Goal: Communication & Community: Answer question/provide support

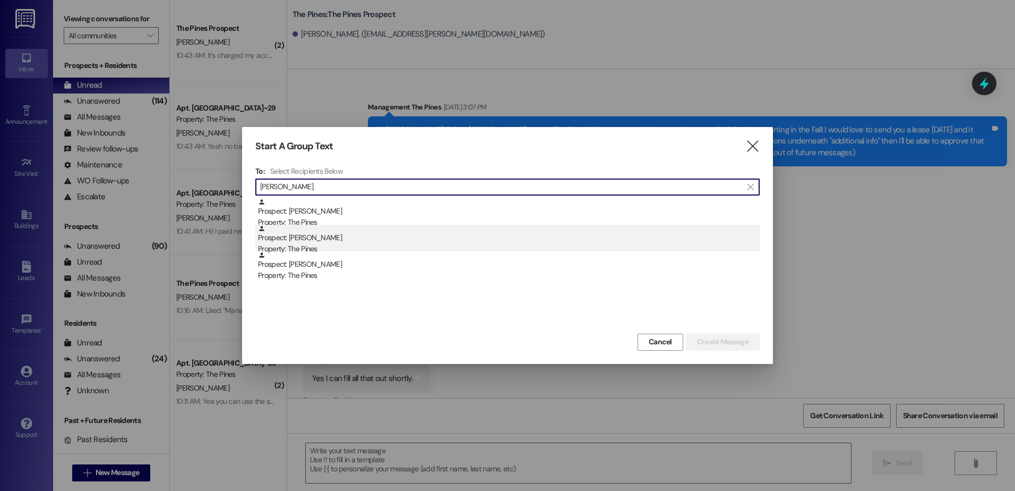
scroll to position [107, 0]
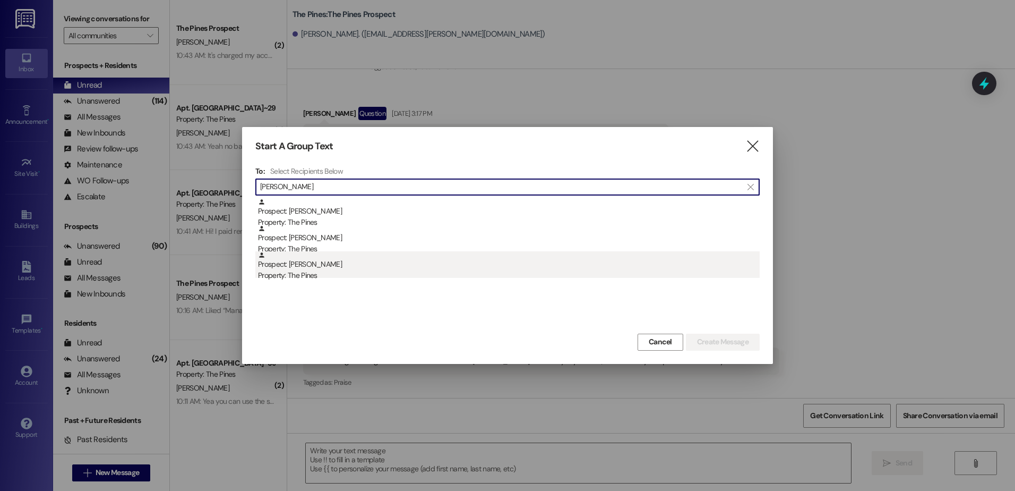
click at [354, 276] on div "Property: The Pines" at bounding box center [509, 275] width 502 height 11
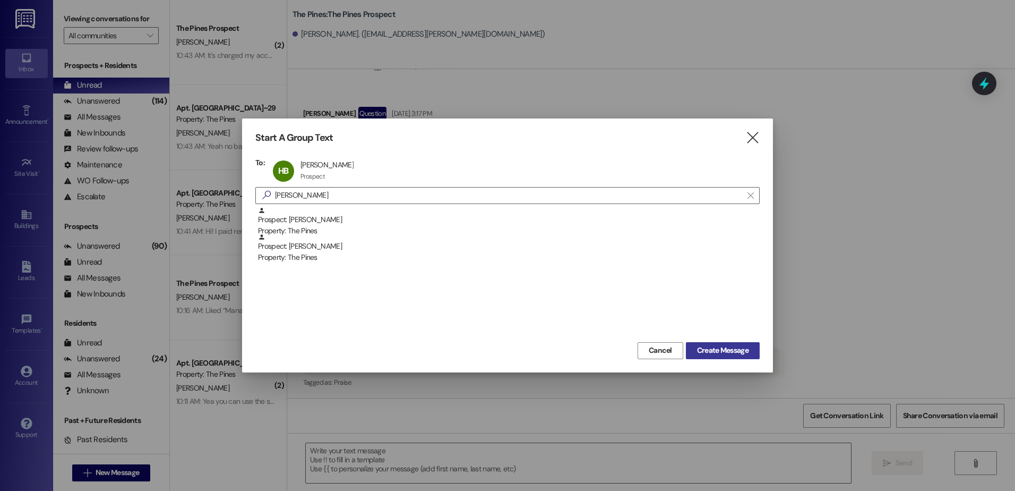
click at [705, 350] on span "Create Message" at bounding box center [723, 350] width 52 height 11
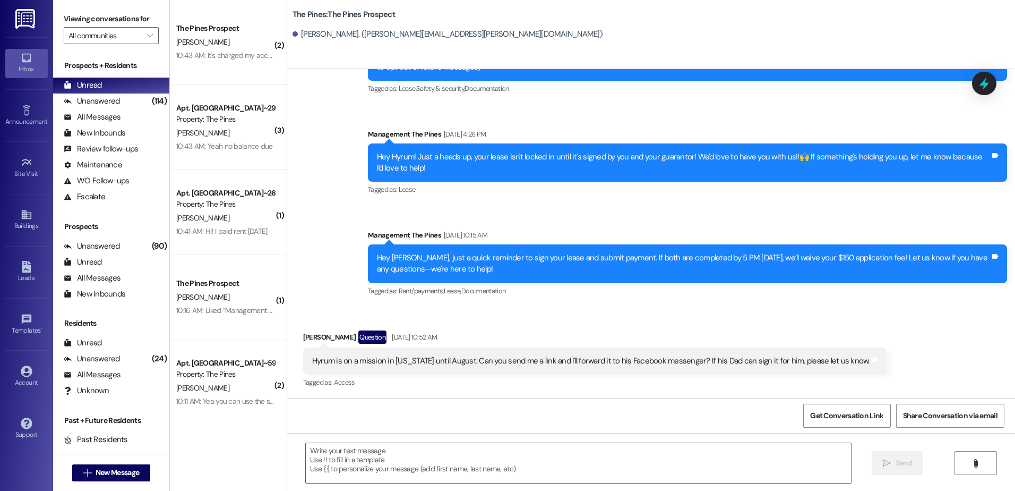
scroll to position [86, 0]
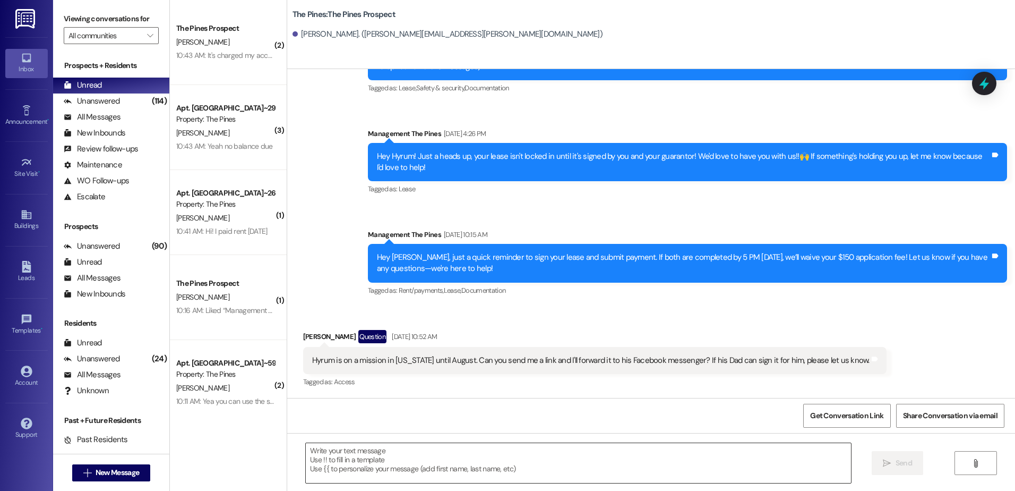
click at [413, 461] on textarea at bounding box center [578, 463] width 545 height 40
paste textarea "7222511280"
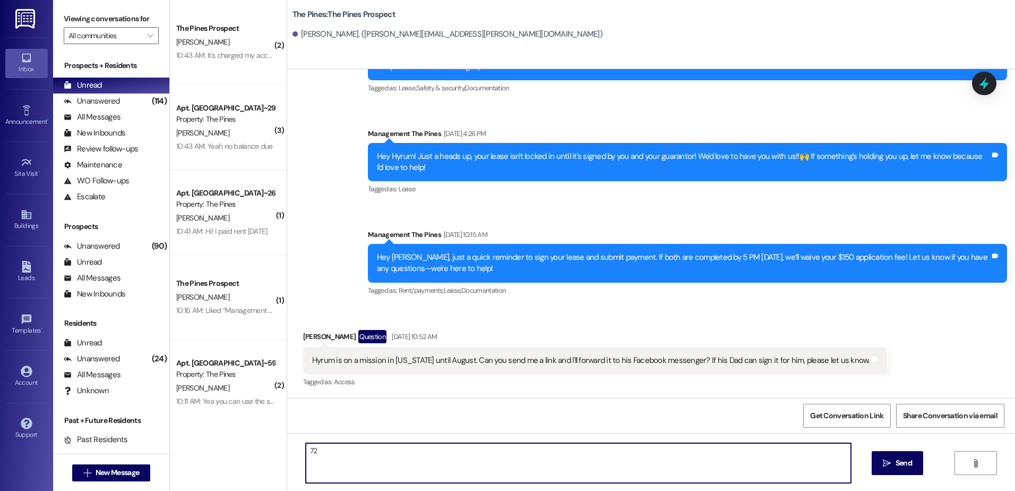
type textarea "7"
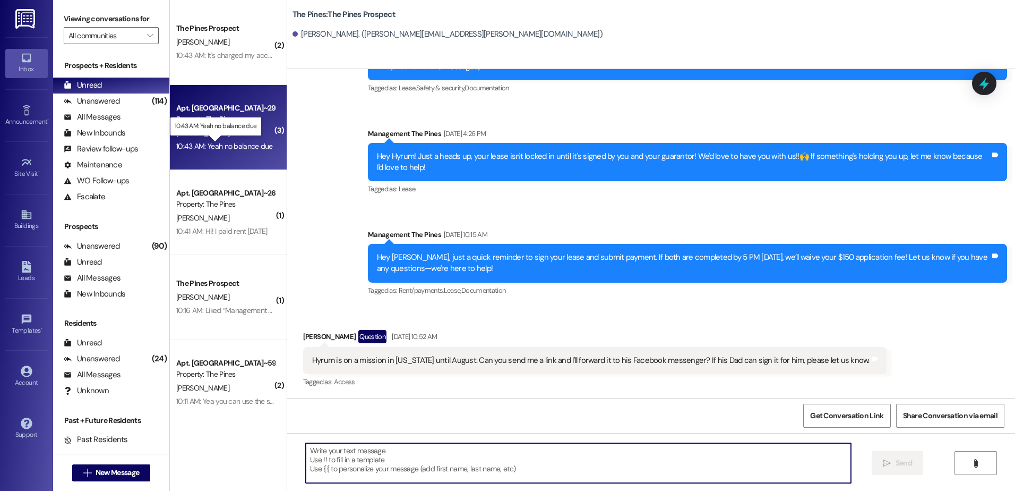
click at [227, 145] on div "10:43 AM: Yeah no balance due 10:43 AM: Yeah no balance due" at bounding box center [224, 146] width 97 height 10
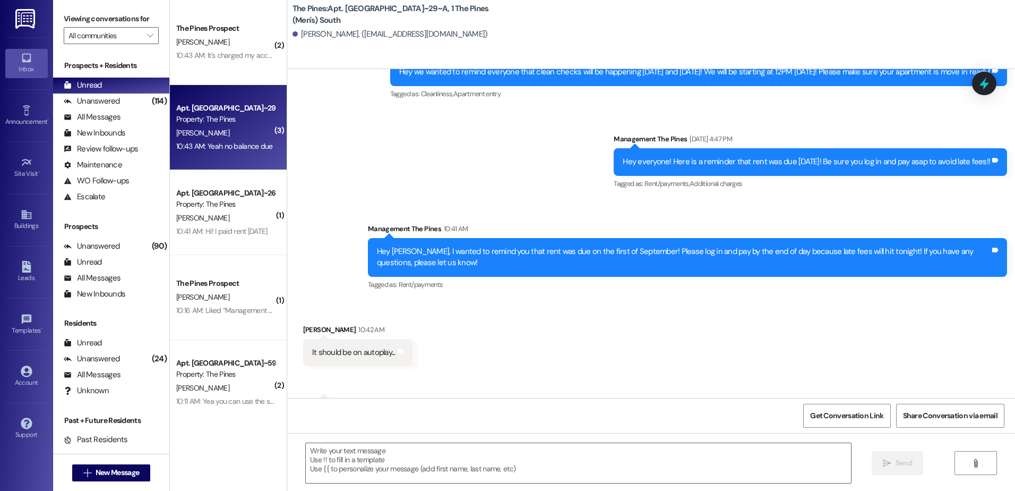
scroll to position [52676, 0]
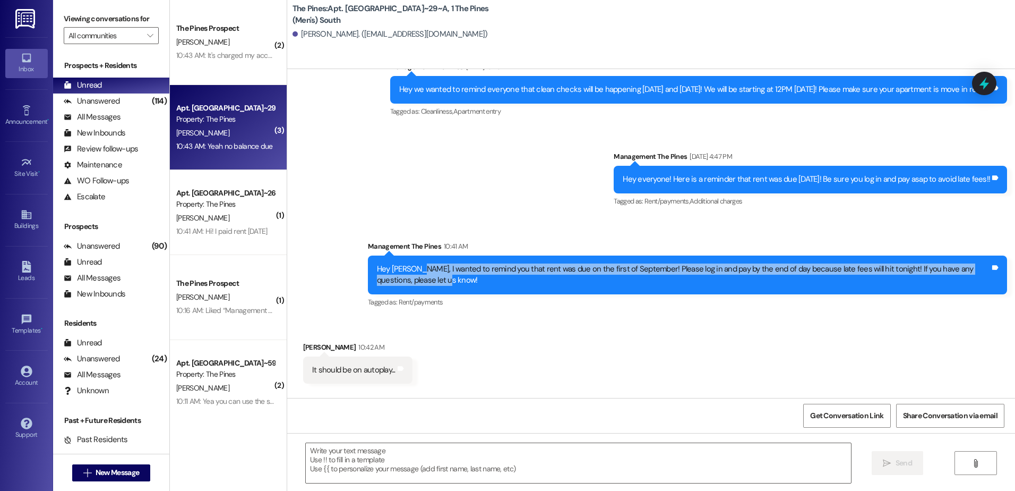
drag, startPoint x: 411, startPoint y: 178, endPoint x: 413, endPoint y: 168, distance: 9.7
click at [413, 263] on div "Hey [PERSON_NAME], I wanted to remind you that rent was due on the first of Sep…" at bounding box center [683, 274] width 613 height 23
copy div "I wanted to remind you that rent was due on the first of September! Please log …"
click at [99, 473] on span "New Message" at bounding box center [118, 472] width 44 height 11
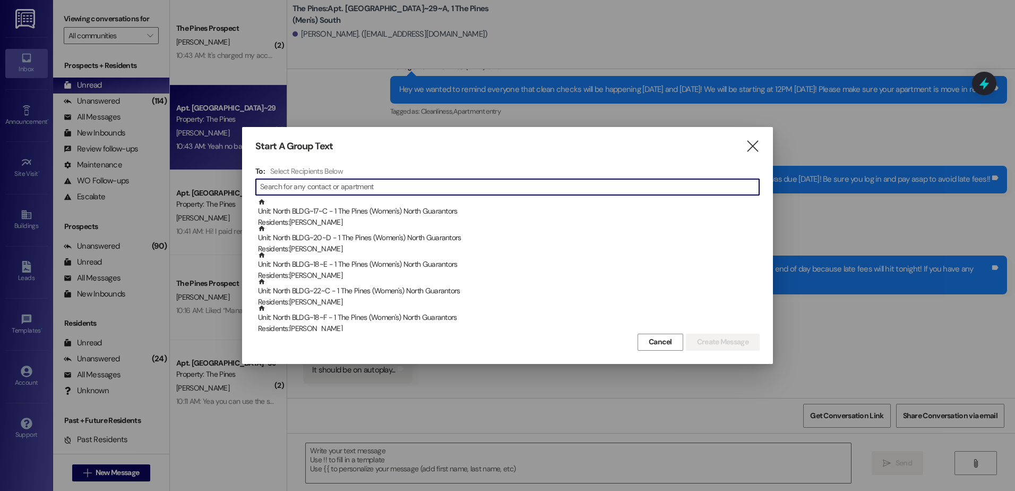
click at [341, 186] on input at bounding box center [509, 186] width 499 height 15
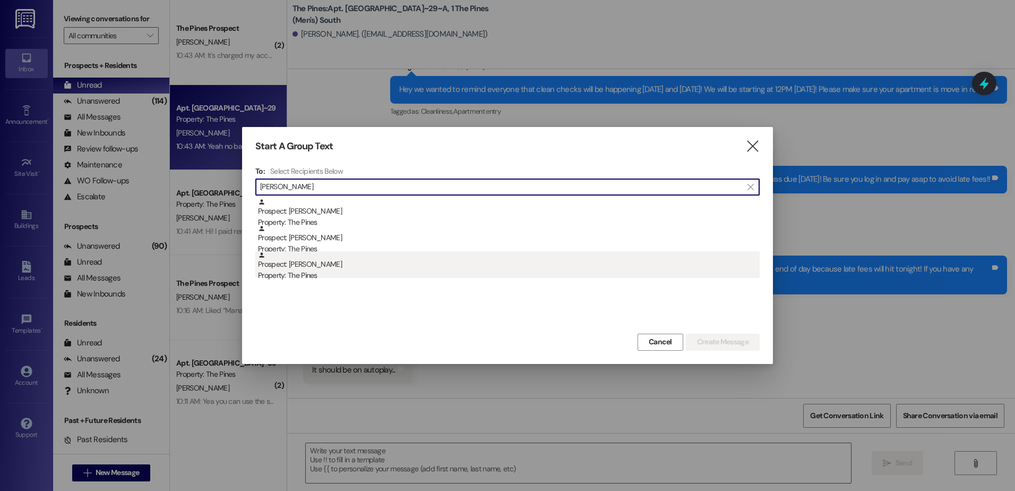
type input "[PERSON_NAME]"
click at [314, 270] on div "Property: The Pines" at bounding box center [509, 275] width 502 height 11
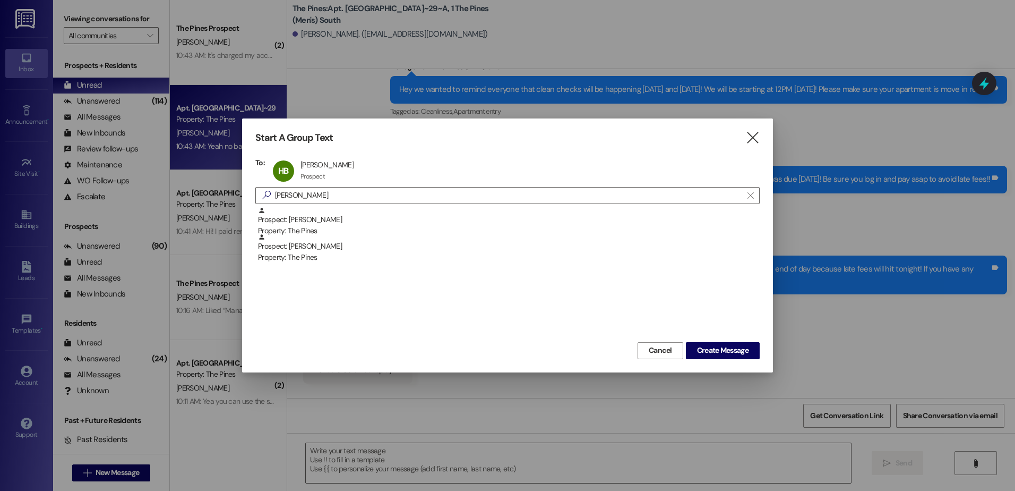
click at [708, 340] on div "Cancel Create Message" at bounding box center [507, 349] width 504 height 20
click at [706, 345] on span "Create Message" at bounding box center [723, 350] width 52 height 11
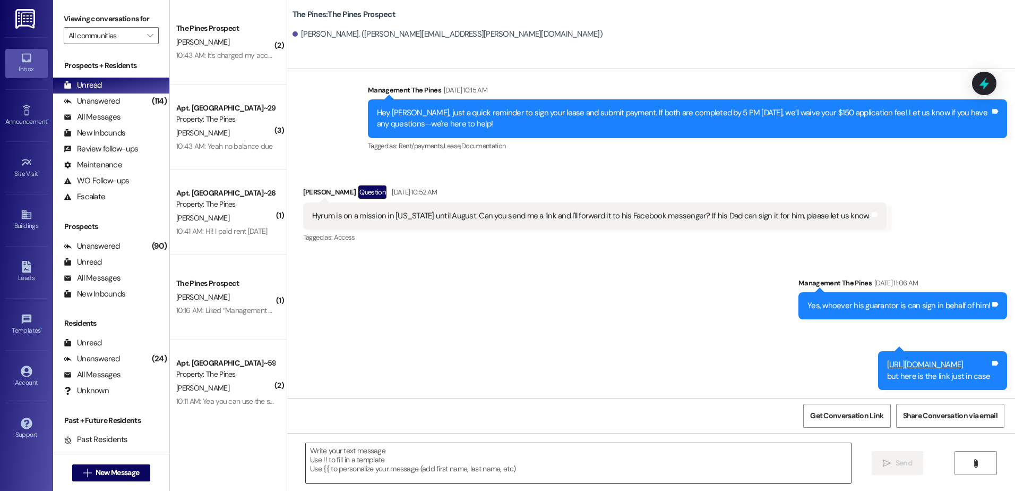
scroll to position [231, 0]
click at [354, 454] on textarea at bounding box center [578, 463] width 545 height 40
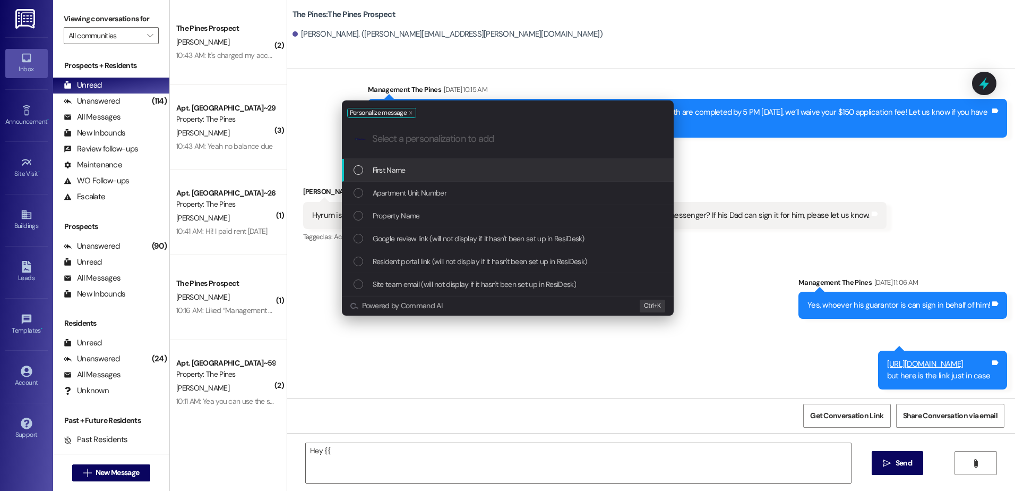
click at [405, 166] on span "First Name" at bounding box center [389, 170] width 33 height 12
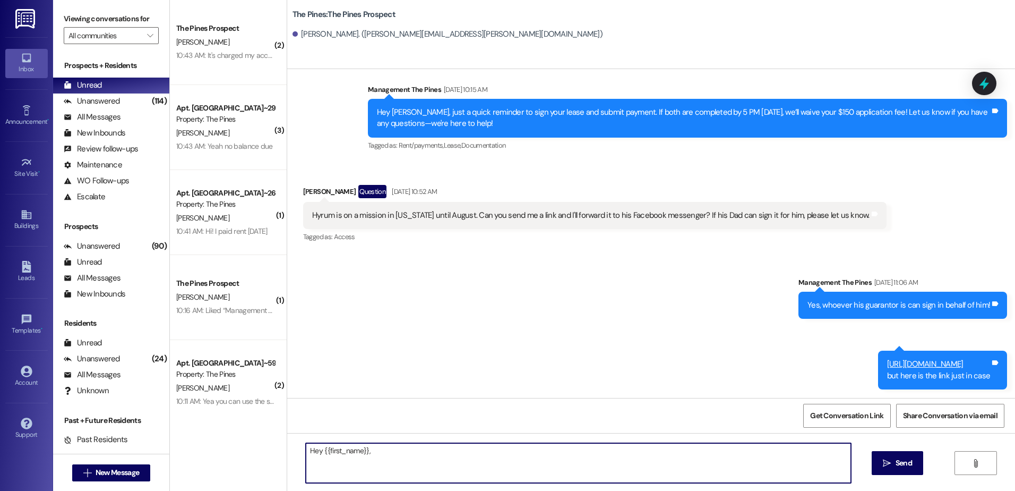
paste textarea "I wanted to remind you that rent was due on the first of September! Please log …"
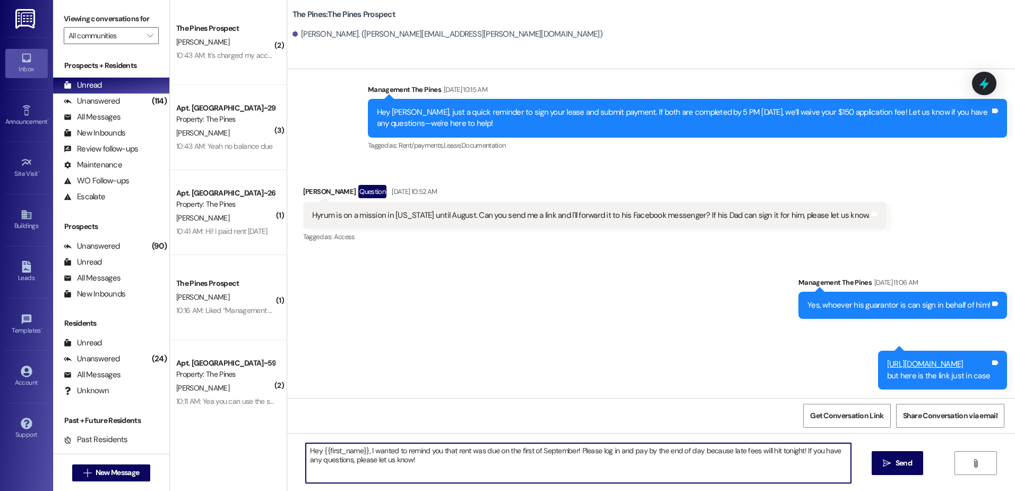
drag, startPoint x: 398, startPoint y: 462, endPoint x: 291, endPoint y: 443, distance: 108.3
click at [291, 443] on div "Hey {{first_name}}, I wanted to remind you that rent was due on the first of Se…" at bounding box center [651, 473] width 728 height 80
type textarea "Hey {{first_name}}, I wanted to remind you that rent was due on the first of Se…"
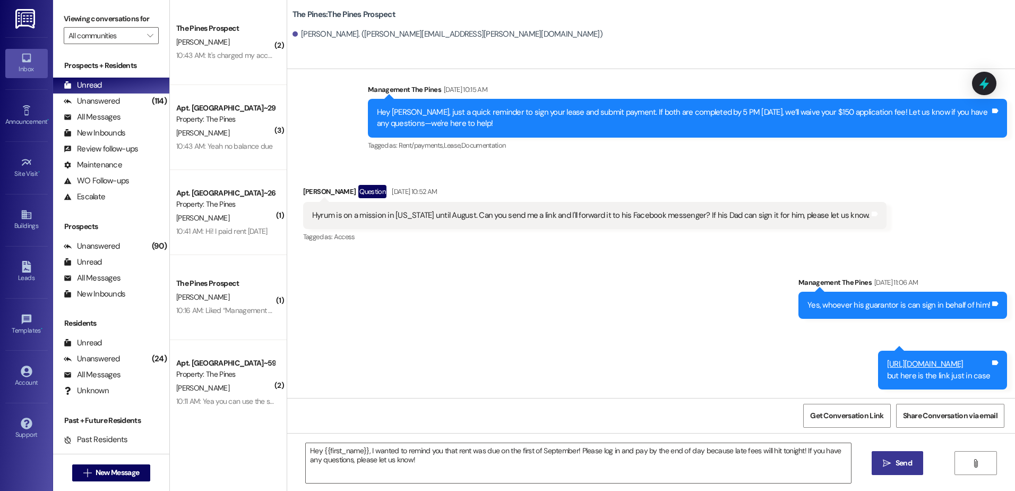
click at [899, 455] on button " Send" at bounding box center [898, 463] width 52 height 24
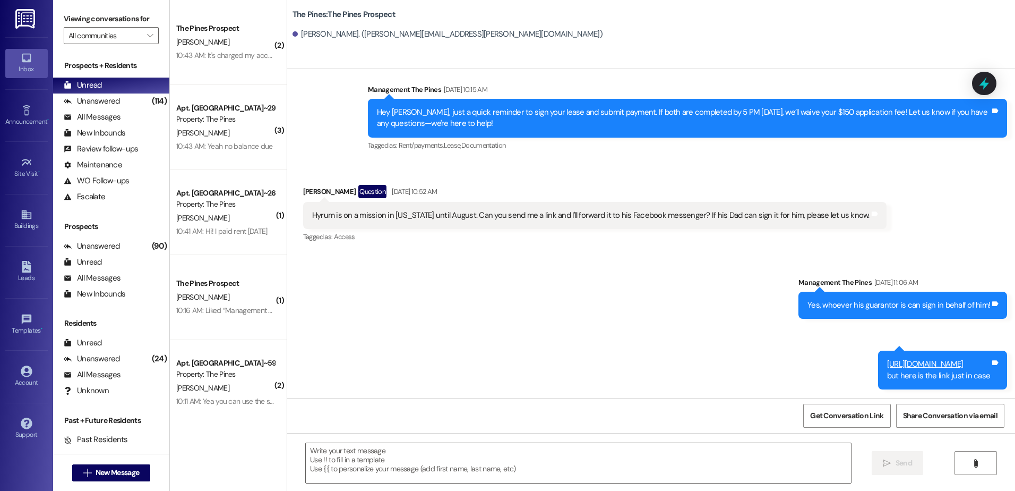
scroll to position [316, 0]
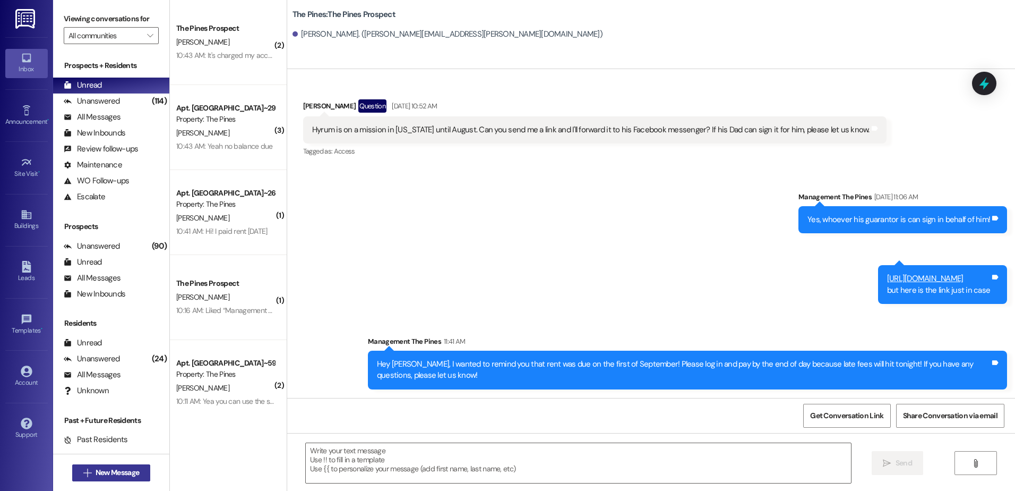
click at [115, 470] on span "New Message" at bounding box center [118, 472] width 44 height 11
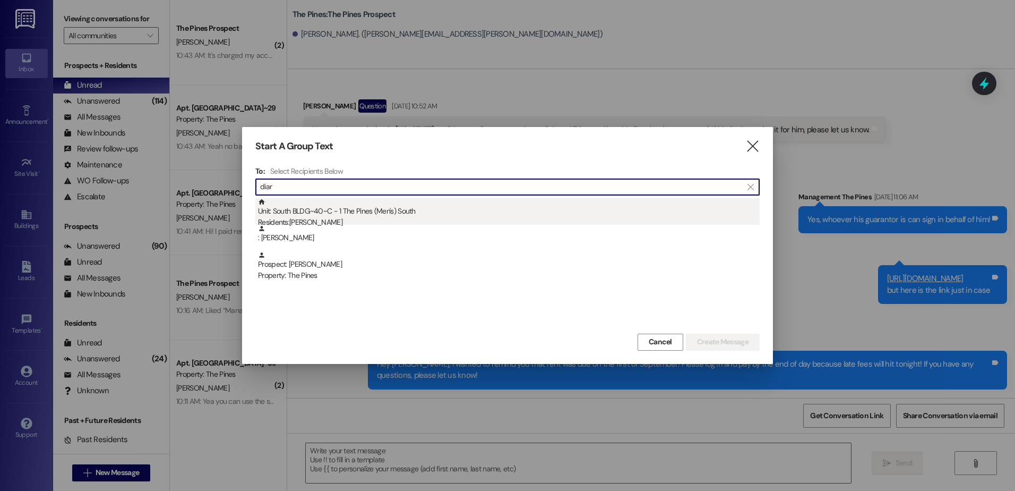
type input "diar"
click at [367, 212] on div "Unit: South BLDG~40~C - 1 The Pines (Men's) [DEMOGRAPHIC_DATA] Residents: [PERS…" at bounding box center [509, 213] width 502 height 30
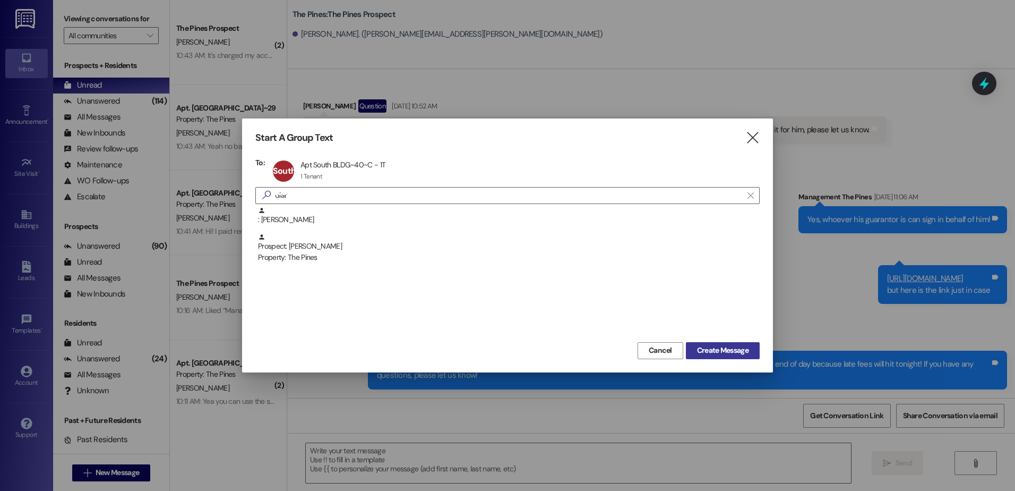
click at [735, 350] on span "Create Message" at bounding box center [723, 350] width 52 height 11
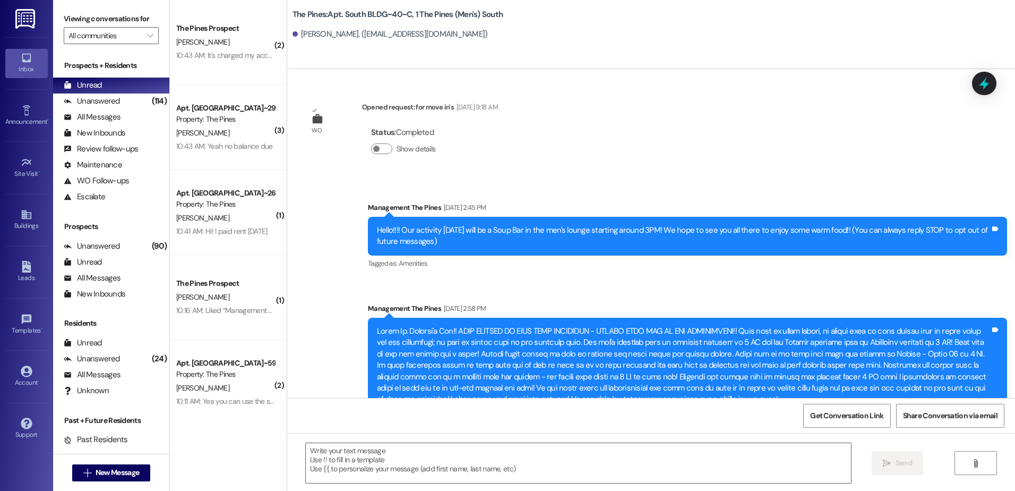
scroll to position [9201, 0]
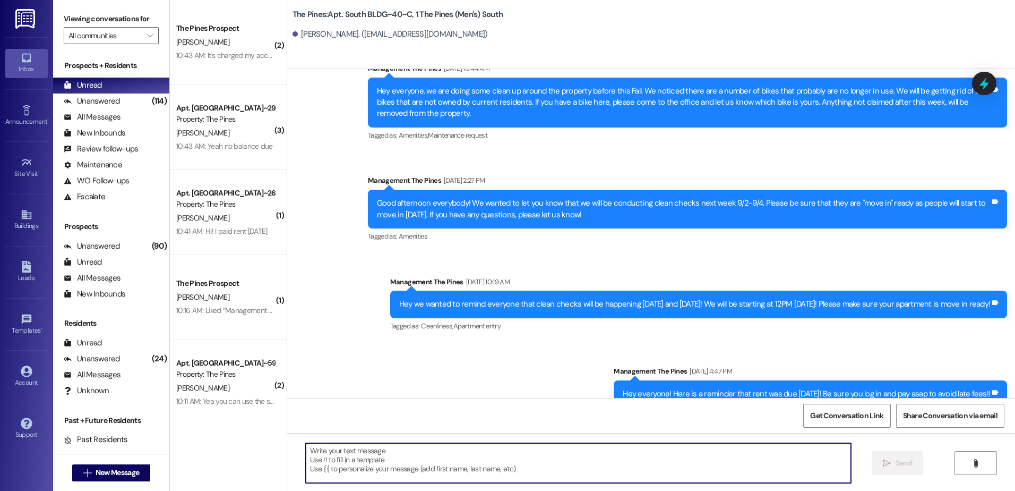
click at [401, 465] on textarea at bounding box center [578, 463] width 545 height 40
paste textarea "Hey {{first_name}}, I wanted to remind you that rent was due on the first of Se…"
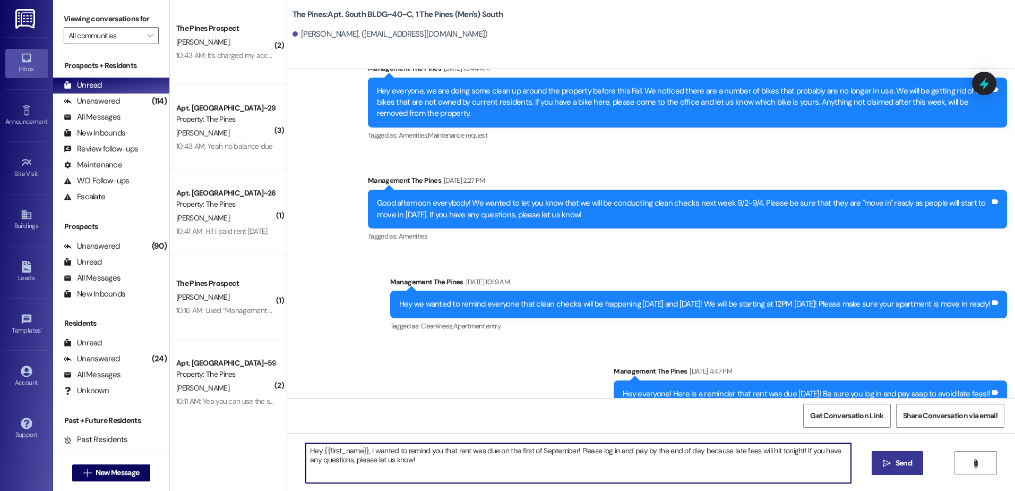
type textarea "Hey {{first_name}}, I wanted to remind you that rent was due on the first of Se…"
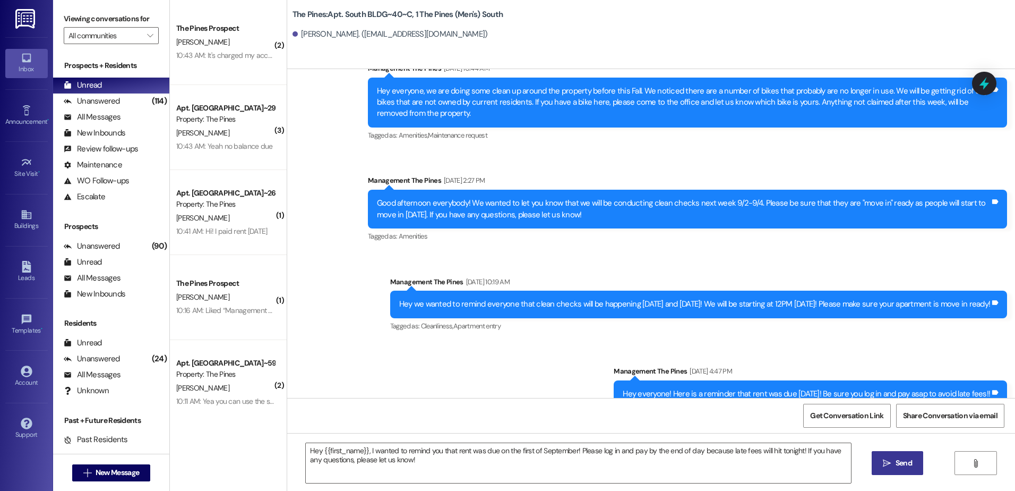
click at [897, 458] on span "Send" at bounding box center [904, 462] width 16 height 11
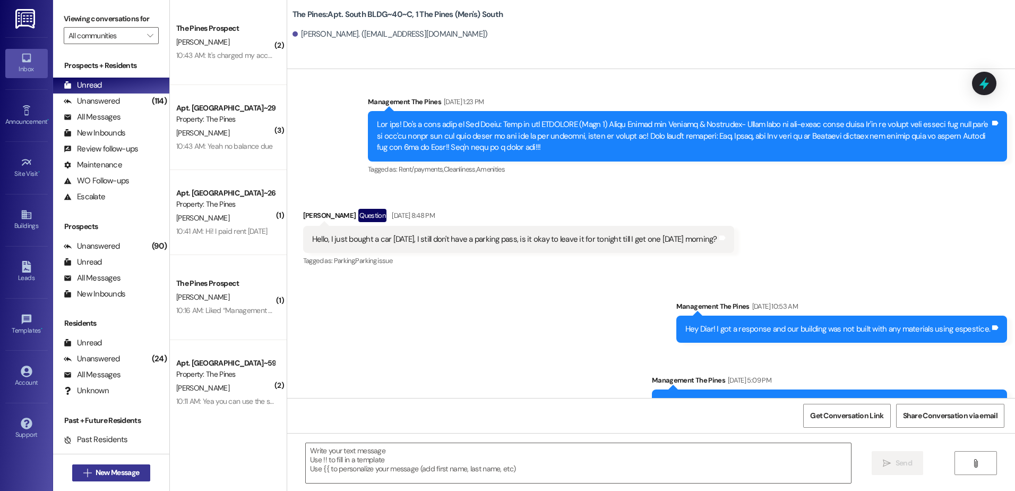
scroll to position [6433, 0]
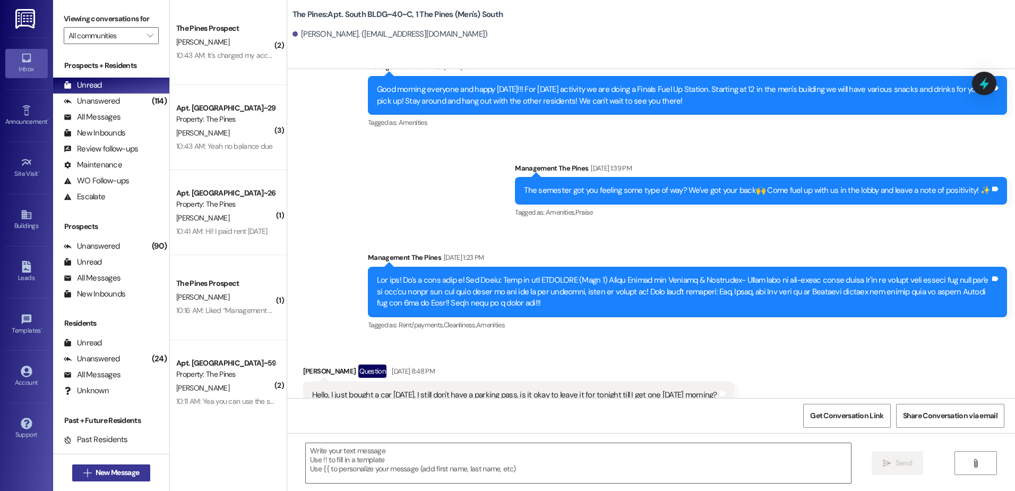
click at [109, 474] on span "New Message" at bounding box center [118, 472] width 44 height 11
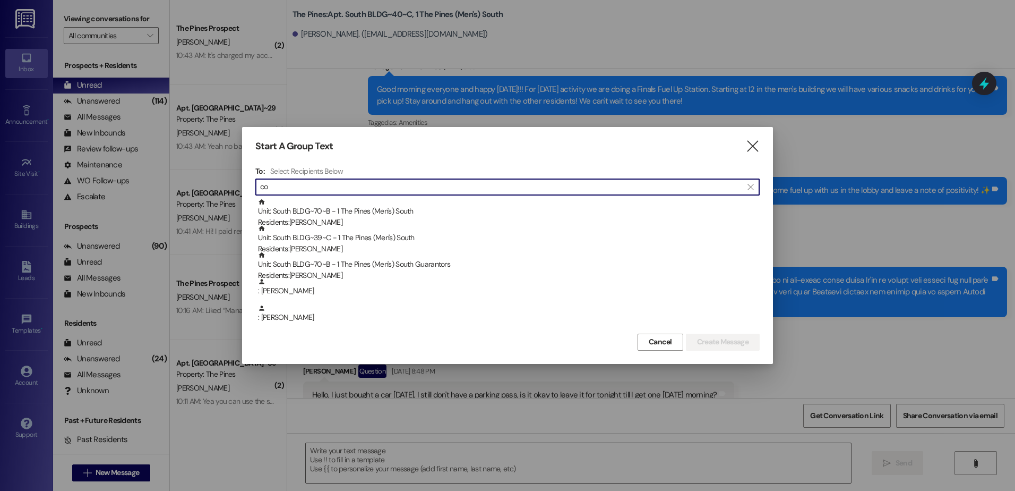
type input "c"
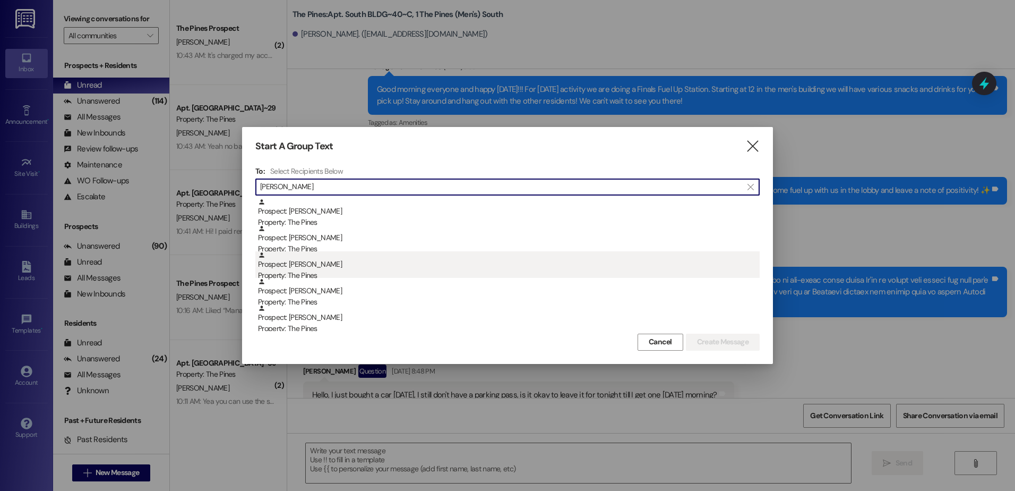
type input "[PERSON_NAME]"
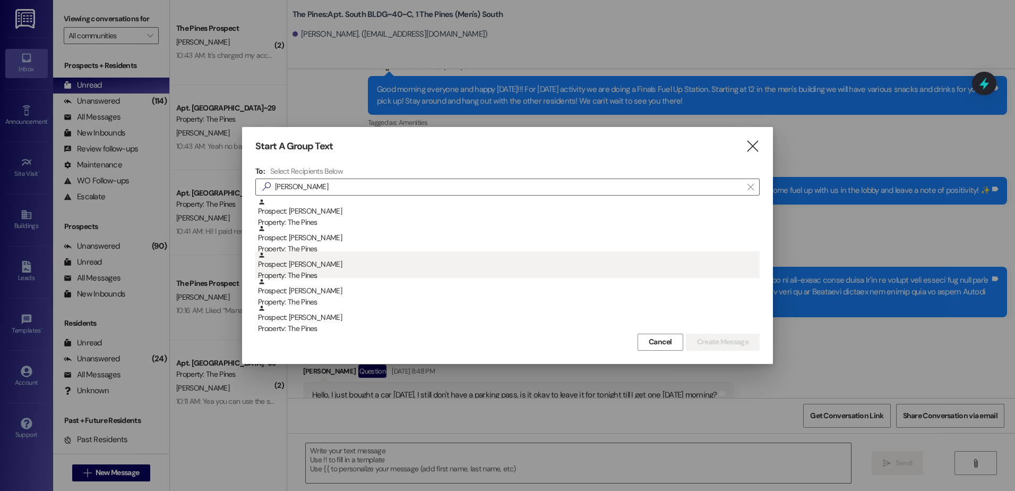
click at [332, 262] on div "Prospect: [PERSON_NAME] Property: The Pines" at bounding box center [509, 266] width 502 height 30
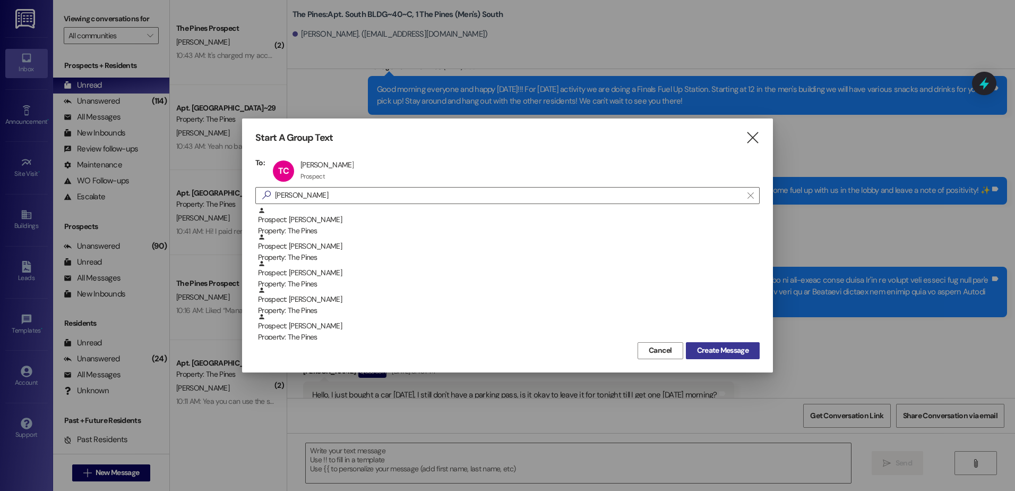
click at [723, 342] on button "Create Message" at bounding box center [723, 350] width 74 height 17
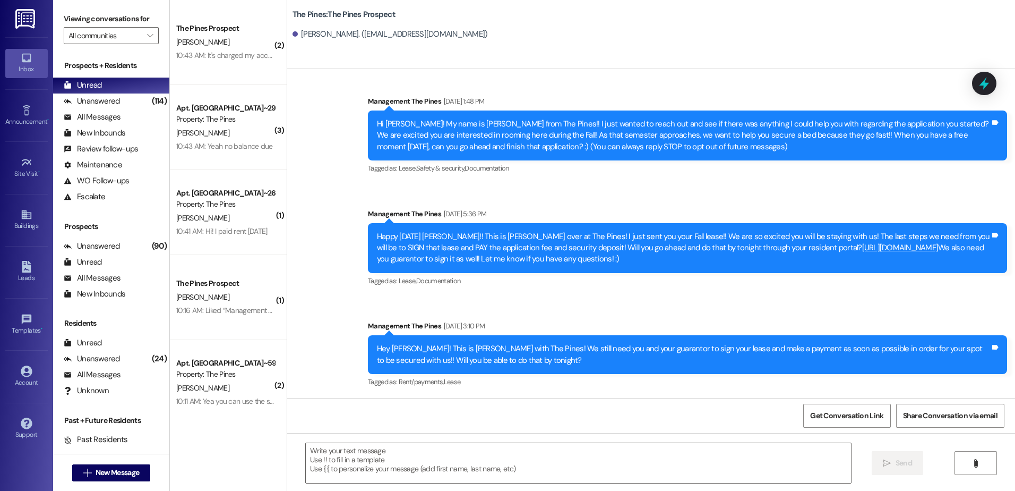
scroll to position [6, 0]
click at [336, 459] on textarea at bounding box center [578, 463] width 545 height 40
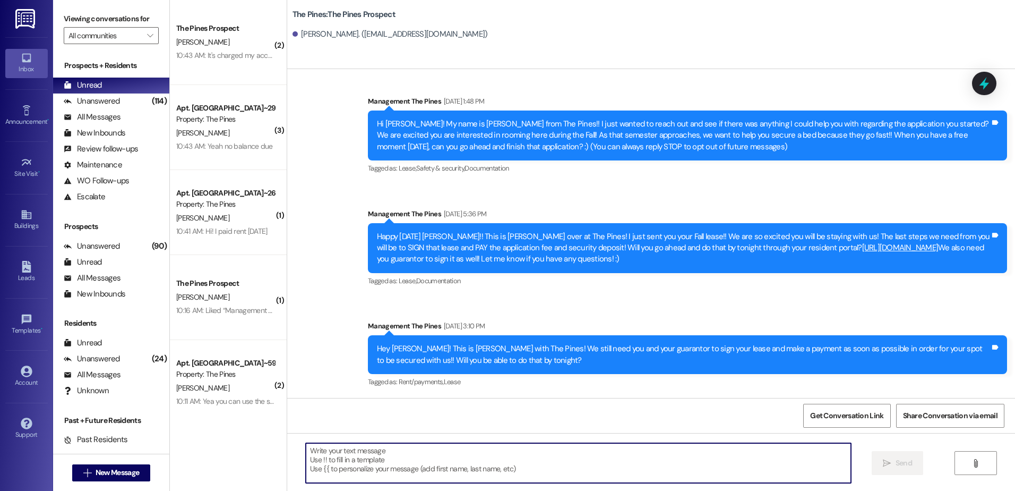
paste textarea "Hey {{first_name}}, I wanted to remind you that rent was due on the first of Se…"
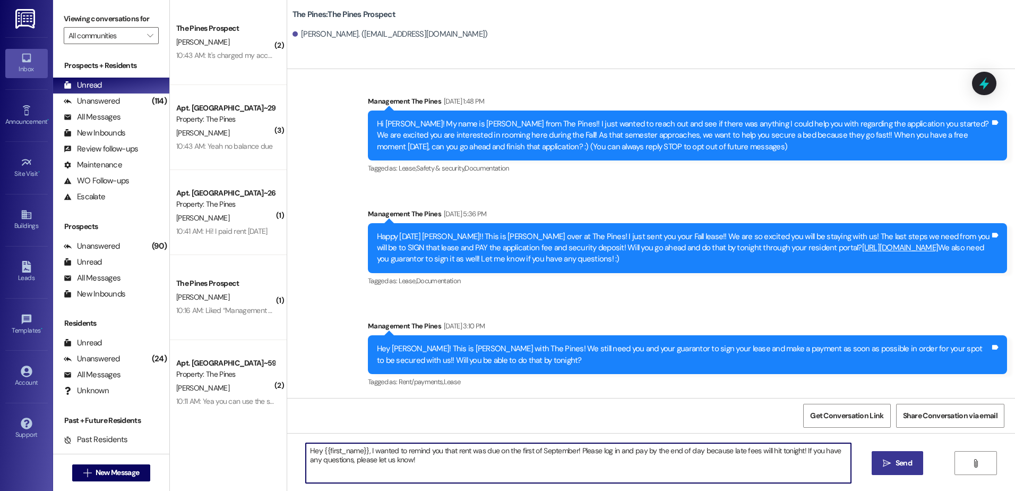
type textarea "Hey {{first_name}}, I wanted to remind you that rent was due on the first of Se…"
click at [899, 465] on span "Send" at bounding box center [904, 462] width 16 height 11
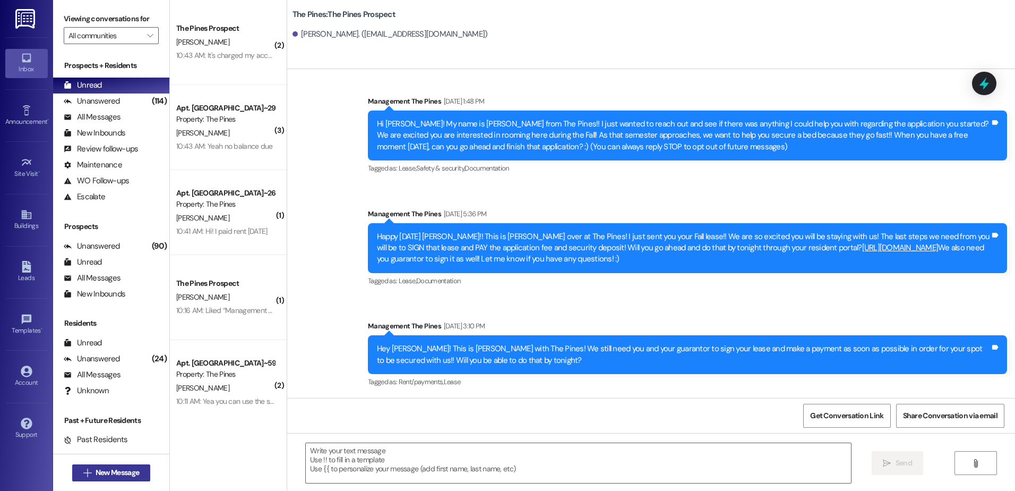
click at [83, 470] on icon "" at bounding box center [87, 472] width 8 height 8
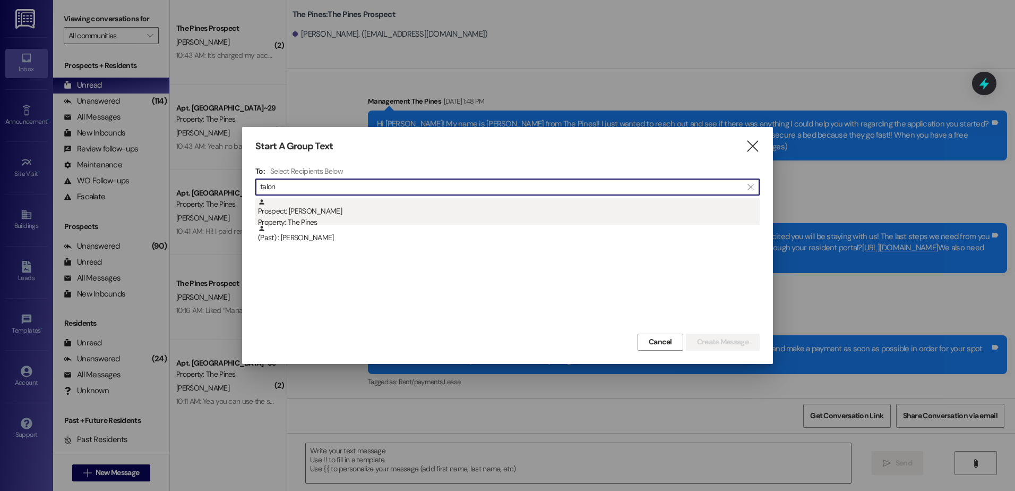
type input "talon"
click at [323, 216] on div "Prospect: [PERSON_NAME] Property: The Pines" at bounding box center [509, 213] width 502 height 30
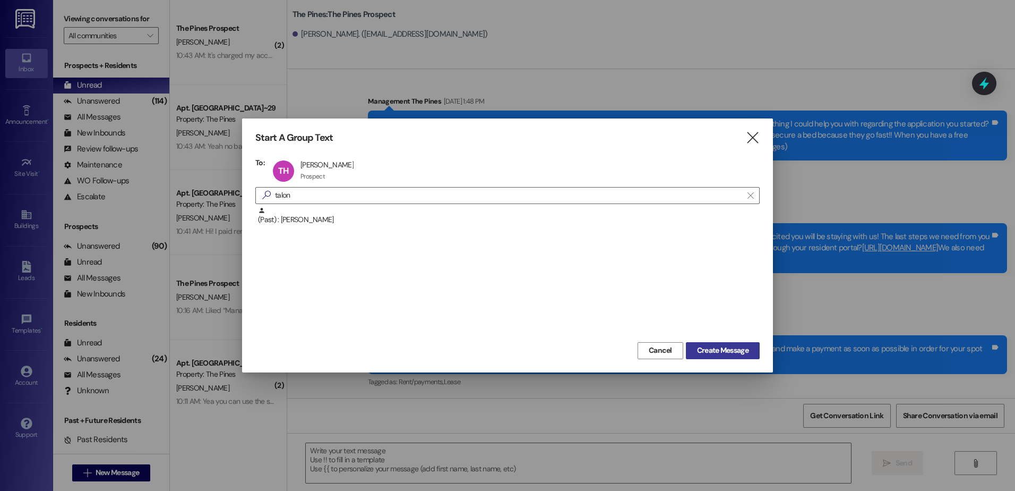
click at [722, 351] on span "Create Message" at bounding box center [723, 350] width 52 height 11
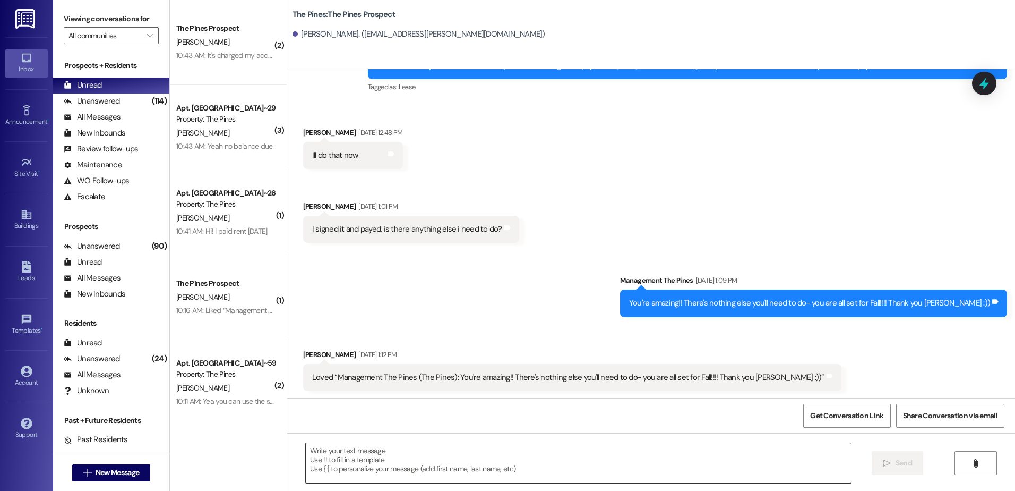
scroll to position [898, 0]
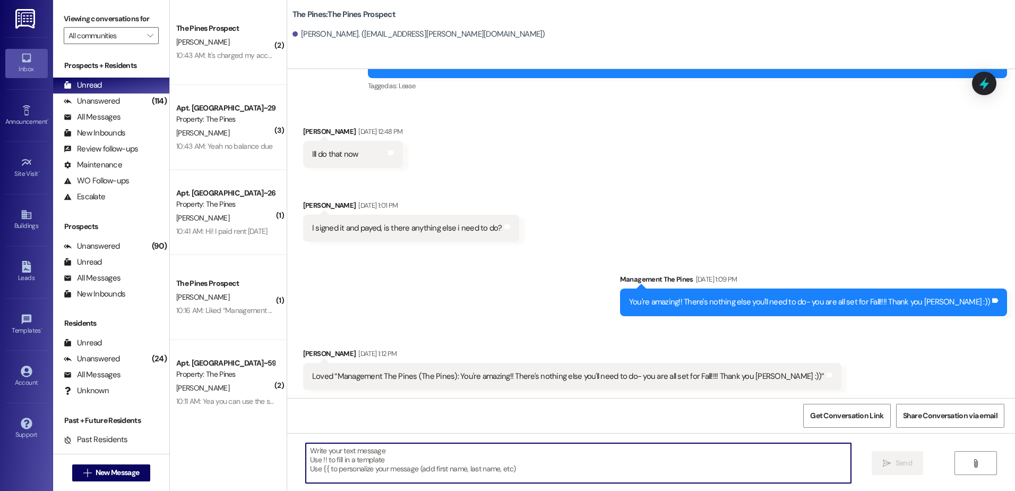
click at [402, 457] on textarea at bounding box center [578, 463] width 545 height 40
paste textarea "Hey {{first_name}}, I wanted to remind you that rent was due on the first of Se…"
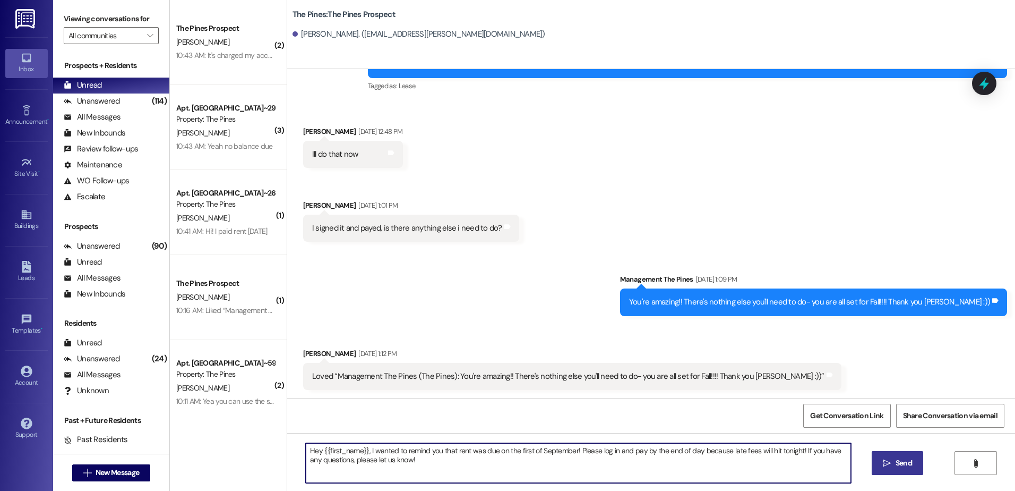
type textarea "Hey {{first_name}}, I wanted to remind you that rent was due on the first of Se…"
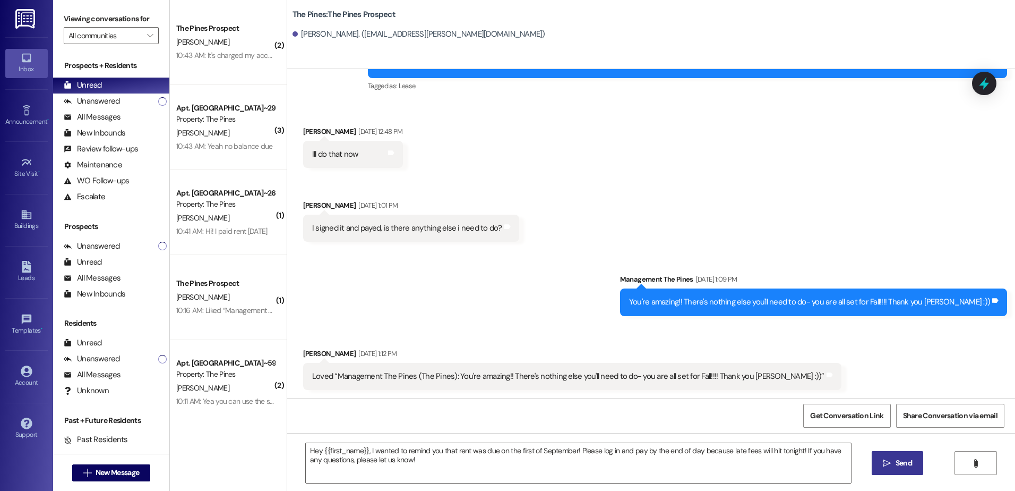
click at [903, 461] on span "Send" at bounding box center [904, 462] width 16 height 11
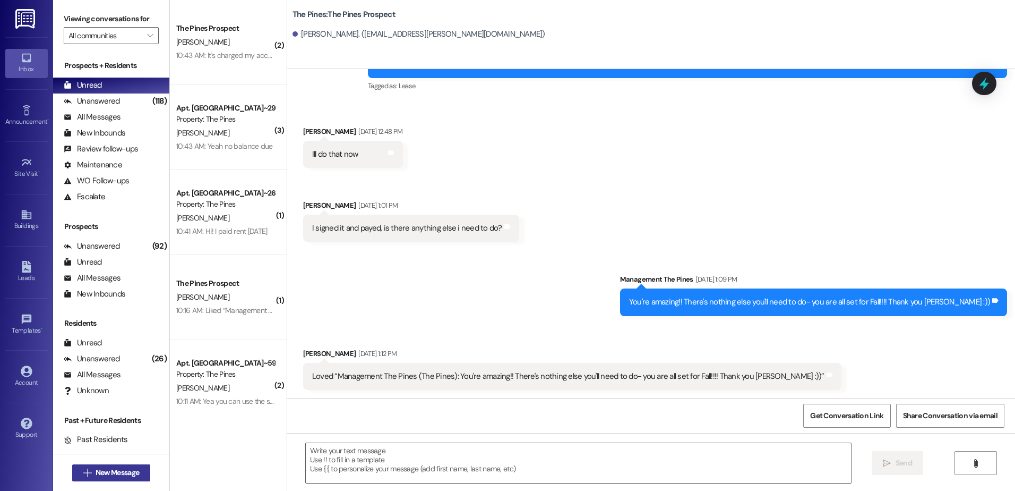
click at [117, 474] on span "New Message" at bounding box center [118, 472] width 44 height 11
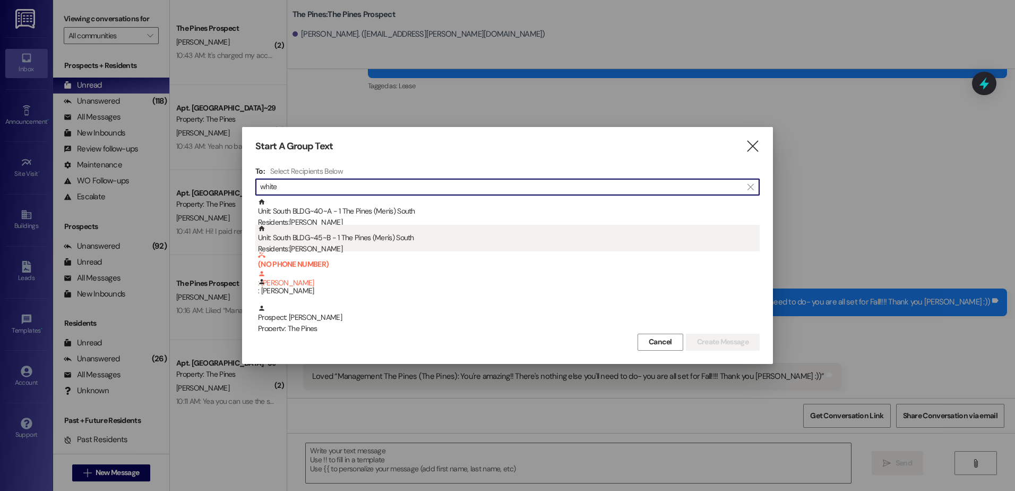
type input "white"
click at [308, 244] on div "Residents: [PERSON_NAME]" at bounding box center [509, 248] width 502 height 11
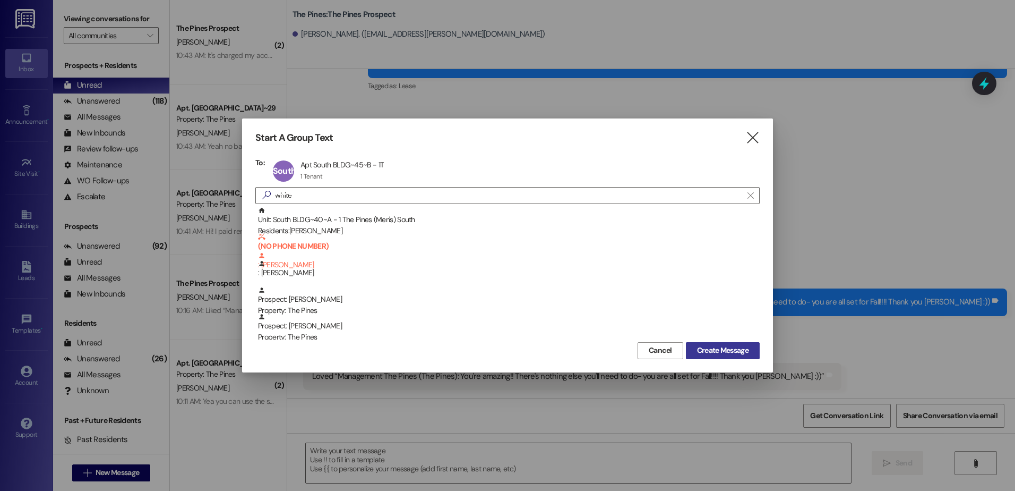
click at [719, 354] on span "Create Message" at bounding box center [723, 350] width 52 height 11
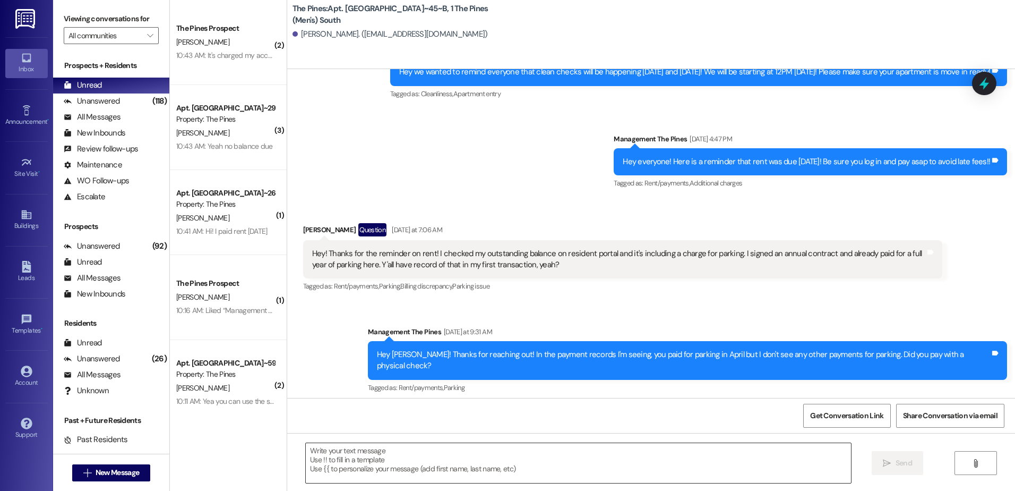
scroll to position [14059, 0]
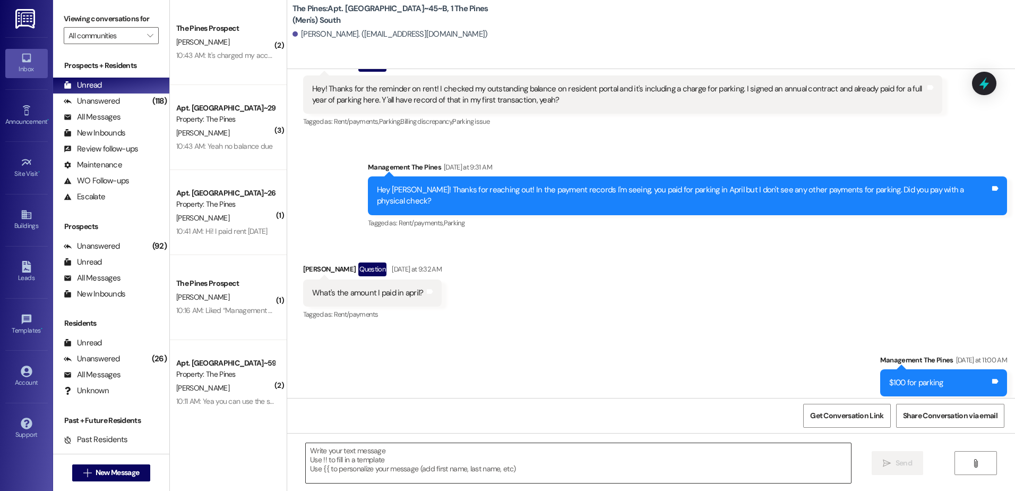
click at [381, 460] on textarea at bounding box center [578, 463] width 545 height 40
paste textarea "Hey {{first_name}}, I wanted to remind you that rent was due on the first of Se…"
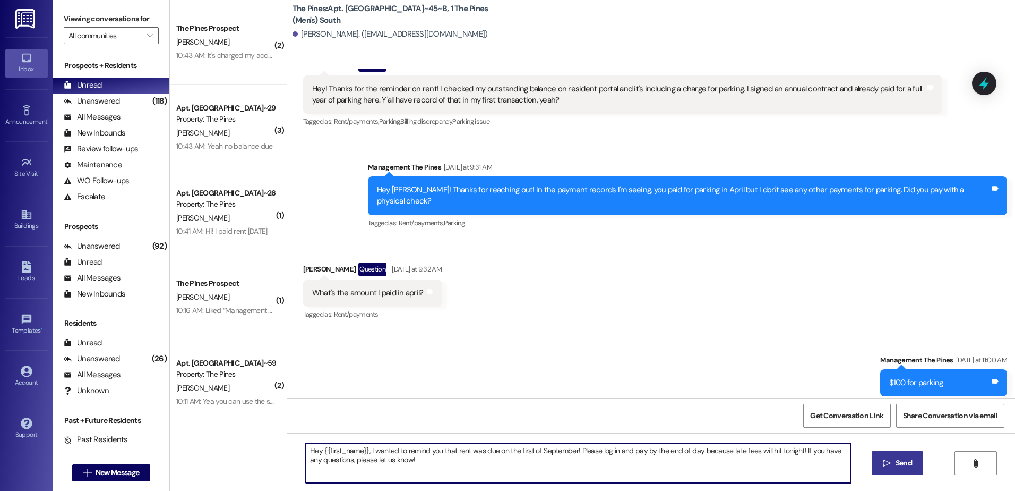
type textarea "Hey {{first_name}}, I wanted to remind you that rent was due on the first of Se…"
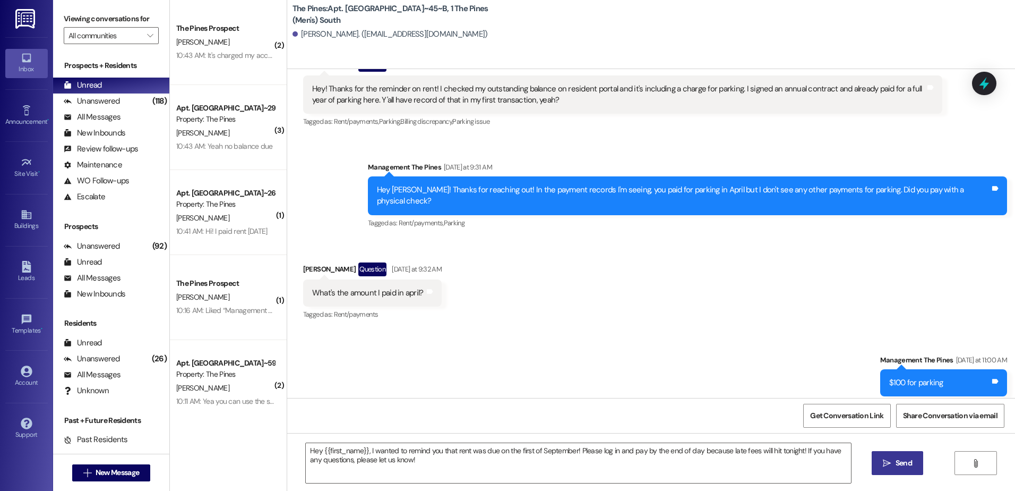
click at [894, 460] on span "Send" at bounding box center [904, 462] width 21 height 11
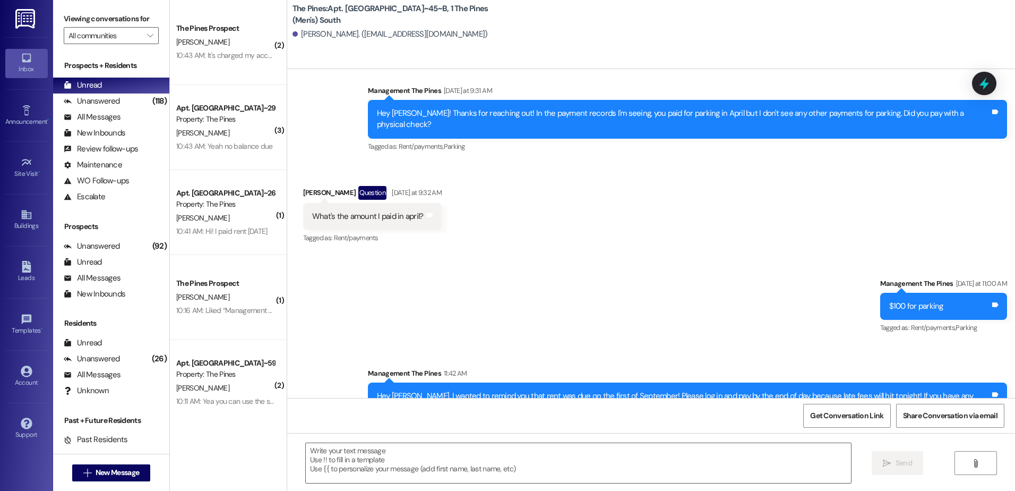
scroll to position [14144, 0]
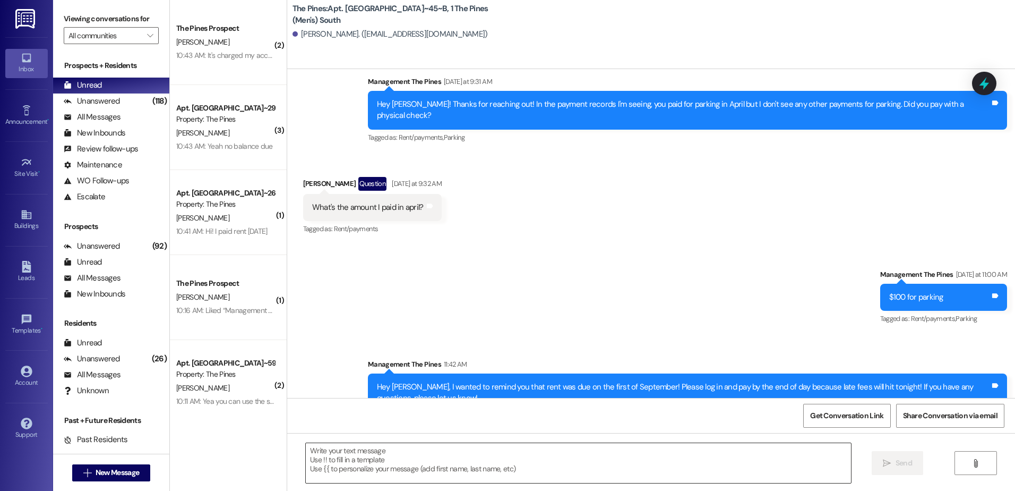
click at [355, 456] on textarea at bounding box center [578, 463] width 545 height 40
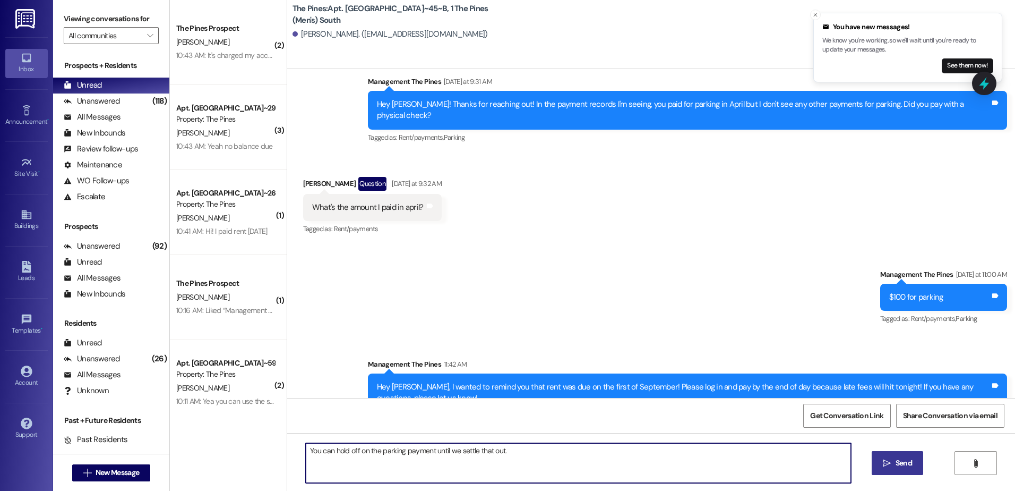
scroll to position [14218, 0]
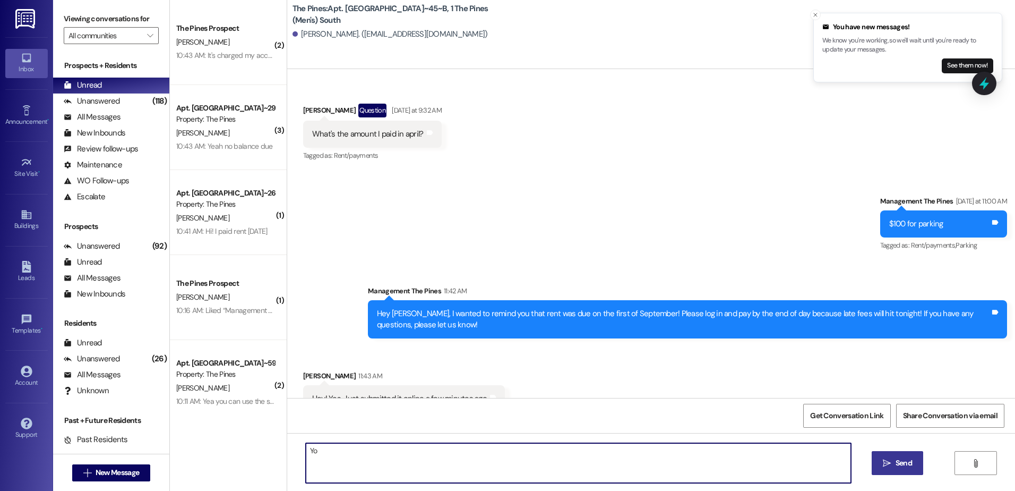
type textarea "Y"
type textarea "Awesome! Did you have any more questions about the parking? I want to make sure…"
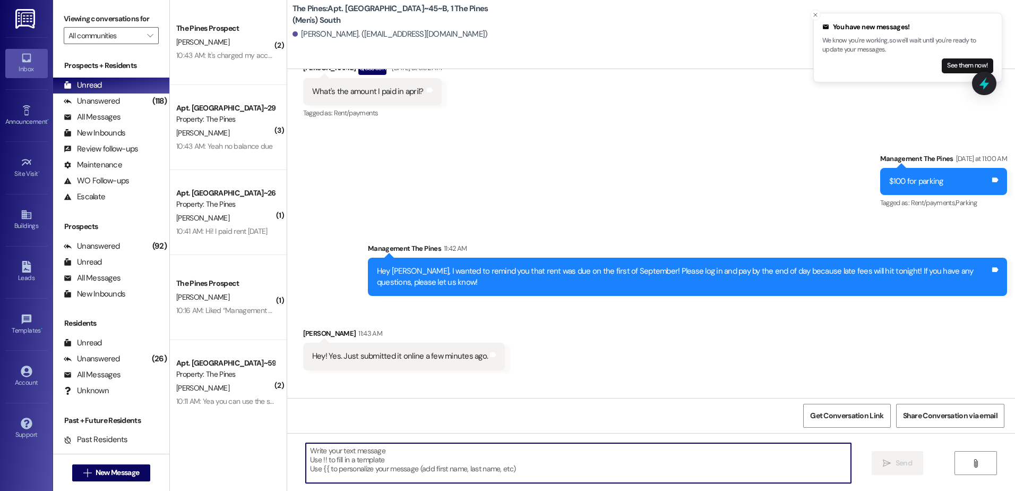
scroll to position [14292, 0]
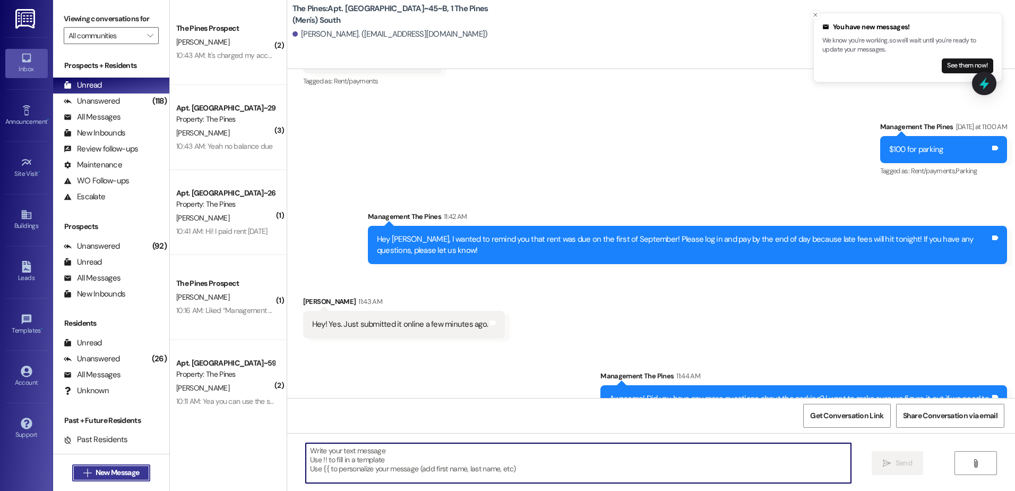
click at [101, 471] on span "New Message" at bounding box center [118, 472] width 44 height 11
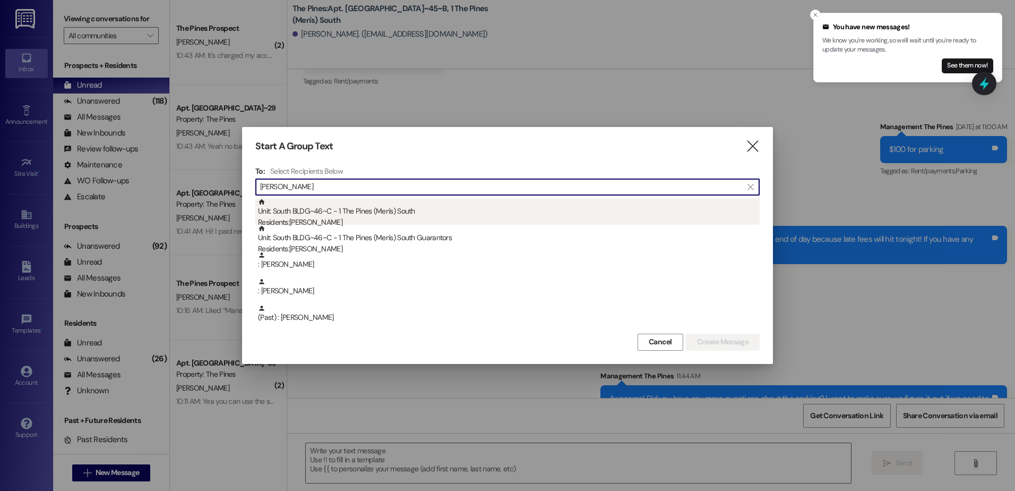
type input "[PERSON_NAME]"
click at [327, 209] on div "Unit: South BLDG~46~C - 1 The Pines (Men's) [DEMOGRAPHIC_DATA] Residents: [PERS…" at bounding box center [509, 213] width 502 height 30
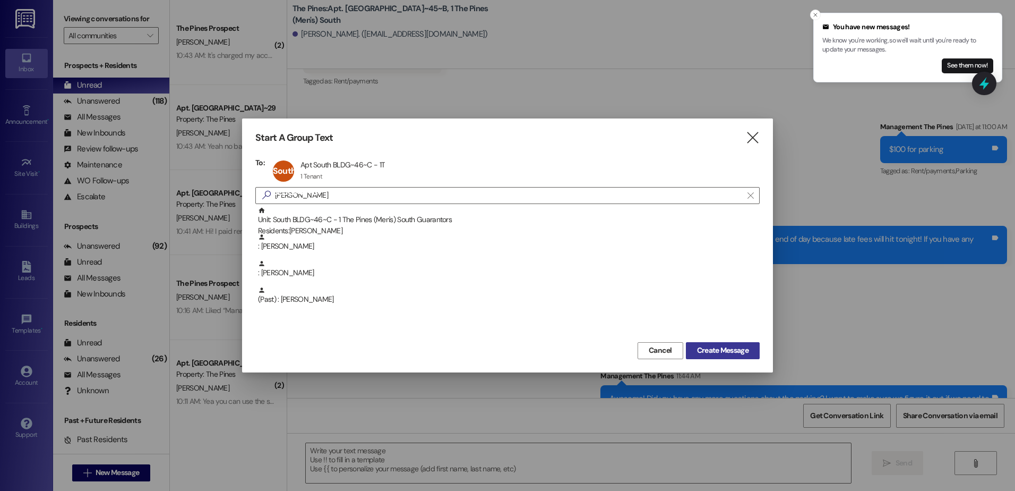
click at [730, 353] on span "Create Message" at bounding box center [723, 350] width 52 height 11
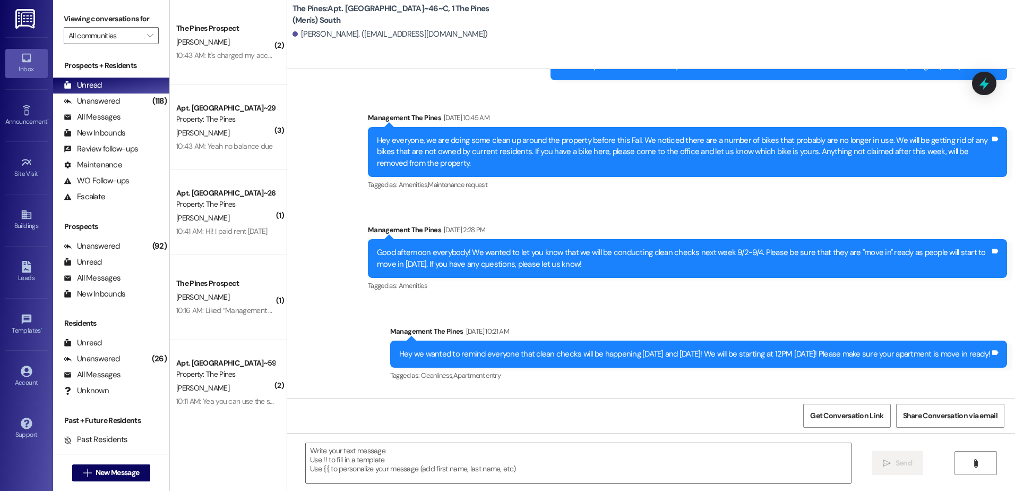
scroll to position [32164, 0]
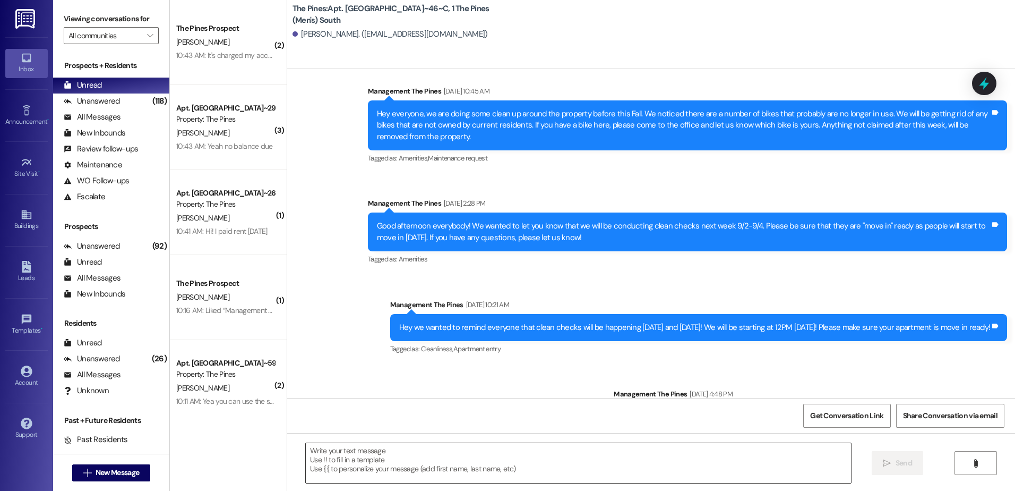
click at [356, 467] on textarea at bounding box center [578, 463] width 545 height 40
paste textarea "Hey {{first_name}}, I wanted to remind you that rent was due on the first of Se…"
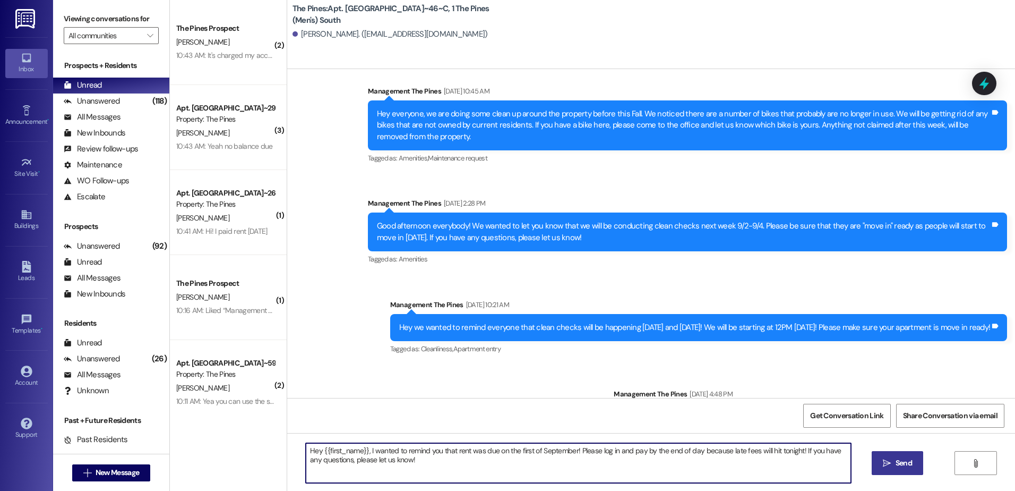
type textarea "Hey {{first_name}}, I wanted to remind you that rent was due on the first of Se…"
click at [884, 457] on button " Send" at bounding box center [898, 463] width 52 height 24
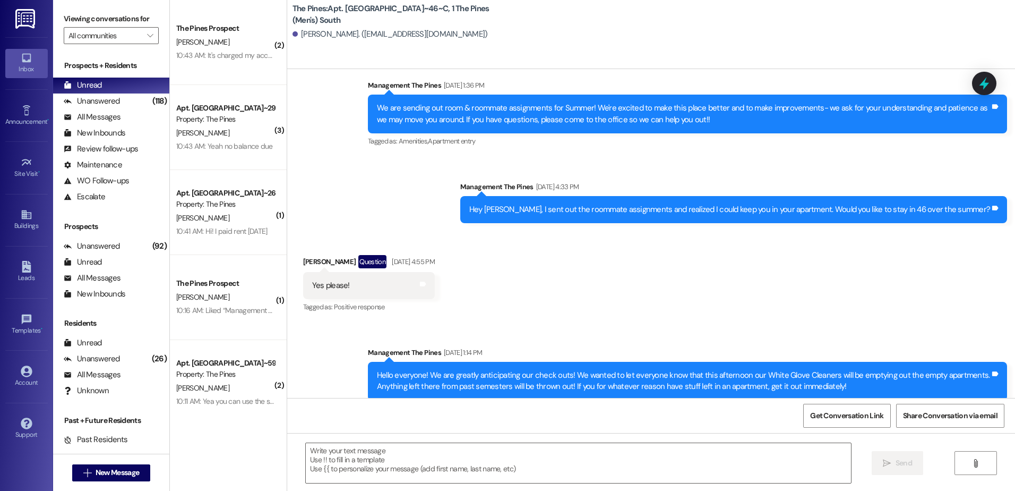
scroll to position [31230, 0]
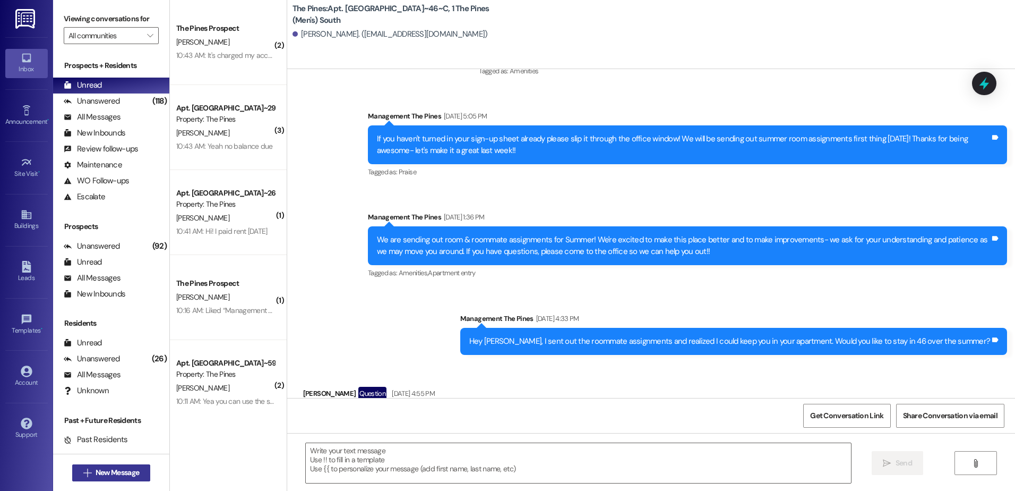
click at [105, 472] on span "New Message" at bounding box center [118, 472] width 44 height 11
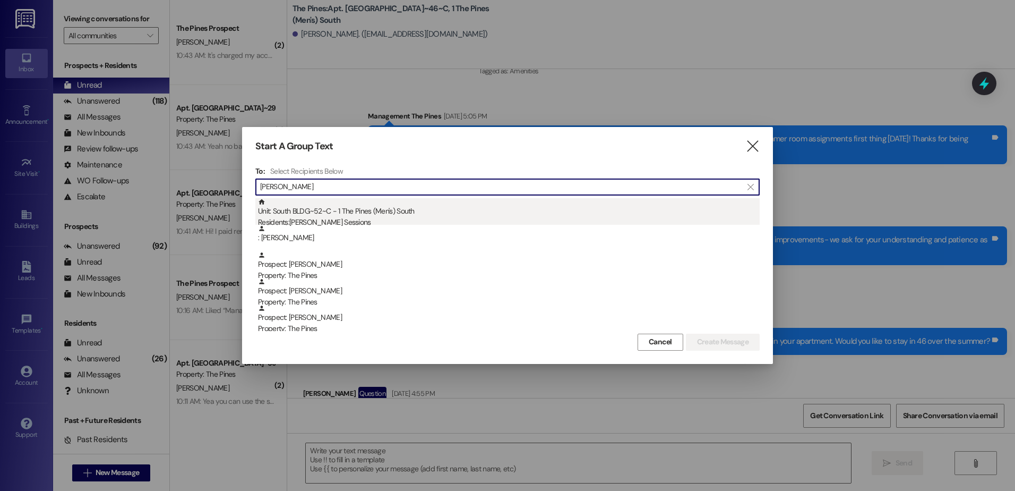
type input "[PERSON_NAME]"
click at [302, 211] on div "Unit: South BLDG~52~C - 1 The Pines (Men's) [DEMOGRAPHIC_DATA] Residents: [PERS…" at bounding box center [509, 213] width 502 height 30
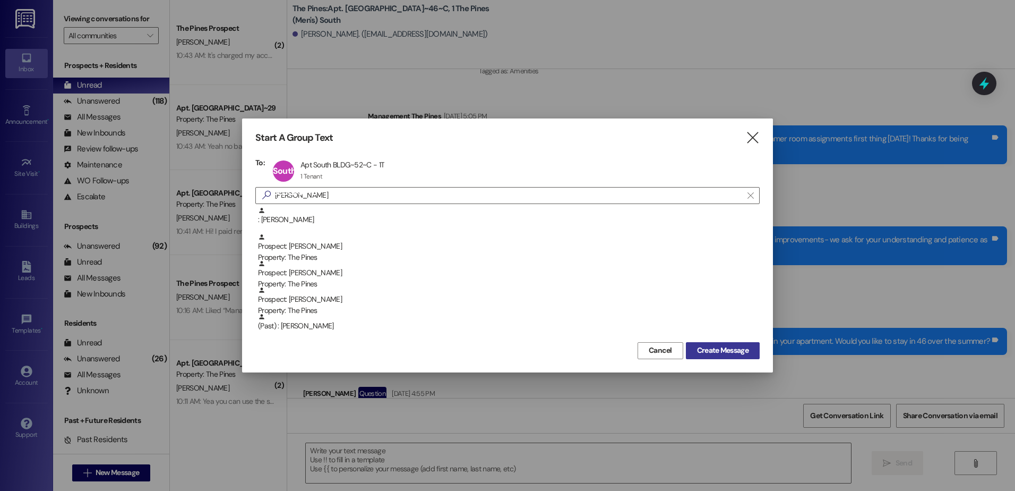
click at [719, 345] on span "Create Message" at bounding box center [723, 350] width 52 height 11
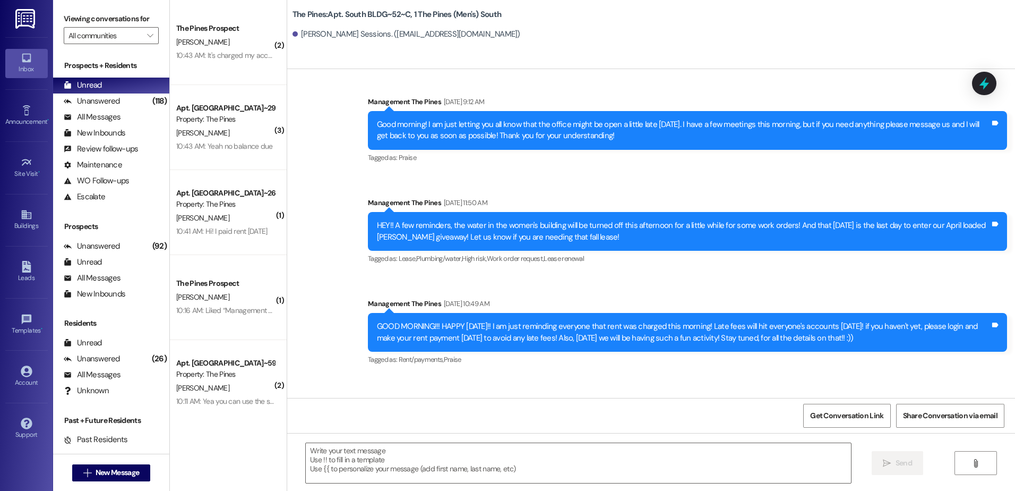
scroll to position [16355, 0]
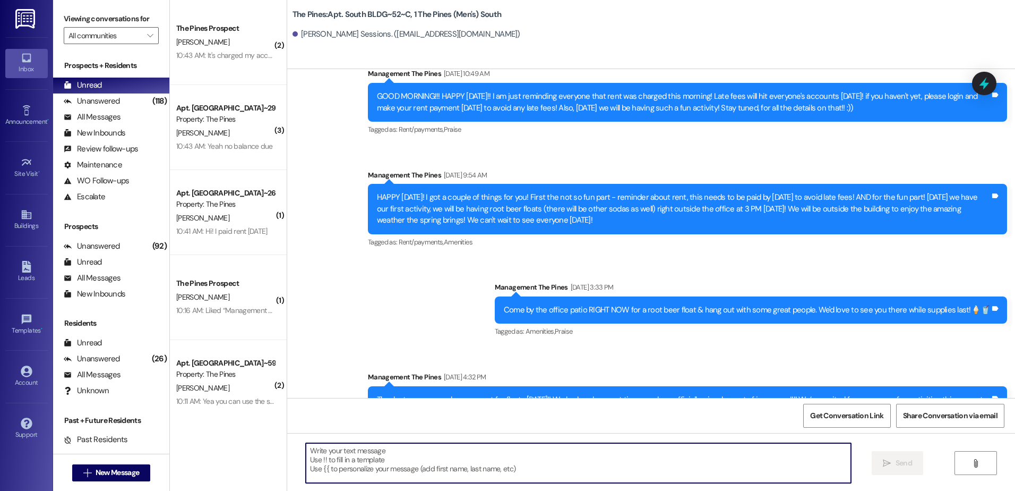
click at [372, 461] on textarea at bounding box center [578, 463] width 545 height 40
paste textarea "Hey {{first_name}}, I wanted to remind you that rent was due on the first of Se…"
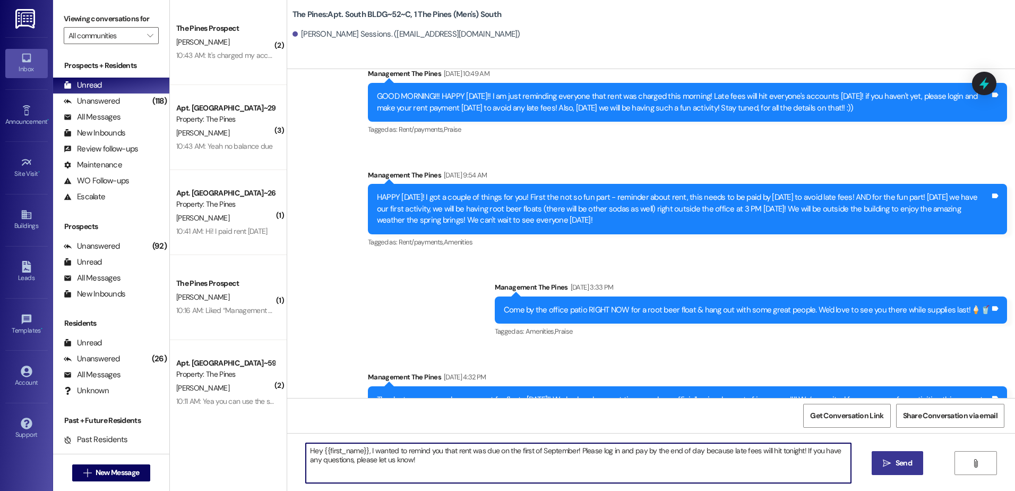
type textarea "Hey {{first_name}}, I wanted to remind you that rent was due on the first of Se…"
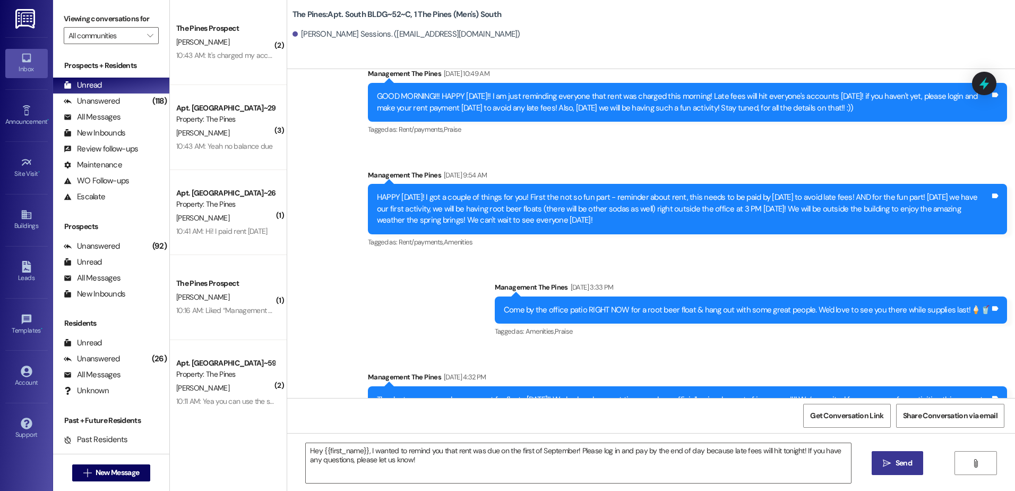
click at [884, 462] on icon "" at bounding box center [887, 463] width 8 height 8
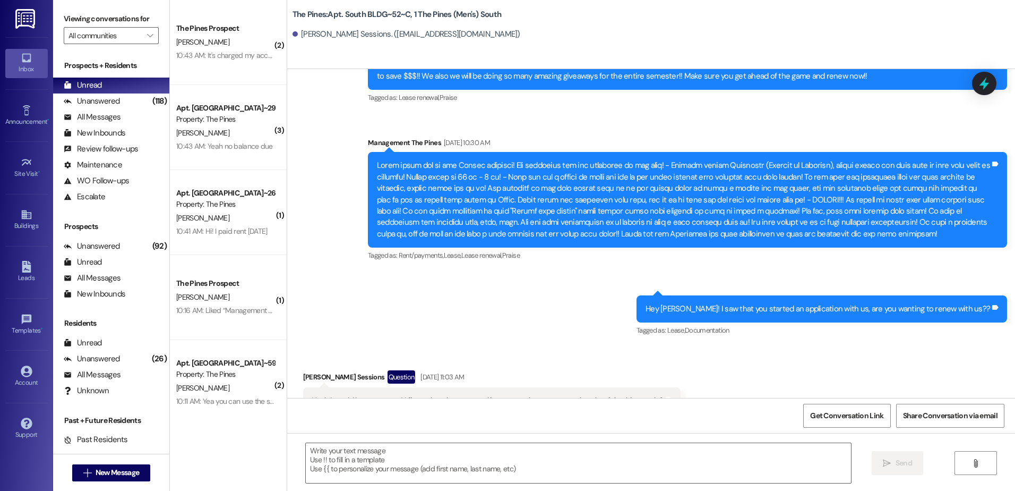
scroll to position [15204, 0]
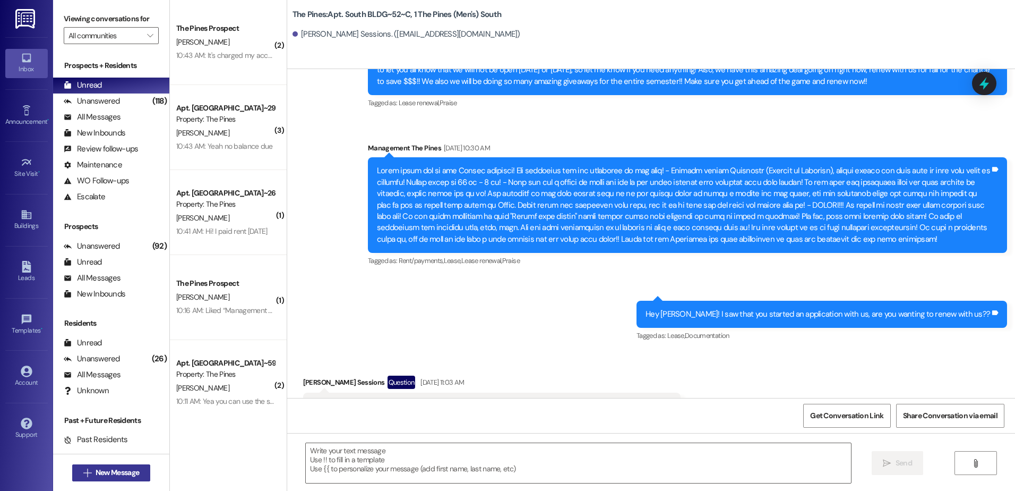
click at [110, 471] on span "New Message" at bounding box center [118, 472] width 44 height 11
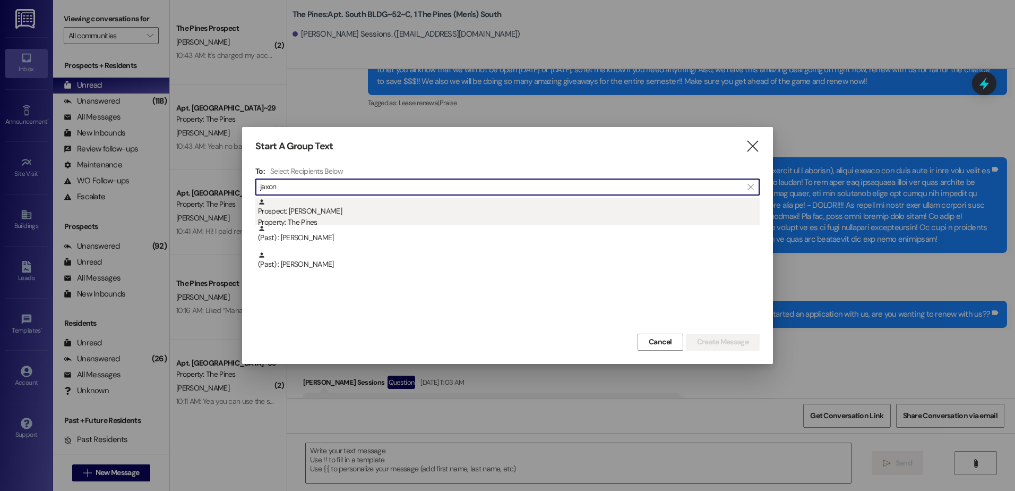
type input "jaxon"
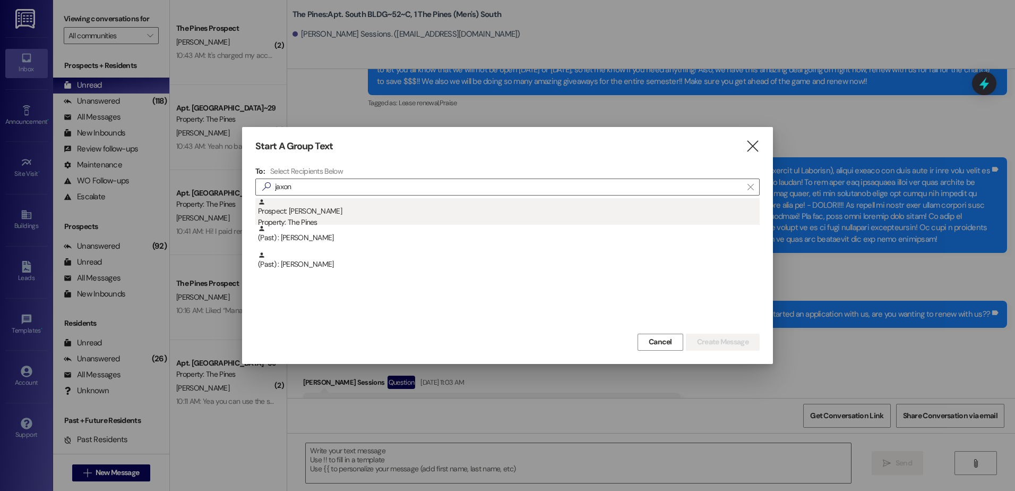
click at [318, 215] on div "Prospect: [PERSON_NAME] Property: The Pines" at bounding box center [509, 213] width 502 height 30
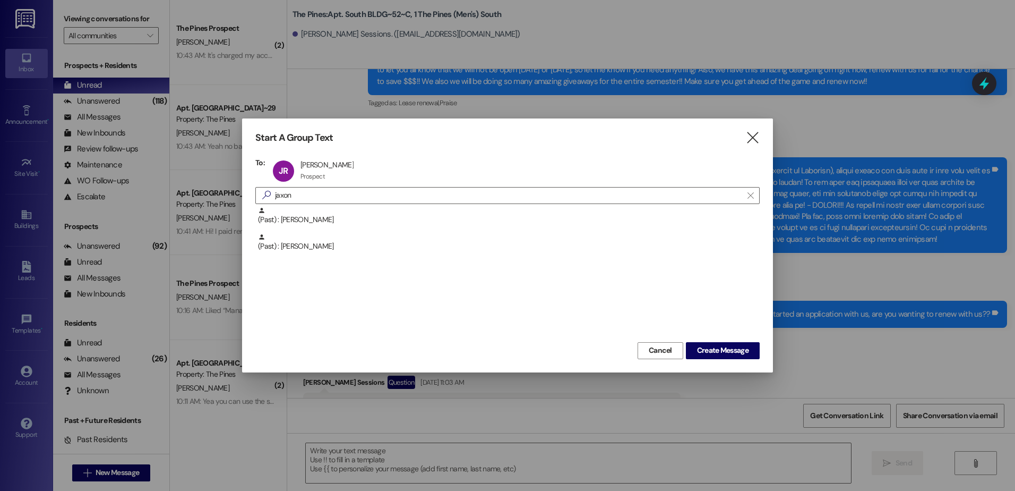
click at [711, 340] on div "Start A Group Text  To: JR [PERSON_NAME] [PERSON_NAME] Prospect Prospect click…" at bounding box center [507, 244] width 531 height 253
drag, startPoint x: 711, startPoint y: 340, endPoint x: 710, endPoint y: 349, distance: 9.6
click at [710, 349] on span "Create Message" at bounding box center [723, 350] width 52 height 11
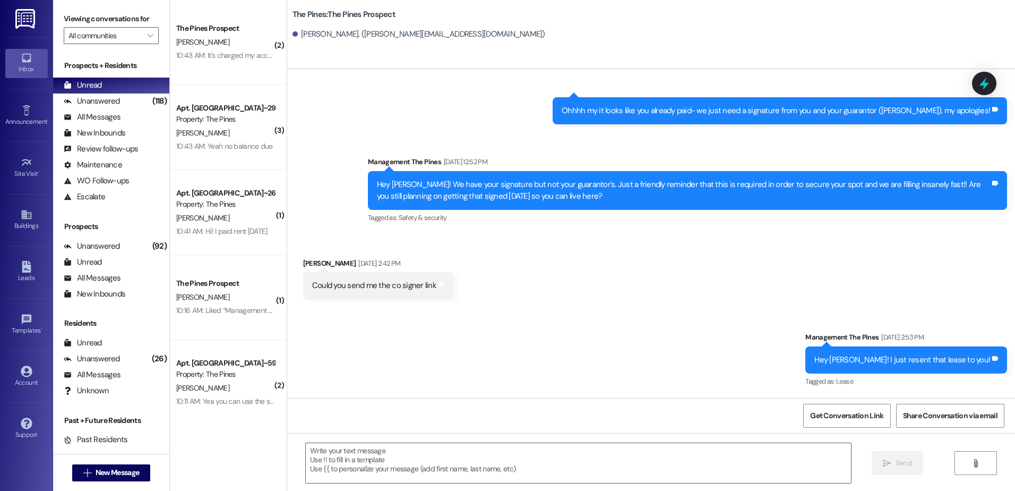
scroll to position [381, 0]
click at [382, 469] on textarea at bounding box center [578, 463] width 545 height 40
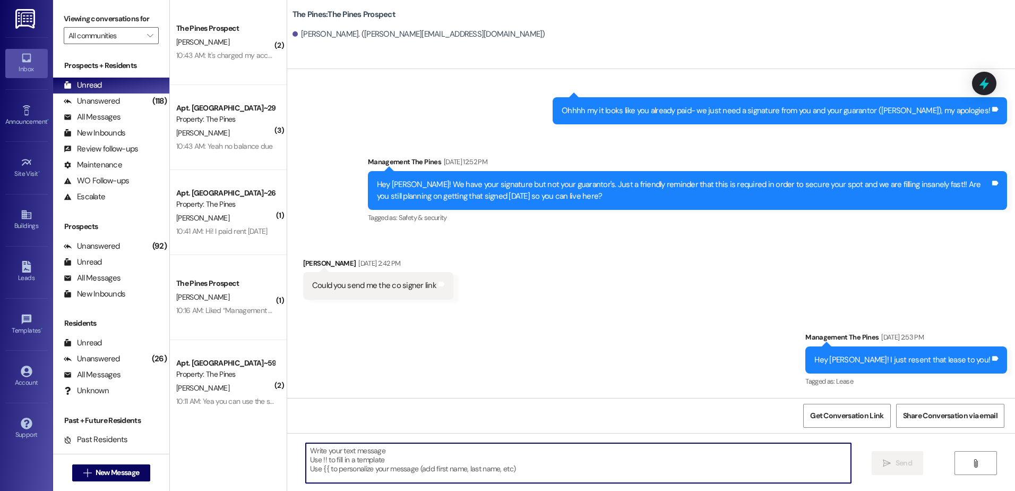
paste textarea "Hey {{first_name}}, I wanted to remind you that rent was due on the first of Se…"
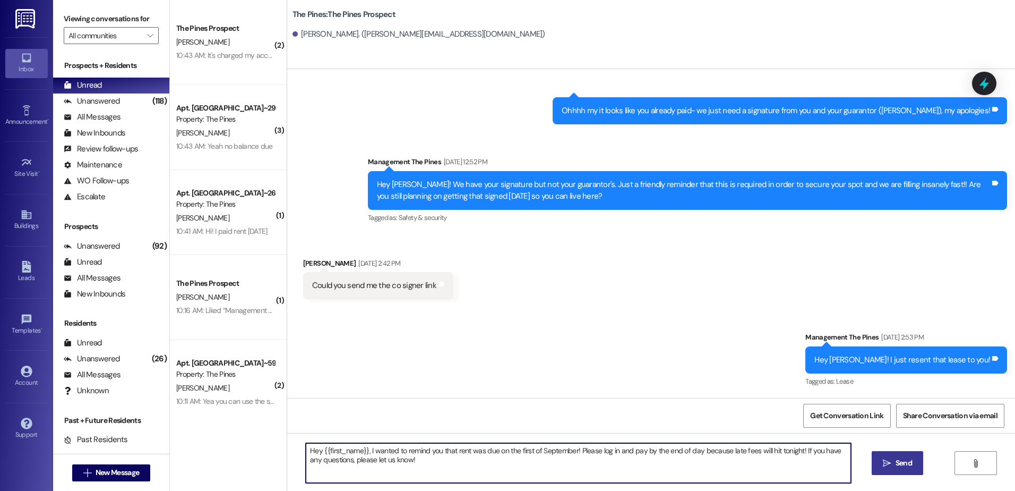
type textarea "Hey {{first_name}}, I wanted to remind you that rent was due on the first of Se…"
click at [884, 460] on icon "" at bounding box center [887, 463] width 8 height 8
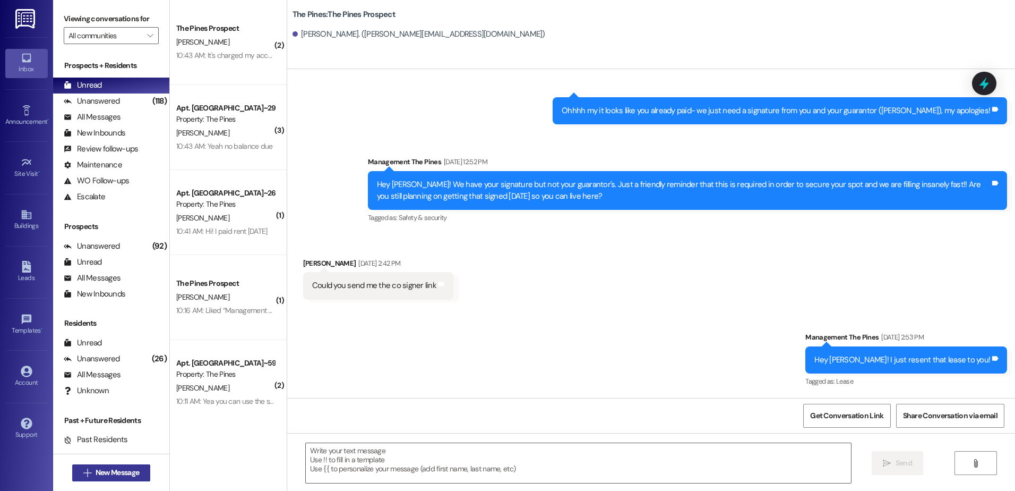
click at [97, 469] on span "New Message" at bounding box center [118, 472] width 44 height 11
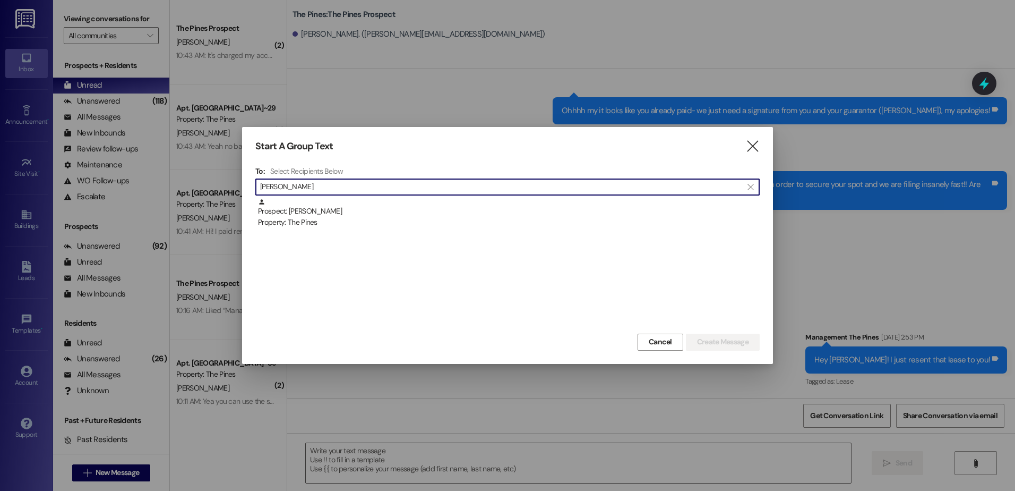
type input "[PERSON_NAME]"
click at [348, 212] on div "Prospect: [PERSON_NAME] Property: The Pines" at bounding box center [509, 213] width 502 height 30
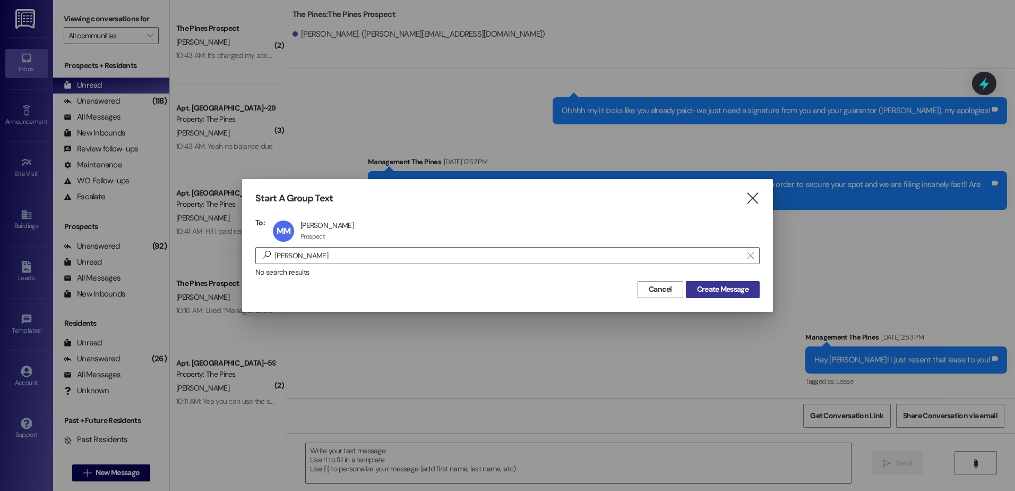
click at [713, 282] on button "Create Message" at bounding box center [723, 289] width 74 height 17
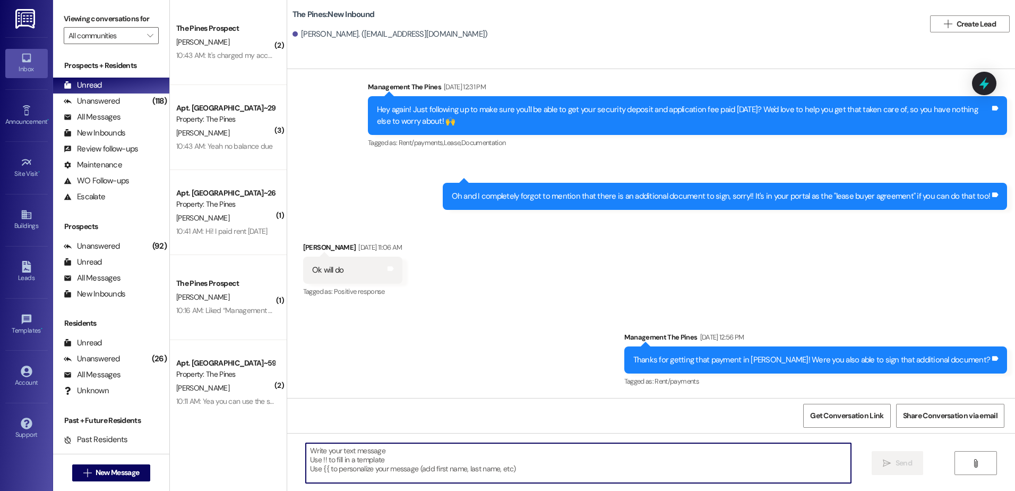
click at [362, 450] on textarea at bounding box center [578, 463] width 545 height 40
paste textarea "Hey {{first_name}}, I wanted to remind you that rent was due on the first of Se…"
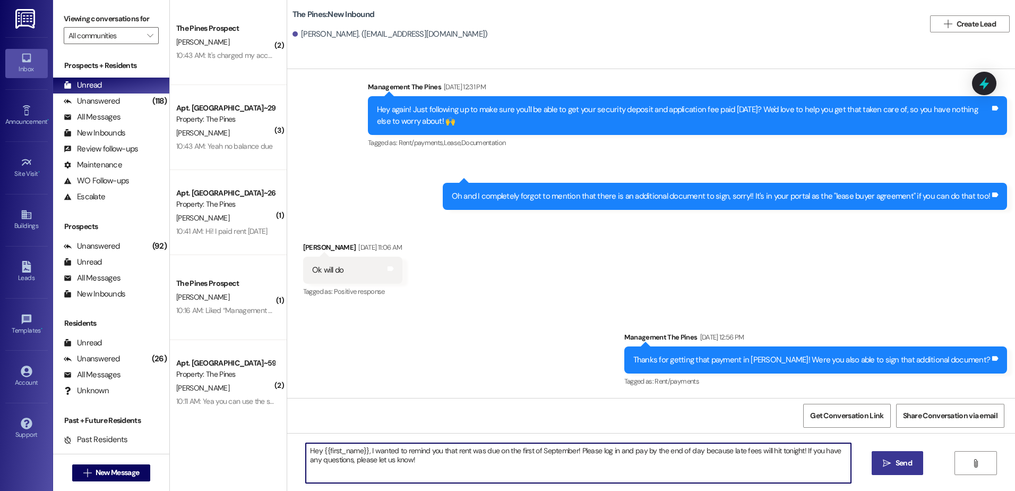
type textarea "Hey {{first_name}}, I wanted to remind you that rent was due on the first of Se…"
click at [882, 458] on span " Send" at bounding box center [897, 462] width 33 height 11
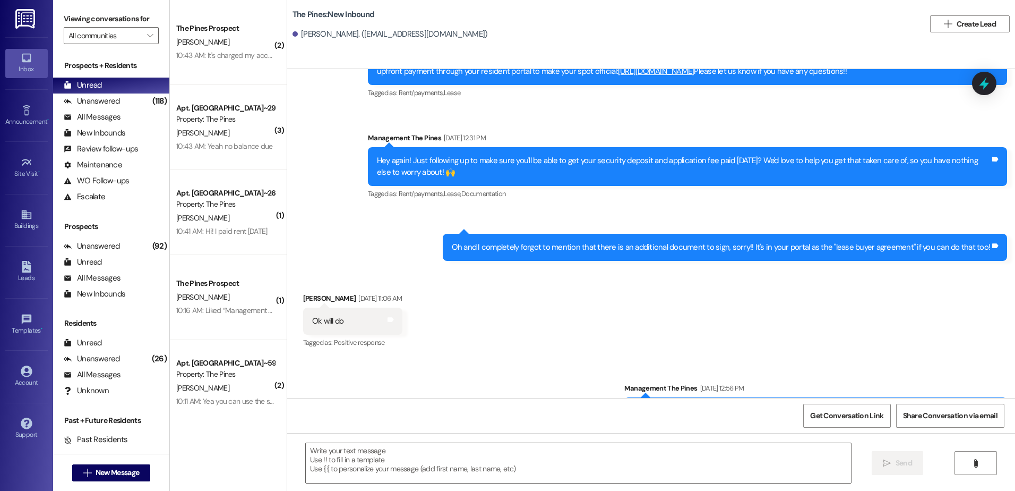
scroll to position [291, 0]
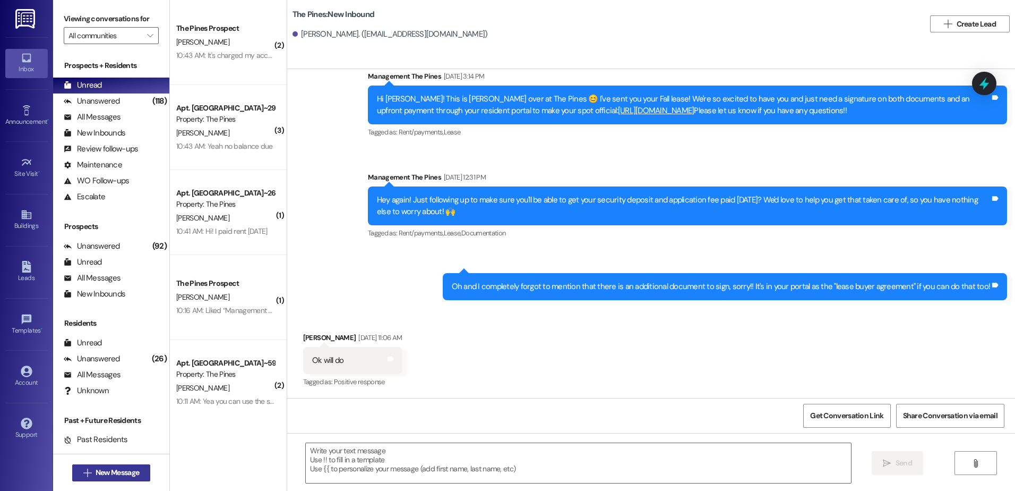
click at [140, 468] on button " New Message" at bounding box center [111, 472] width 79 height 17
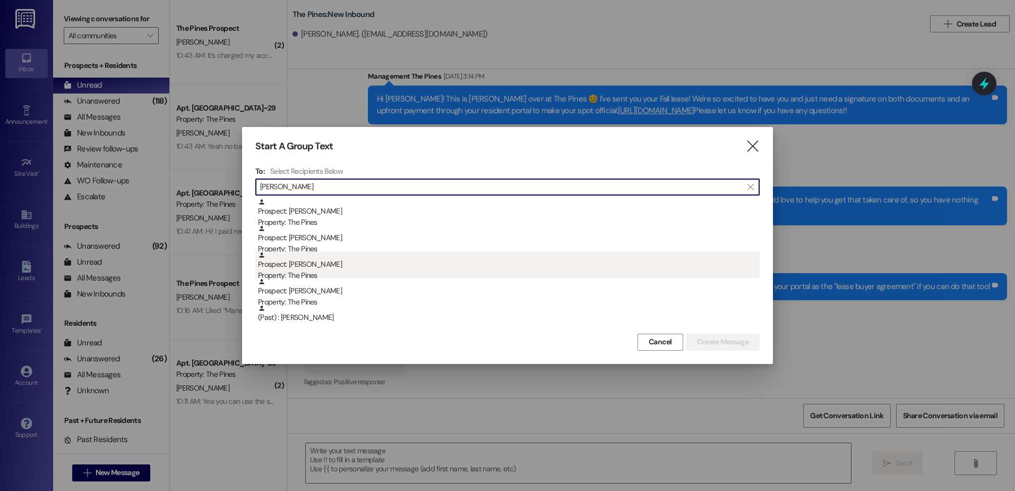
type input "[PERSON_NAME]"
click at [331, 263] on div "Prospect: [PERSON_NAME] Property: The Pines" at bounding box center [509, 266] width 502 height 30
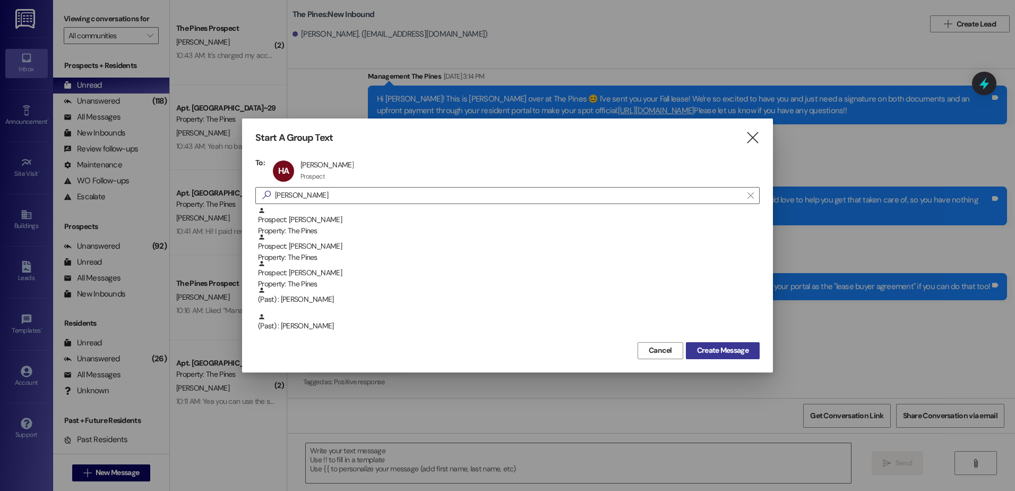
click at [732, 354] on span "Create Message" at bounding box center [723, 350] width 52 height 11
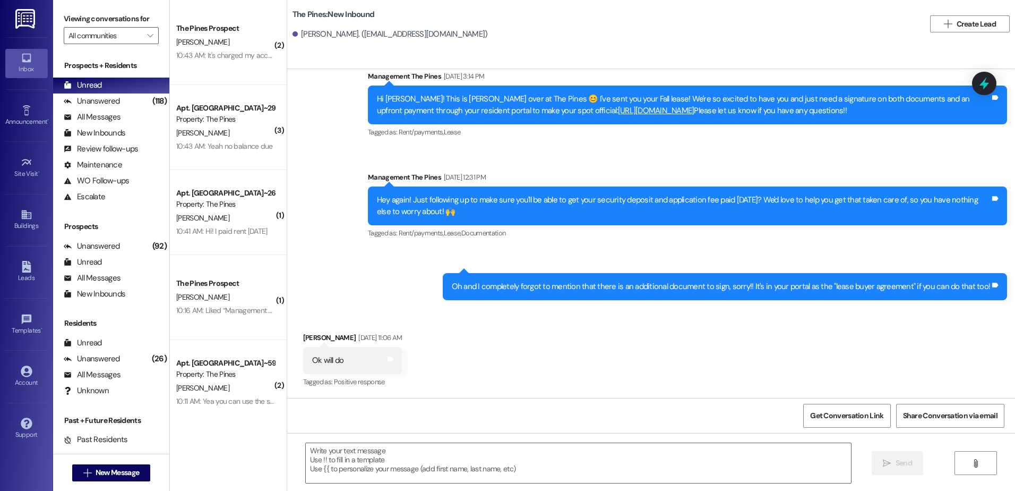
scroll to position [1721, 0]
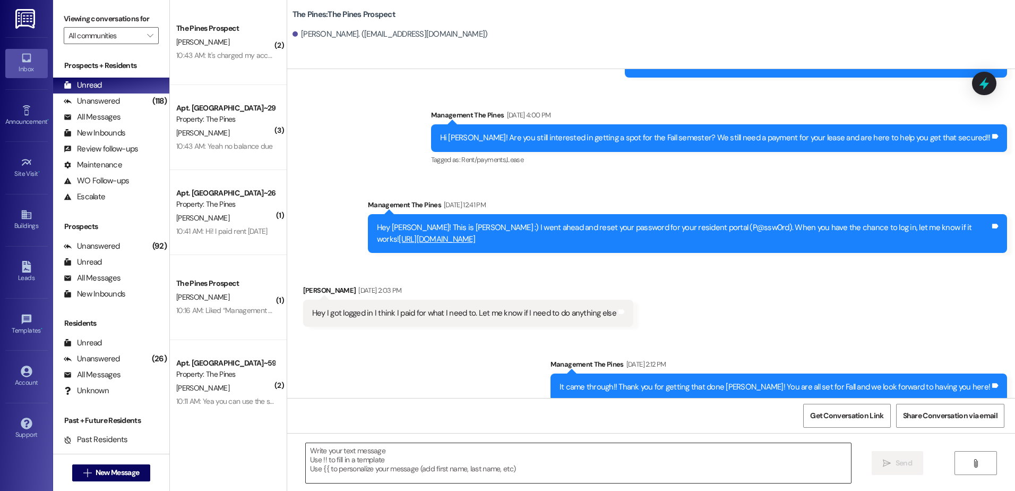
click at [374, 456] on textarea at bounding box center [578, 463] width 545 height 40
paste textarea "Hey {{first_name}}, I wanted to remind you that rent was due on the first of Se…"
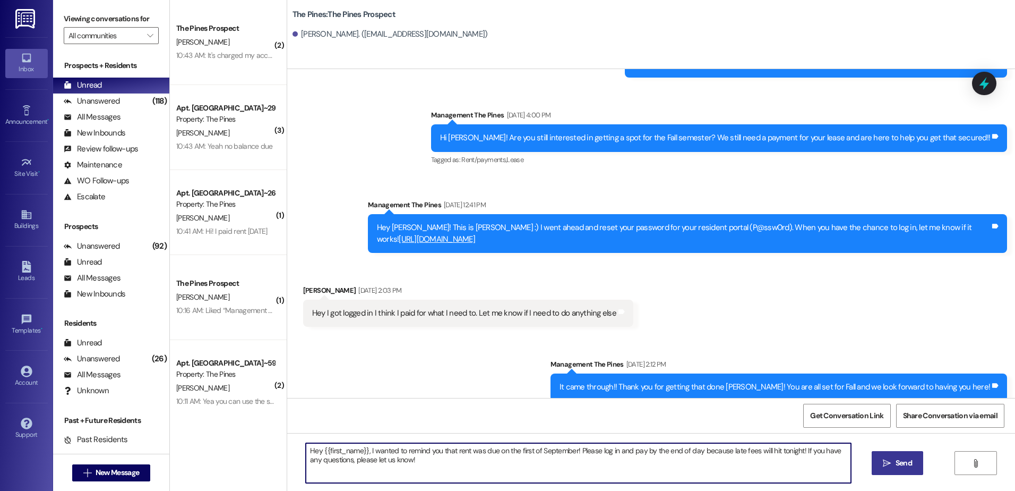
type textarea "Hey {{first_name}}, I wanted to remind you that rent was due on the first of Se…"
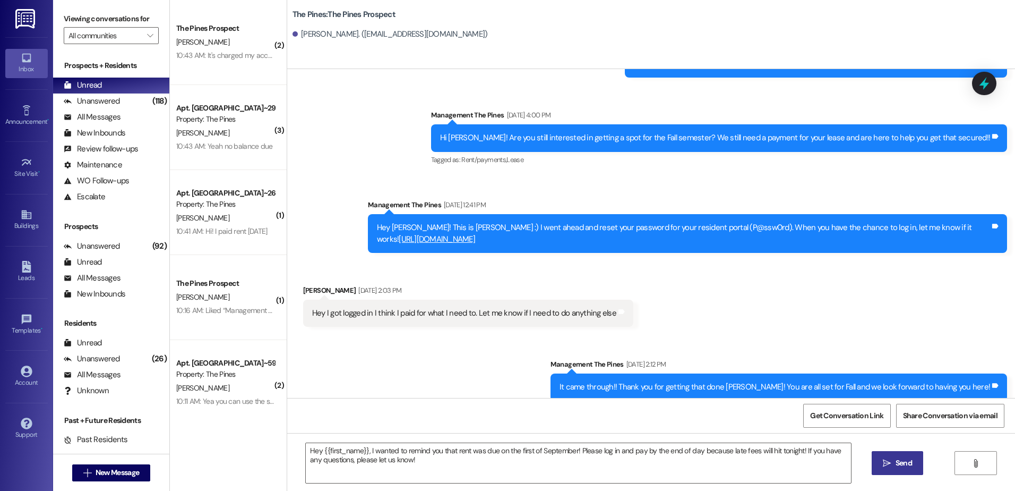
click at [897, 461] on span "Send" at bounding box center [904, 462] width 16 height 11
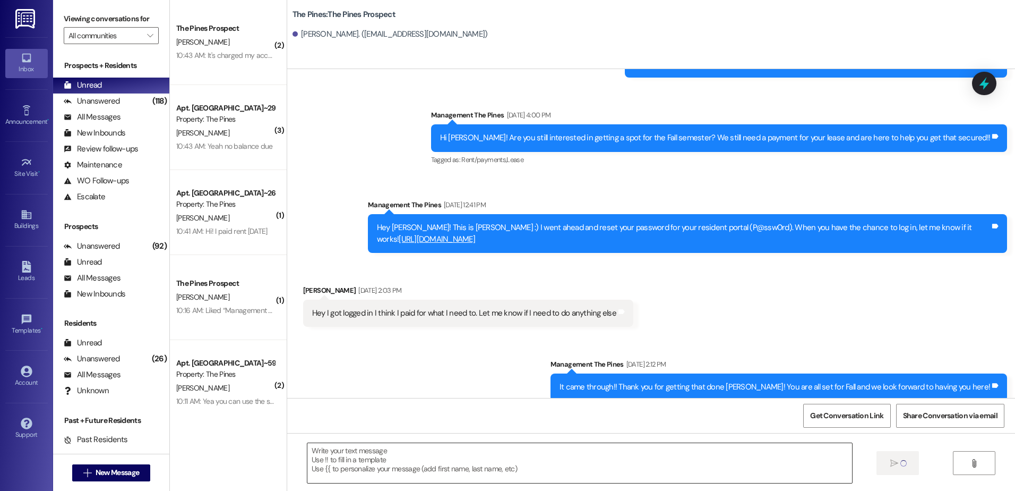
scroll to position [1807, 0]
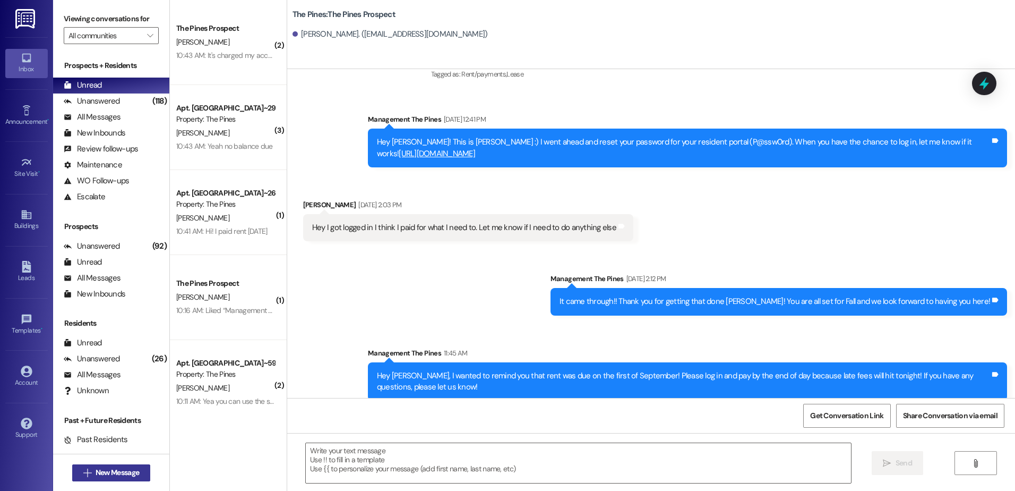
click at [96, 475] on span "New Message" at bounding box center [118, 472] width 44 height 11
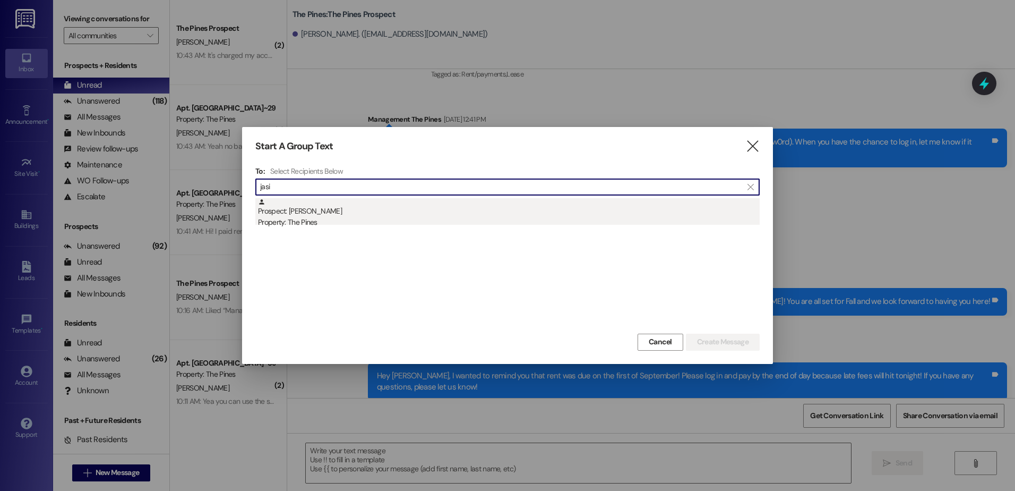
type input "jasi"
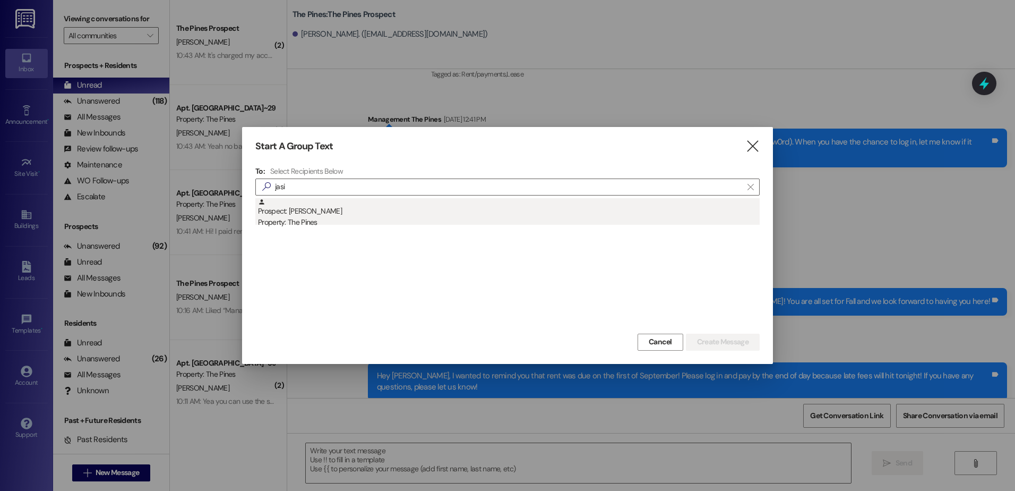
click at [331, 217] on div "Property: The Pines" at bounding box center [509, 222] width 502 height 11
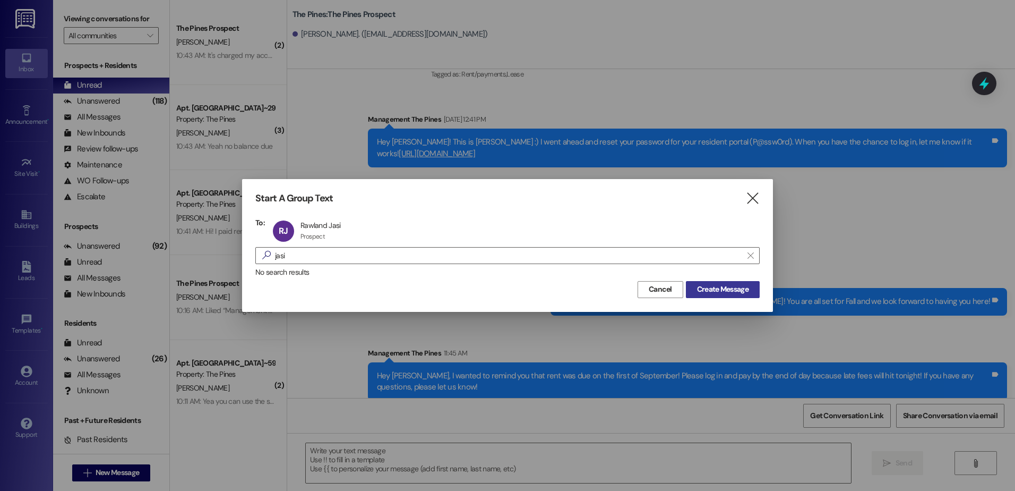
click at [713, 294] on span "Create Message" at bounding box center [723, 289] width 52 height 11
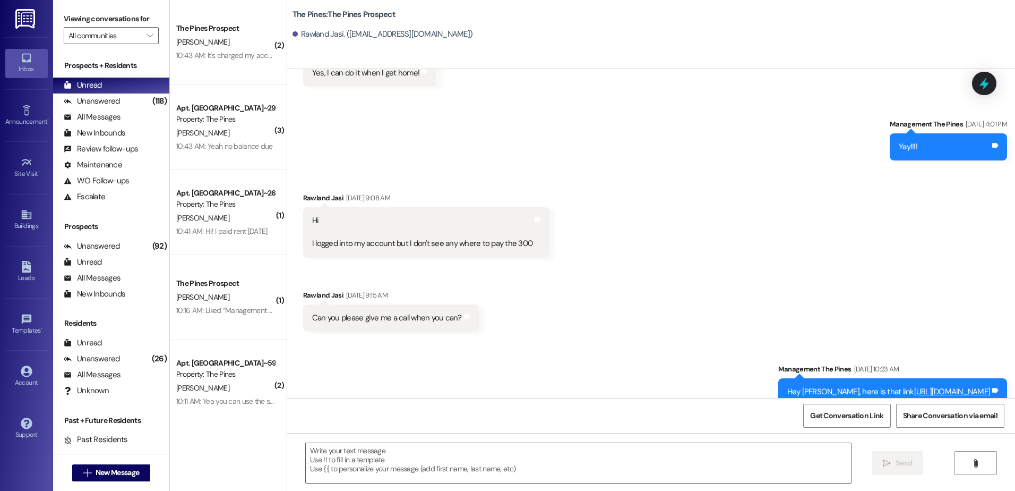
scroll to position [687, 0]
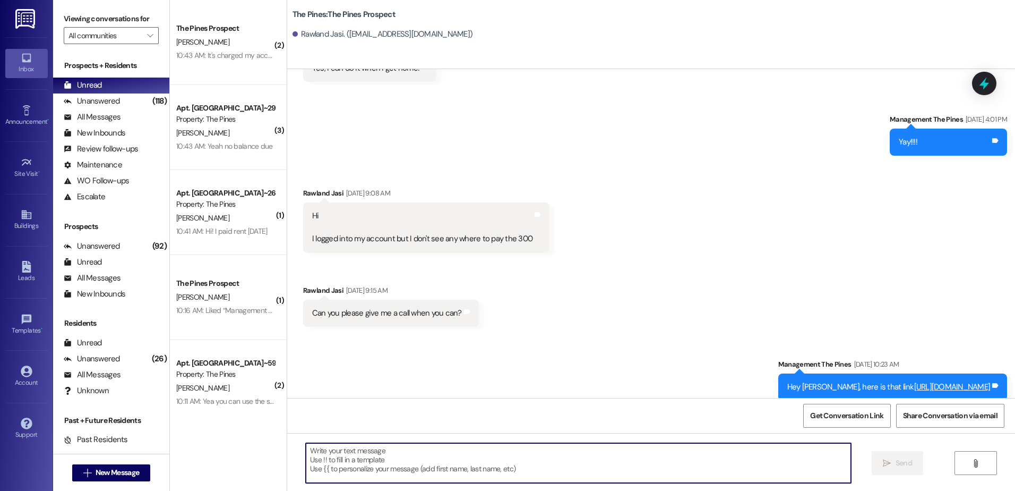
click at [345, 461] on textarea at bounding box center [578, 463] width 545 height 40
paste textarea "Hey {{first_name}}, I wanted to remind you that rent was due on the first of Se…"
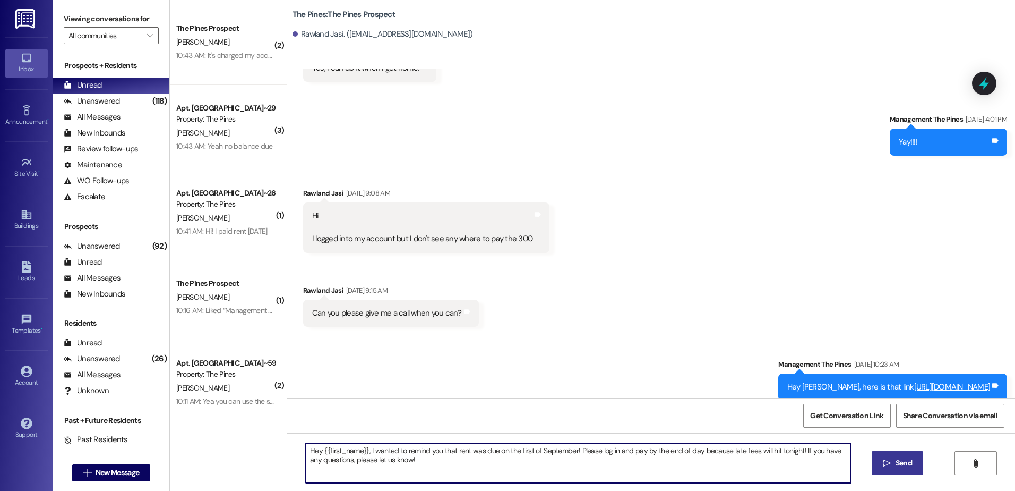
type textarea "Hey {{first_name}}, I wanted to remind you that rent was due on the first of Se…"
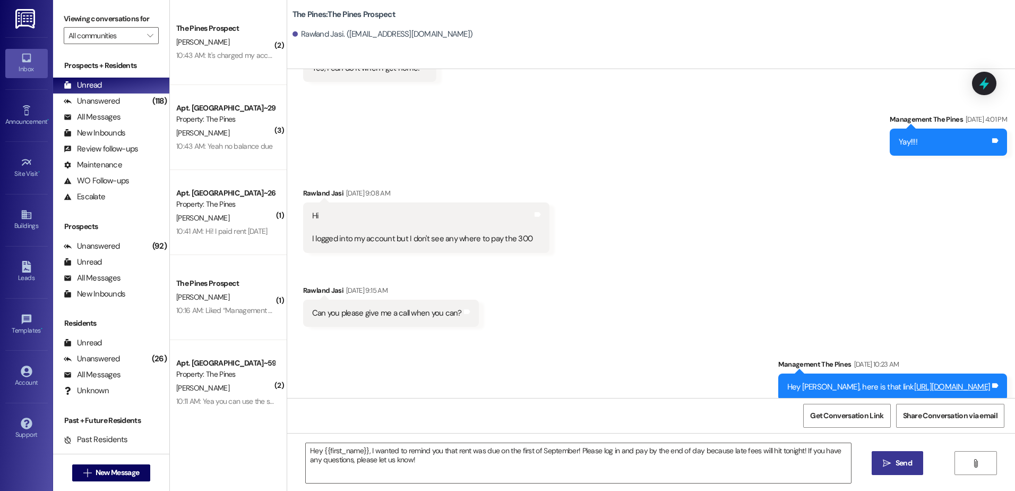
click at [883, 461] on icon "" at bounding box center [887, 463] width 8 height 8
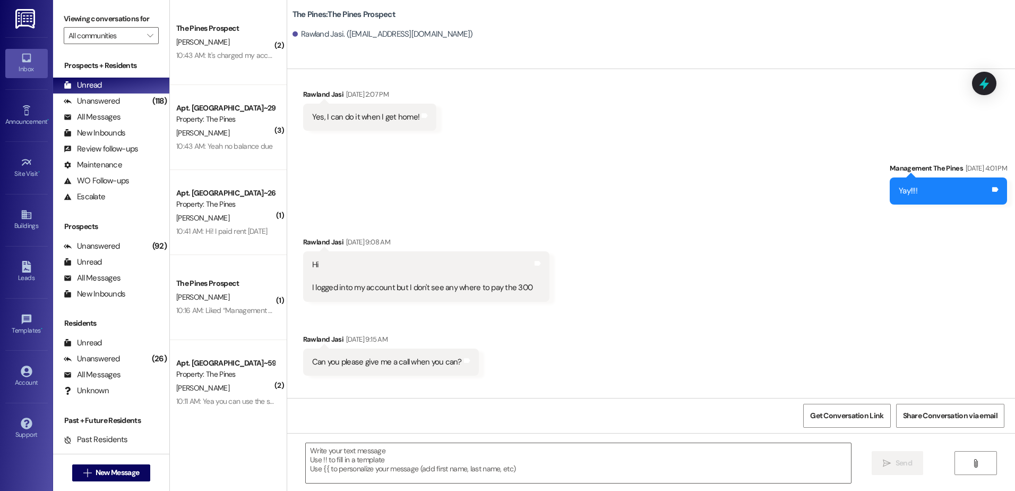
scroll to position [613, 0]
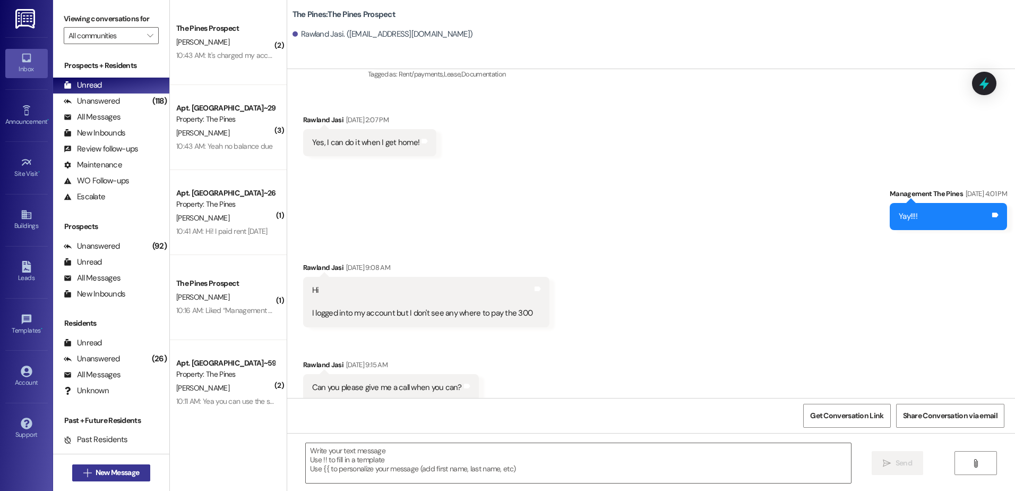
click at [114, 473] on span "New Message" at bounding box center [118, 472] width 44 height 11
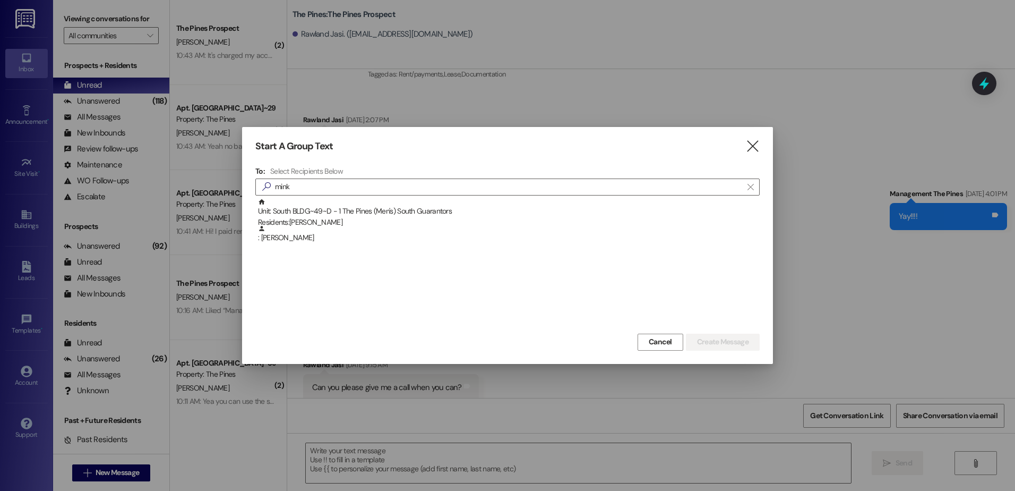
click at [375, 216] on div "Unit: [GEOGRAPHIC_DATA]~49~D - 1 The Pines (Men's) South Guarantors Residents: …" at bounding box center [509, 213] width 502 height 30
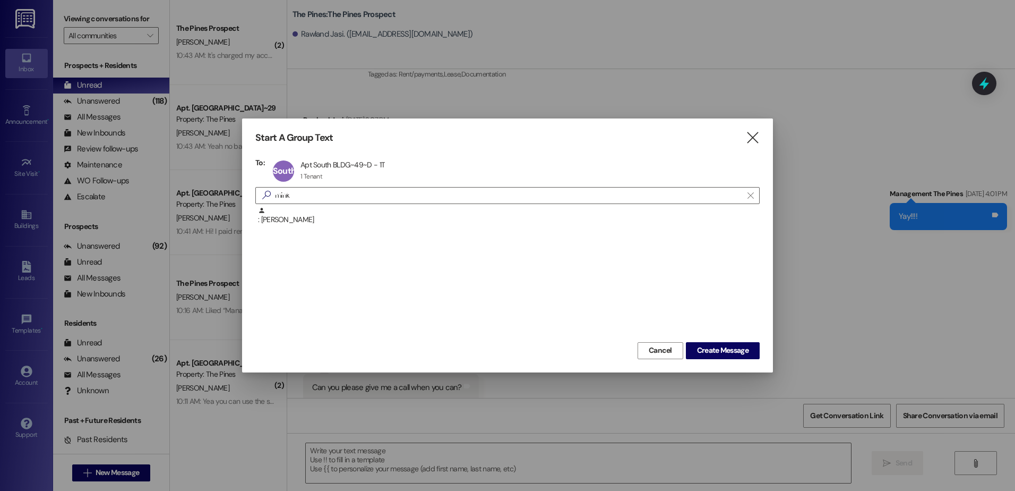
click at [411, 180] on div "South BLDG~49~D Apt South BLDG~49~D - 1T Apt South BLDG~49~D - 1T 1 Tenant 1 Te…" at bounding box center [509, 171] width 478 height 27
click at [408, 191] on input "mink" at bounding box center [501, 195] width 482 height 15
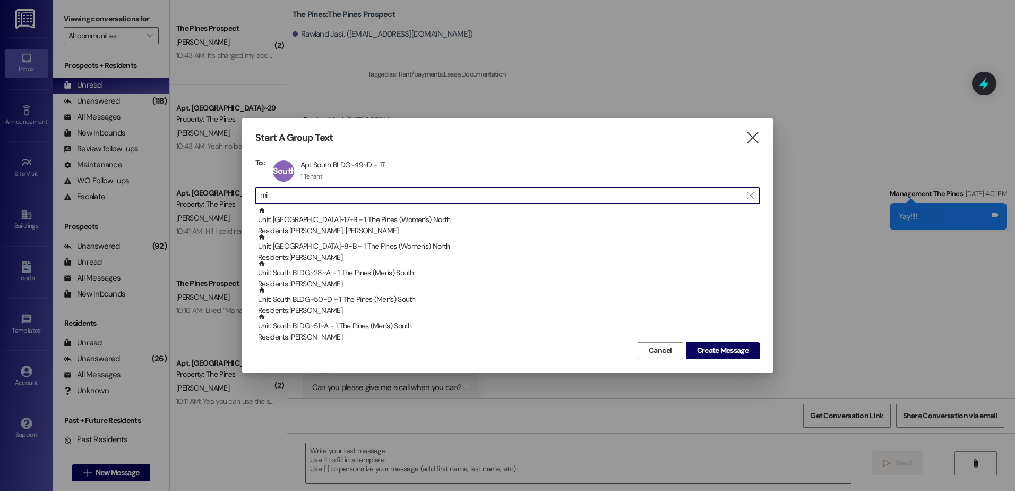
type input "m"
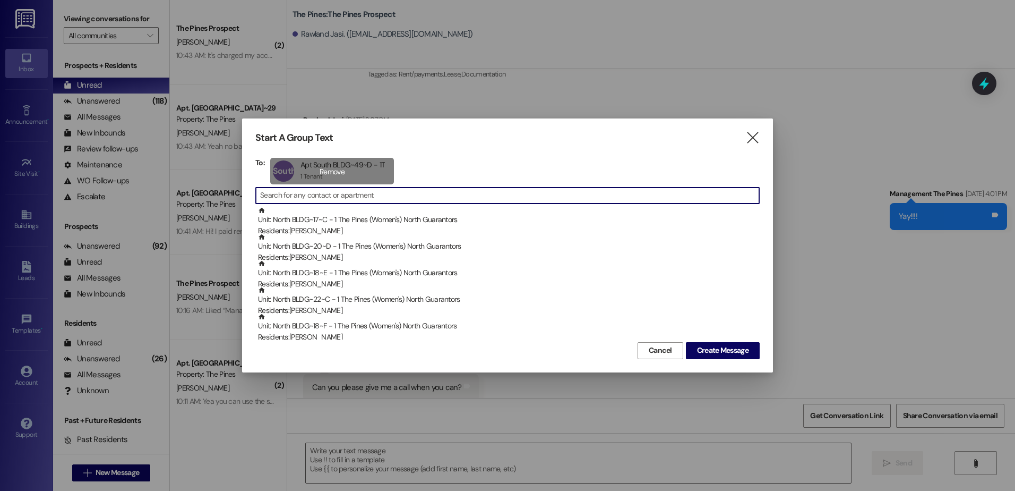
click at [348, 165] on div "South BLDG~49~D Apt South BLDG~49~D - 1T Apt South BLDG~49~D - 1T 1 Tenant 1 Te…" at bounding box center [332, 171] width 124 height 27
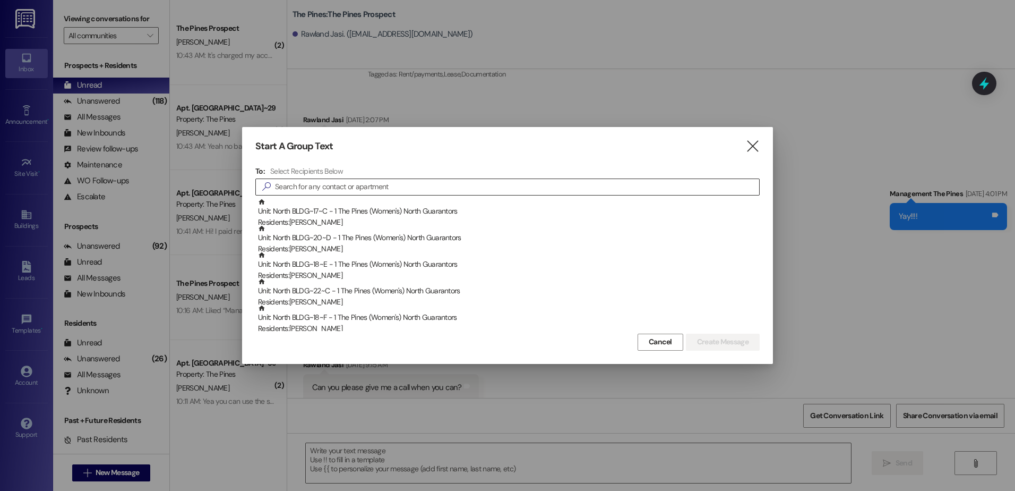
click at [288, 183] on input at bounding box center [517, 186] width 484 height 15
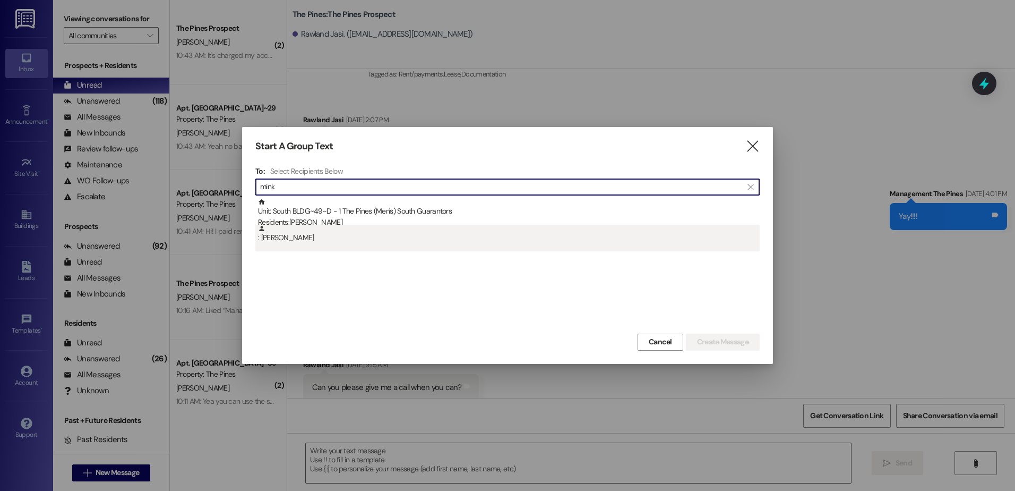
type input "mink"
click at [286, 230] on div ": [PERSON_NAME]" at bounding box center [509, 234] width 502 height 19
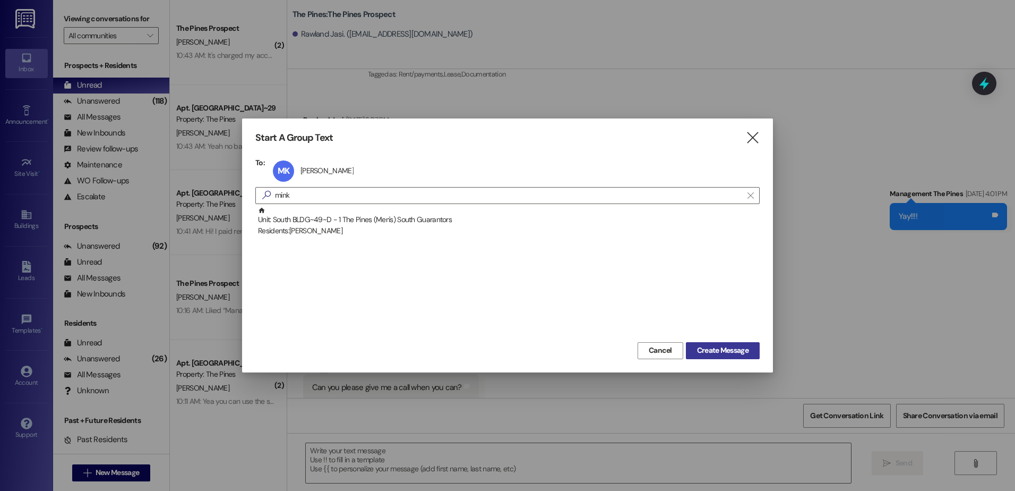
click at [710, 347] on span "Create Message" at bounding box center [723, 350] width 52 height 11
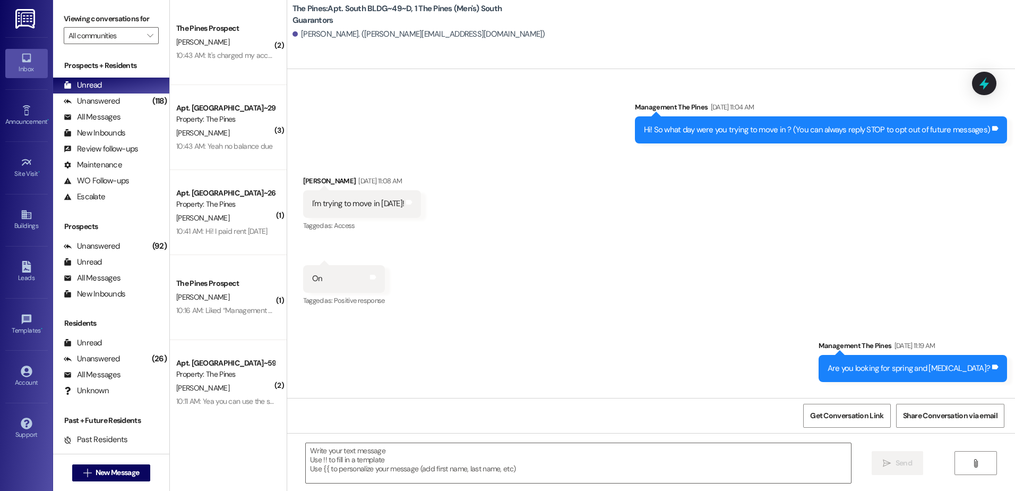
scroll to position [37698, 0]
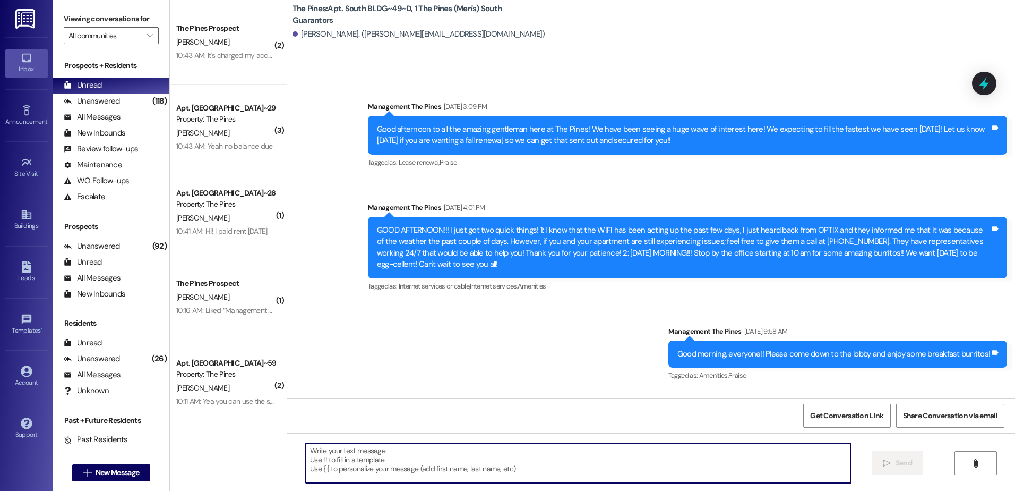
click at [390, 463] on textarea at bounding box center [578, 463] width 545 height 40
paste textarea "Hey {{first_name}}, I wanted to remind you that rent was due on the first of Se…"
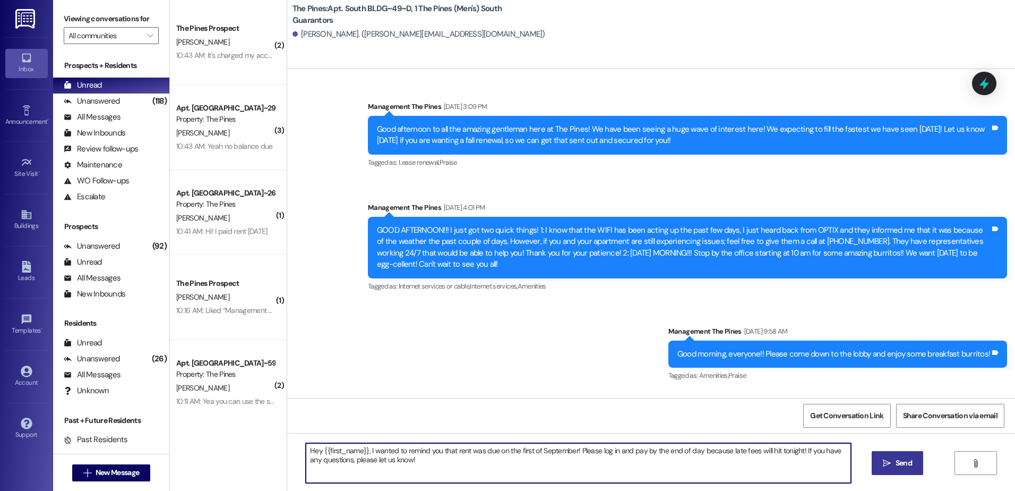
type textarea "Hey {{first_name}}, I wanted to remind you that rent was due on the first of Se…"
click at [891, 460] on span " Send" at bounding box center [897, 462] width 33 height 11
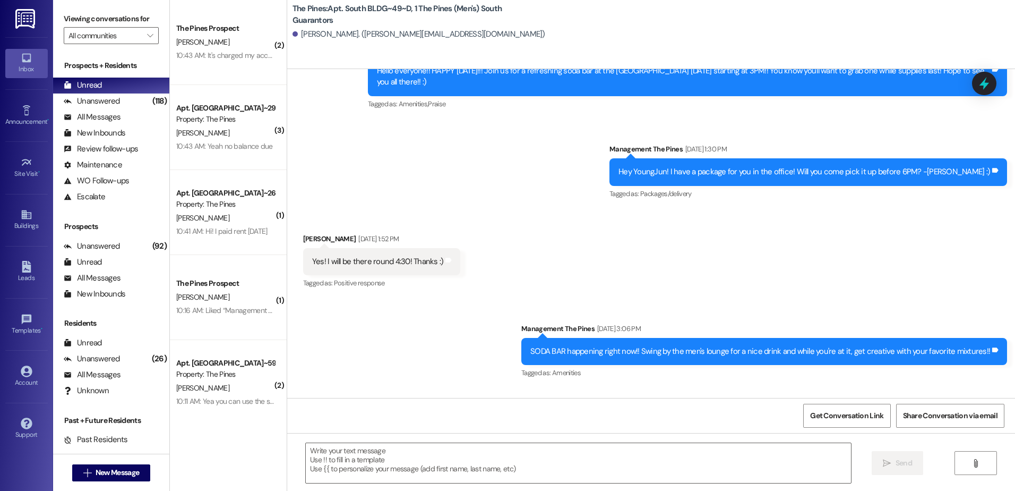
scroll to position [30279, 0]
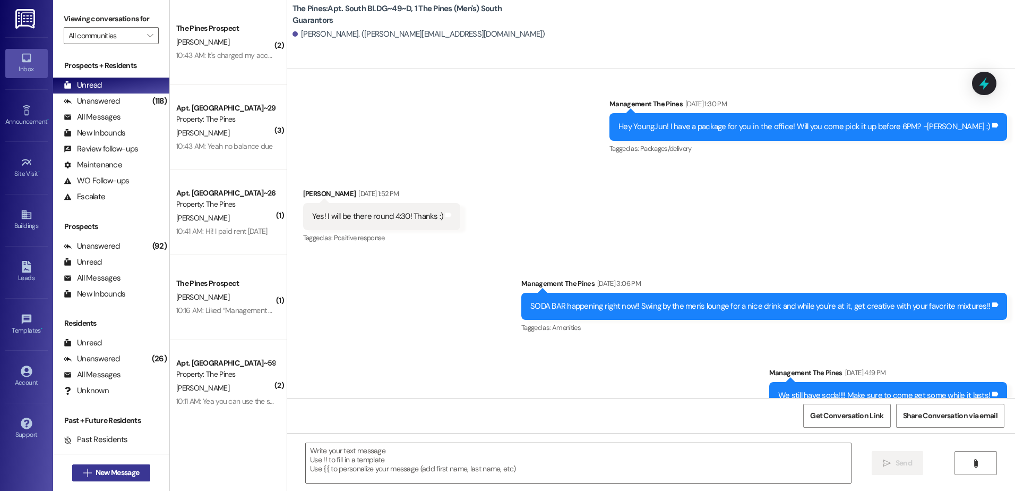
click at [97, 477] on span "New Message" at bounding box center [118, 472] width 44 height 11
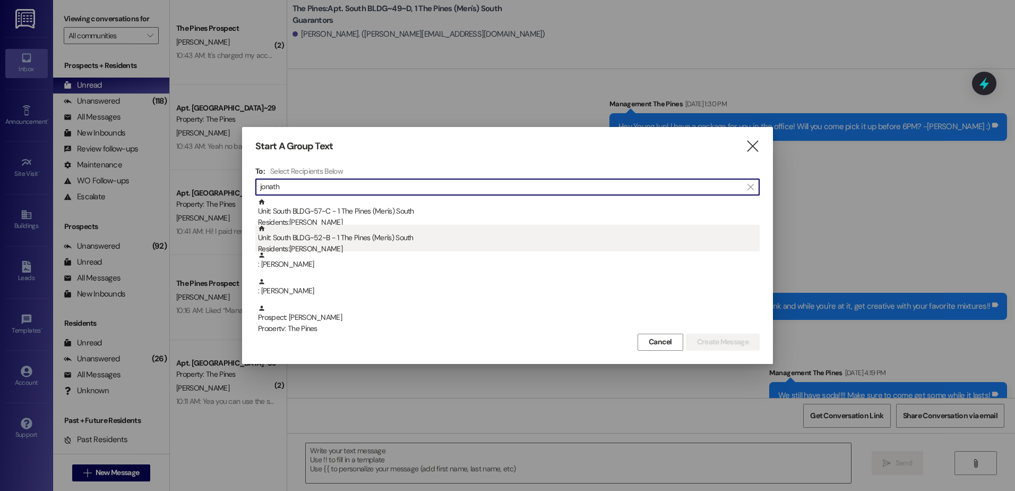
type input "jonath"
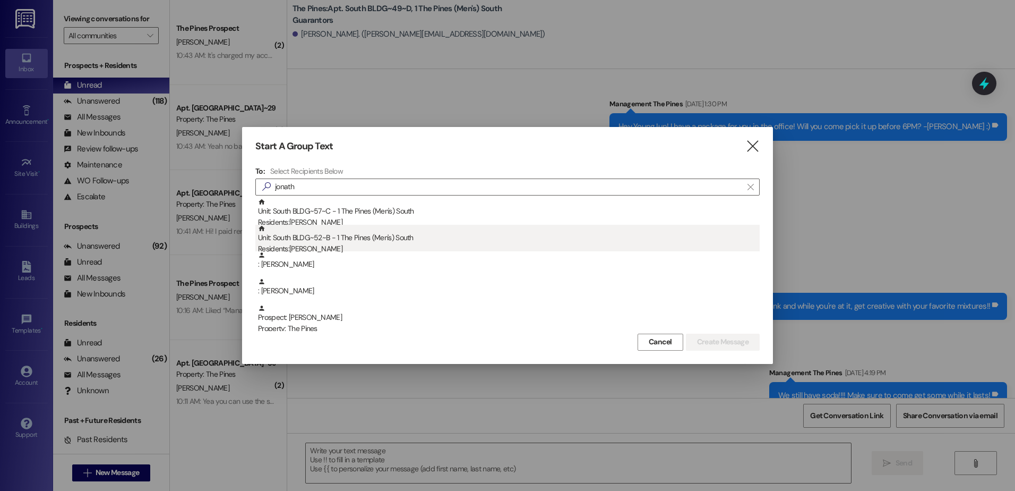
click at [322, 235] on div "Unit: South BLDG~52~B - 1 The Pines (Men's) [DEMOGRAPHIC_DATA] Residents: [PERS…" at bounding box center [509, 240] width 502 height 30
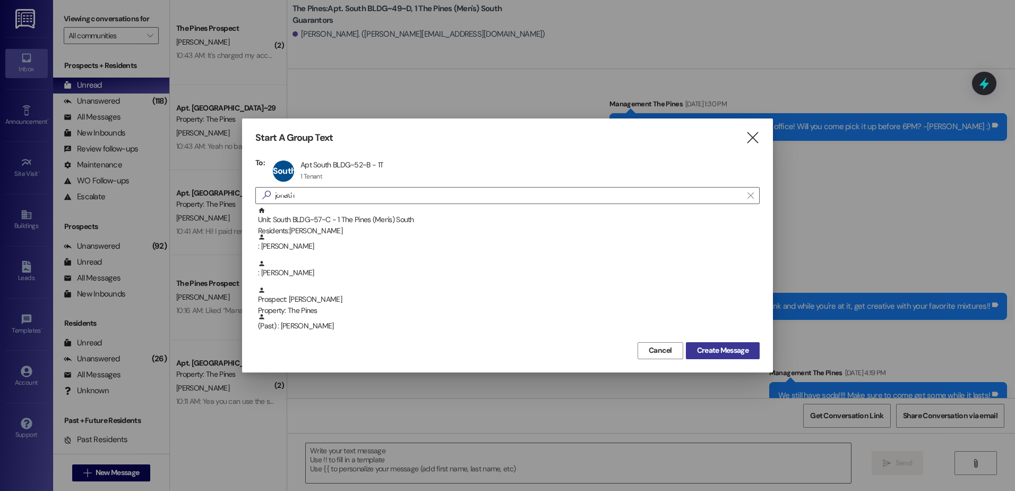
click at [740, 347] on span "Create Message" at bounding box center [723, 350] width 52 height 11
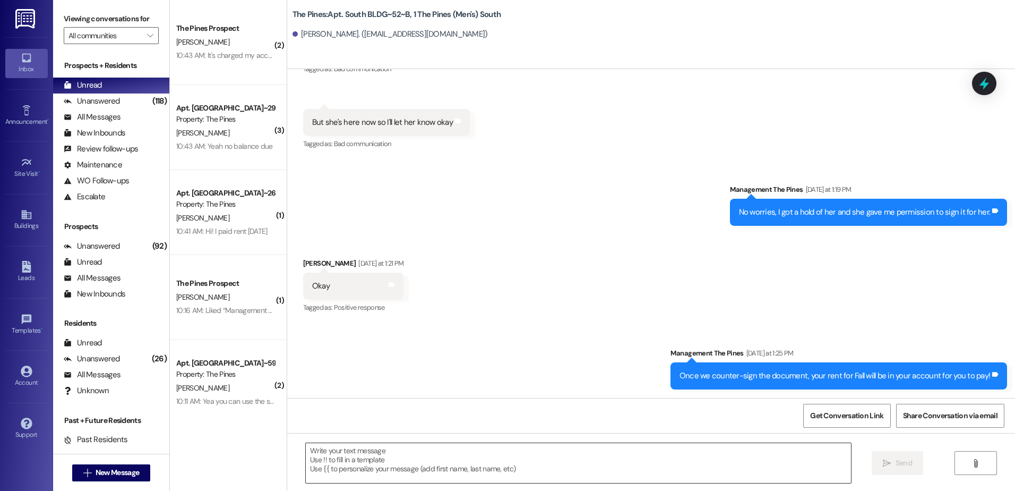
scroll to position [17502, 0]
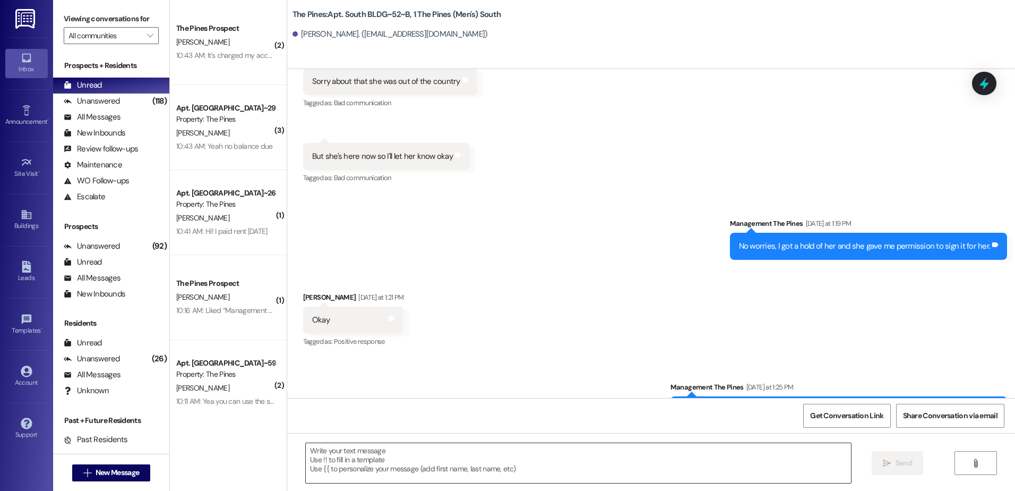
click at [348, 461] on textarea at bounding box center [578, 463] width 545 height 40
paste textarea "Hey {{first_name}}, I wanted to remind you that rent was due on the first of Se…"
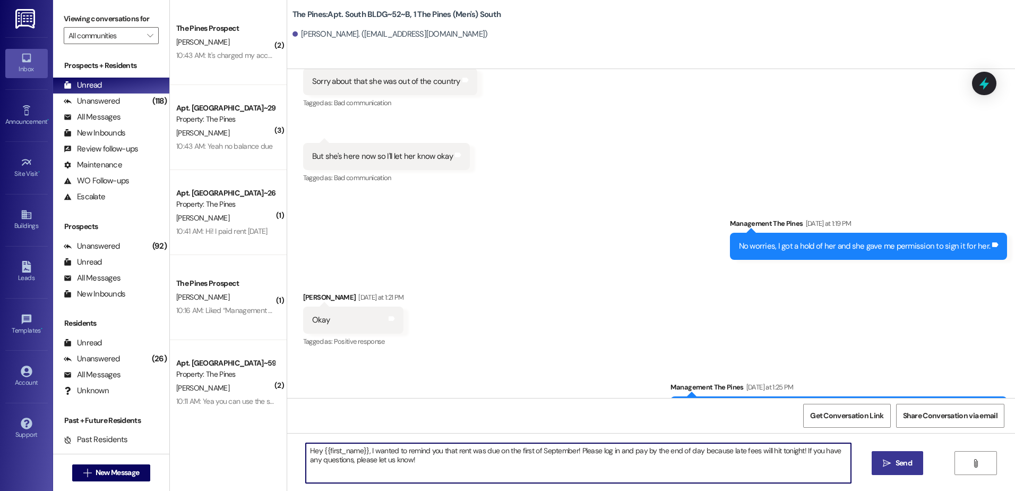
type textarea "Hey {{first_name}}, I wanted to remind you that rent was due on the first of Se…"
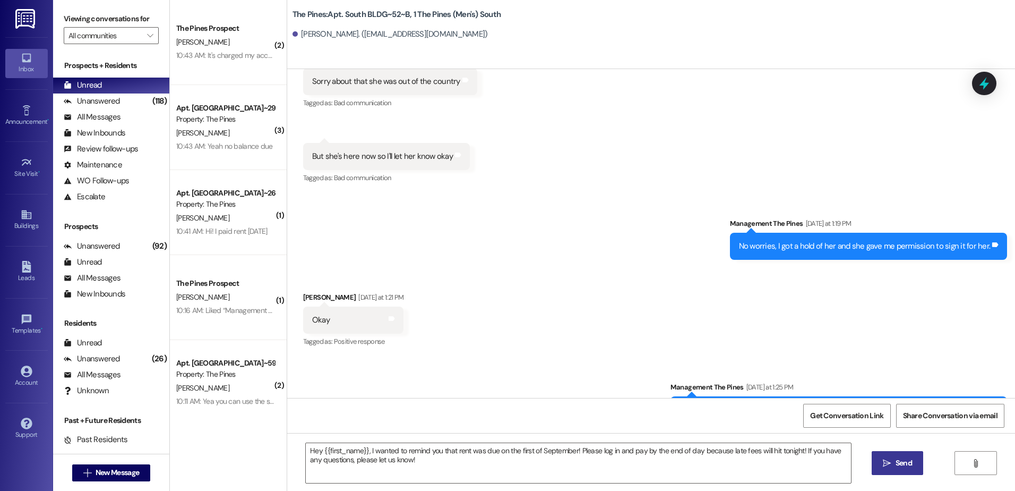
click at [899, 462] on span "Send" at bounding box center [904, 462] width 16 height 11
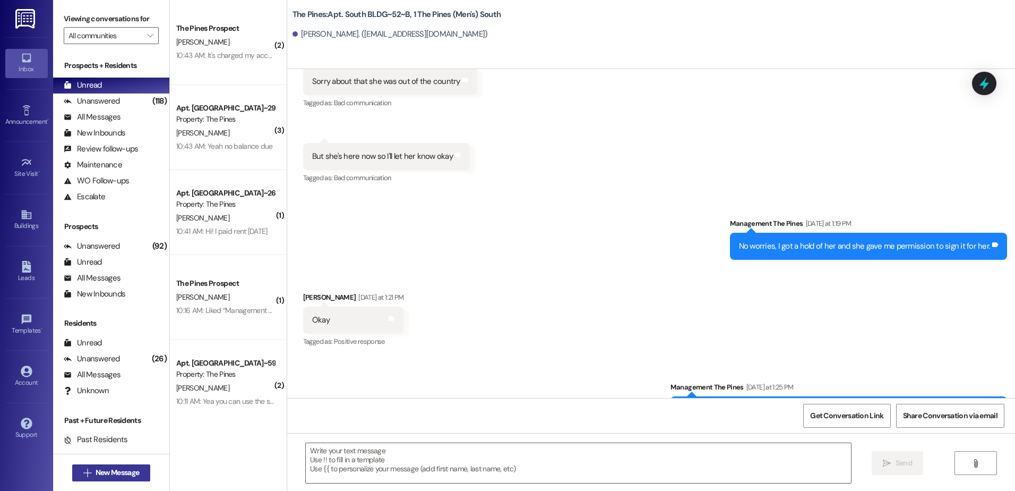
click at [96, 473] on span "New Message" at bounding box center [118, 472] width 44 height 11
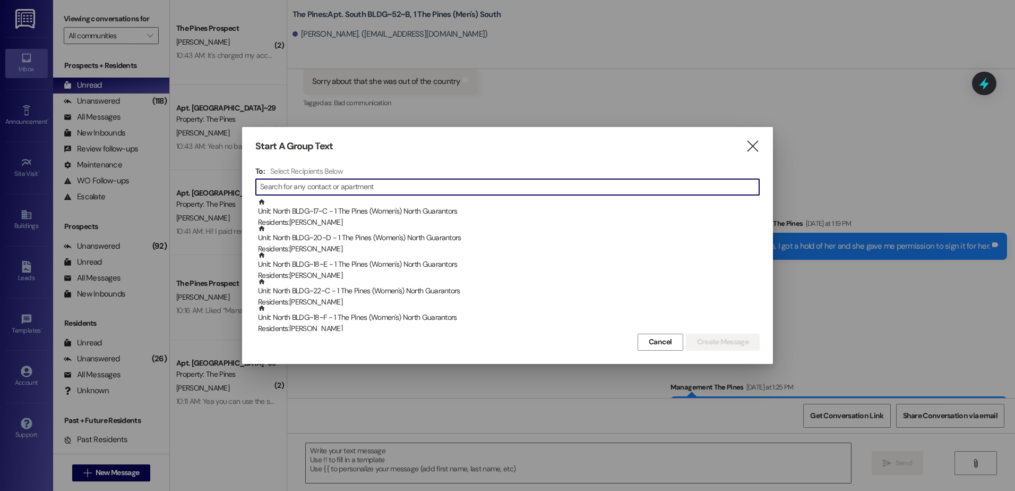
type input "a"
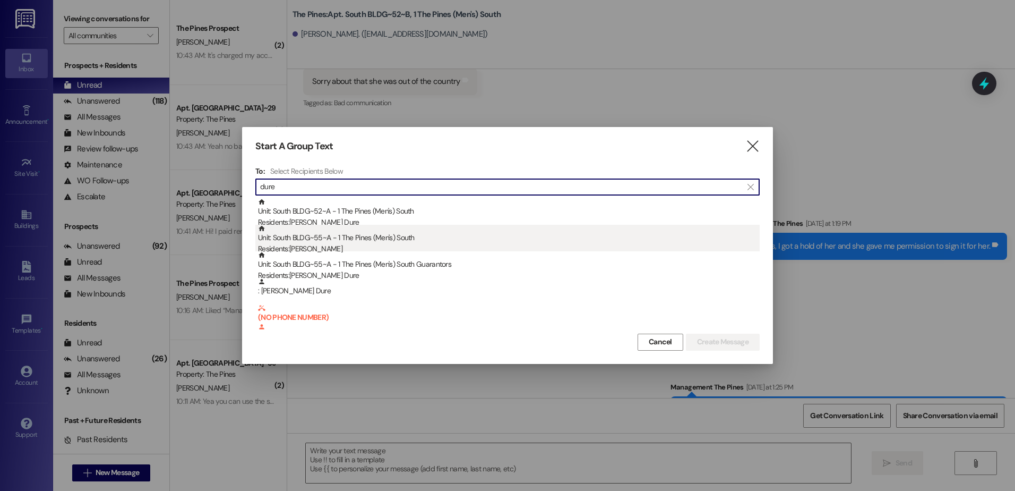
type input "dure"
click at [355, 242] on div "Unit: South BLDG~55~A - 1 The Pines (Men's) [DEMOGRAPHIC_DATA] Residents: [PERS…" at bounding box center [509, 240] width 502 height 30
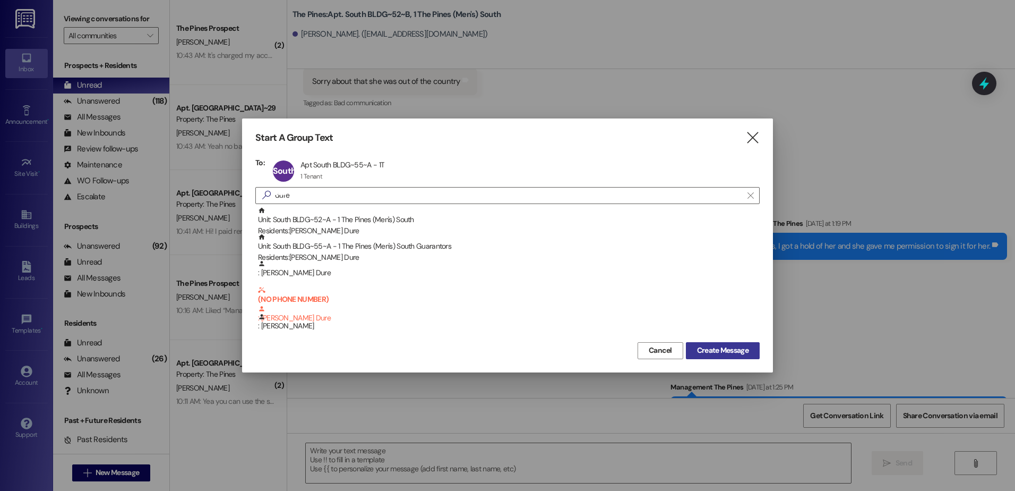
click at [717, 349] on span "Create Message" at bounding box center [723, 350] width 52 height 11
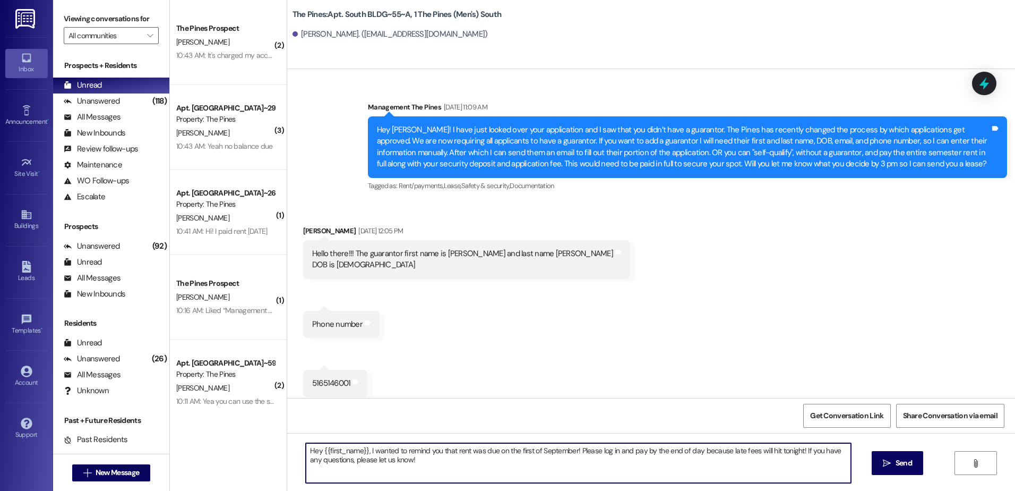
scroll to position [116955, 0]
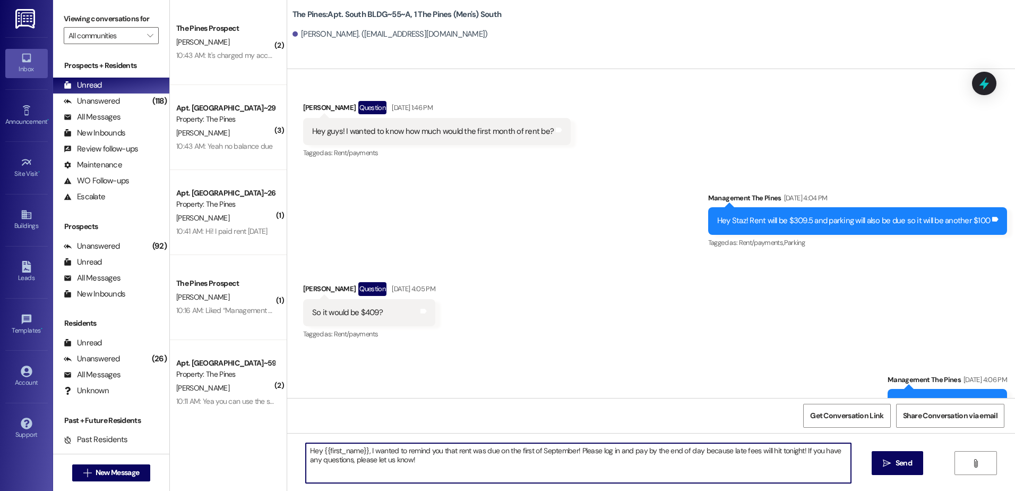
click at [359, 449] on textarea "Hey {{first_name}}, I wanted to remind you that rent was due on the first of Se…" at bounding box center [578, 463] width 545 height 40
type textarea "Hey {{first_name}}, I wanted to remind you that rent was due on the first of Se…"
click at [890, 457] on span " Send" at bounding box center [897, 462] width 33 height 11
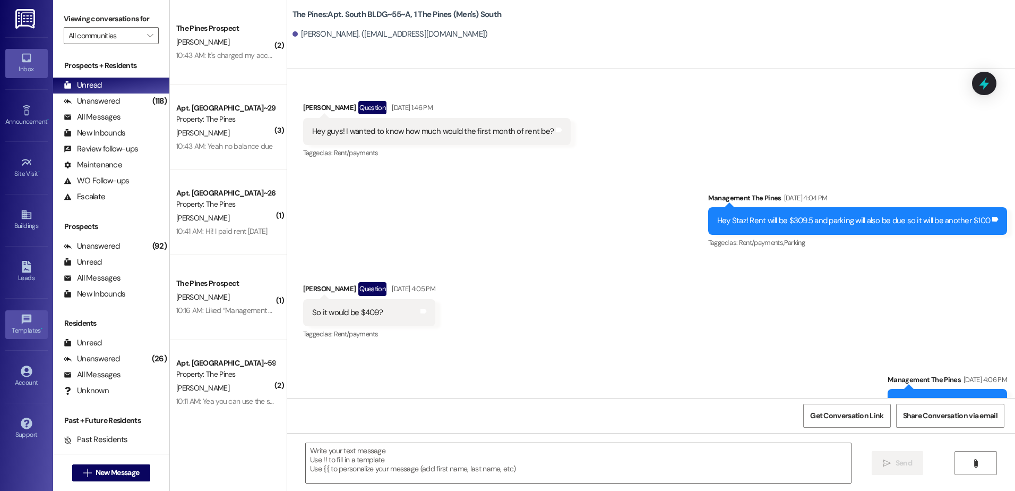
scroll to position [116775, 0]
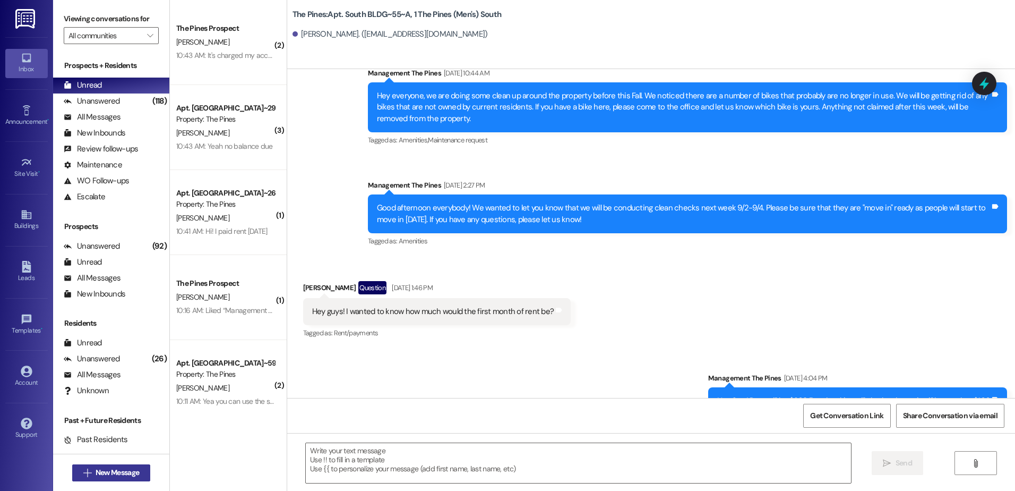
click at [97, 472] on span "New Message" at bounding box center [118, 472] width 44 height 11
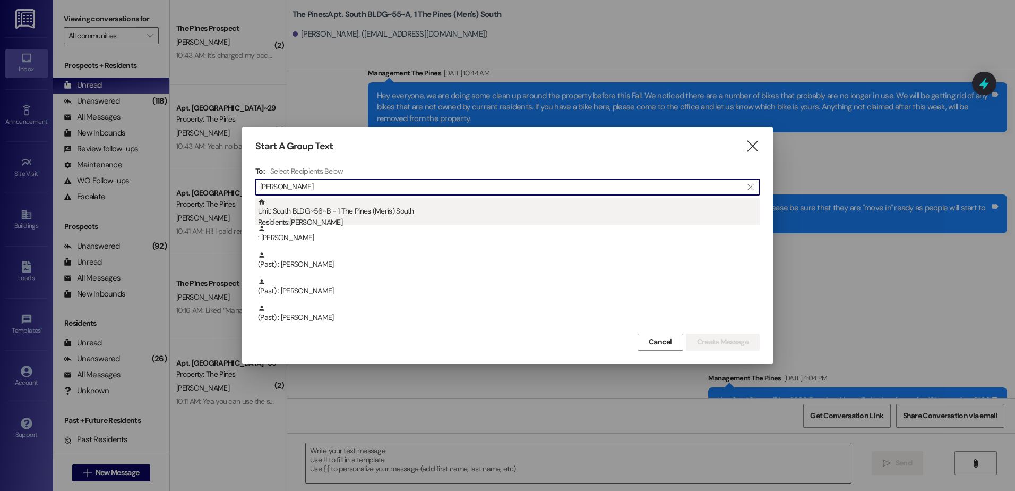
type input "[PERSON_NAME]"
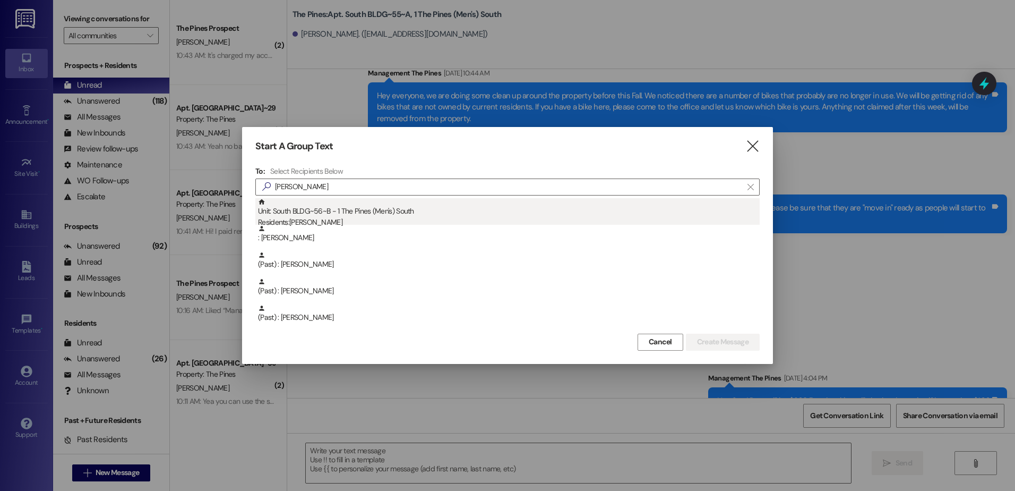
click at [377, 209] on div "Unit: South BLDG~56~B - 1 The Pines (Men's) [DEMOGRAPHIC_DATA] Residents: [PERS…" at bounding box center [509, 213] width 502 height 30
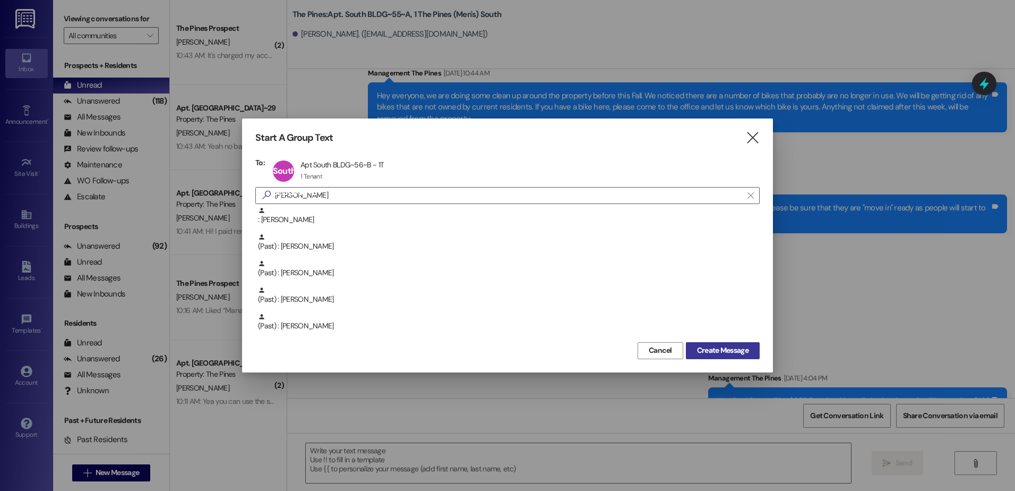
click at [713, 342] on button "Create Message" at bounding box center [723, 350] width 74 height 17
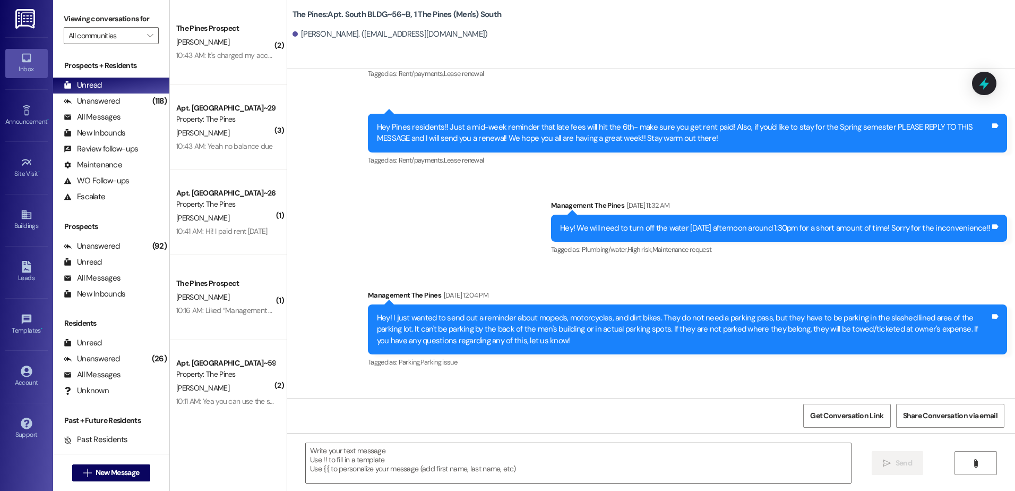
scroll to position [15668, 0]
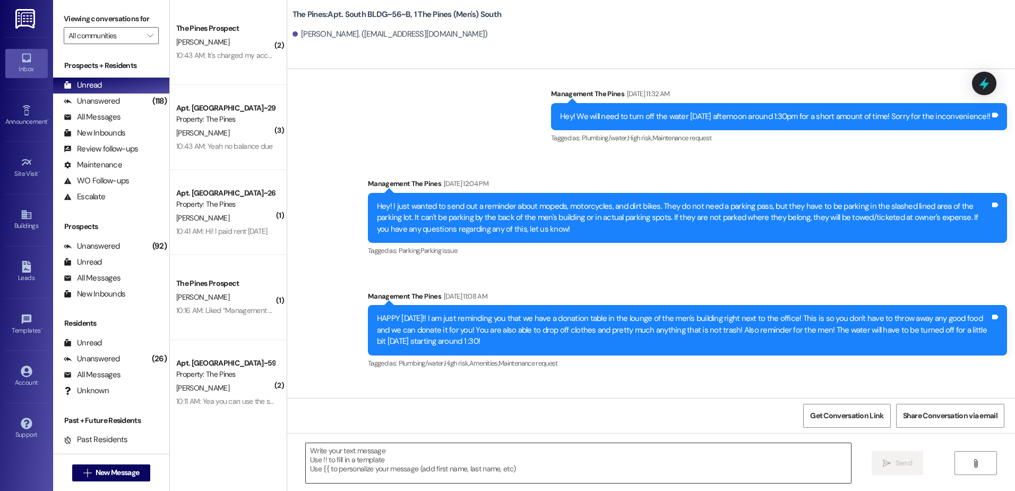
click at [399, 476] on textarea at bounding box center [578, 463] width 545 height 40
paste textarea "Hey {{first_name}}, I wanted to remind you that rent was due on the first of Se…"
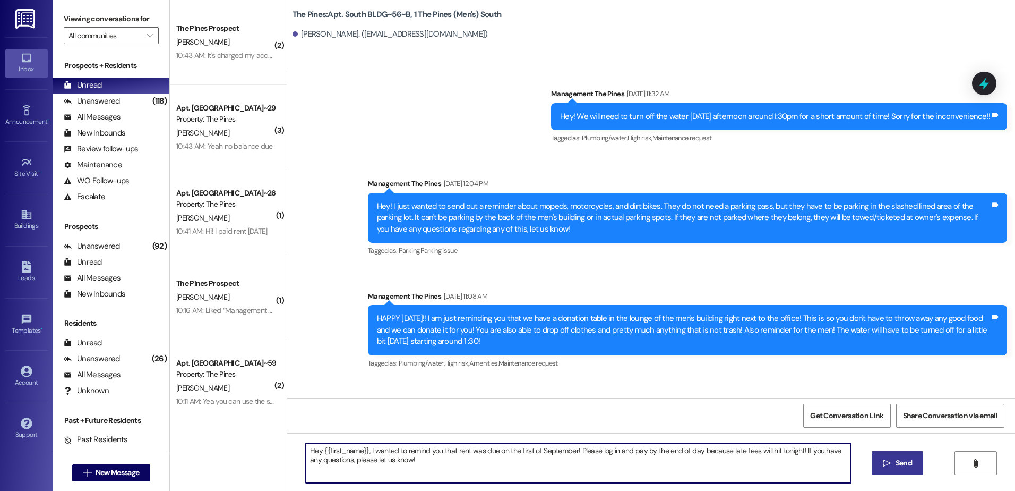
type textarea "Hey {{first_name}}, I wanted to remind you that rent was due on the first of Se…"
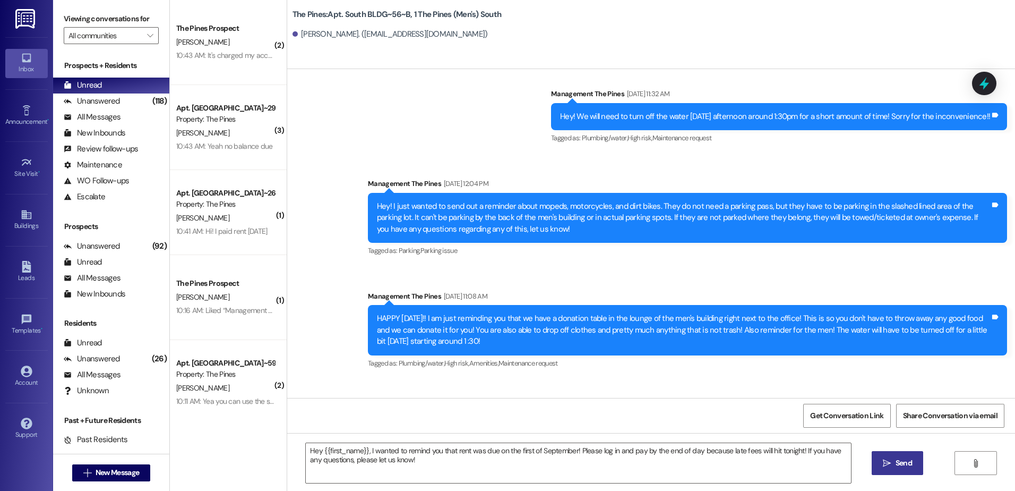
click at [889, 462] on icon "" at bounding box center [887, 463] width 8 height 8
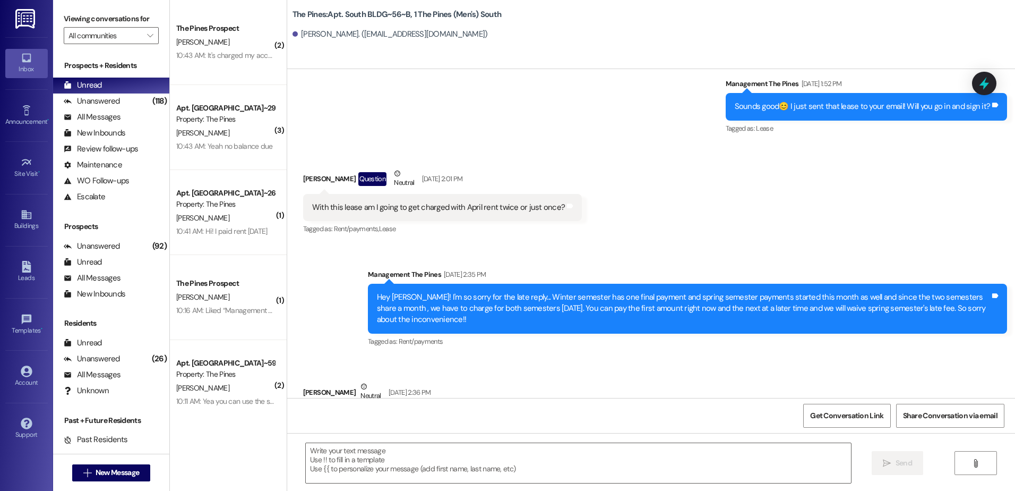
scroll to position [14871, 0]
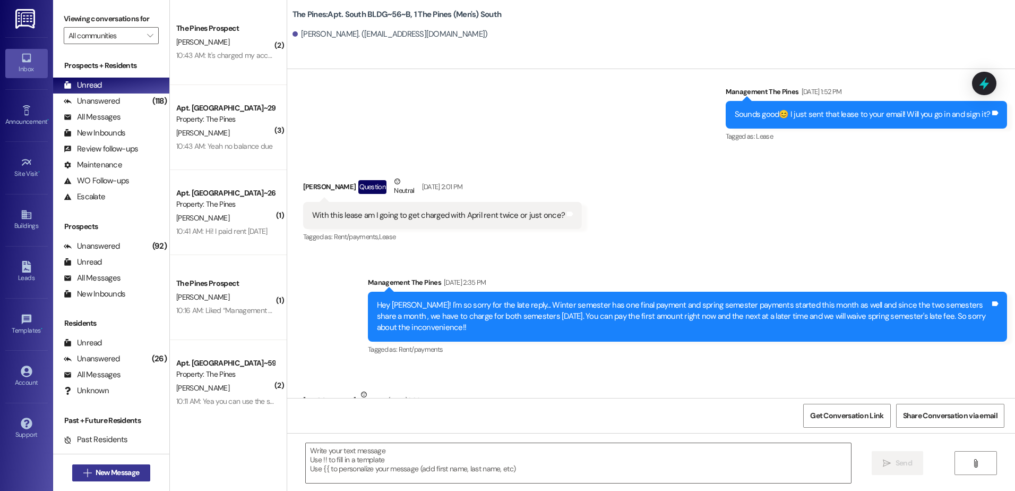
click at [96, 470] on span "New Message" at bounding box center [118, 472] width 44 height 11
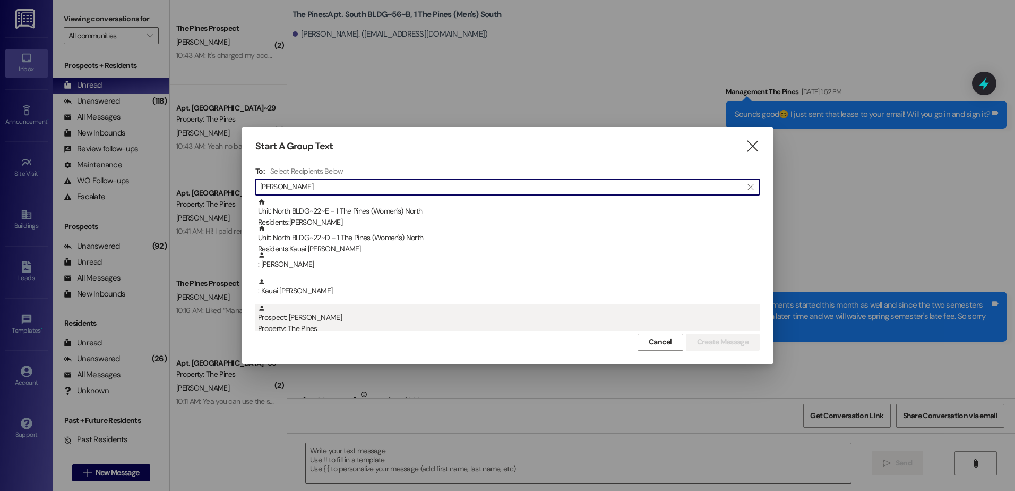
type input "[PERSON_NAME]"
click at [324, 313] on div "Prospect: [PERSON_NAME] Property: The Pines" at bounding box center [509, 319] width 502 height 30
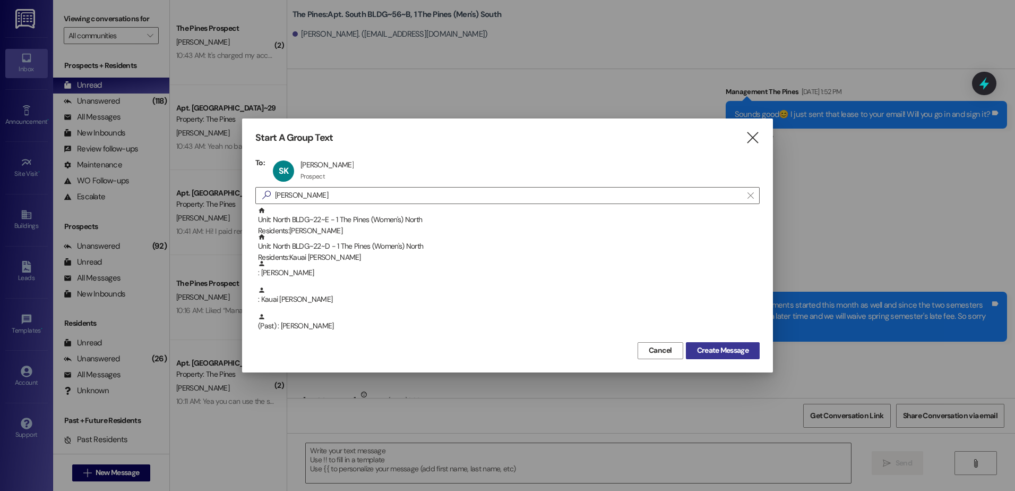
click at [726, 349] on span "Create Message" at bounding box center [723, 350] width 52 height 11
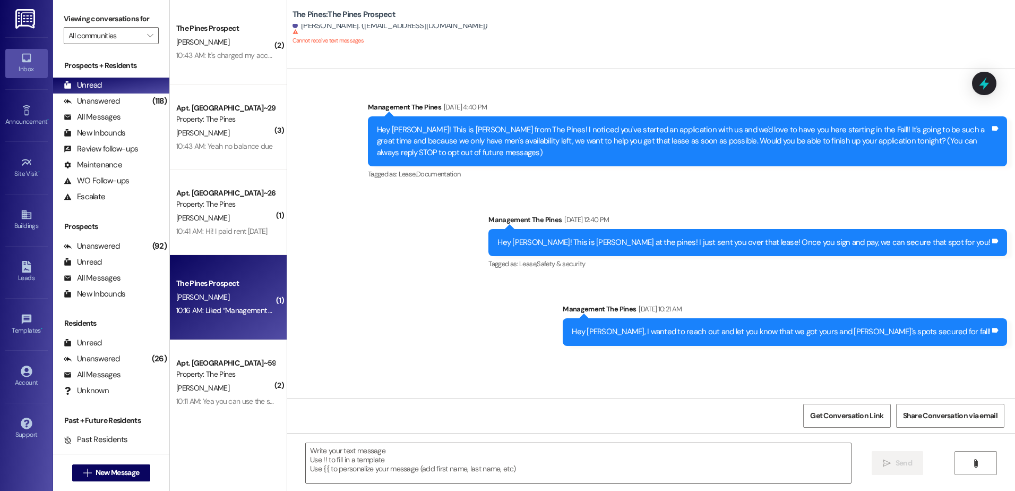
scroll to position [0, 0]
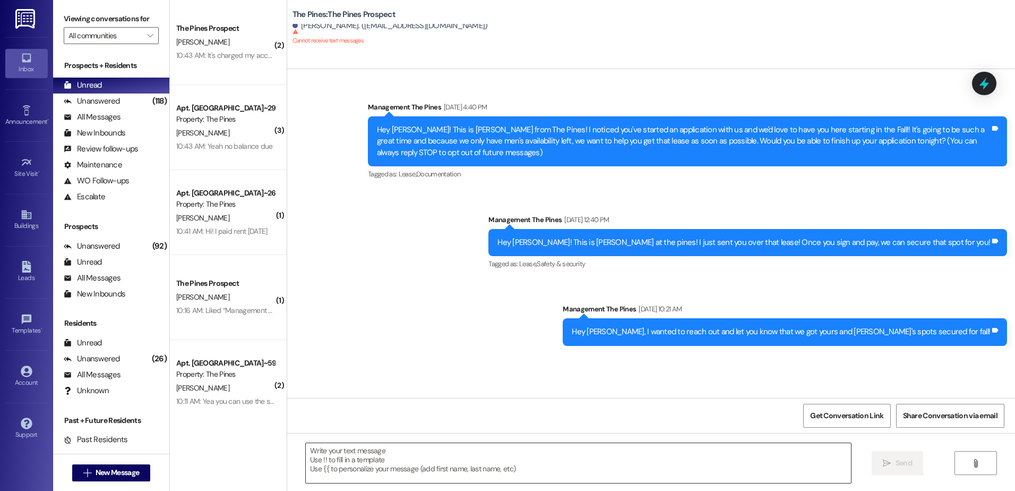
click at [315, 453] on textarea at bounding box center [578, 463] width 545 height 40
paste textarea "Hey {{first_name}}, I wanted to remind you that rent was due on the first of Se…"
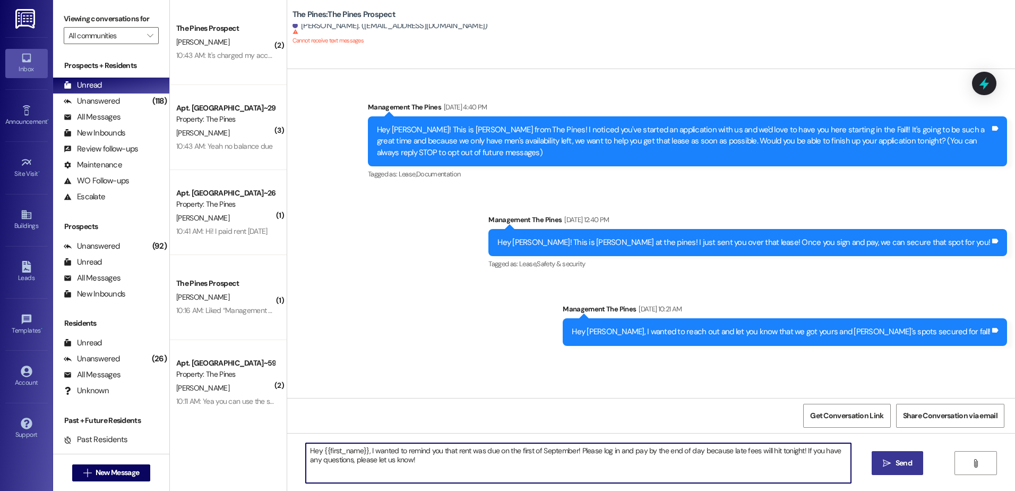
type textarea "Hey {{first_name}}, I wanted to remind you that rent was due on the first of Se…"
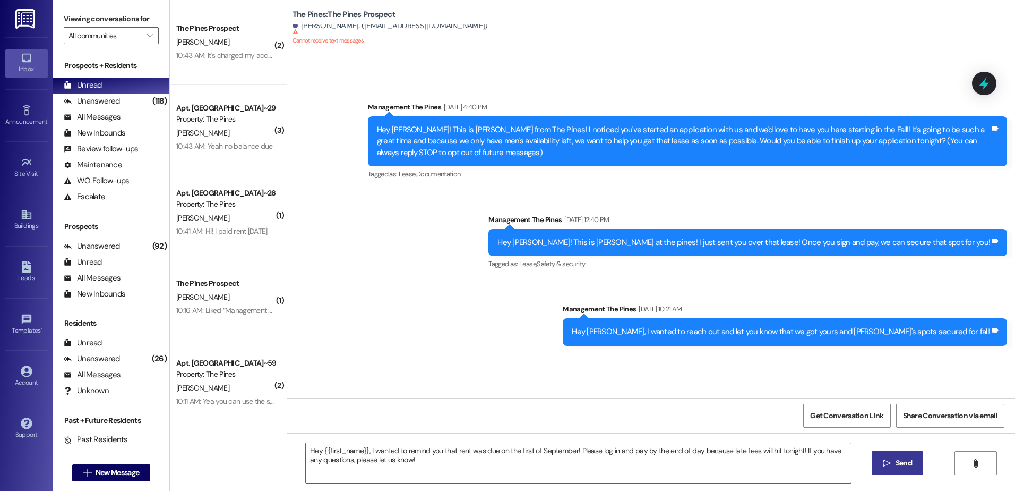
click at [889, 459] on icon "" at bounding box center [887, 463] width 8 height 8
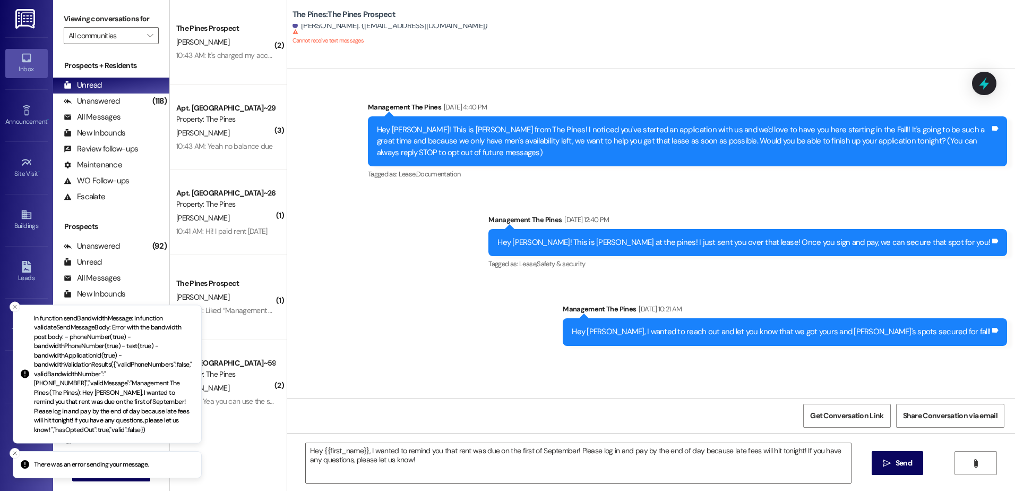
click at [423, 336] on div "Sent via SMS Management The Pines [DATE] 4:40 PM Hey [PERSON_NAME]! This is [PE…" at bounding box center [651, 216] width 728 height 276
click at [10, 307] on button "Close toast" at bounding box center [15, 306] width 11 height 11
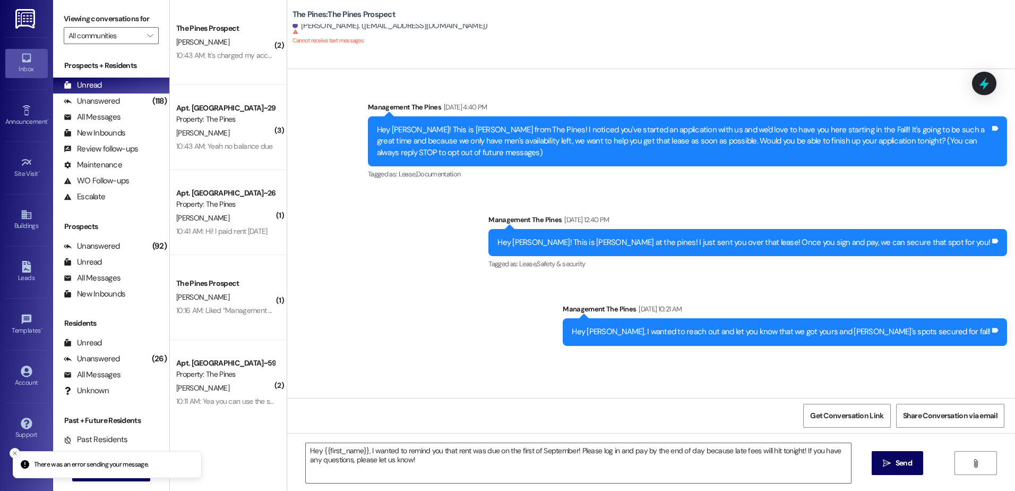
click at [13, 455] on icon "Close toast" at bounding box center [15, 453] width 6 height 6
click at [93, 469] on span "New Message" at bounding box center [117, 472] width 48 height 11
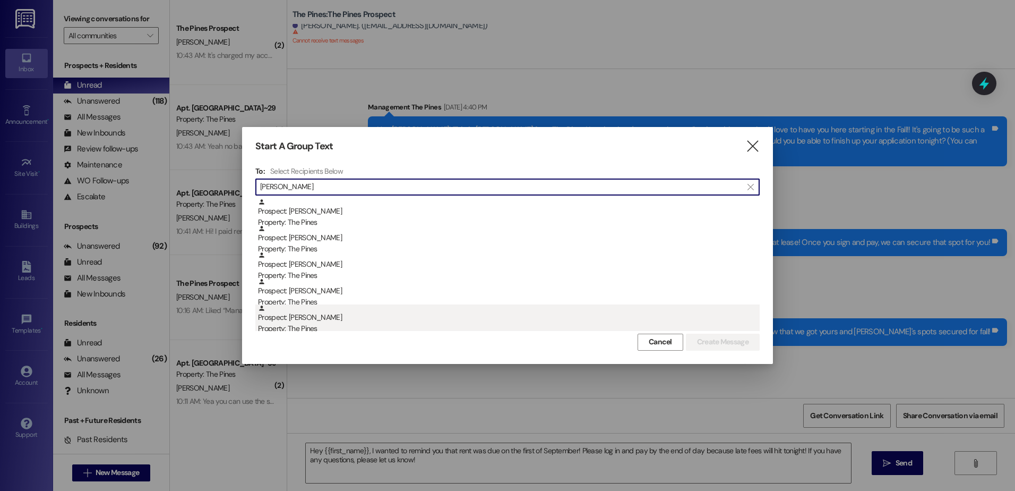
type input "[PERSON_NAME]"
click at [281, 320] on div "Prospect: [PERSON_NAME] Property: The Pines" at bounding box center [509, 319] width 502 height 30
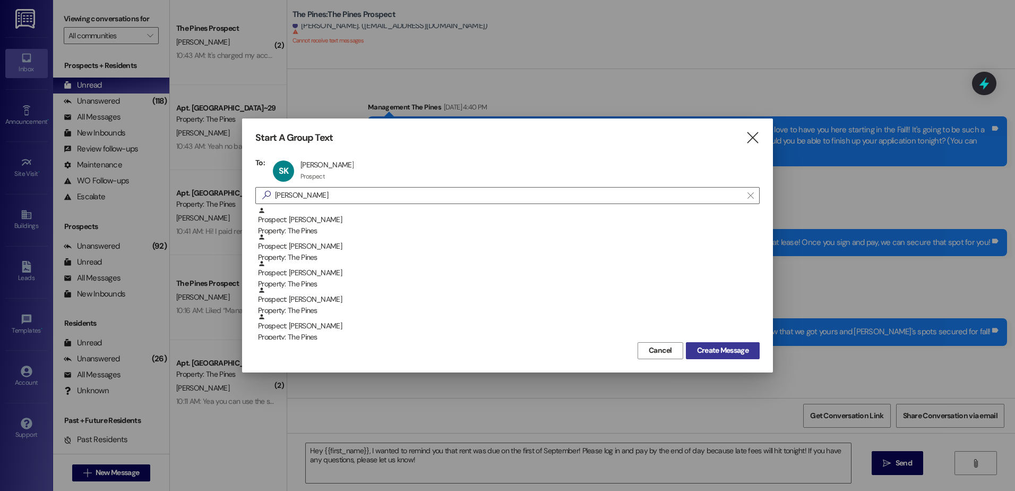
click at [706, 346] on span "Create Message" at bounding box center [723, 350] width 52 height 11
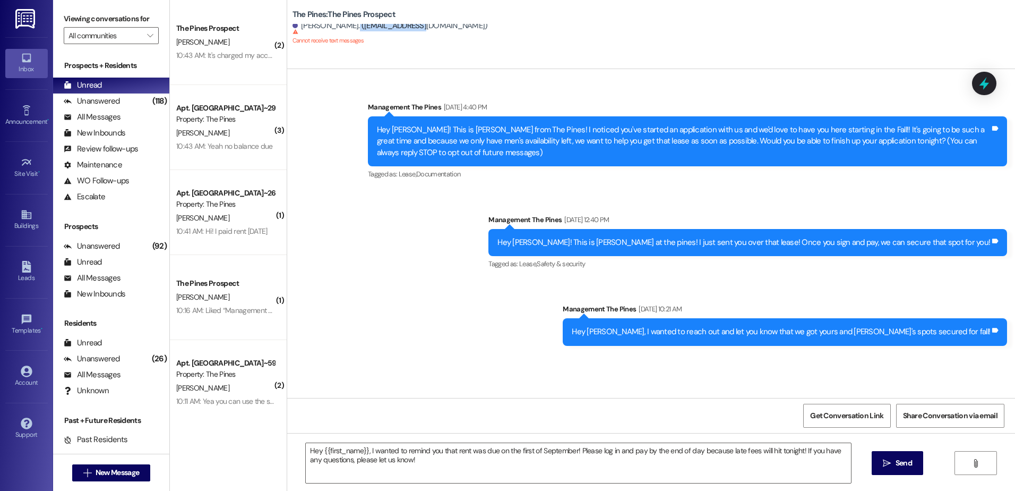
drag, startPoint x: 409, startPoint y: 28, endPoint x: 340, endPoint y: 25, distance: 68.5
click at [340, 25] on div "[PERSON_NAME]. ([EMAIL_ADDRESS][DOMAIN_NAME])" at bounding box center [390, 25] width 195 height 11
click at [385, 36] on div "[PERSON_NAME]. ([EMAIL_ADDRESS][DOMAIN_NAME]) Cannot receive text messages This…" at bounding box center [390, 34] width 195 height 29
drag, startPoint x: 408, startPoint y: 28, endPoint x: 340, endPoint y: 25, distance: 68.5
click at [340, 25] on div "[PERSON_NAME]. ([EMAIL_ADDRESS][DOMAIN_NAME])" at bounding box center [390, 25] width 195 height 11
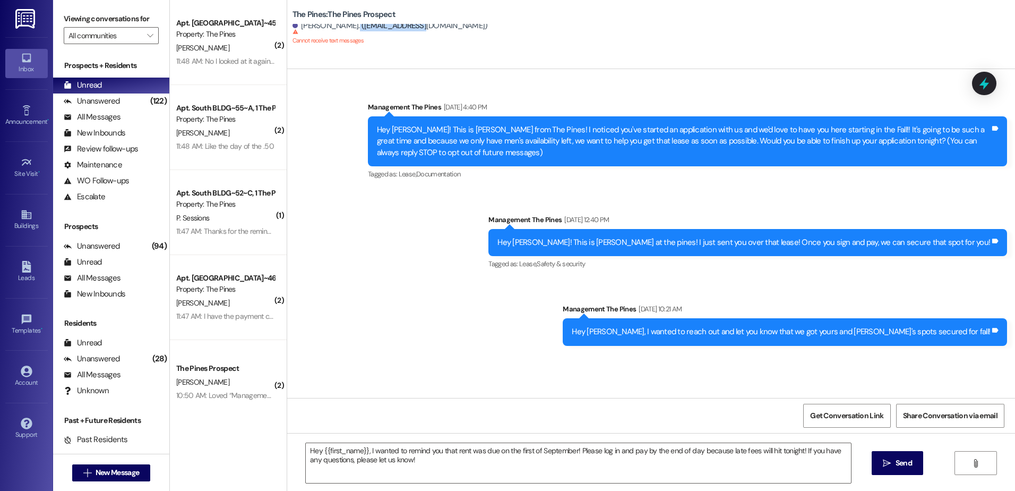
copy div "[EMAIL_ADDRESS][DOMAIN_NAME]"
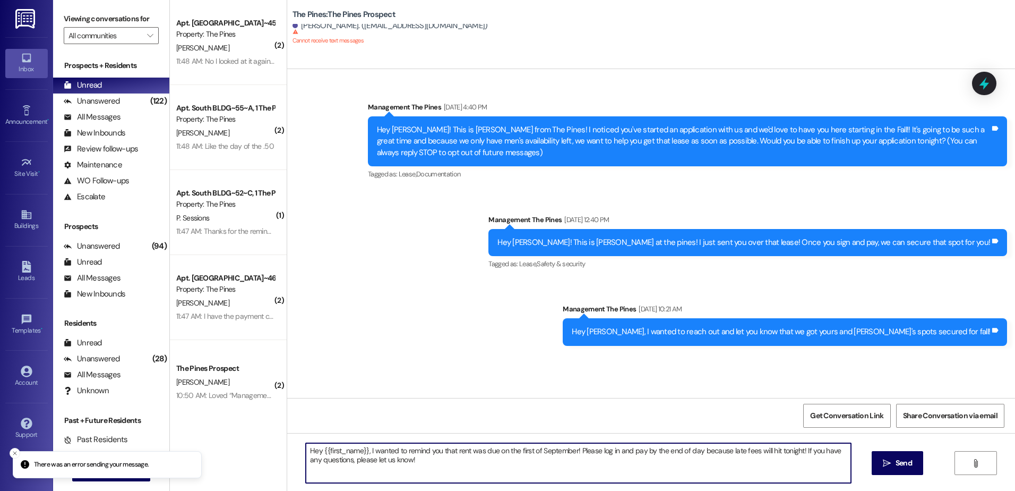
drag, startPoint x: 411, startPoint y: 466, endPoint x: 296, endPoint y: 448, distance: 116.1
click at [300, 448] on div "Hey {{first_name}}, I wanted to remind you that rent was due on the first of Se…" at bounding box center [573, 462] width 546 height 41
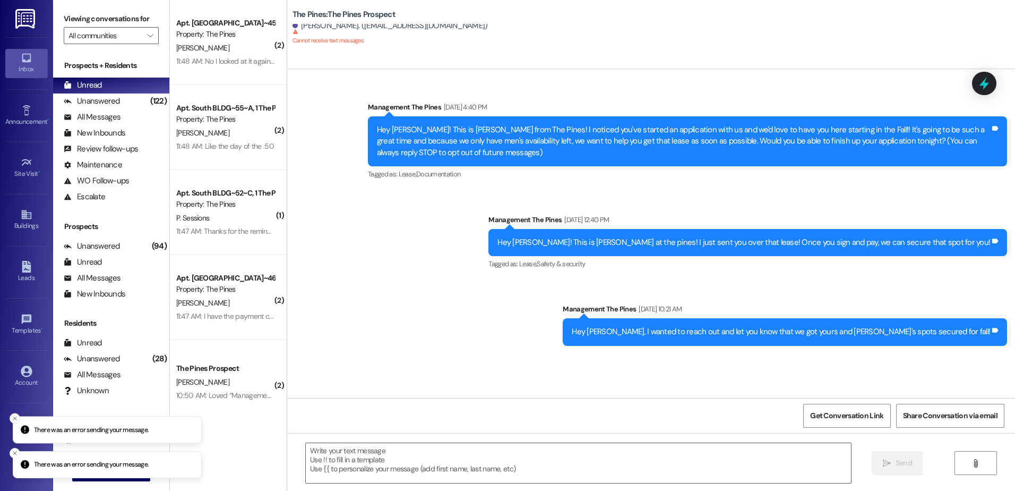
click at [13, 421] on icon "Close toast" at bounding box center [15, 418] width 6 height 6
drag, startPoint x: 10, startPoint y: 454, endPoint x: 16, endPoint y: 453, distance: 6.5
click at [12, 454] on button "Close toast" at bounding box center [15, 453] width 11 height 11
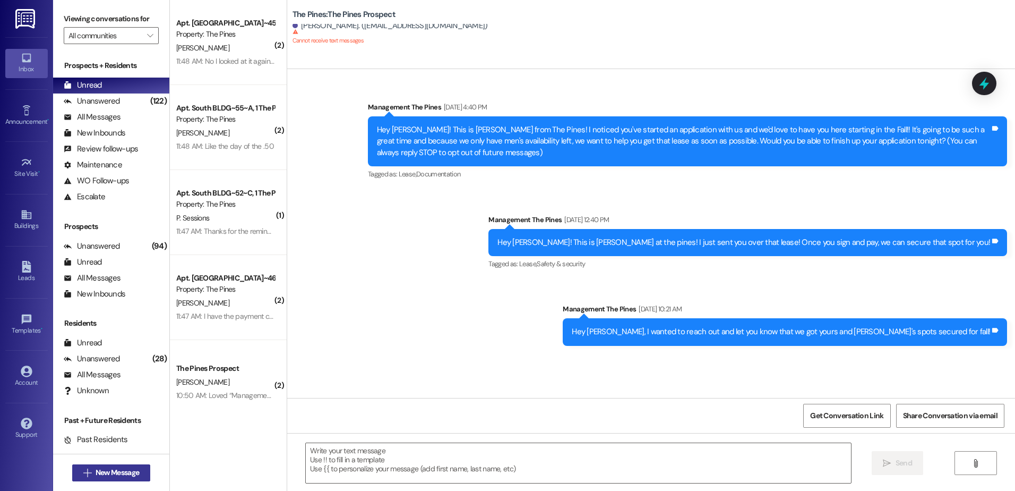
click at [83, 469] on icon "" at bounding box center [87, 472] width 8 height 8
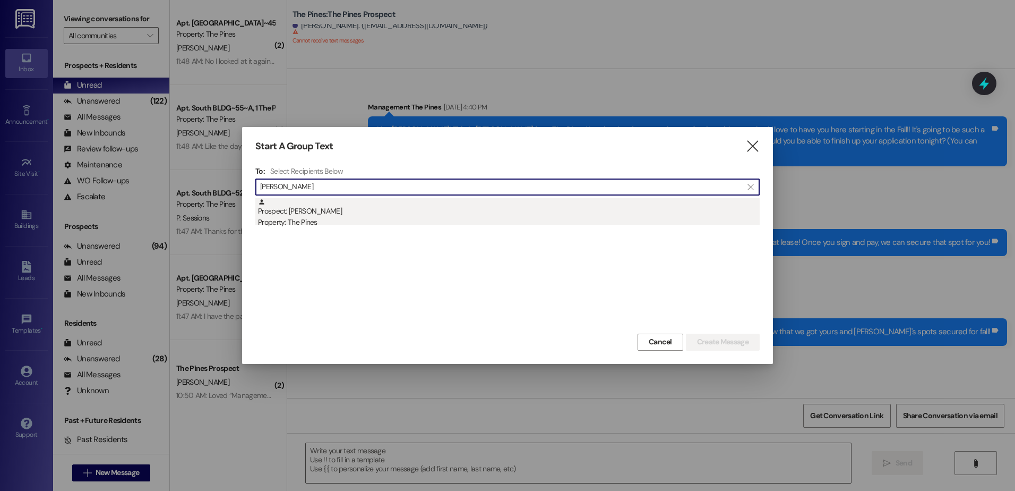
type input "[PERSON_NAME]"
click at [325, 211] on div "Prospect: [PERSON_NAME] Property: The Pines" at bounding box center [509, 213] width 502 height 30
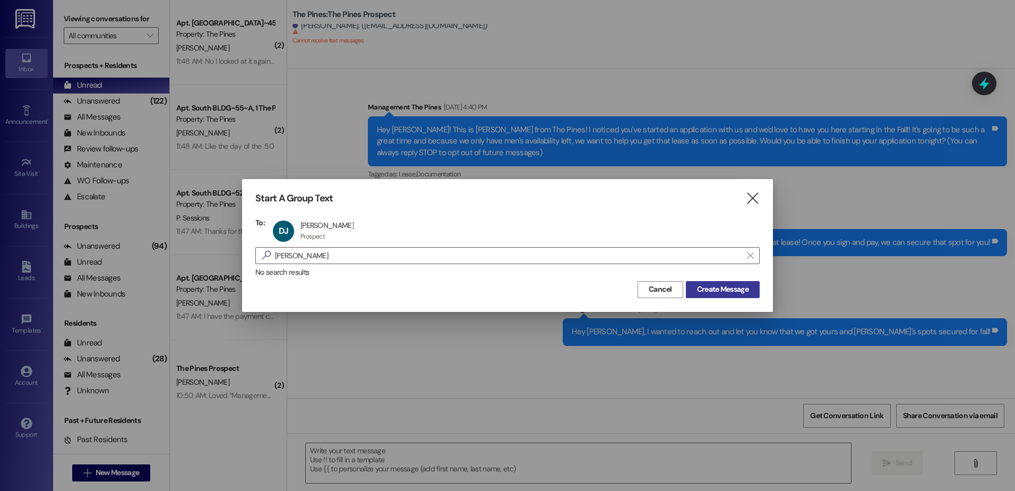
click at [717, 284] on span "Create Message" at bounding box center [723, 289] width 52 height 11
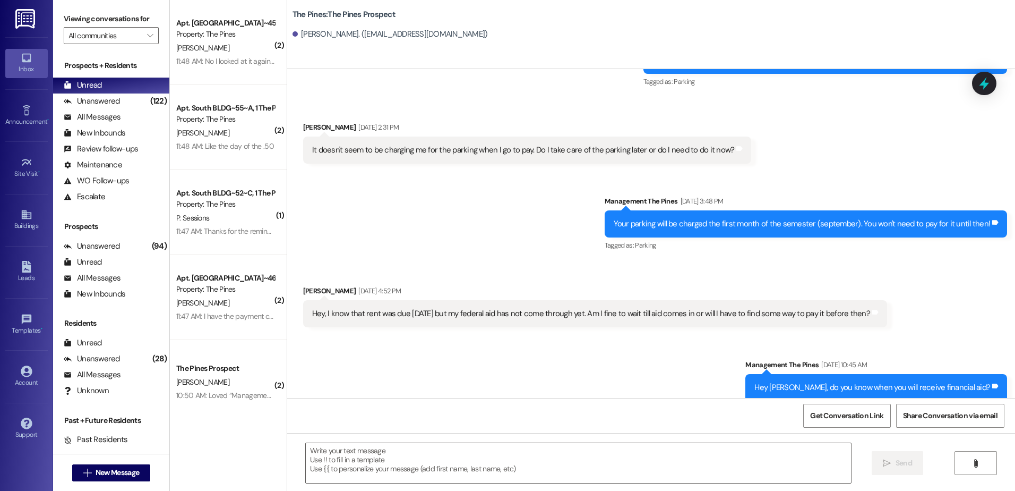
scroll to position [268, 0]
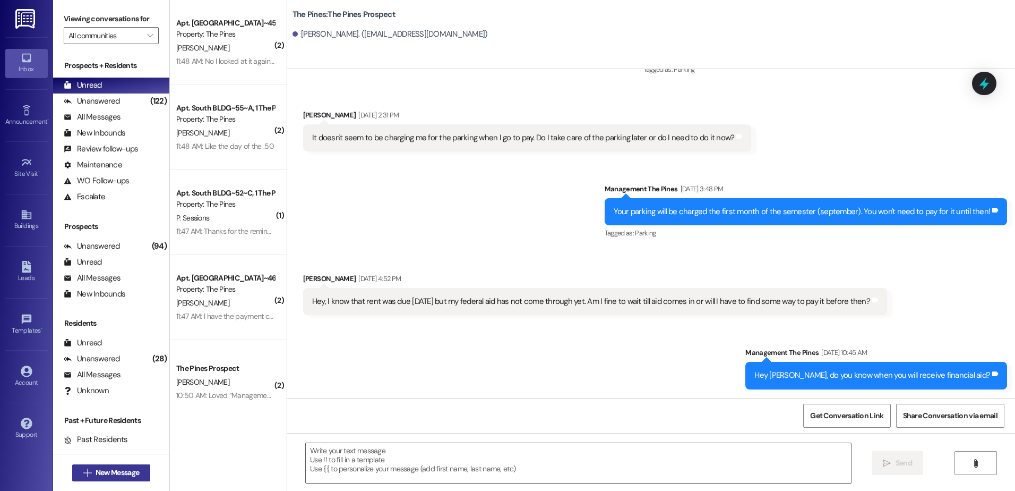
click at [96, 473] on span "New Message" at bounding box center [118, 472] width 44 height 11
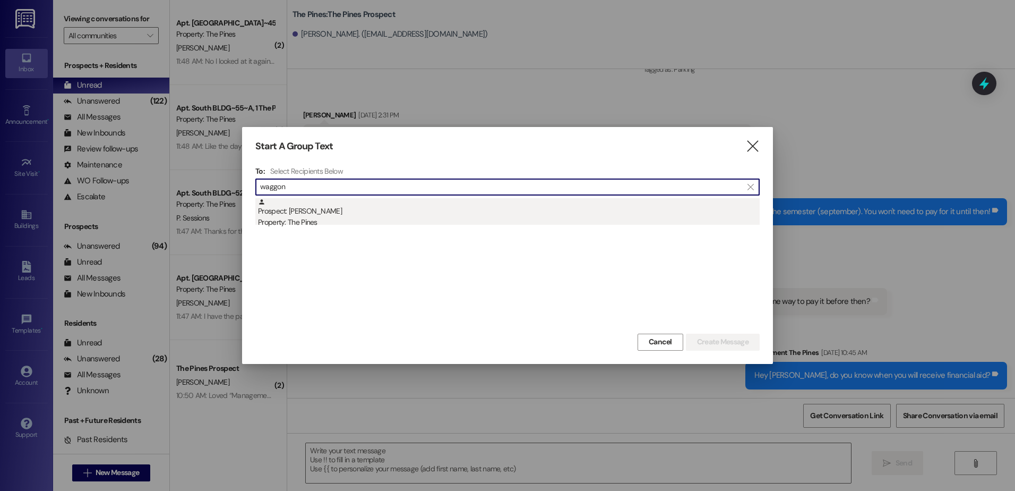
type input "waggon"
click at [411, 206] on div "Prospect: [PERSON_NAME] Property: The Pines" at bounding box center [509, 213] width 502 height 30
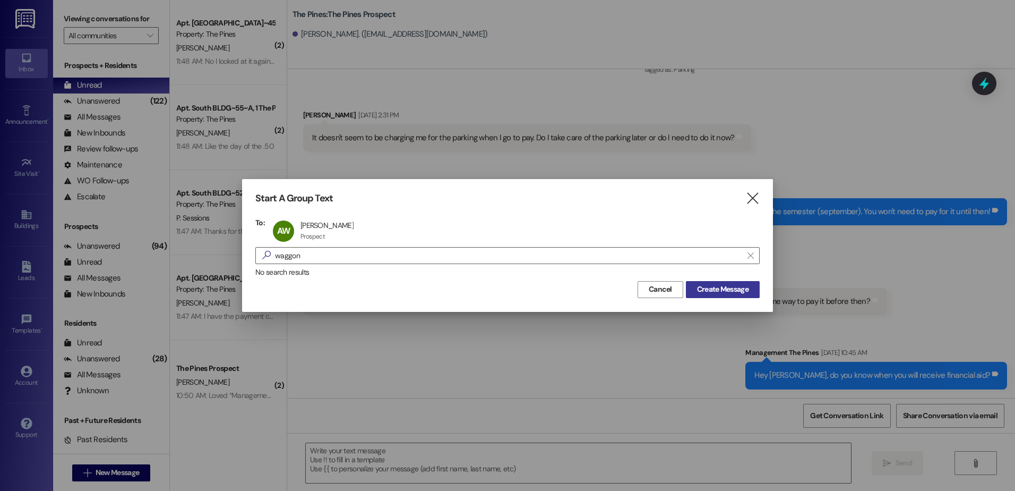
click at [719, 282] on button "Create Message" at bounding box center [723, 289] width 74 height 17
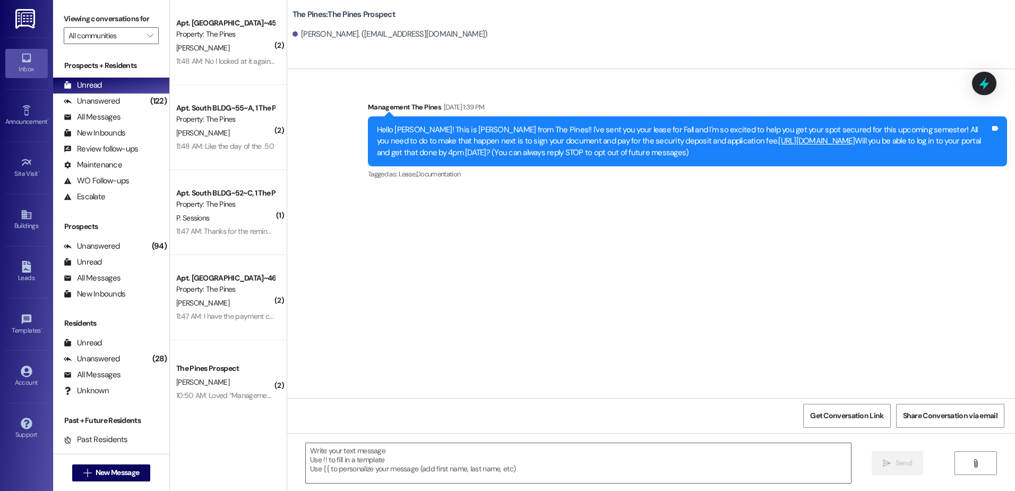
scroll to position [0, 0]
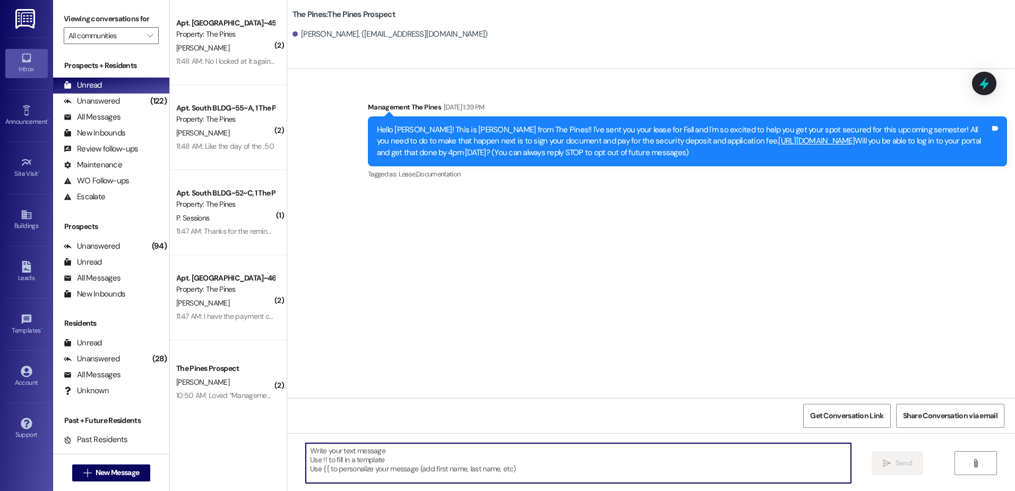
click at [431, 469] on textarea at bounding box center [578, 463] width 545 height 40
paste textarea "Hey {{first_name}}, I wanted to remind you that rent was due on the first of Se…"
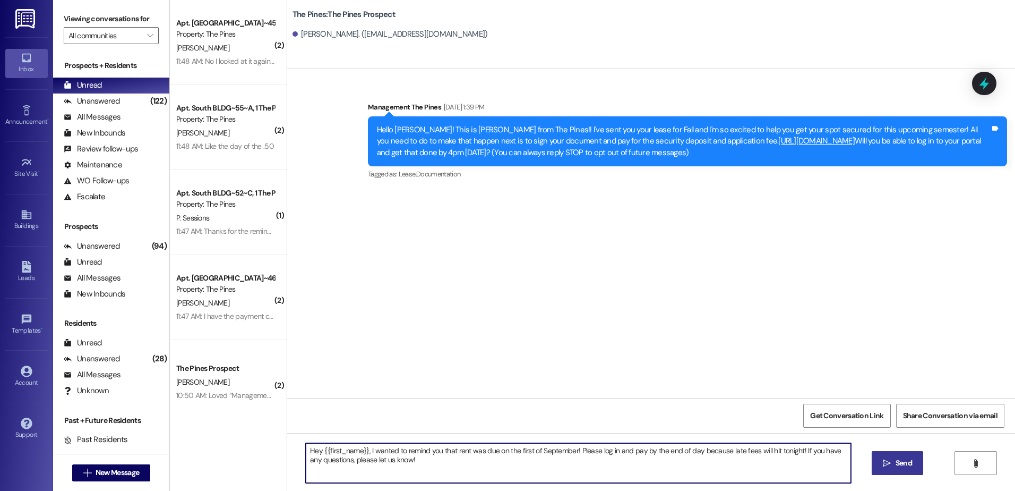
type textarea "Hey {{first_name}}, I wanted to remind you that rent was due on the first of Se…"
click at [896, 462] on span "Send" at bounding box center [904, 462] width 16 height 11
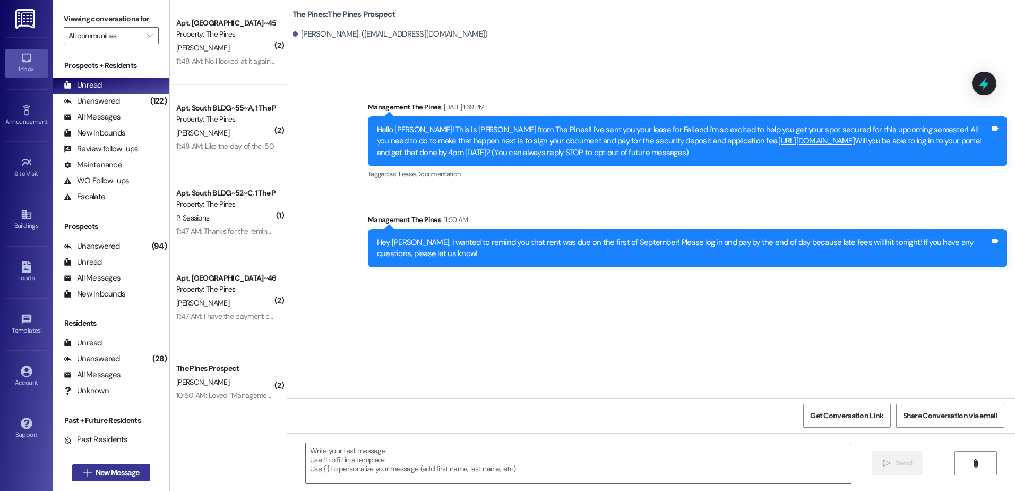
click at [86, 474] on icon "" at bounding box center [87, 472] width 8 height 8
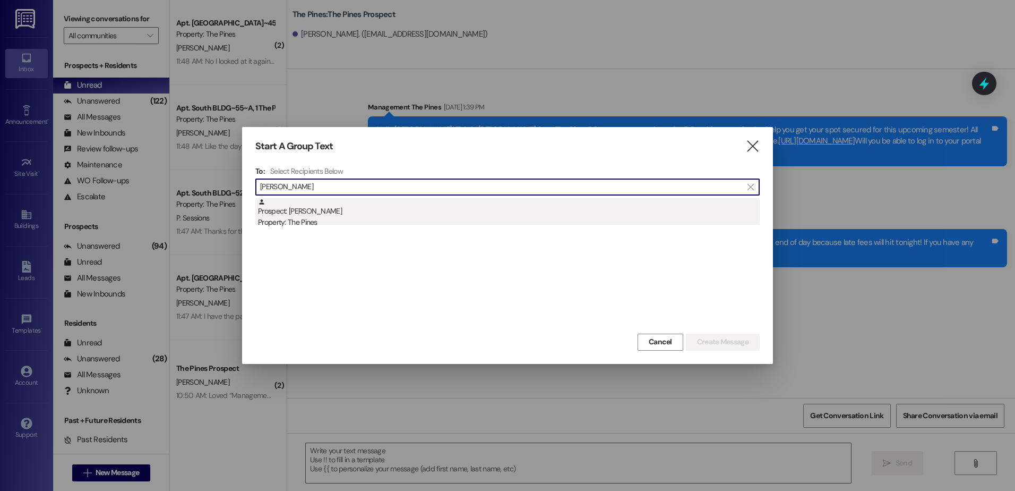
type input "[PERSON_NAME]"
click at [322, 211] on div "Prospect: [PERSON_NAME] Property: The Pines" at bounding box center [509, 213] width 502 height 30
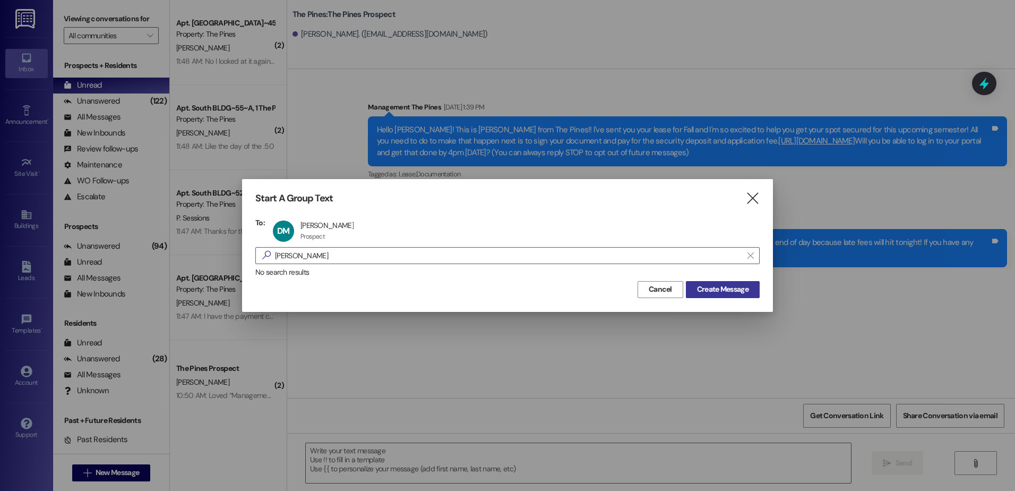
click at [752, 290] on button "Create Message" at bounding box center [723, 289] width 74 height 17
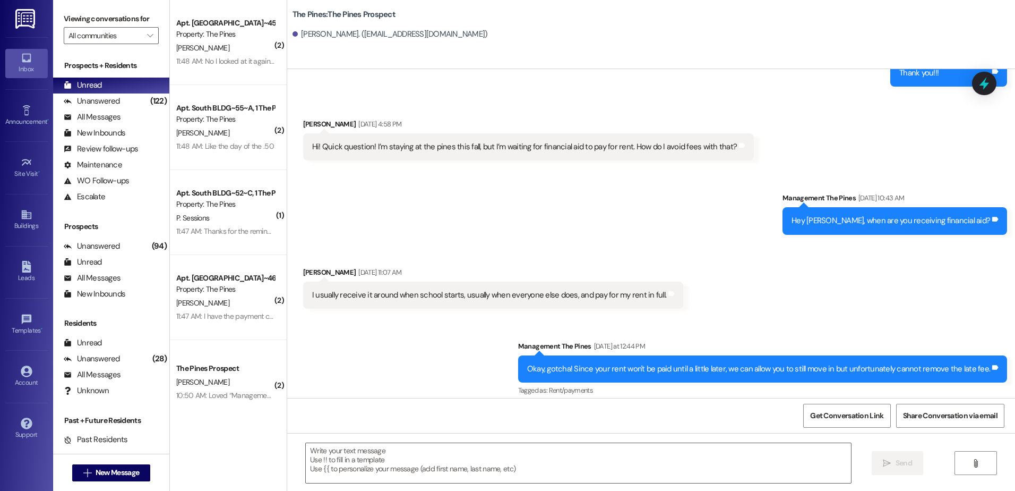
scroll to position [400, 0]
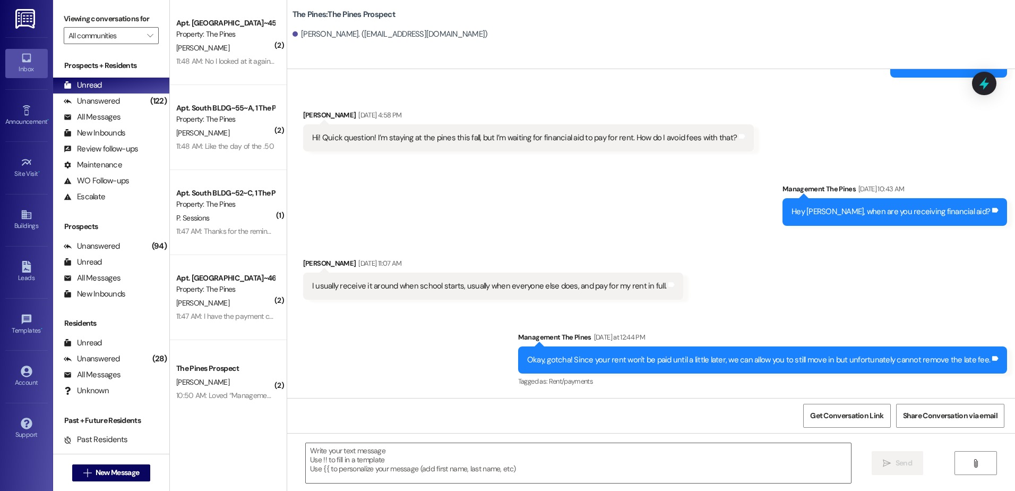
click at [87, 481] on div " New Message" at bounding box center [111, 472] width 79 height 27
click at [125, 470] on span "New Message" at bounding box center [118, 472] width 44 height 11
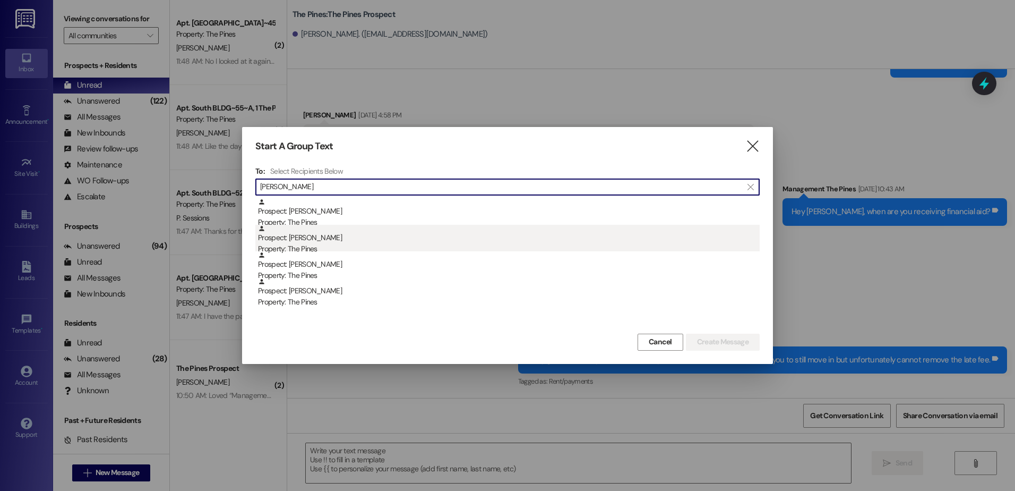
type input "[PERSON_NAME]"
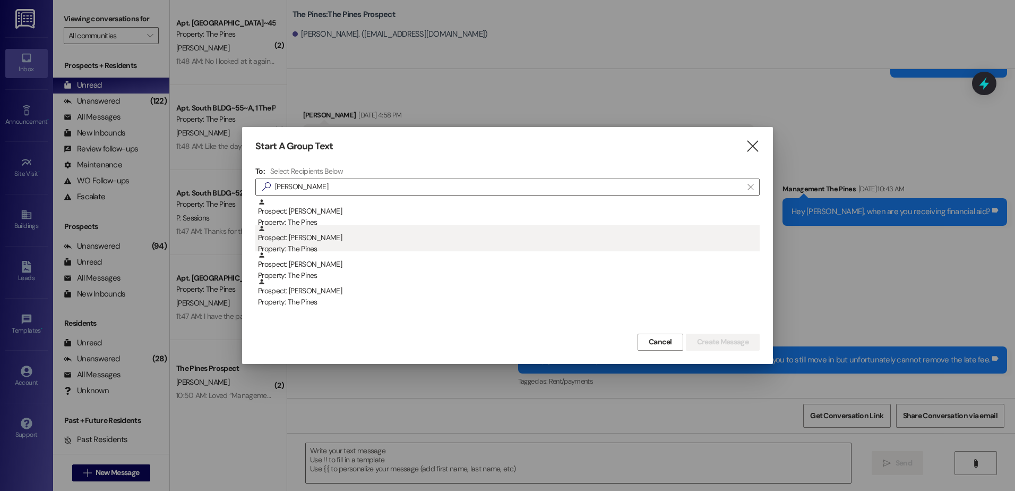
click at [372, 244] on div "Property: The Pines" at bounding box center [509, 248] width 502 height 11
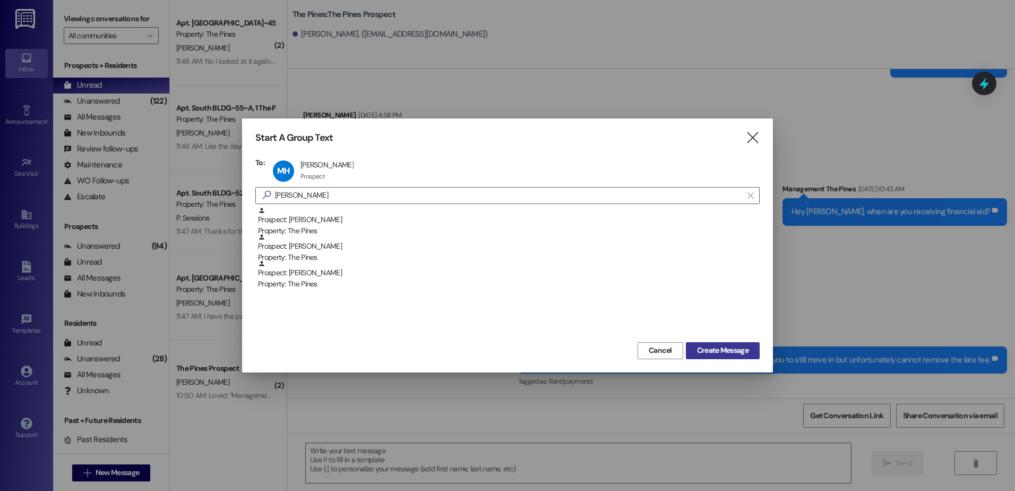
click at [707, 353] on span "Create Message" at bounding box center [723, 350] width 52 height 11
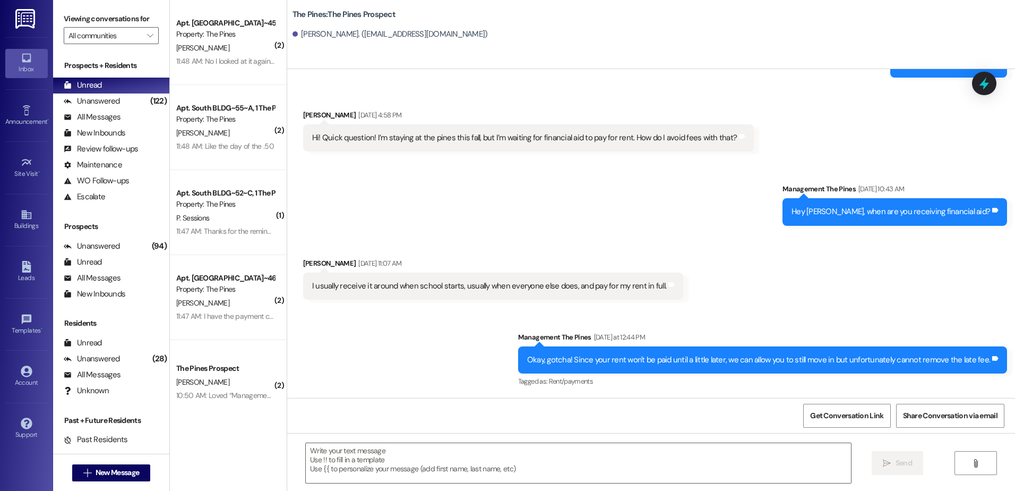
scroll to position [0, 0]
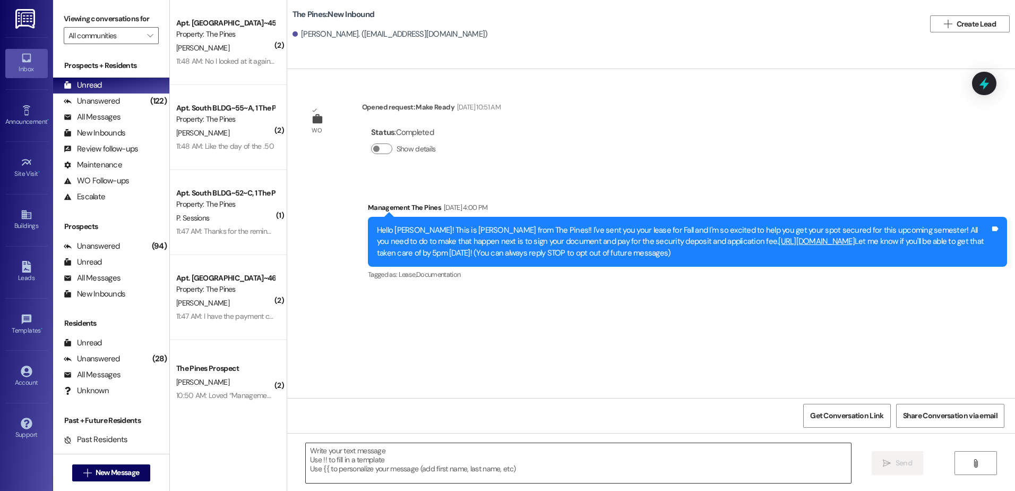
click at [410, 469] on textarea at bounding box center [578, 463] width 545 height 40
paste textarea "Hey {{first_name}}, I wanted to remind you that rent was due on the first of Se…"
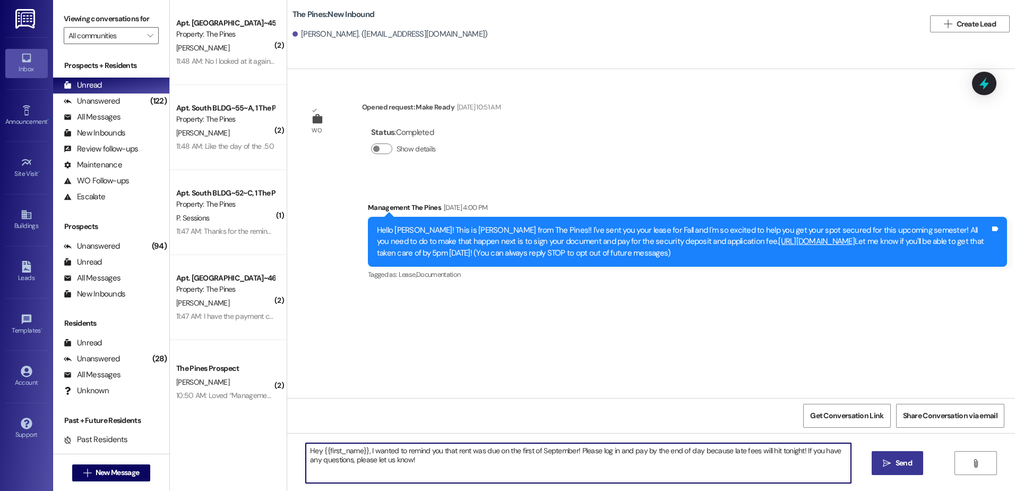
type textarea "Hey {{first_name}}, I wanted to remind you that rent was due on the first of Se…"
click at [886, 465] on icon "" at bounding box center [887, 463] width 8 height 8
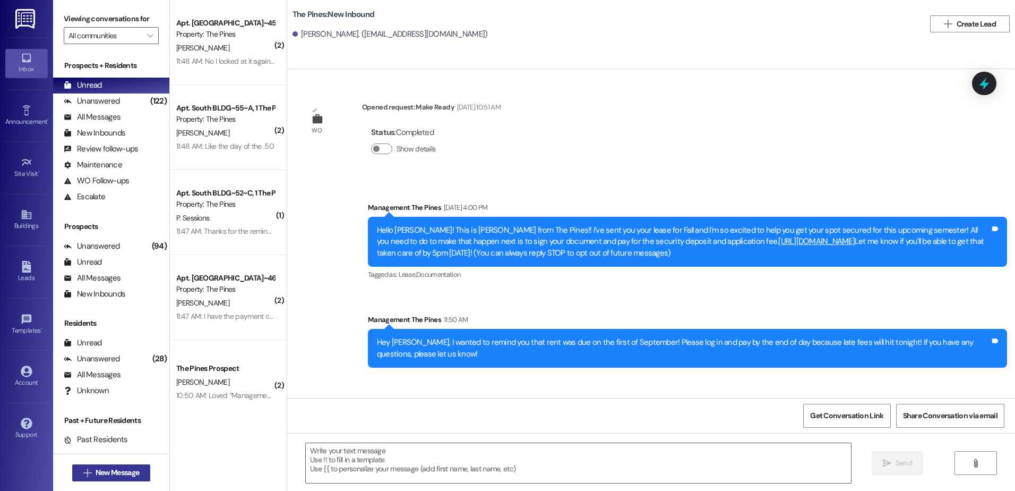
click at [102, 479] on button " New Message" at bounding box center [111, 472] width 79 height 17
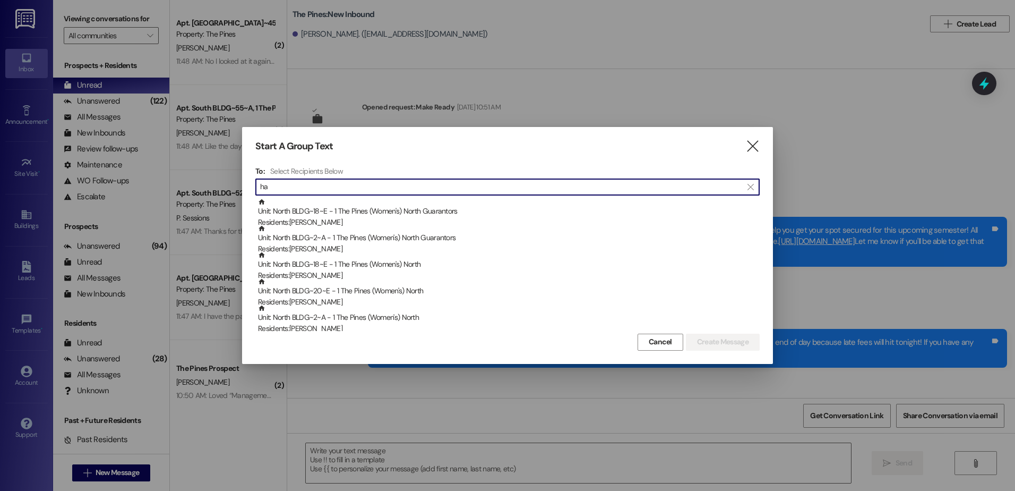
type input "h"
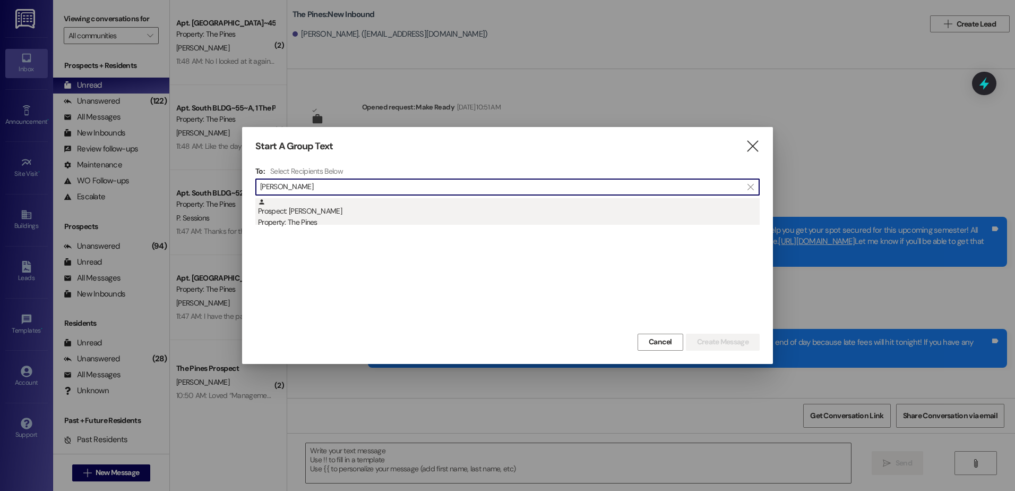
type input "[PERSON_NAME]"
click at [407, 219] on div "Property: The Pines" at bounding box center [509, 222] width 502 height 11
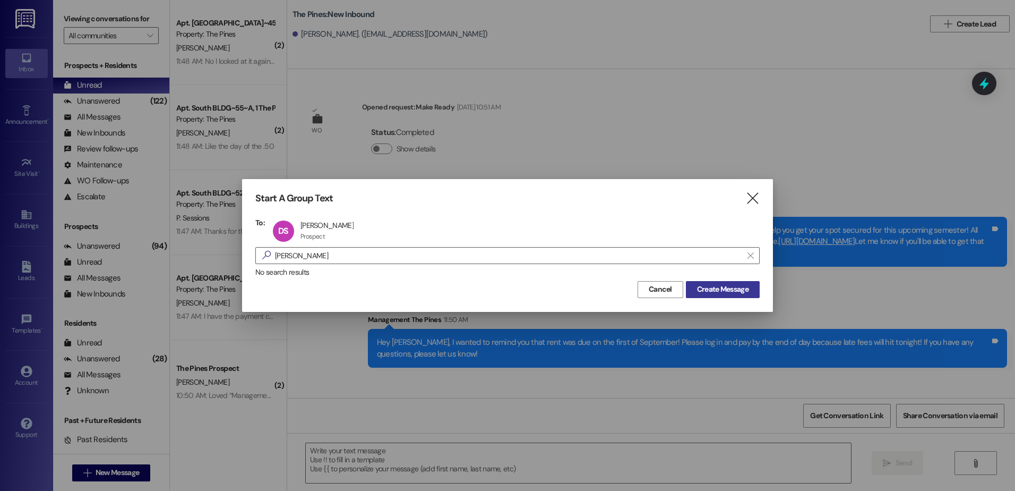
click at [730, 294] on span "Create Message" at bounding box center [723, 289] width 52 height 11
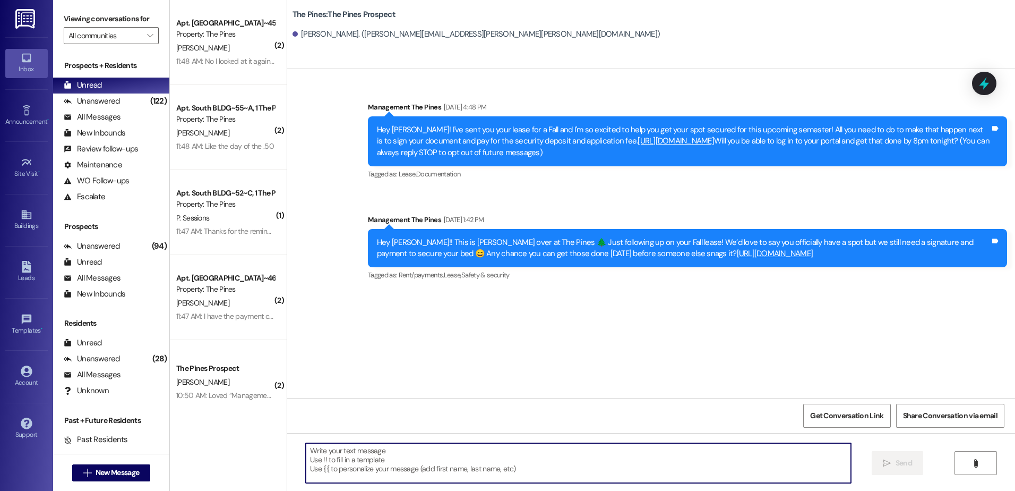
click at [411, 468] on textarea at bounding box center [578, 463] width 545 height 40
paste textarea "Hey {{first_name}}, I wanted to remind you that rent was due on the first of Se…"
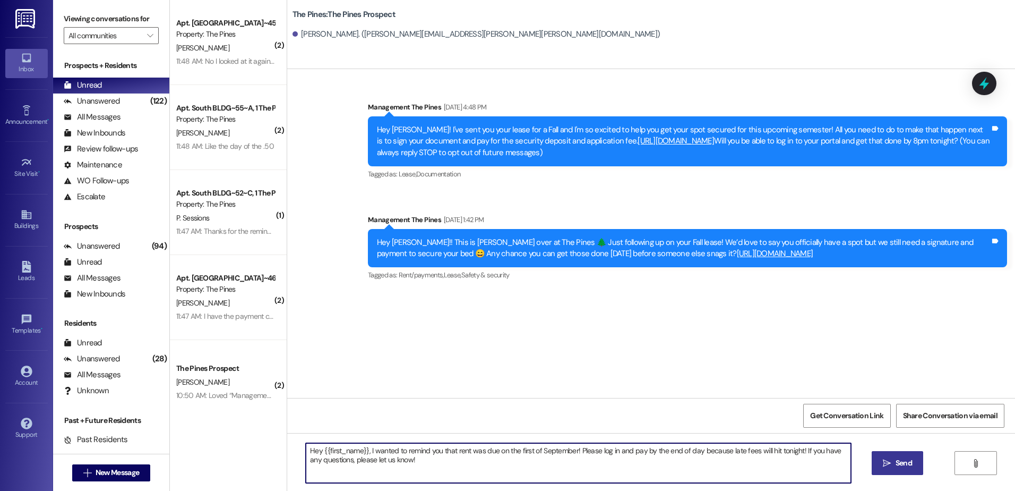
type textarea "Hey {{first_name}}, I wanted to remind you that rent was due on the first of Se…"
click at [889, 460] on icon "" at bounding box center [887, 463] width 8 height 8
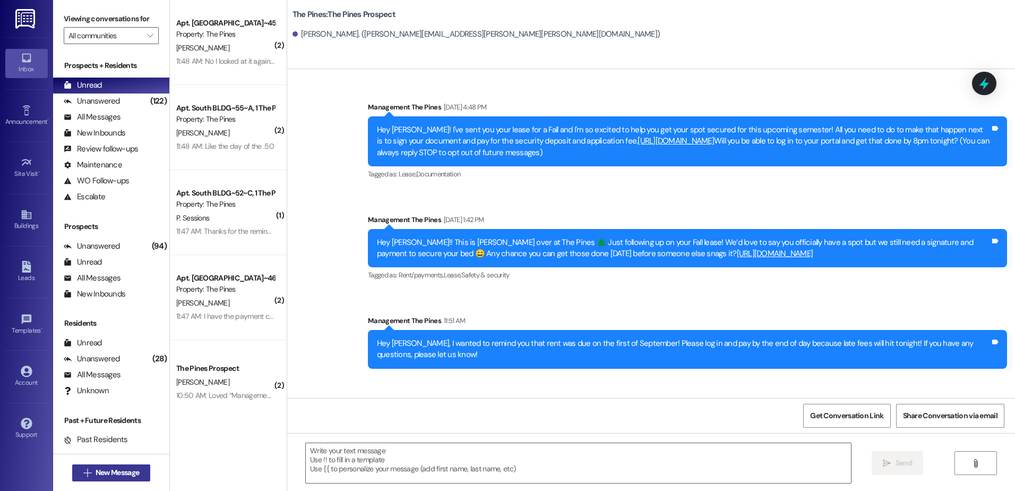
click at [105, 475] on span "New Message" at bounding box center [118, 472] width 44 height 11
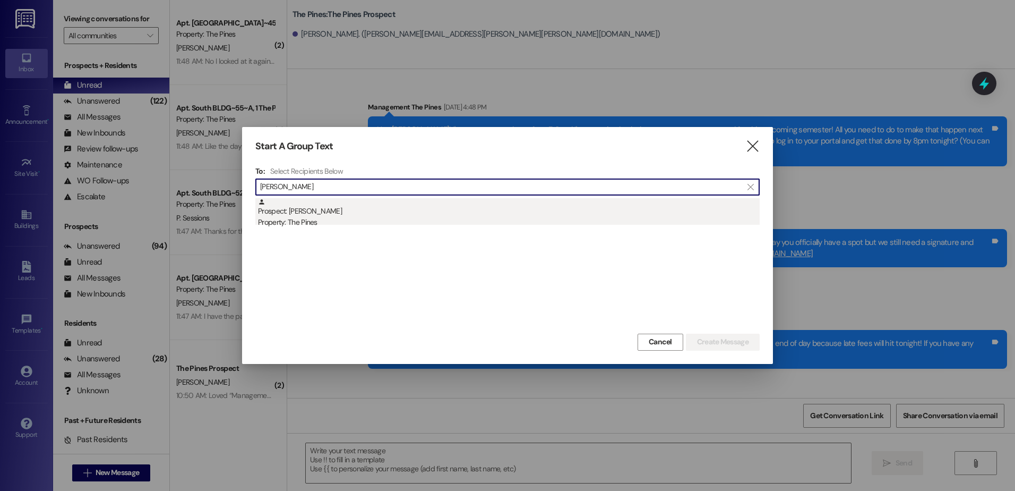
type input "[PERSON_NAME]"
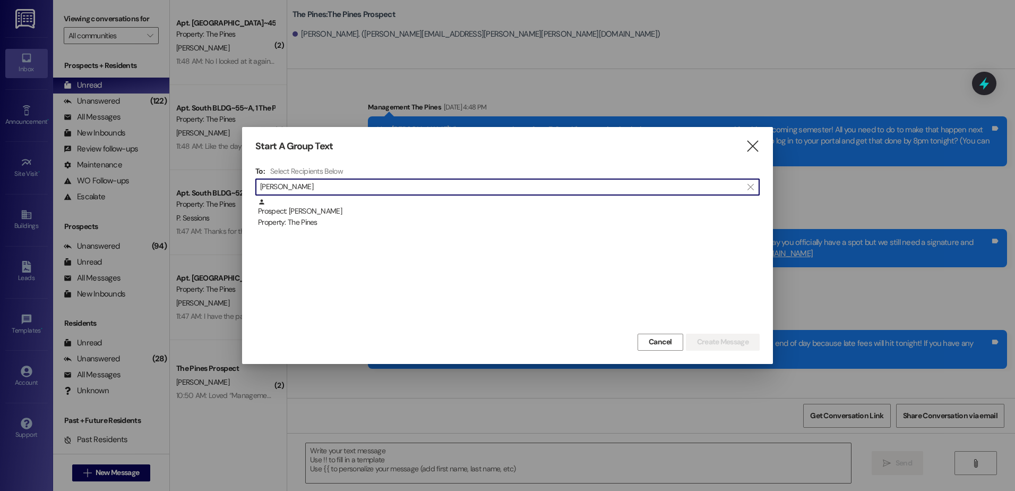
click at [344, 207] on div "Prospect: [PERSON_NAME] Property: The Pines" at bounding box center [509, 213] width 502 height 30
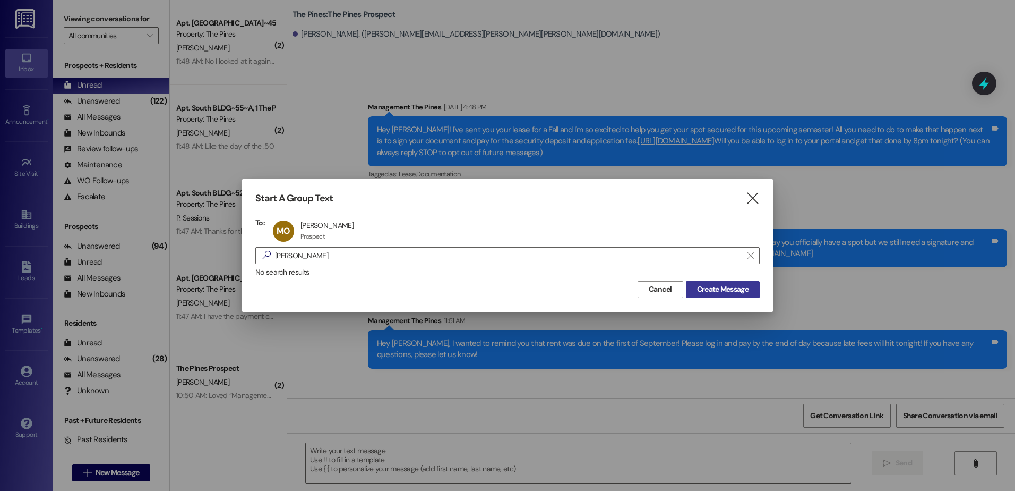
click at [716, 287] on span "Create Message" at bounding box center [723, 289] width 52 height 11
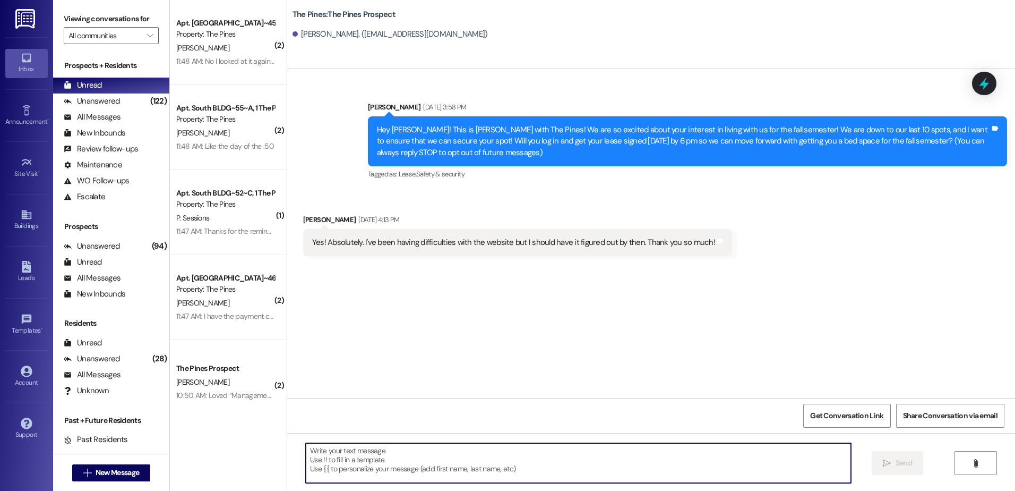
click at [371, 468] on textarea at bounding box center [578, 463] width 545 height 40
paste textarea "Hey {{first_name}}, I wanted to remind you that rent was due on the first of Se…"
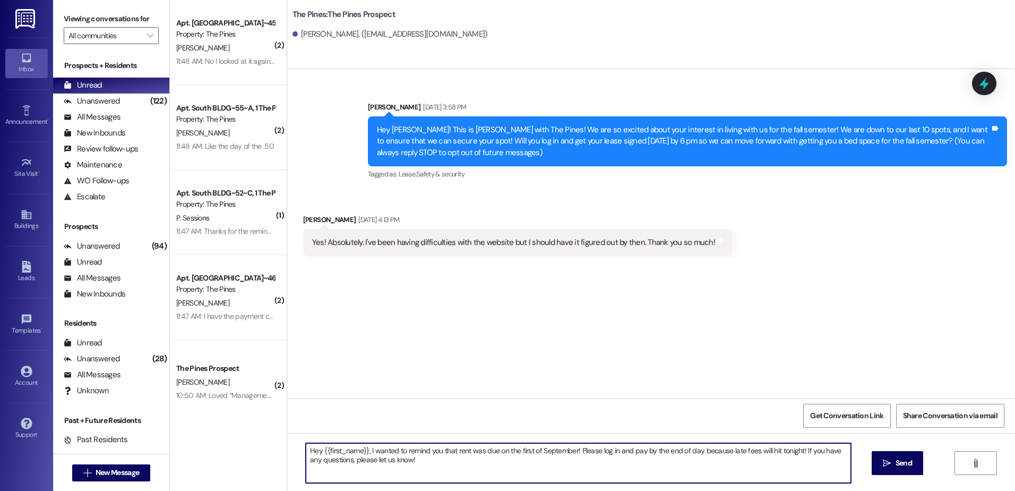
type textarea "Hey {{first_name}}, I wanted to remind you that rent was due on the first of Se…"
drag, startPoint x: 867, startPoint y: 461, endPoint x: 873, endPoint y: 464, distance: 6.7
click at [873, 464] on div "Hey {{first_name}}, I wanted to remind you that rent was due on the first of Se…" at bounding box center [651, 473] width 728 height 80
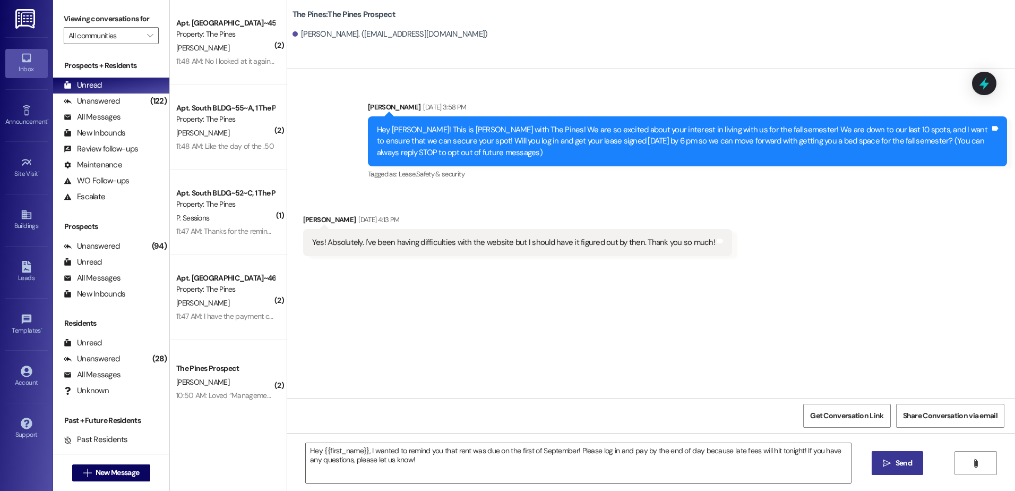
click at [883, 467] on icon "" at bounding box center [887, 463] width 8 height 8
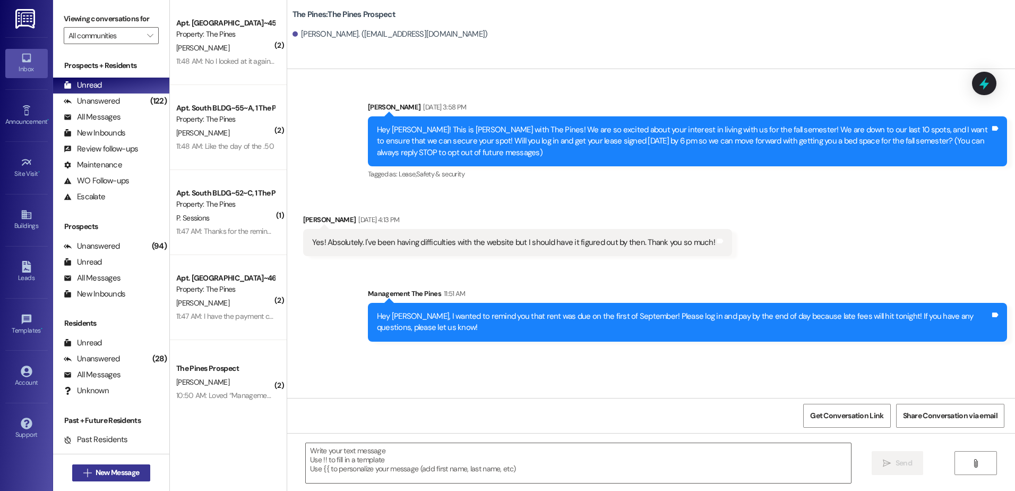
click at [98, 480] on button " New Message" at bounding box center [111, 472] width 79 height 17
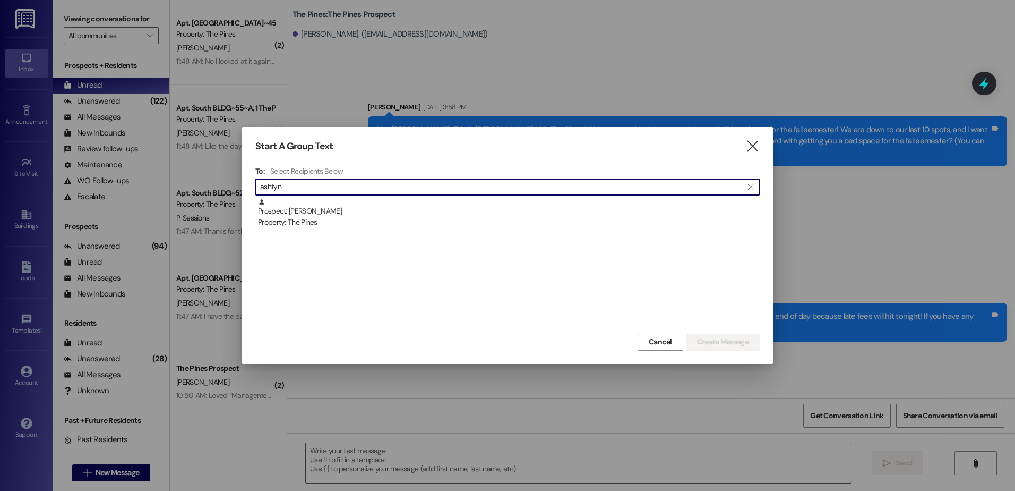
type input "ashtyn"
click at [294, 217] on div "Property: The Pines" at bounding box center [509, 222] width 502 height 11
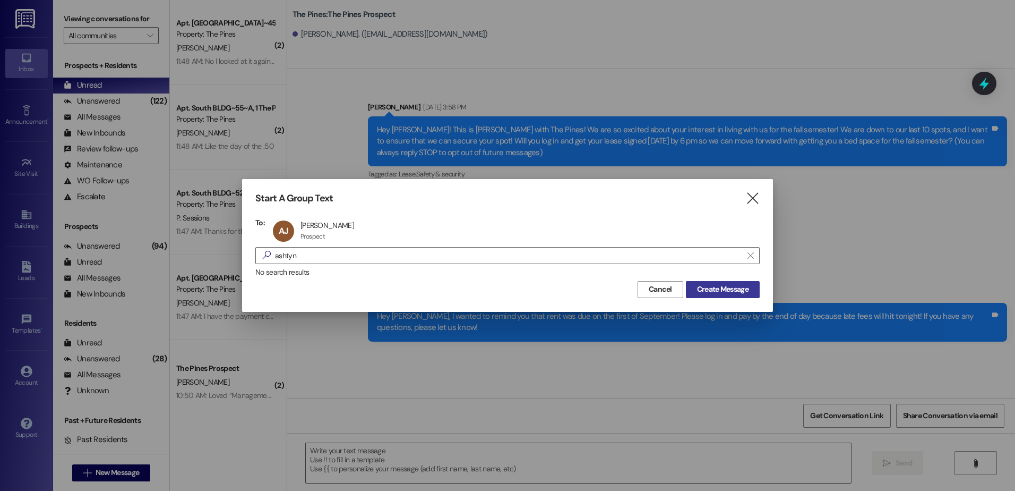
click at [699, 295] on span "Create Message" at bounding box center [723, 289] width 52 height 11
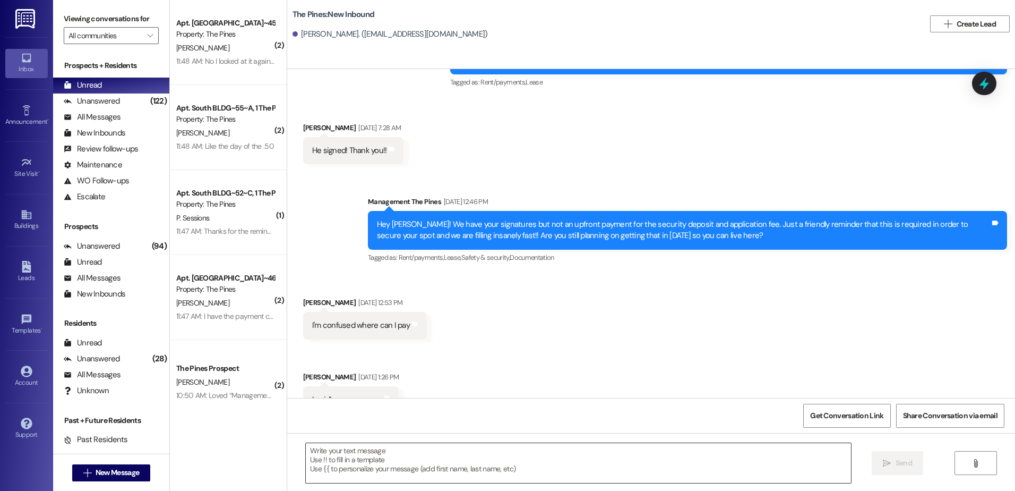
scroll to position [665, 0]
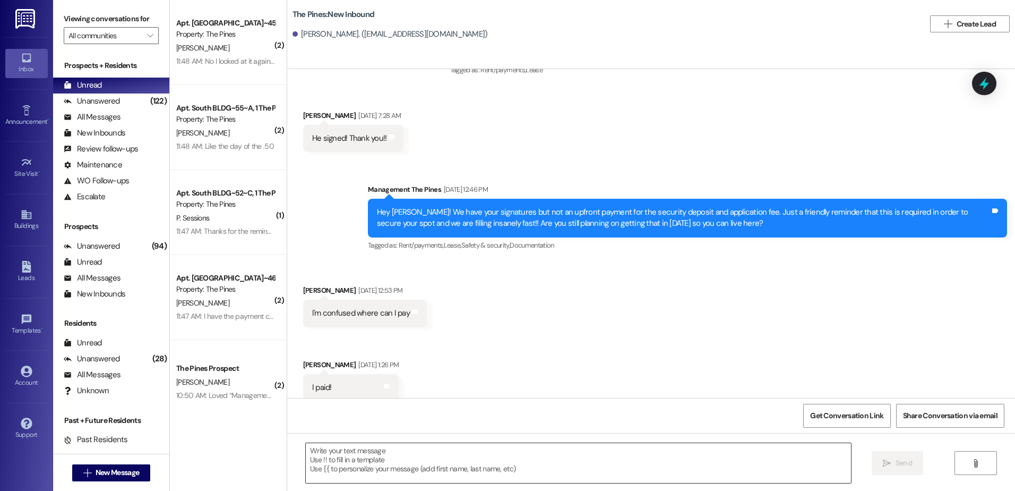
click at [383, 462] on textarea at bounding box center [578, 463] width 545 height 40
paste textarea "Hey {{first_name}}, I wanted to remind you that rent was due on the first of Se…"
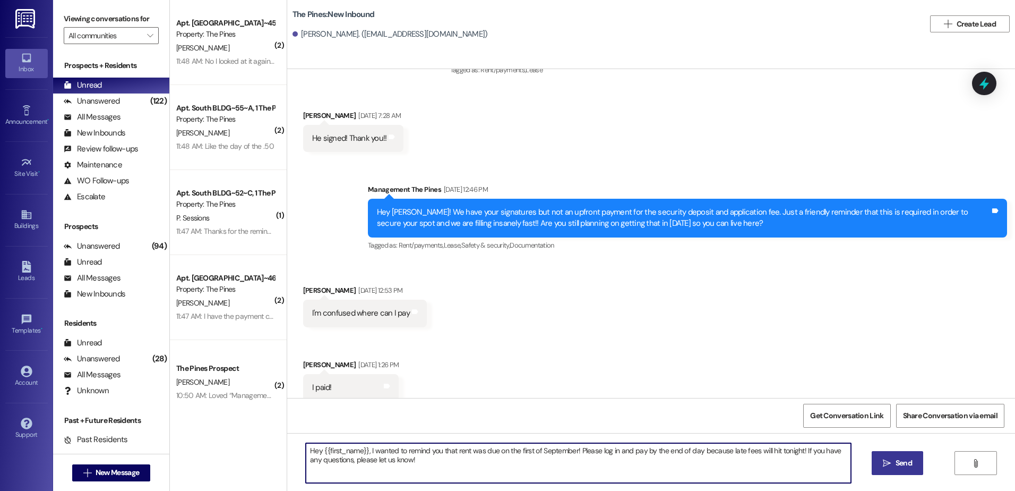
type textarea "Hey {{first_name}}, I wanted to remind you that rent was due on the first of Se…"
click at [882, 467] on span " Send" at bounding box center [897, 462] width 33 height 11
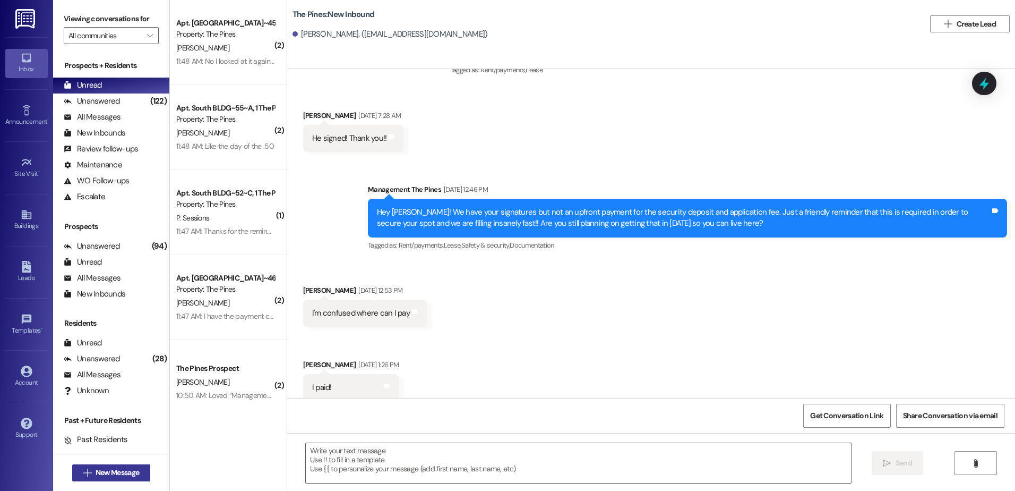
click at [105, 477] on span "New Message" at bounding box center [118, 472] width 44 height 11
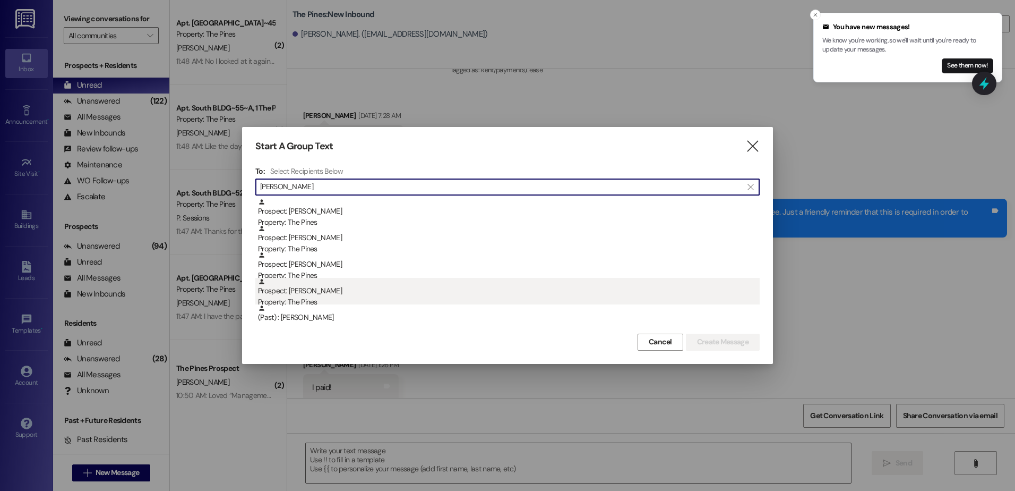
type input "[PERSON_NAME]"
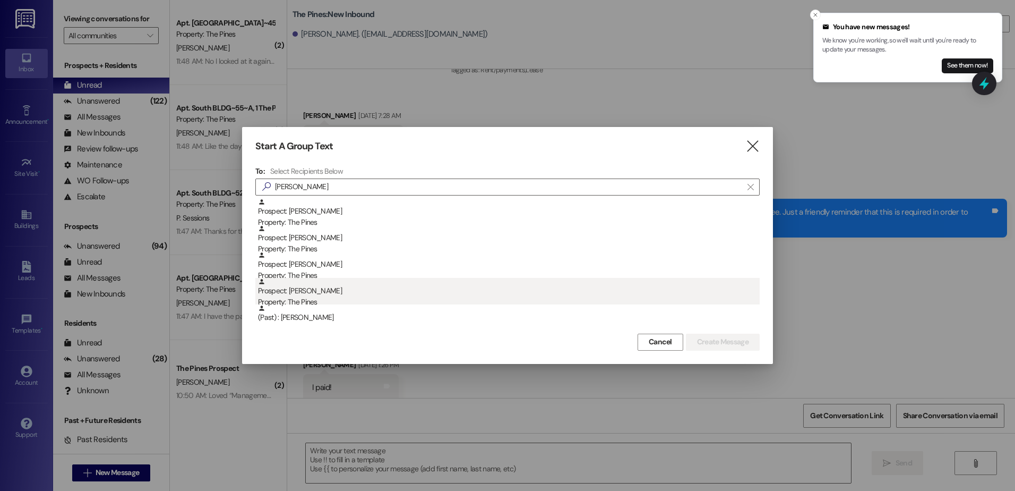
click at [330, 294] on div "Prospect: [PERSON_NAME] Property: The Pines" at bounding box center [509, 293] width 502 height 30
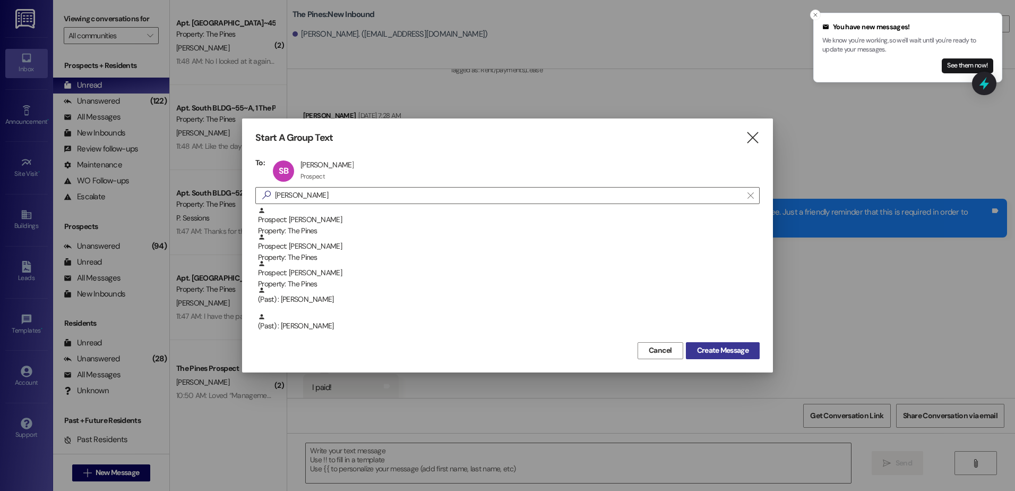
click at [701, 349] on span "Create Message" at bounding box center [723, 350] width 52 height 11
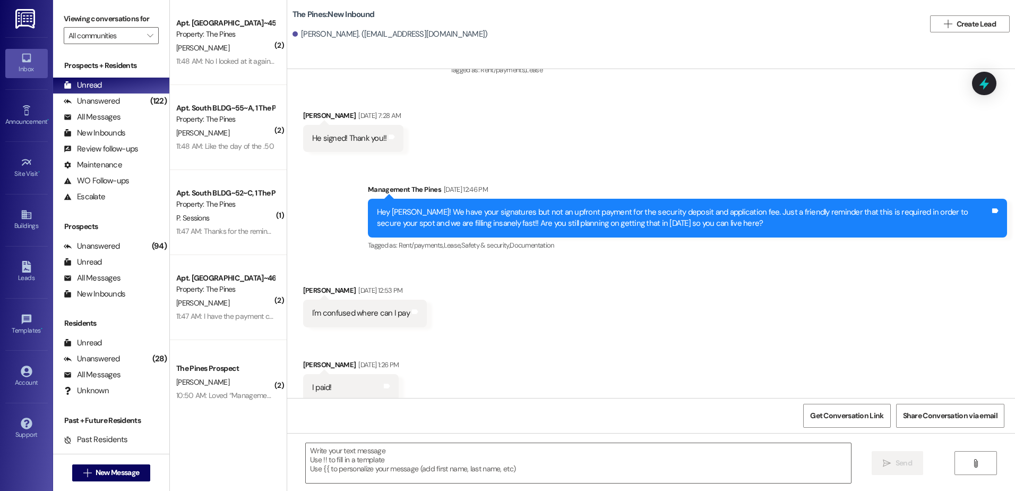
scroll to position [139, 0]
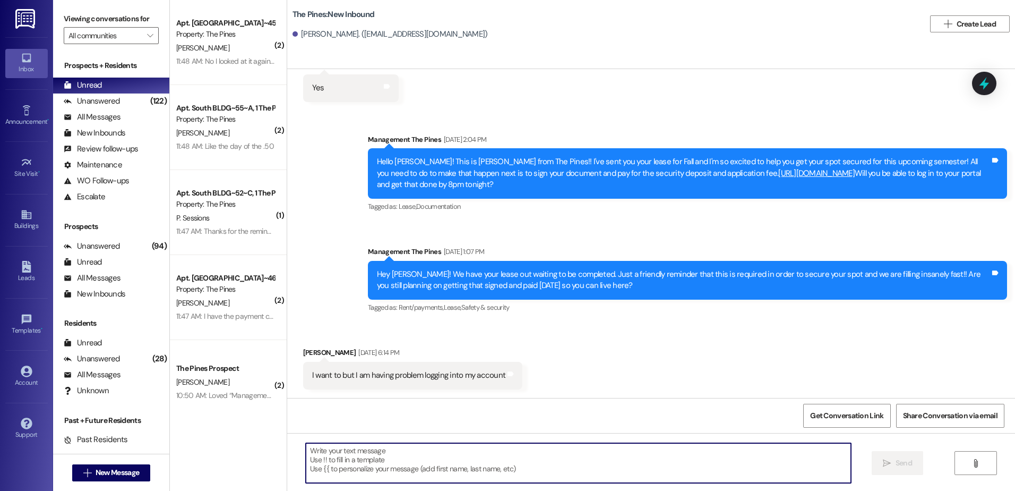
click at [381, 464] on textarea at bounding box center [578, 463] width 545 height 40
paste textarea "Hey {{first_name}}, I wanted to remind you that rent was due on the first of Se…"
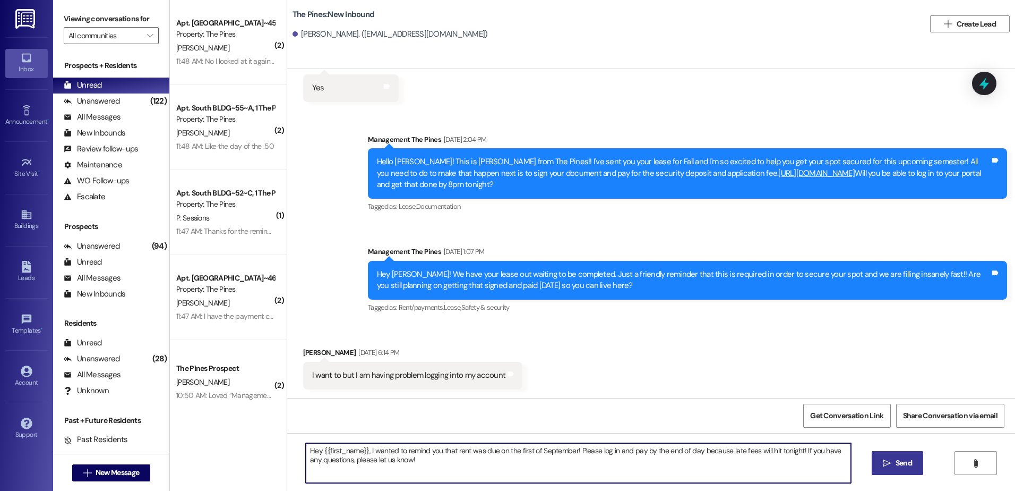
type textarea "Hey {{first_name}}, I wanted to remind you that rent was due on the first of Se…"
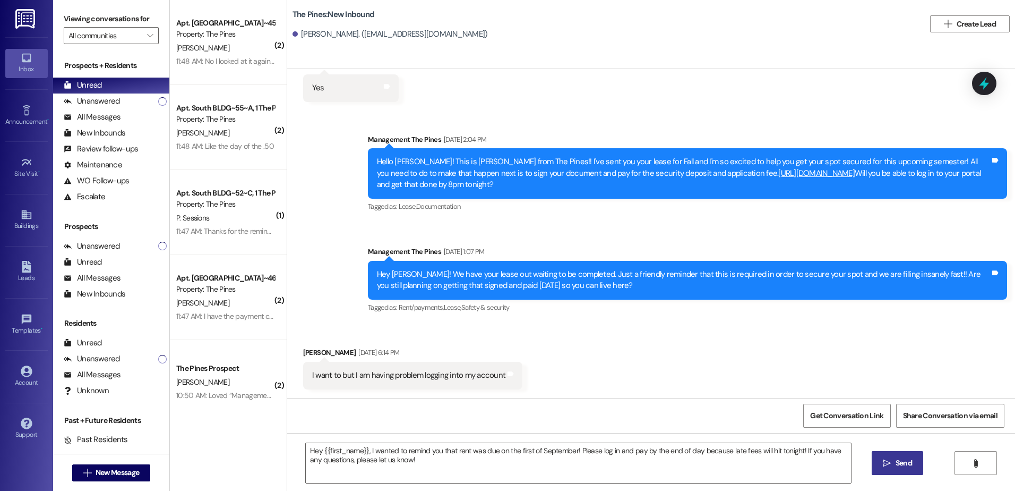
click at [879, 463] on button " Send" at bounding box center [898, 463] width 52 height 24
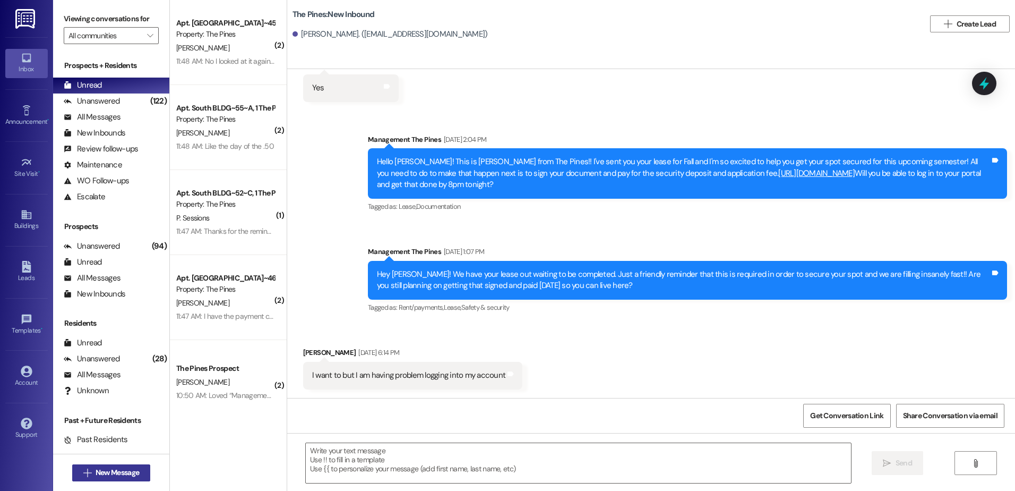
click at [97, 469] on span "New Message" at bounding box center [118, 472] width 44 height 11
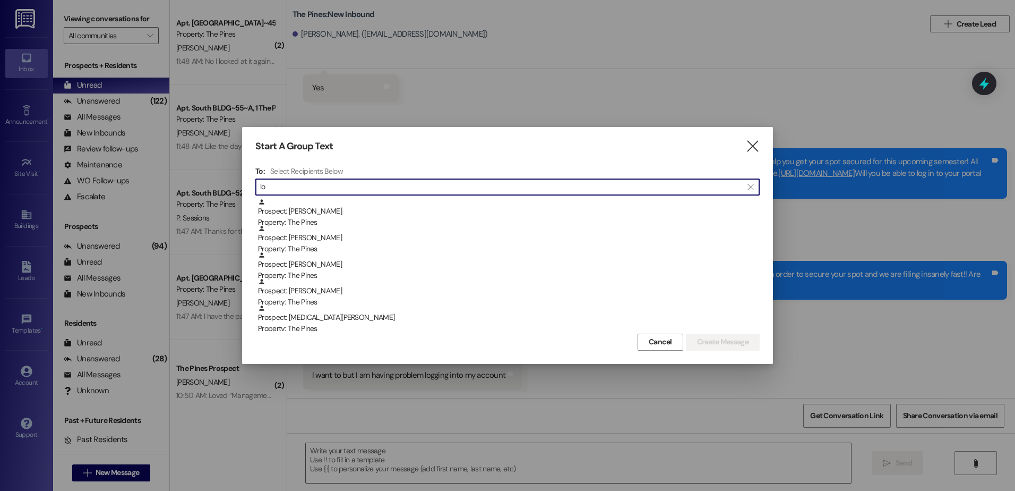
type input "l"
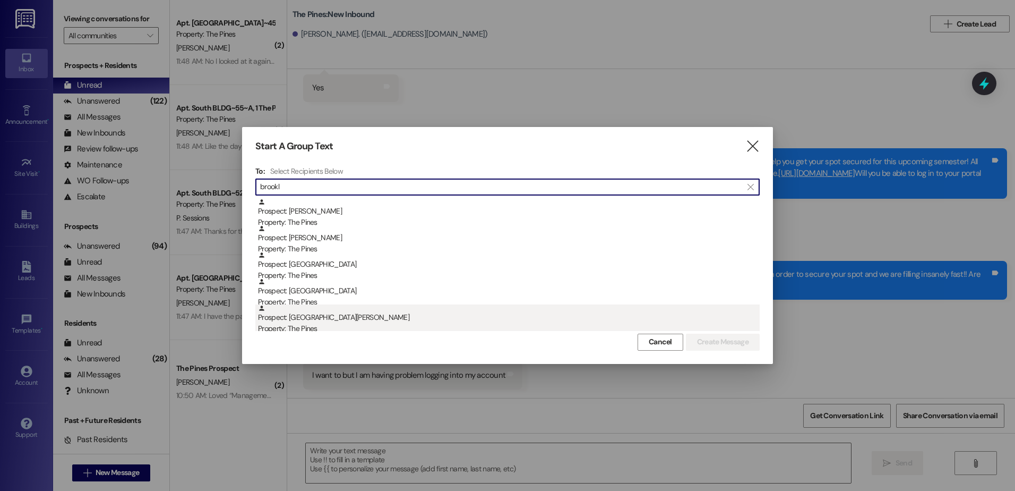
type input "brookl"
click at [355, 315] on div "Prospect: [GEOGRAPHIC_DATA][PERSON_NAME] Property: The Pines" at bounding box center [509, 319] width 502 height 30
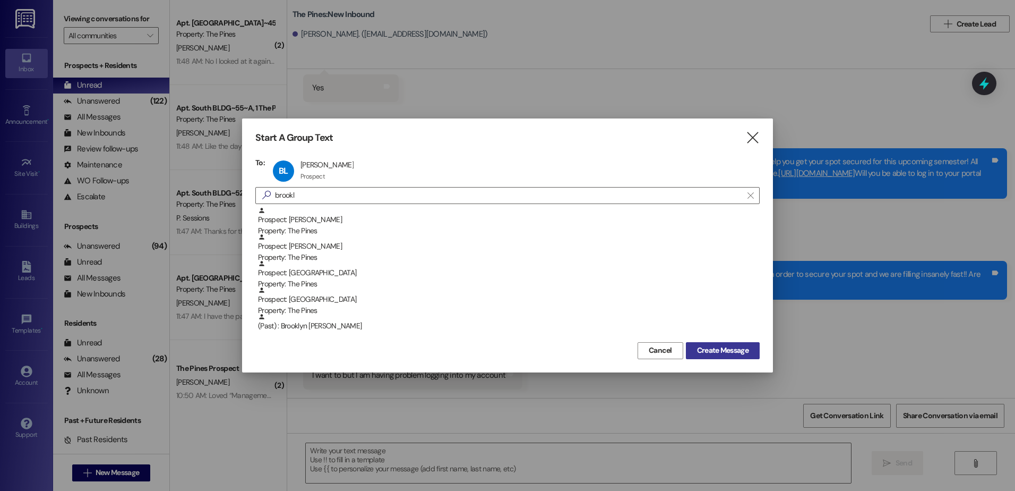
click at [724, 346] on span "Create Message" at bounding box center [723, 350] width 52 height 11
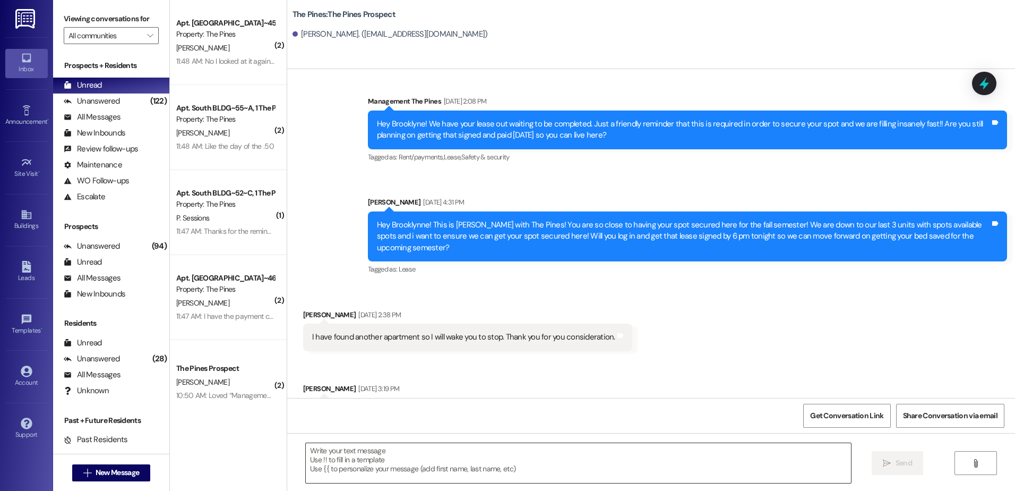
scroll to position [477, 0]
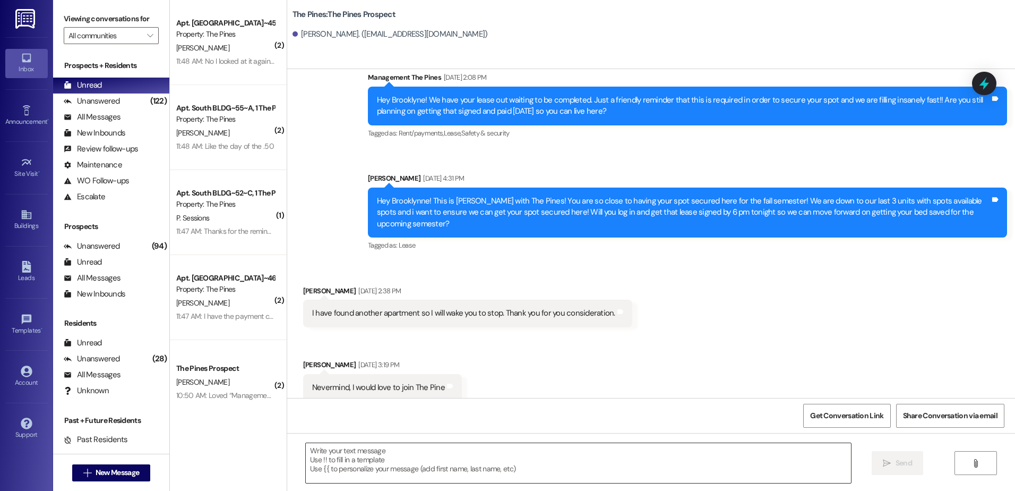
click at [379, 456] on textarea at bounding box center [578, 463] width 545 height 40
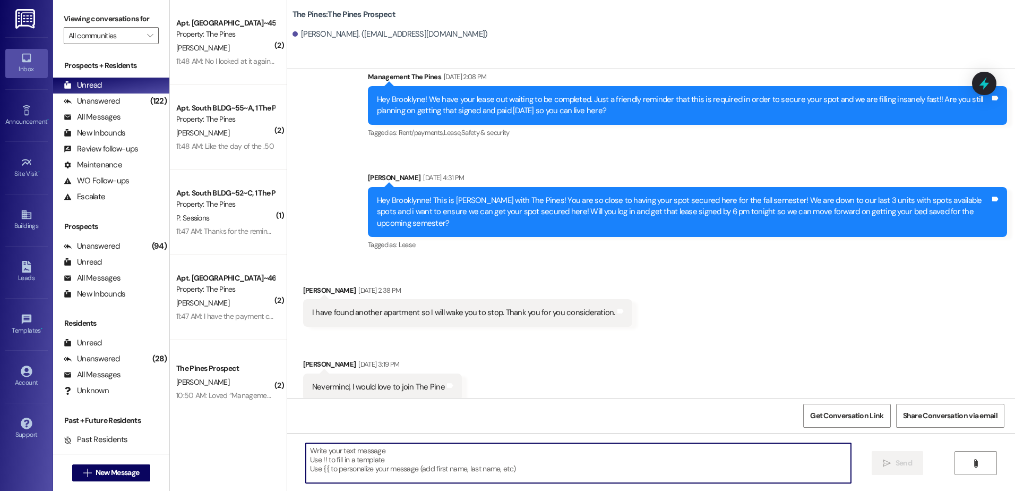
paste textarea "Hey {{first_name}}, I wanted to remind you that rent was due on the first of Se…"
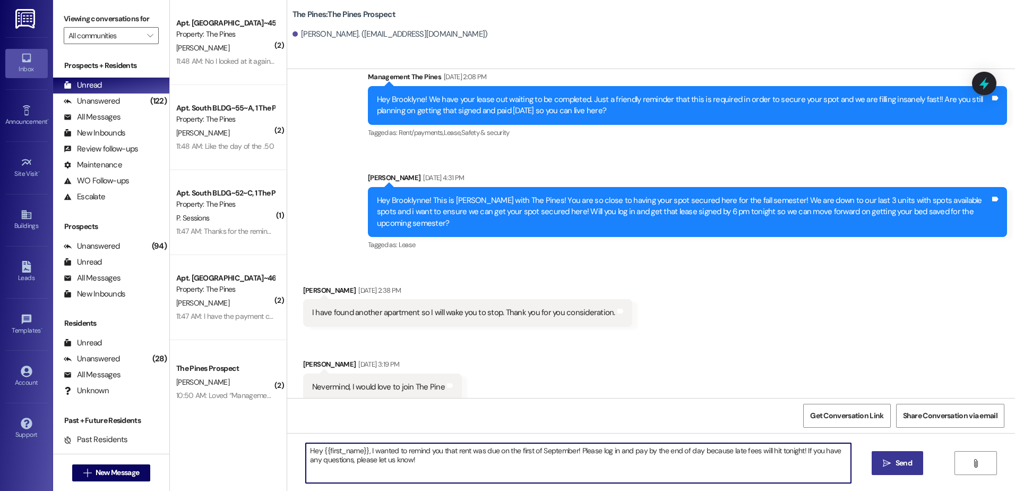
type textarea "Hey {{first_name}}, I wanted to remind you that rent was due on the first of Se…"
click at [883, 466] on icon "" at bounding box center [887, 463] width 8 height 8
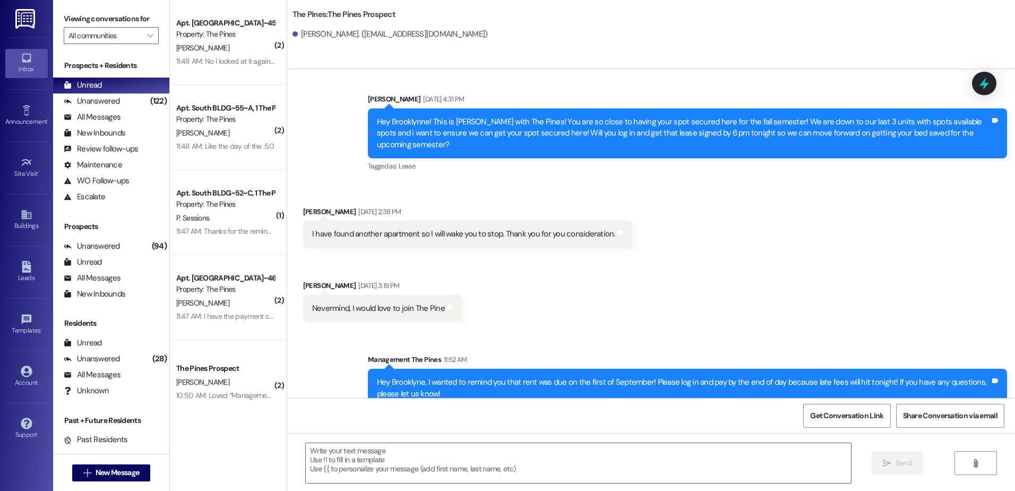
scroll to position [563, 0]
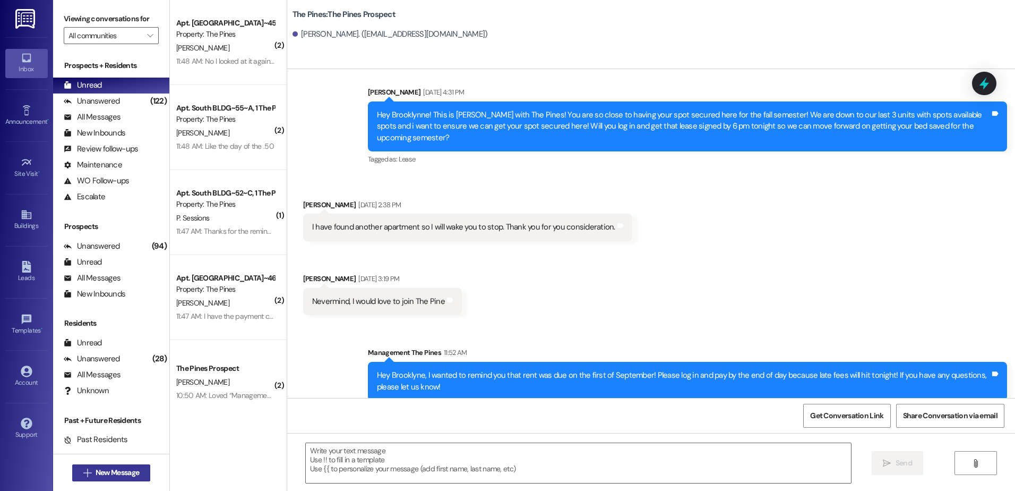
click at [99, 477] on span "New Message" at bounding box center [118, 472] width 44 height 11
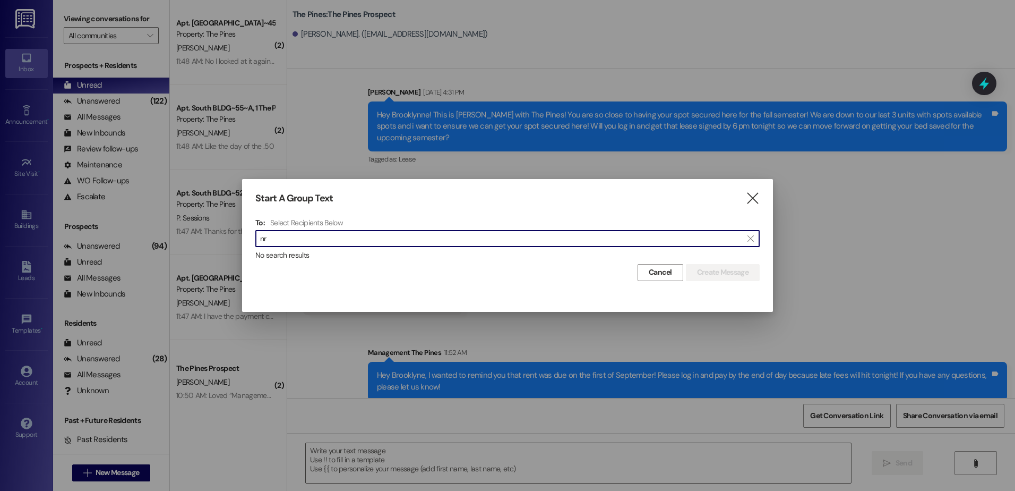
type input "n"
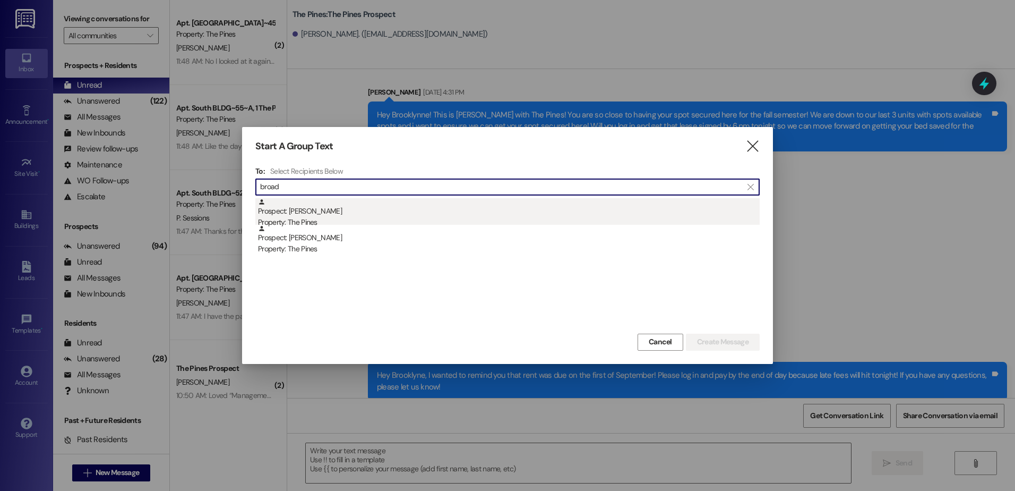
type input "broad"
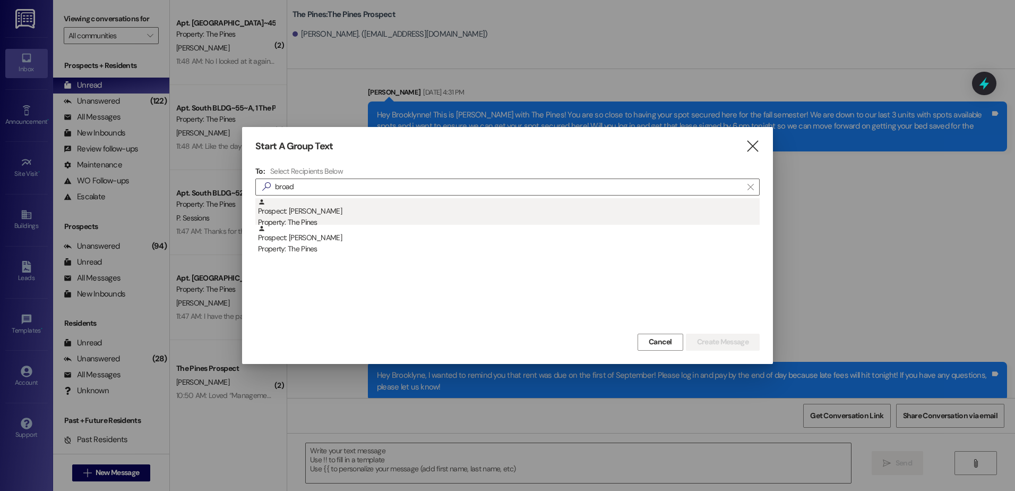
click at [341, 214] on div "Prospect: [PERSON_NAME] Property: The Pines" at bounding box center [509, 213] width 502 height 30
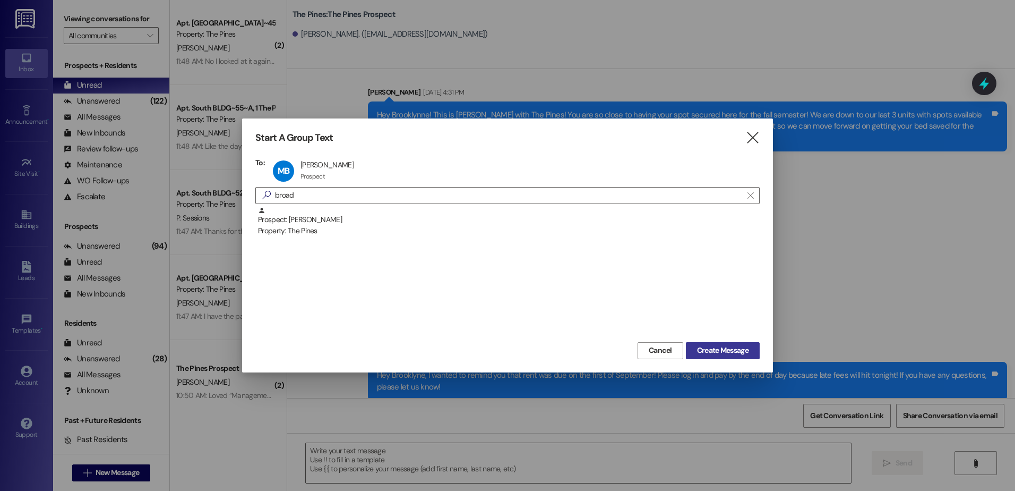
click at [730, 350] on span "Create Message" at bounding box center [723, 350] width 52 height 11
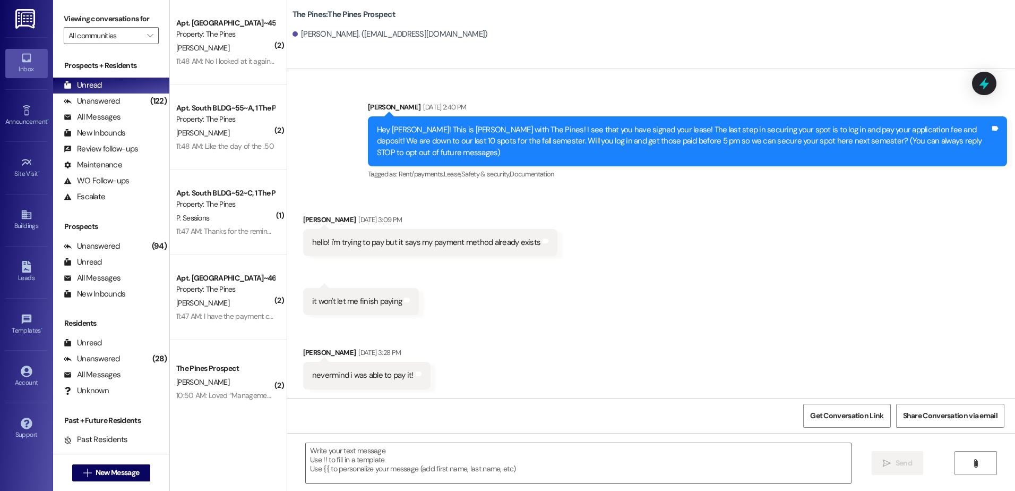
scroll to position [0, 0]
click at [361, 458] on textarea at bounding box center [578, 463] width 545 height 40
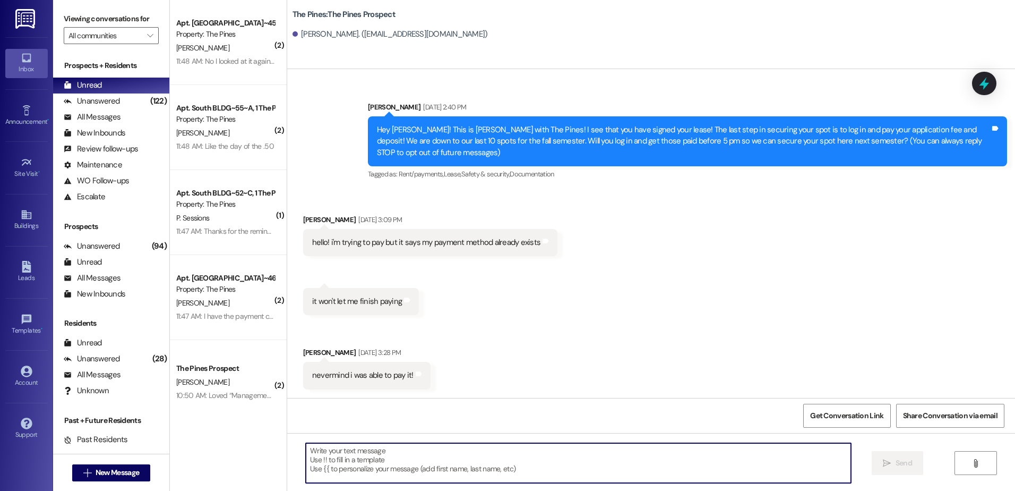
paste textarea "Hey {{first_name}}, I wanted to remind you that rent was due on the first of Se…"
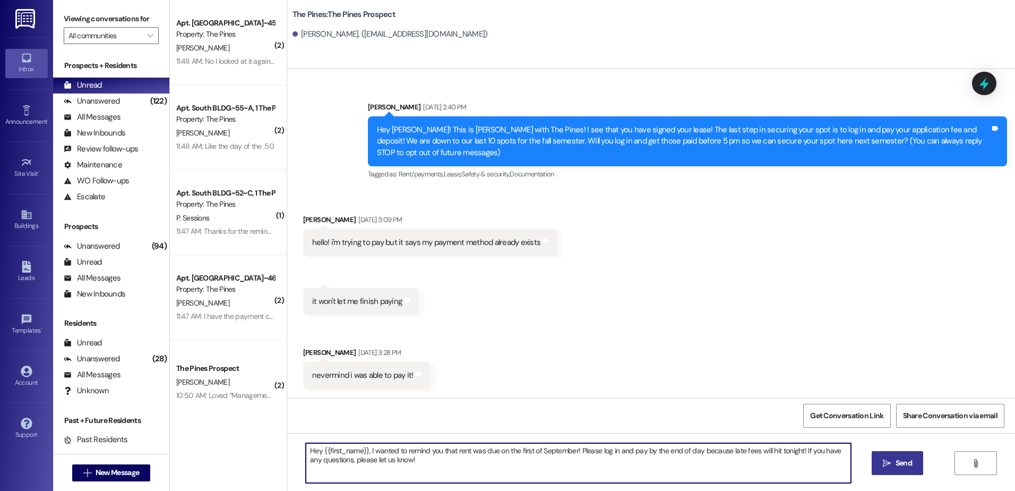
type textarea "Hey {{first_name}}, I wanted to remind you that rent was due on the first of Se…"
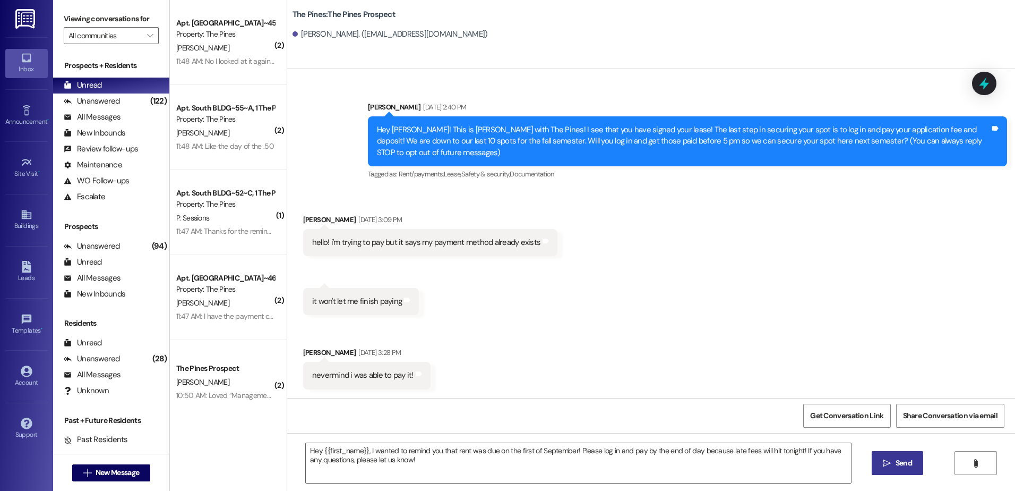
click at [881, 459] on span " Send" at bounding box center [897, 462] width 33 height 11
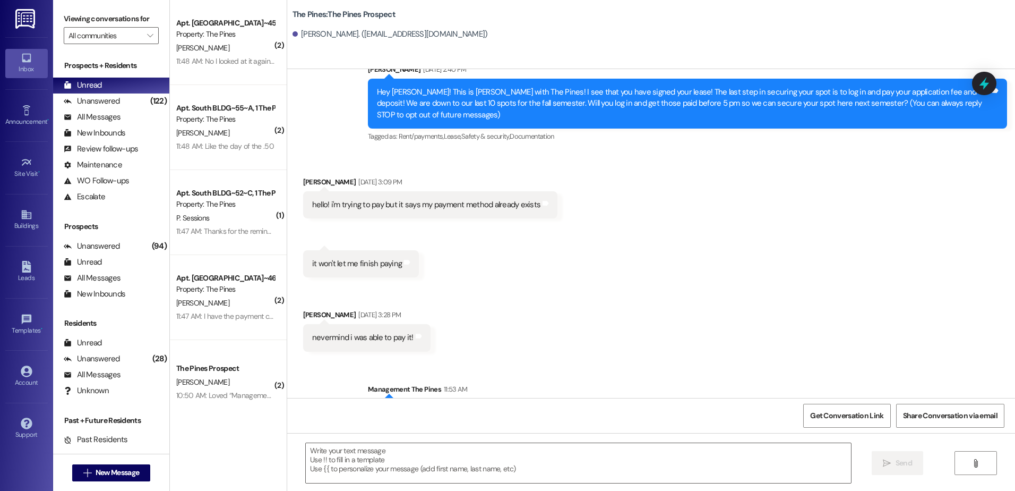
scroll to position [74, 0]
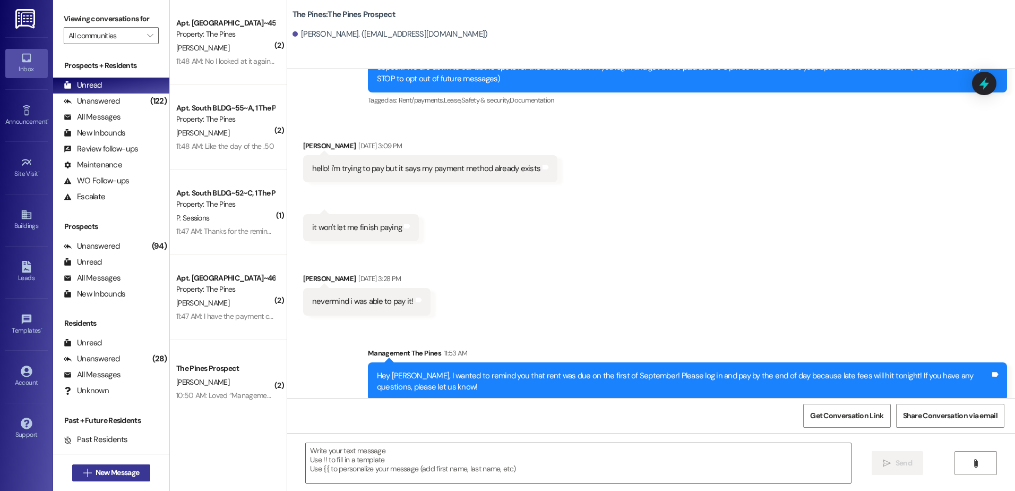
click at [98, 476] on span "New Message" at bounding box center [118, 472] width 44 height 11
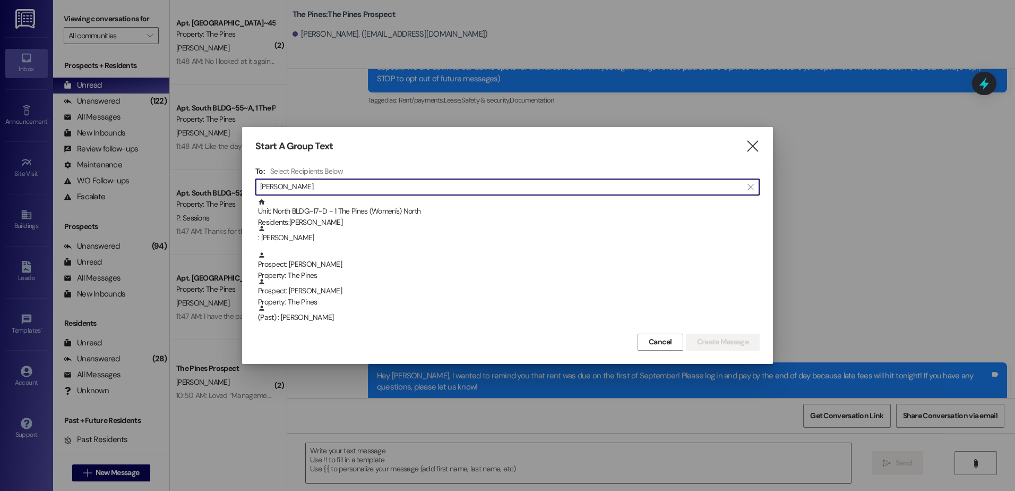
type input "[PERSON_NAME]"
drag, startPoint x: 296, startPoint y: 183, endPoint x: 216, endPoint y: 187, distance: 80.3
click at [216, 187] on div "Start A Group Text  To: Select Recipients Below  [PERSON_NAME] br  Unit: [GE…" at bounding box center [507, 245] width 1015 height 491
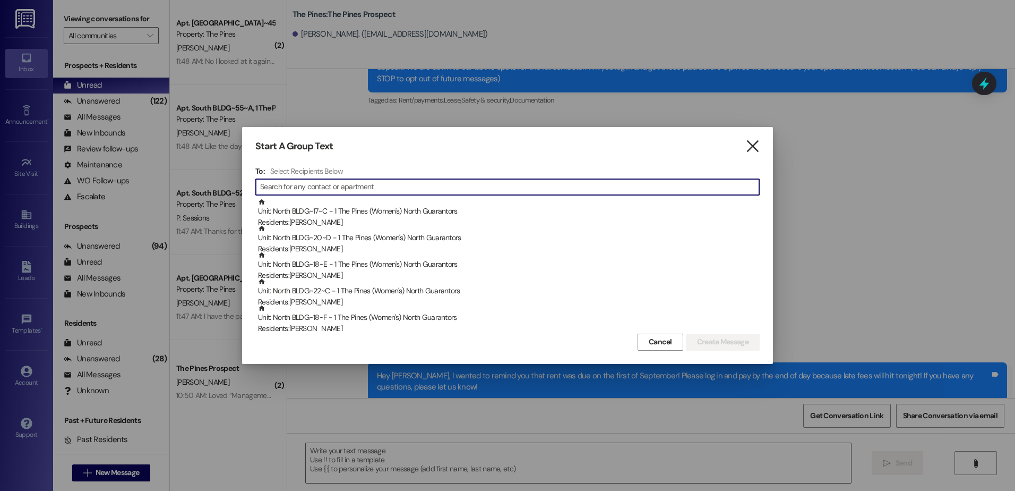
click at [757, 150] on icon "" at bounding box center [752, 146] width 14 height 11
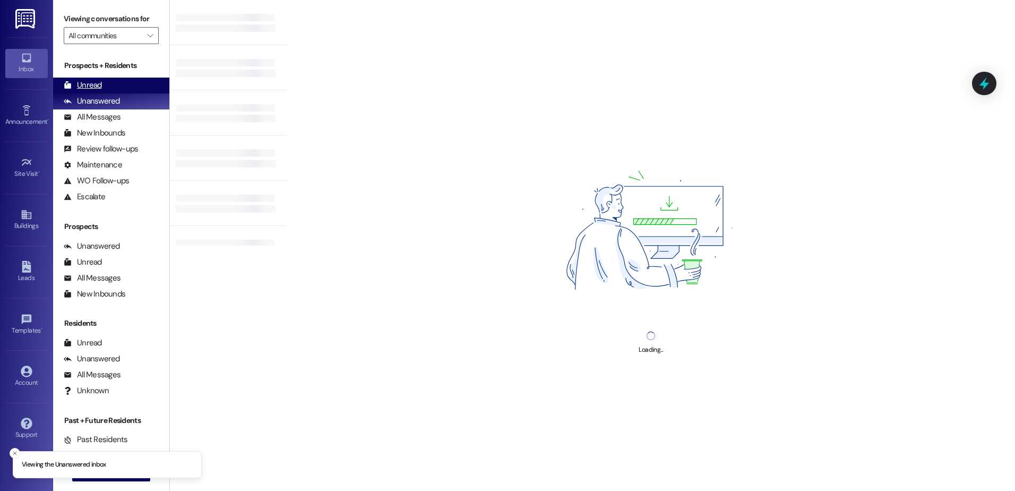
click at [107, 87] on div "Unread (0)" at bounding box center [111, 86] width 116 height 16
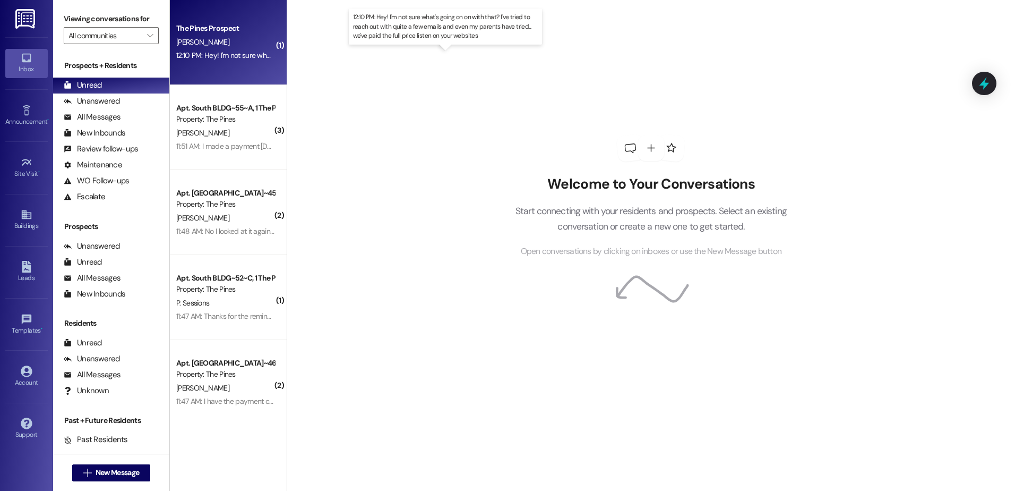
click at [220, 56] on div "12:10 PM: Hey! I'm not sure what's going on on with that? I've tried to reach o…" at bounding box center [455, 55] width 558 height 10
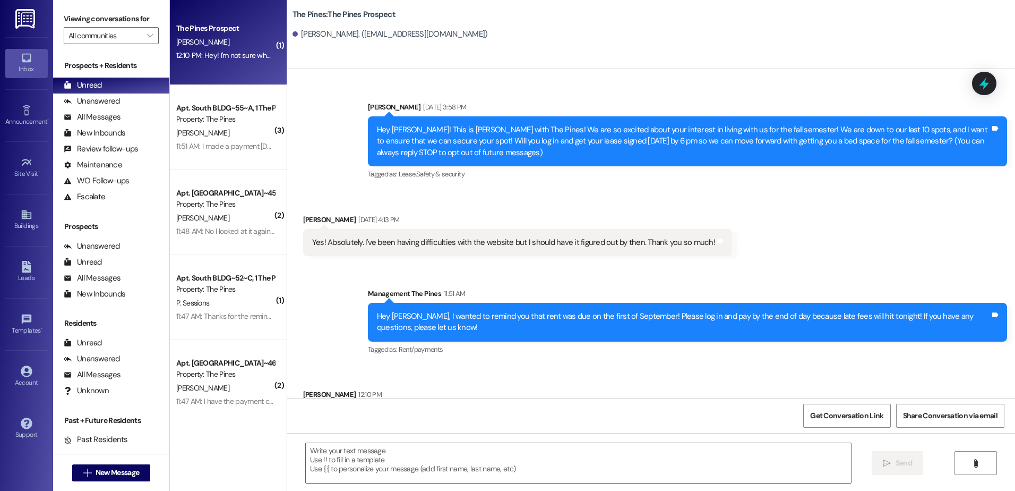
scroll to position [41, 0]
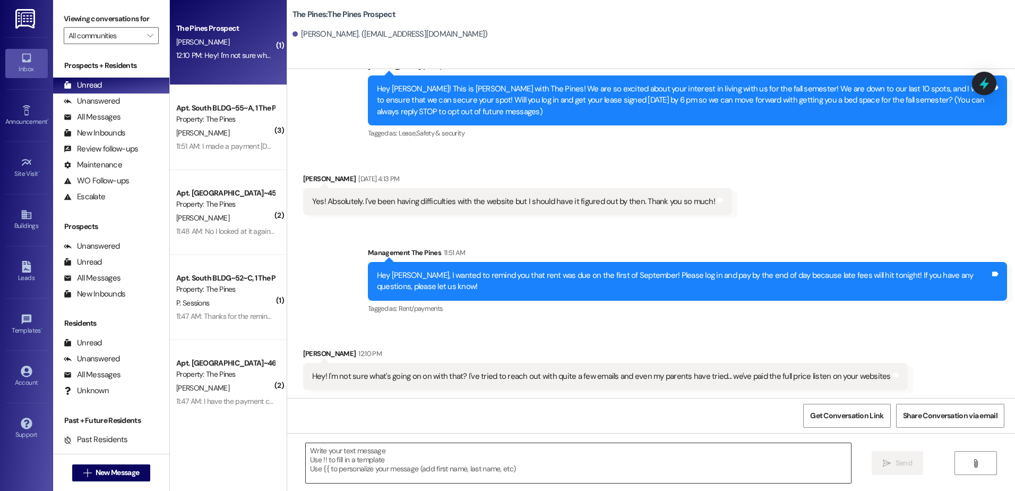
click at [355, 458] on textarea at bounding box center [578, 463] width 545 height 40
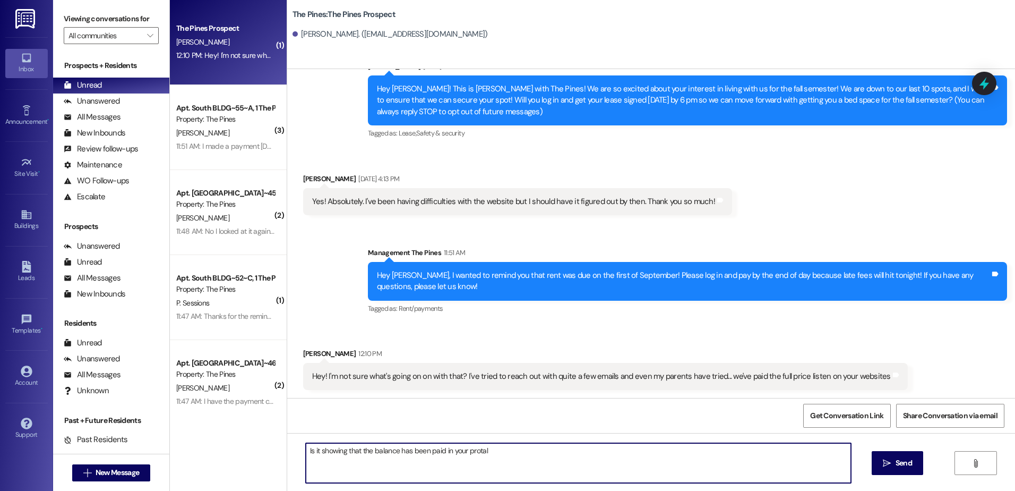
type textarea "Is it showing that the balance has been paid in your protal?"
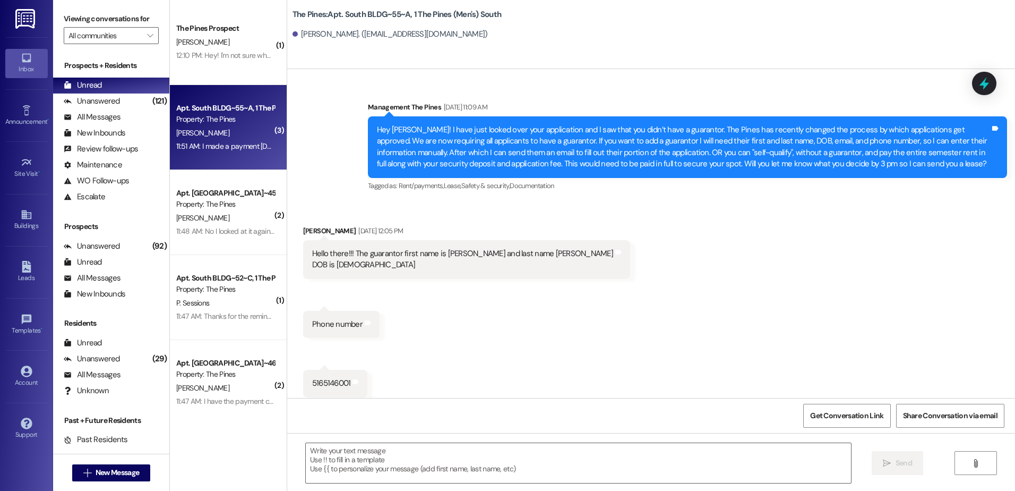
scroll to position [117295, 0]
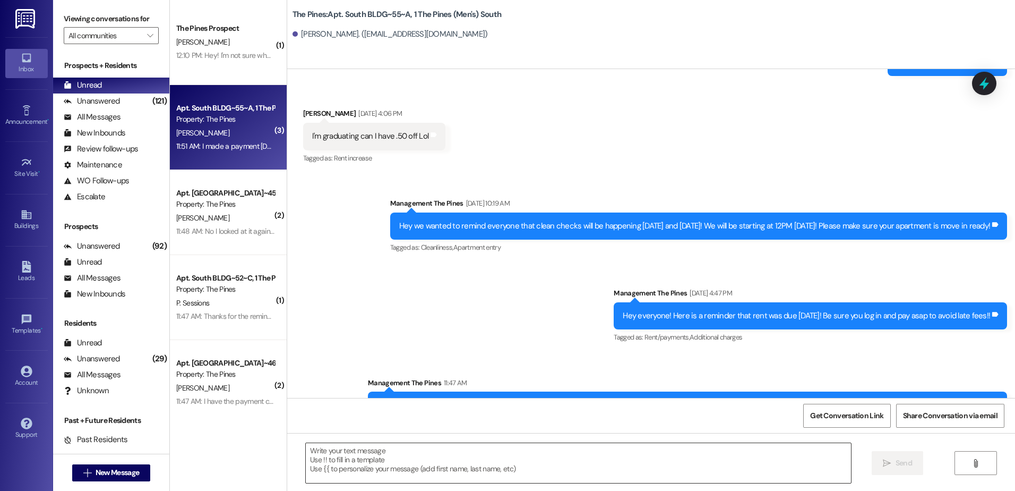
click at [366, 473] on textarea at bounding box center [578, 463] width 545 height 40
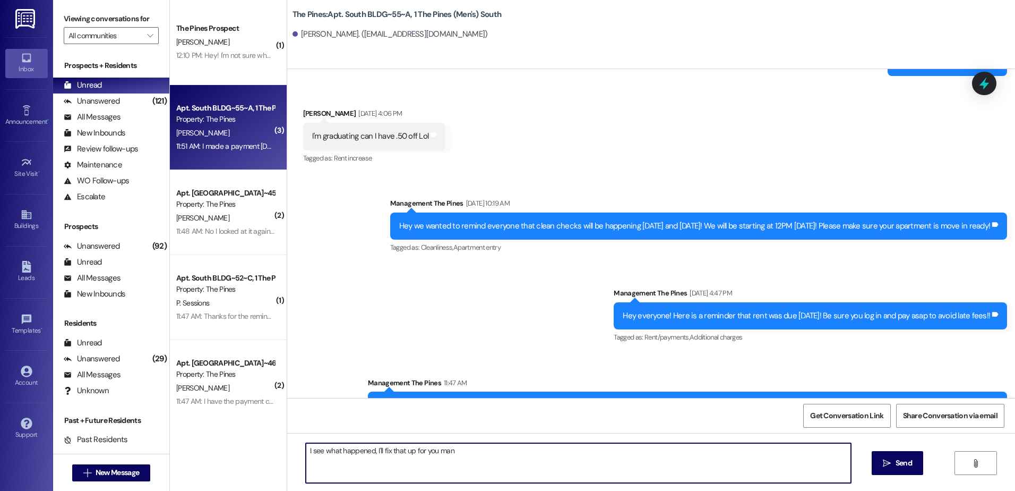
type textarea "I see what happened, I'll fix that up for you man!"
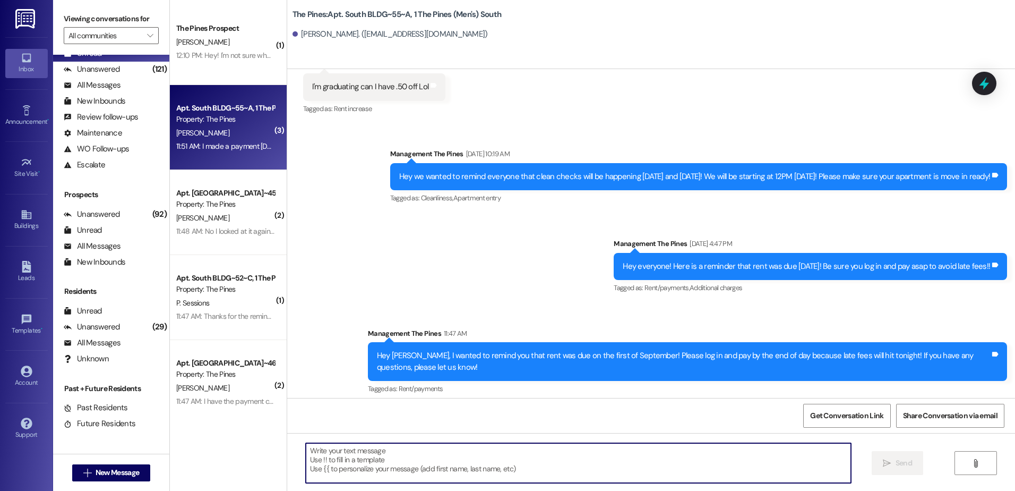
scroll to position [117370, 0]
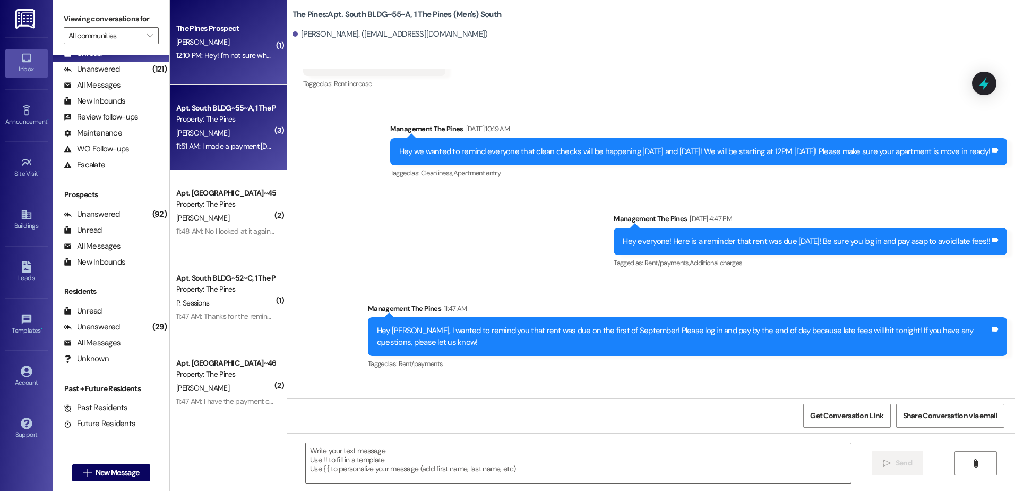
click at [200, 61] on div "12:10 PM: Hey! I'm not sure what's going on on with that? I've tried to reach o…" at bounding box center [225, 55] width 100 height 13
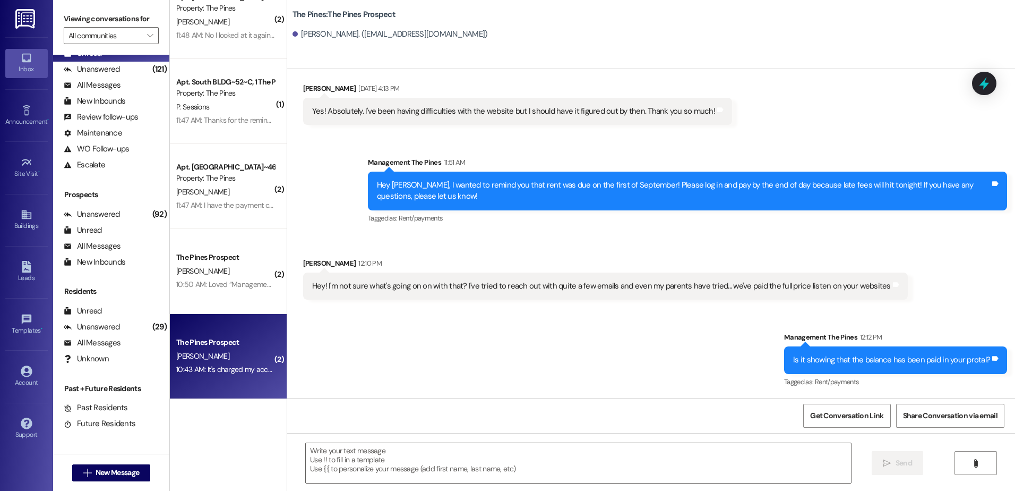
scroll to position [212, 0]
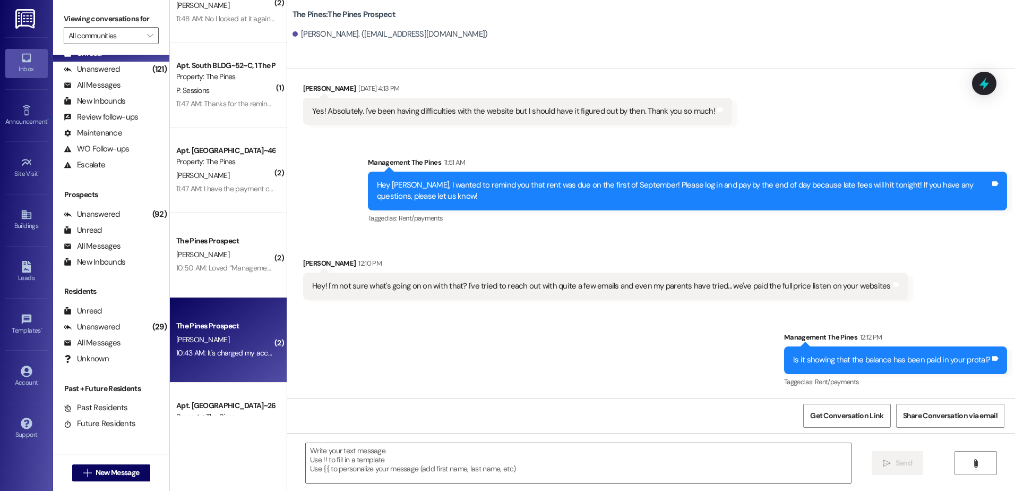
click at [215, 346] on div "[PERSON_NAME]" at bounding box center [225, 339] width 100 height 13
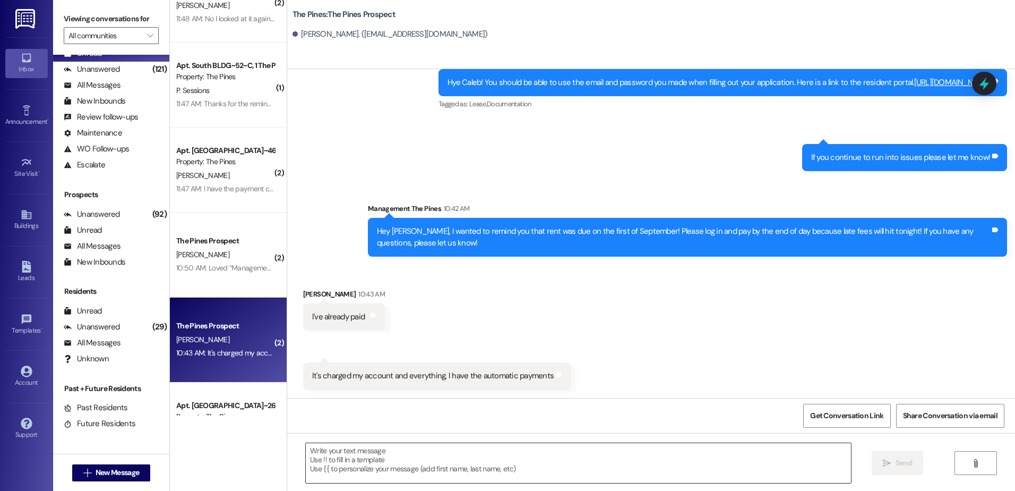
scroll to position [398, 0]
click at [367, 459] on textarea at bounding box center [578, 463] width 545 height 40
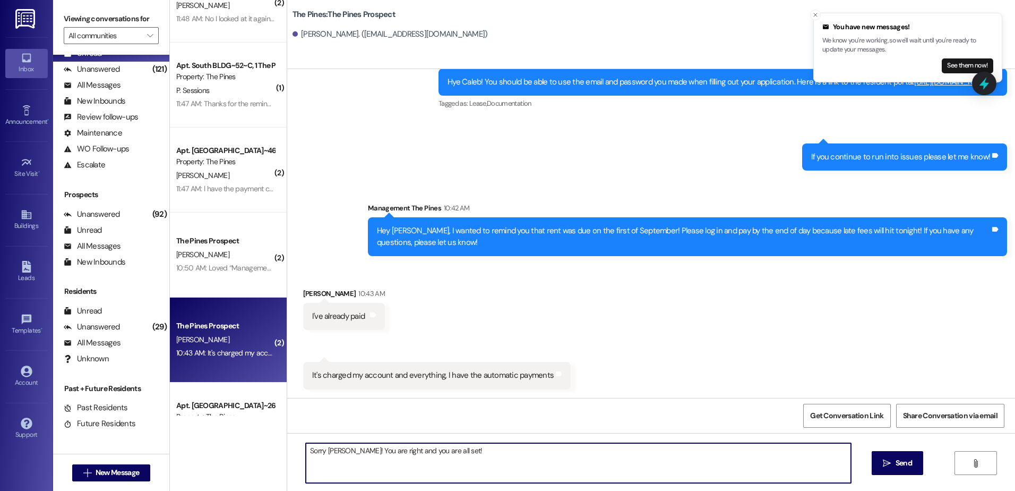
type textarea "Sorry Caleb! You are right and you are all set!"
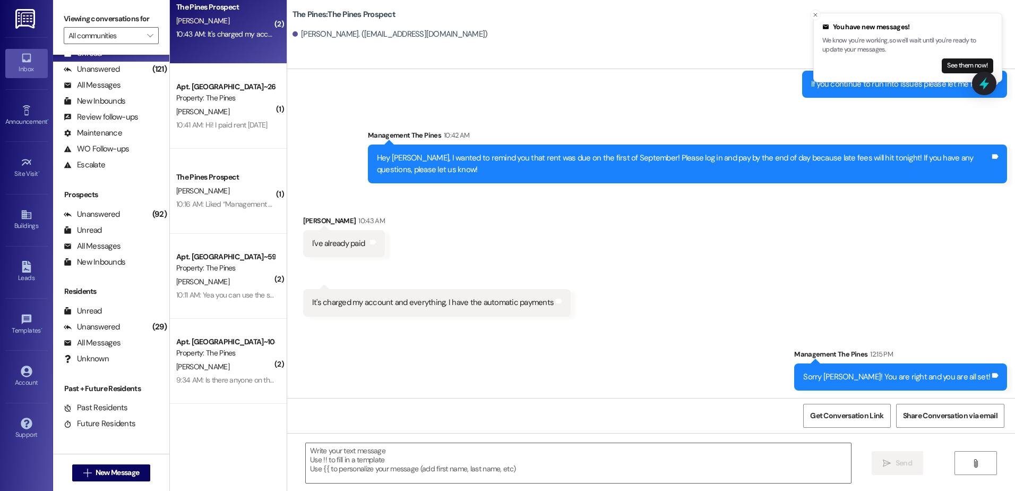
scroll to position [471, 0]
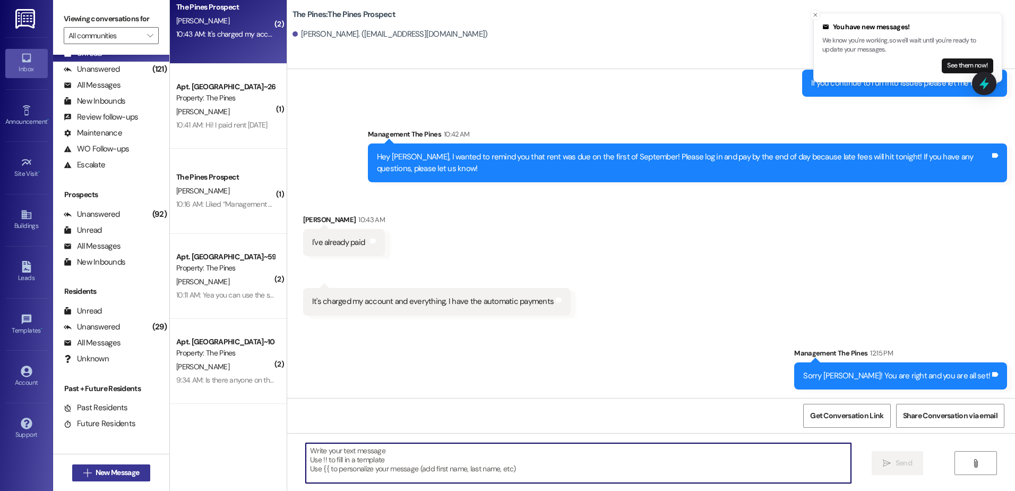
click at [96, 476] on span "New Message" at bounding box center [118, 472] width 44 height 11
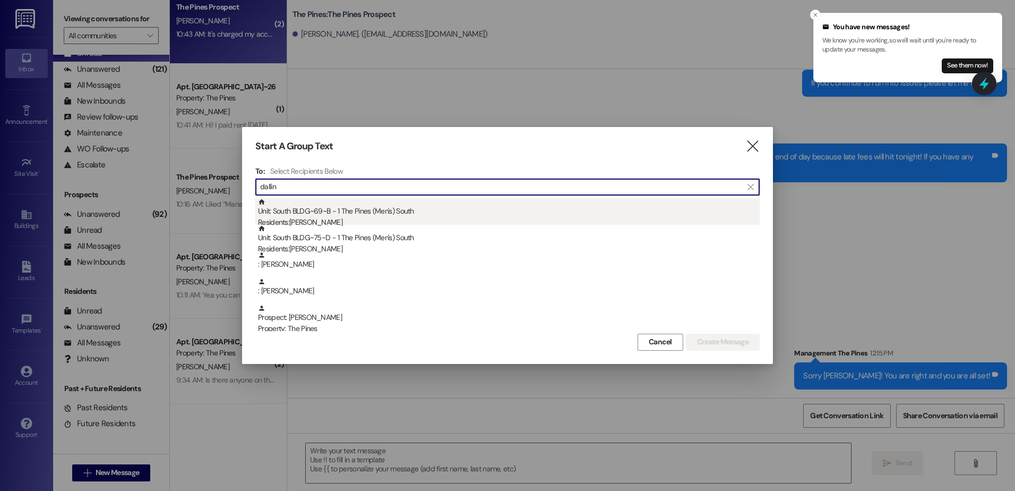
type input "dallin"
click at [302, 210] on div "Unit: South BLDG~69~B - 1 The Pines (Men's) South Residents: Dallin Flood" at bounding box center [509, 213] width 502 height 30
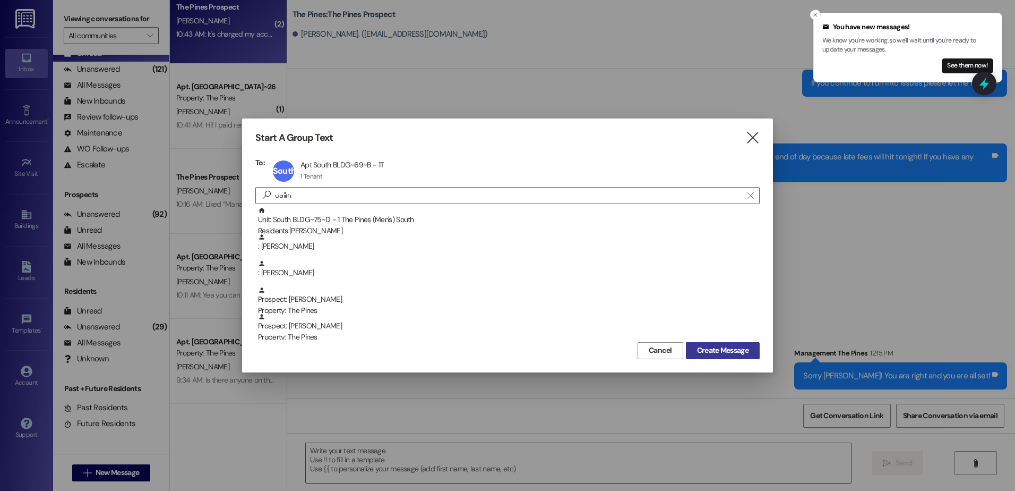
click at [731, 356] on span "Create Message" at bounding box center [723, 350] width 52 height 11
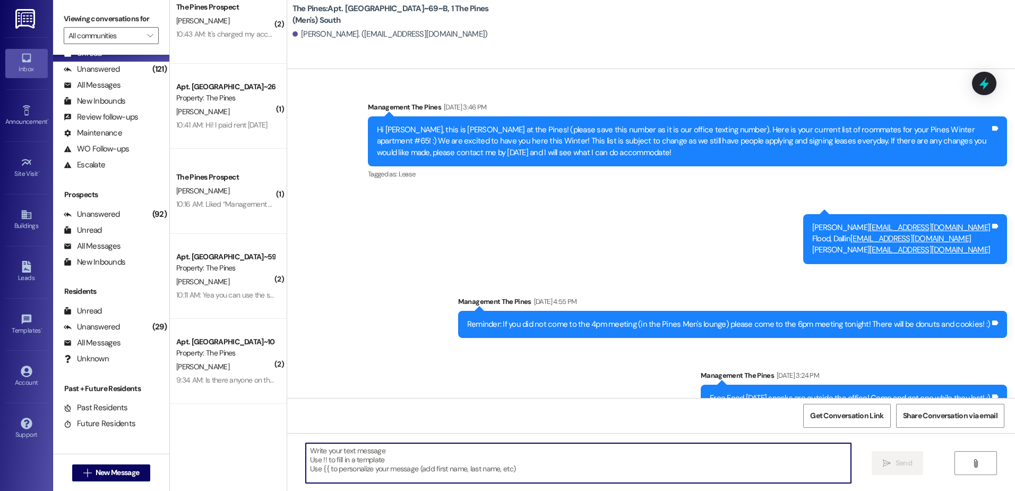
scroll to position [74257, 0]
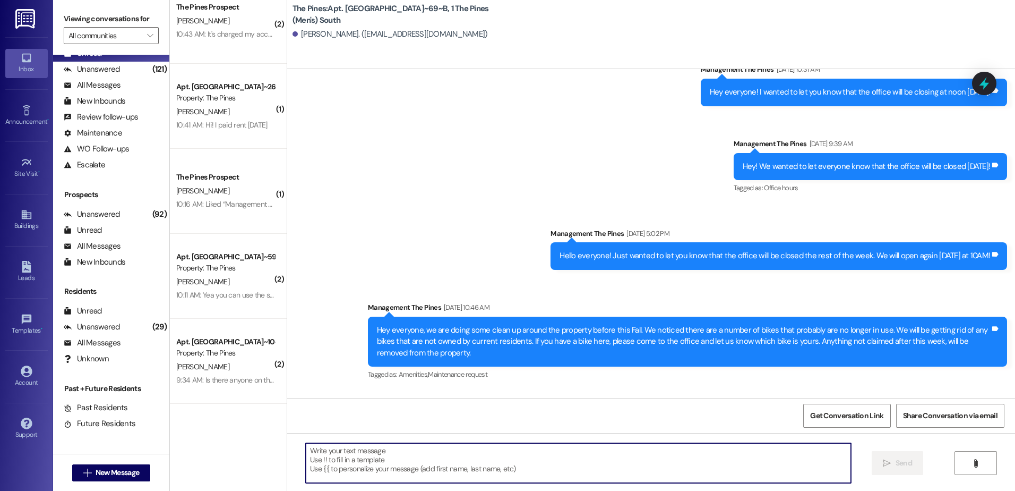
click at [393, 461] on textarea at bounding box center [578, 463] width 545 height 40
click at [358, 461] on textarea at bounding box center [578, 463] width 545 height 40
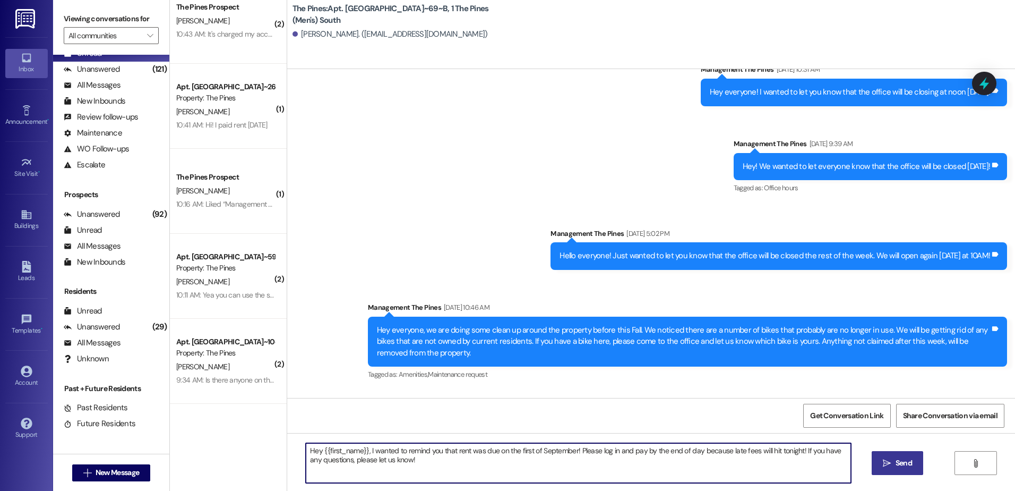
type textarea "Hey {{first_name}}, I wanted to remind you that rent was due on the first of Se…"
click at [884, 464] on icon "" at bounding box center [887, 463] width 8 height 8
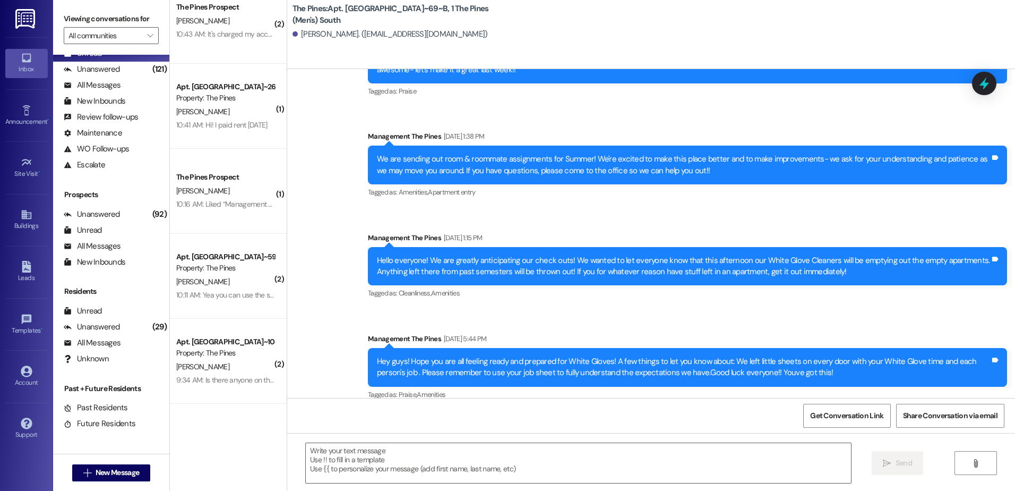
scroll to position [73626, 0]
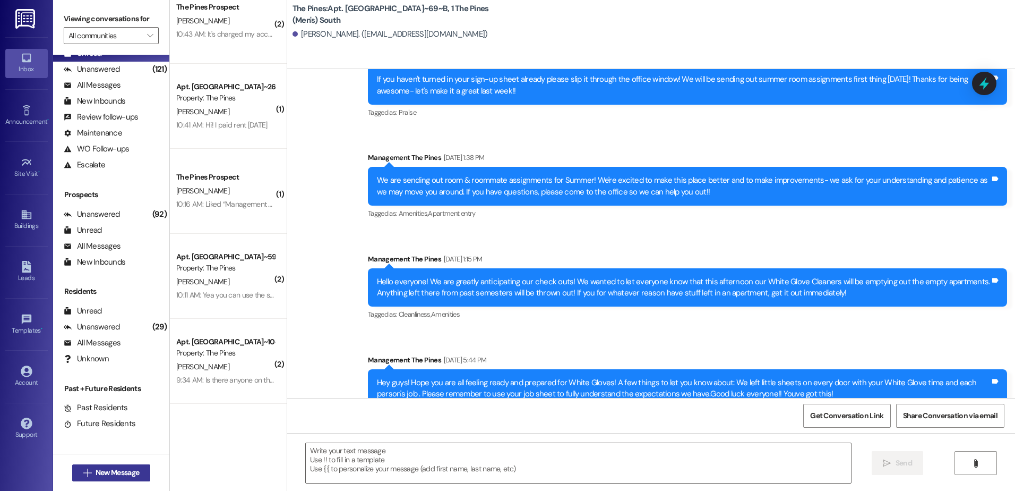
click at [99, 471] on span "New Message" at bounding box center [118, 472] width 44 height 11
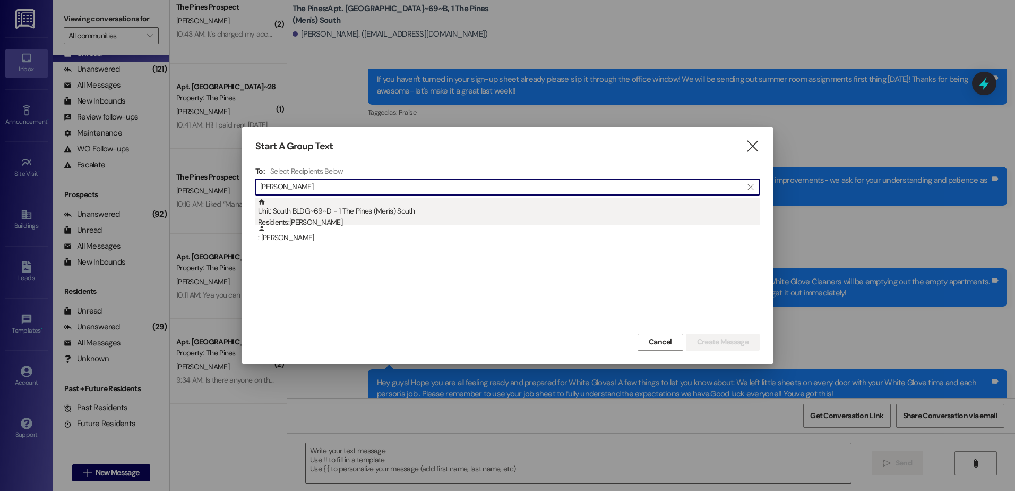
type input "whittle"
click at [386, 216] on div "Unit: South BLDG~69~D - 1 The Pines (Men's) South Residents: Cameron Whittle" at bounding box center [509, 213] width 502 height 30
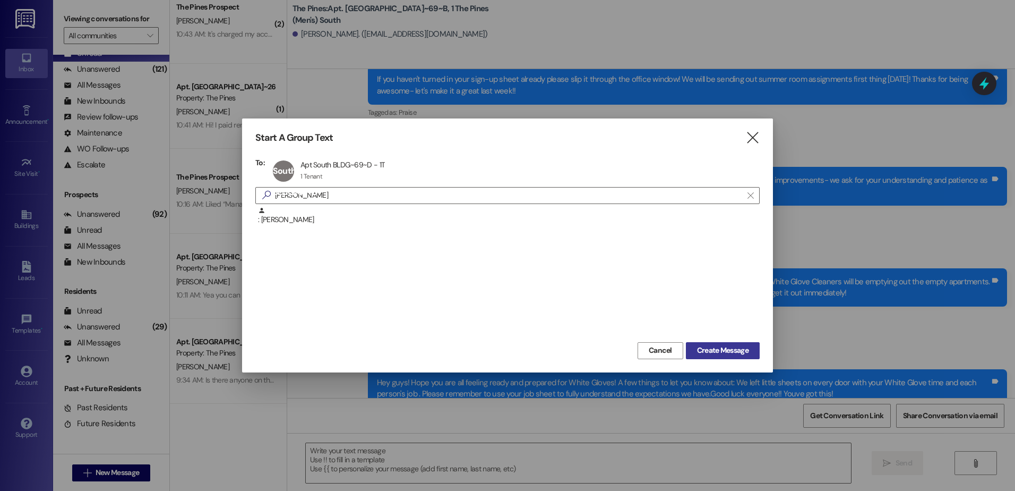
click at [718, 348] on span "Create Message" at bounding box center [723, 350] width 52 height 11
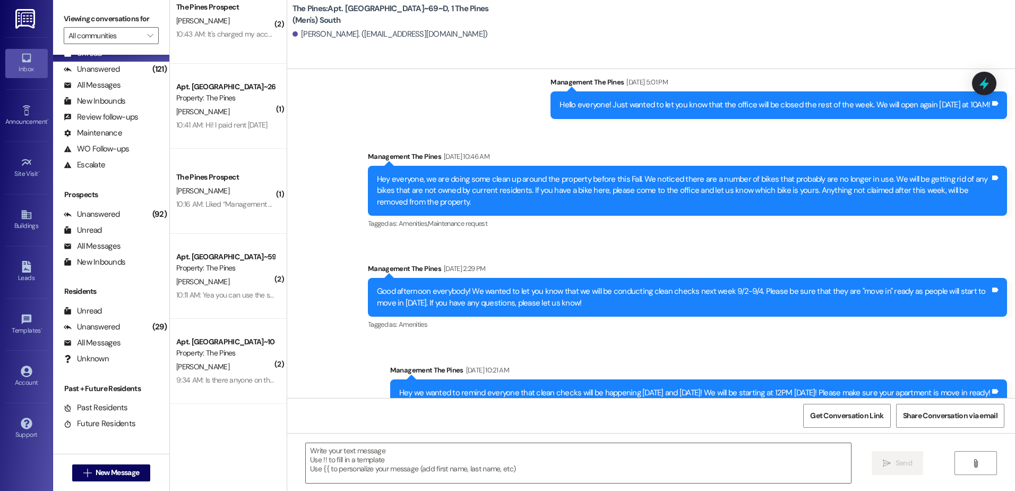
scroll to position [23367, 0]
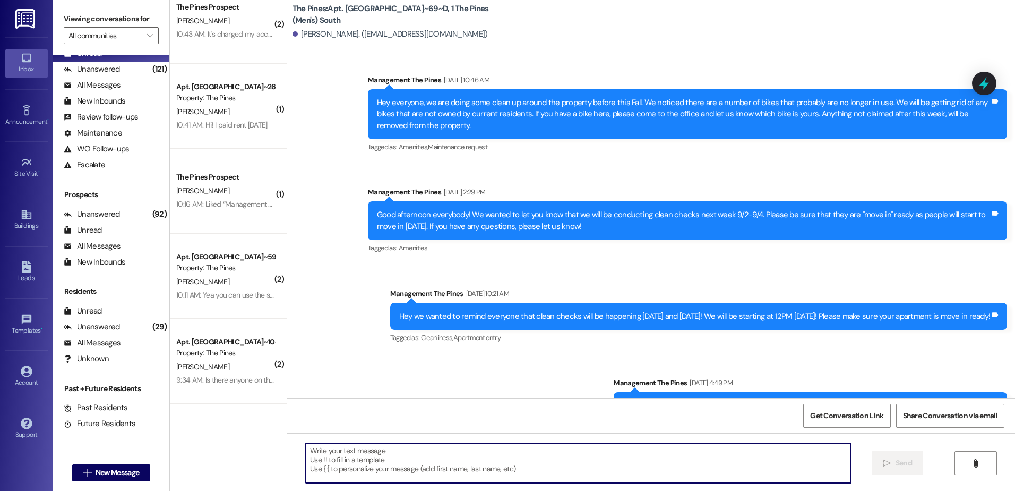
click at [405, 463] on textarea at bounding box center [578, 463] width 545 height 40
paste textarea "Hey {{first_name}}, I wanted to remind you that rent was due on the first of Se…"
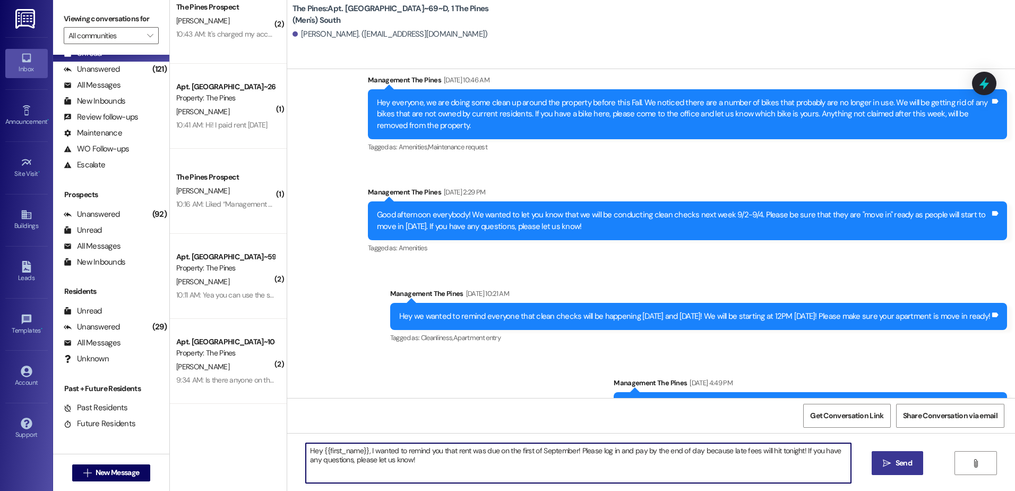
type textarea "Hey {{first_name}}, I wanted to remind you that rent was due on the first of Se…"
click at [887, 463] on icon "" at bounding box center [887, 463] width 8 height 8
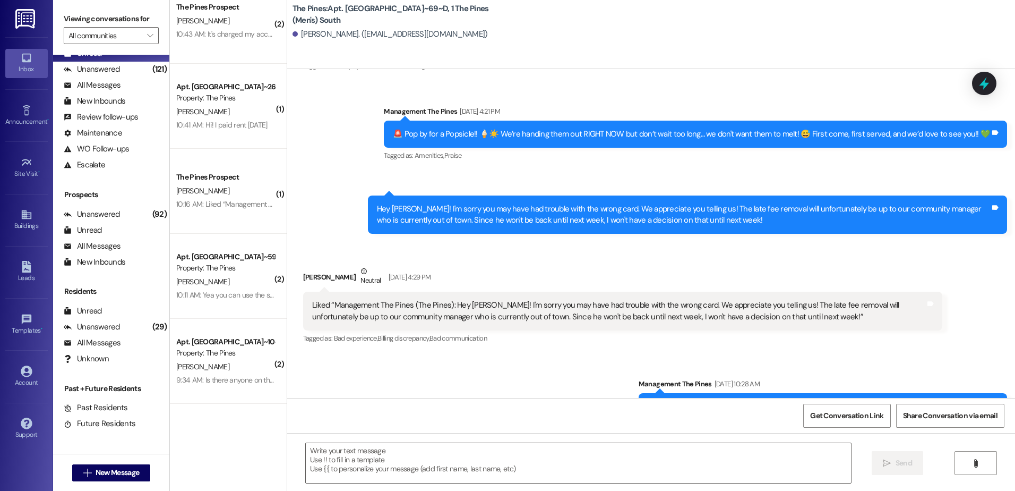
scroll to position [21788, 0]
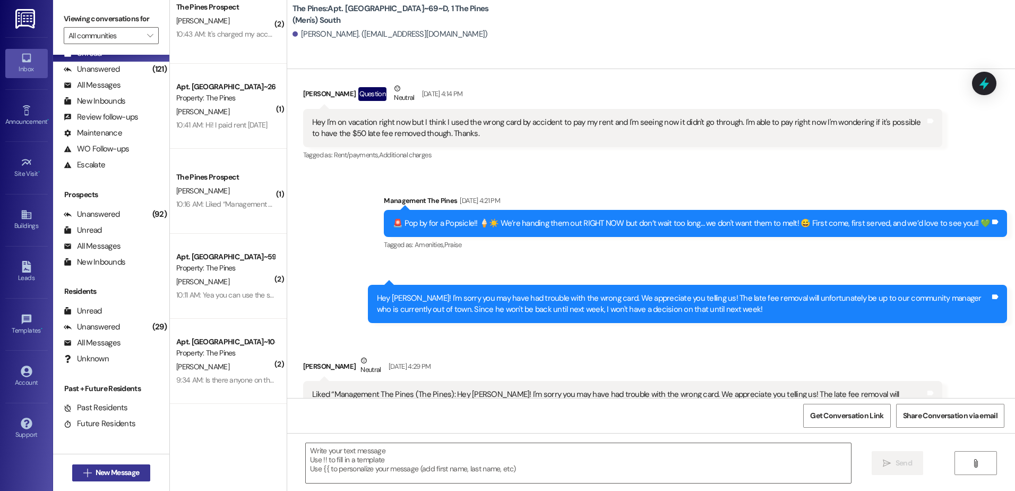
click at [109, 467] on span "New Message" at bounding box center [118, 472] width 44 height 11
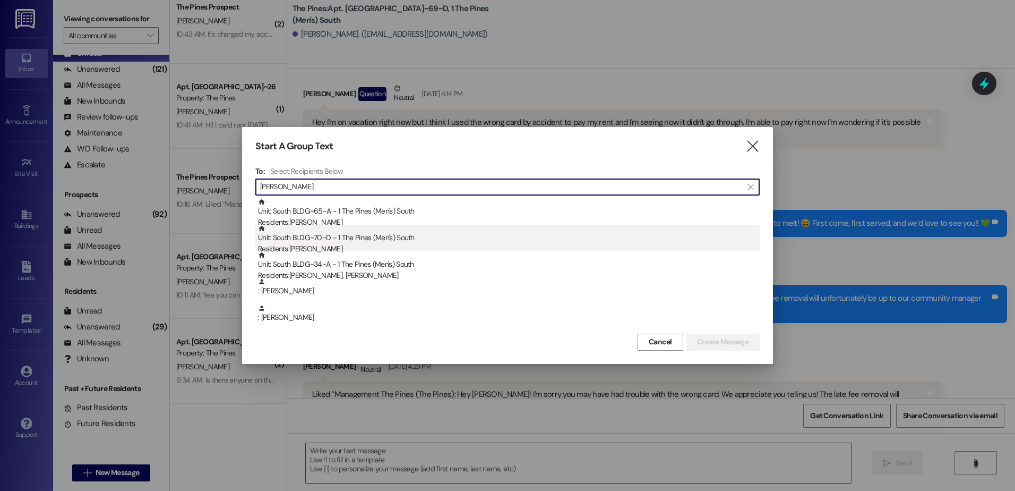
type input "eric"
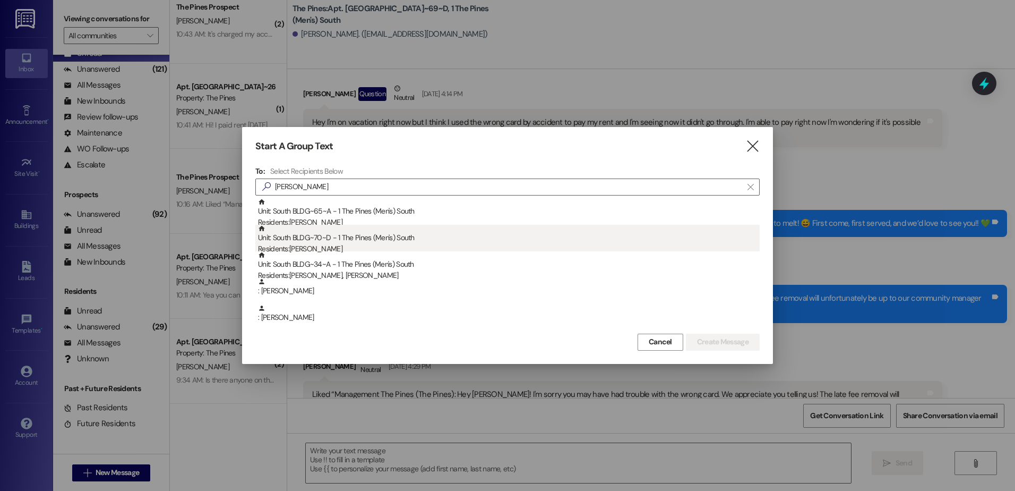
click at [350, 238] on div "Unit: South BLDG~70~D - 1 The Pines (Men's) South Residents: Eric Carrasquillo" at bounding box center [509, 240] width 502 height 30
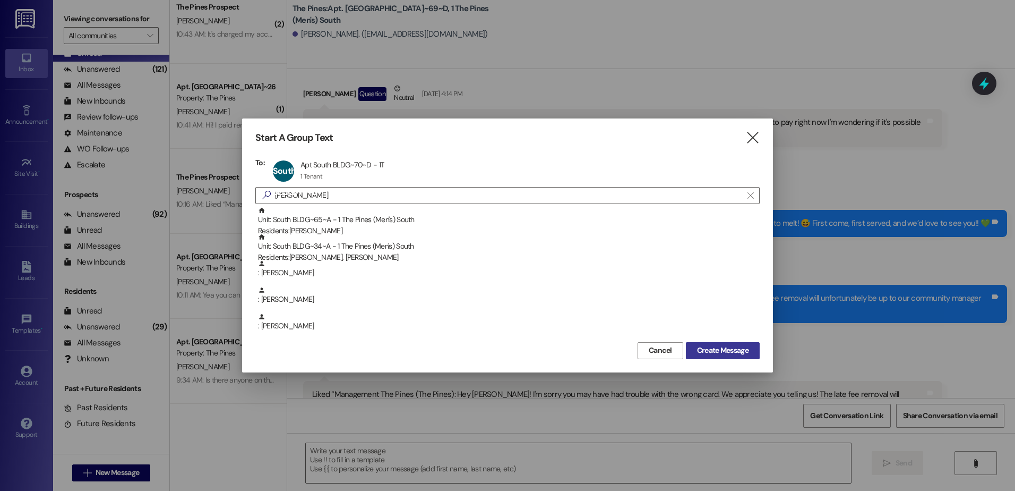
click at [717, 347] on span "Create Message" at bounding box center [723, 350] width 52 height 11
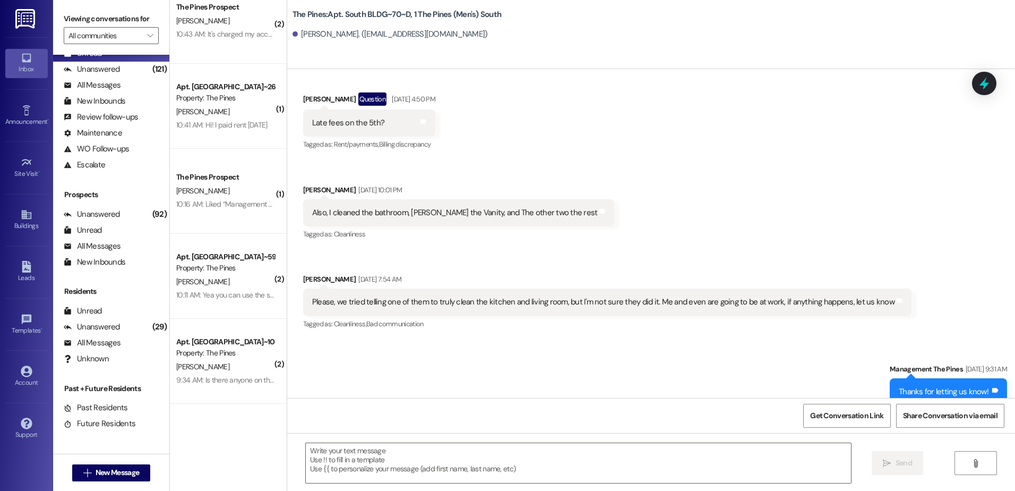
scroll to position [45164, 0]
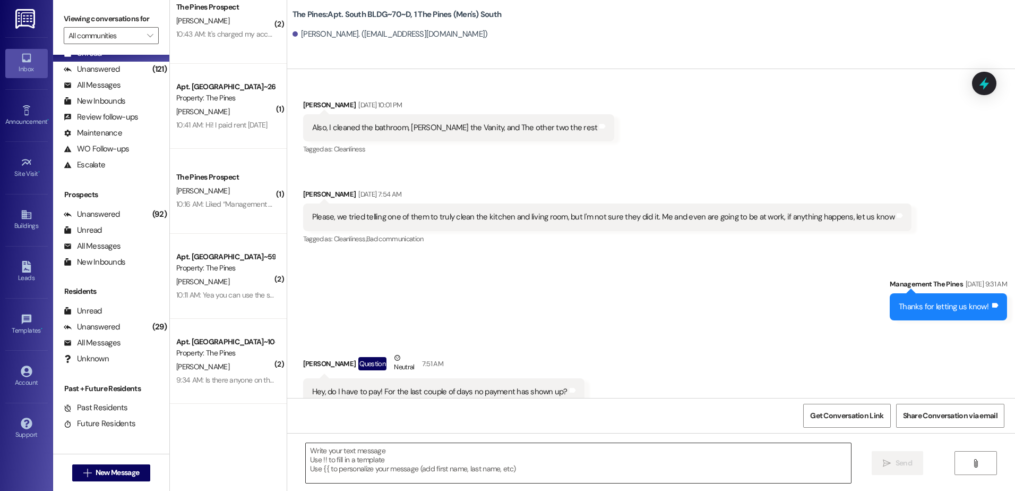
click at [362, 457] on textarea at bounding box center [578, 463] width 545 height 40
paste textarea "Hey {{first_name}}, I wanted to remind you that rent was due on the first of Se…"
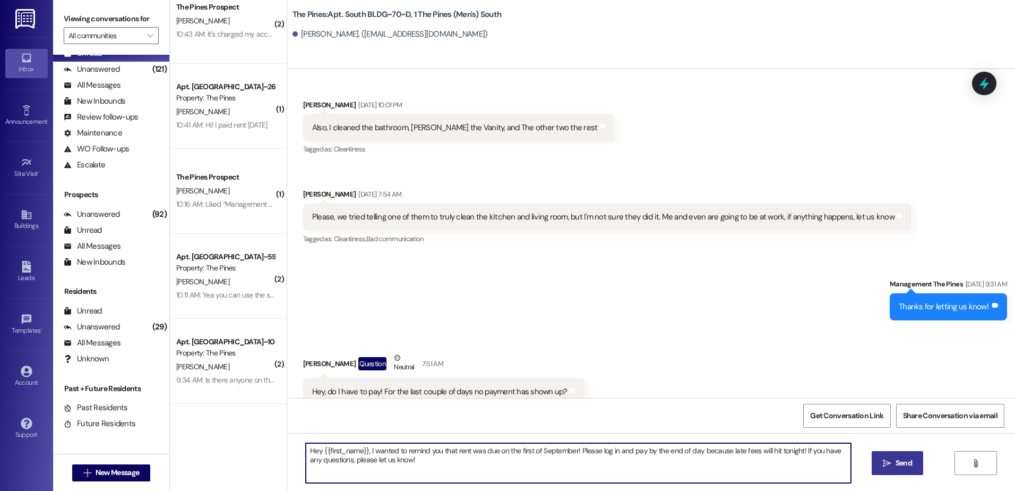
type textarea "Hey {{first_name}}, I wanted to remind you that rent was due on the first of Se…"
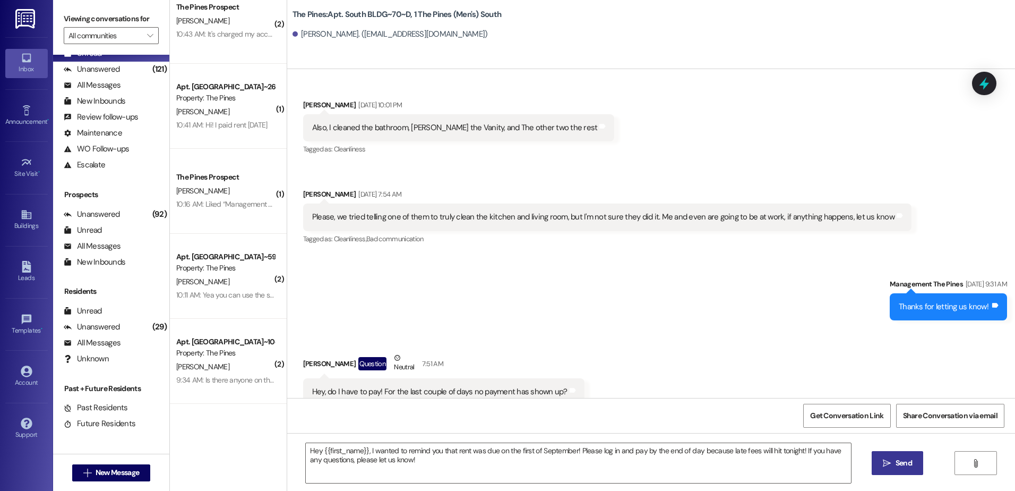
click at [891, 457] on span " Send" at bounding box center [897, 462] width 33 height 11
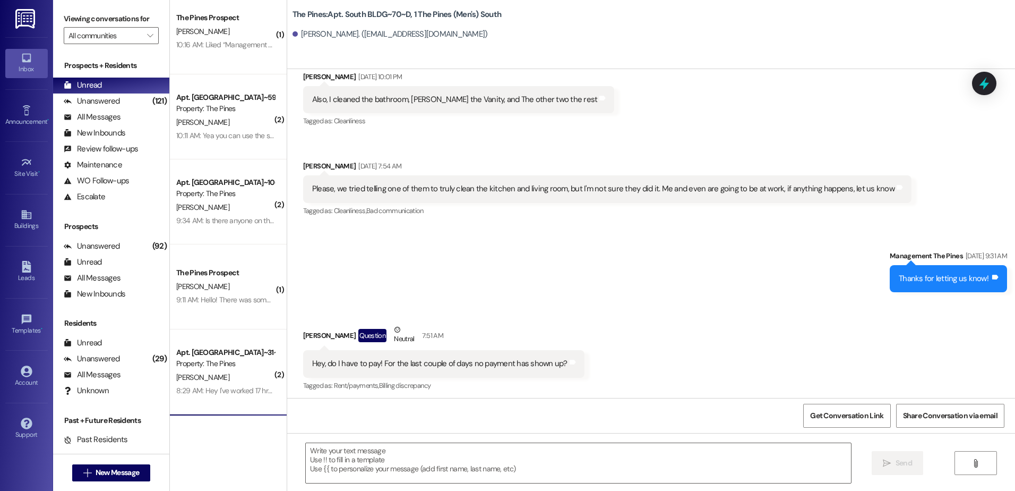
scroll to position [45249, 0]
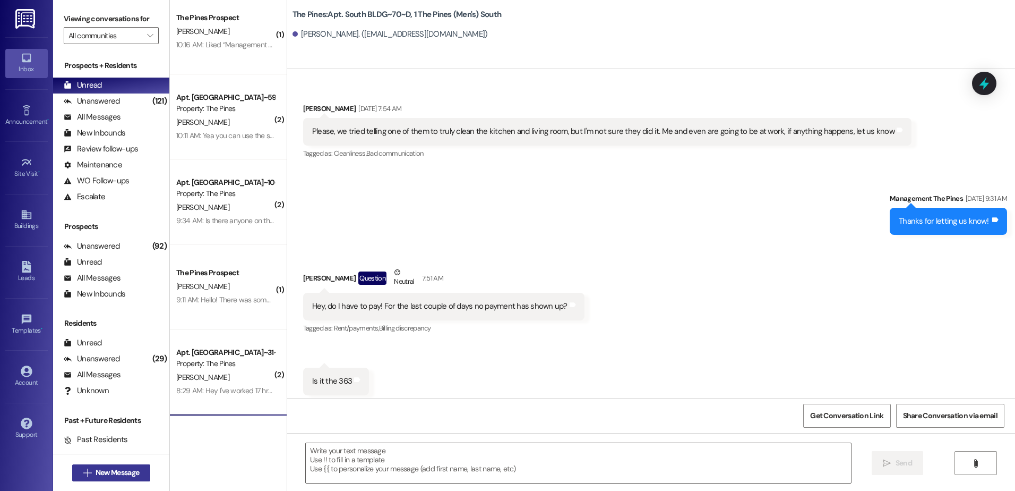
click at [124, 471] on span "New Message" at bounding box center [118, 472] width 44 height 11
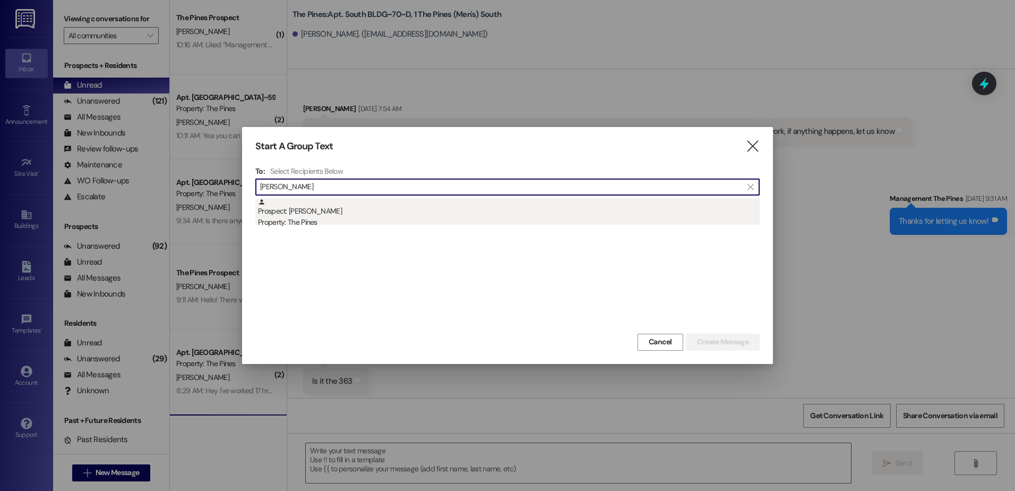
type input "wayne van"
click at [385, 203] on div "Prospect: Vance Wayne Property: The Pines" at bounding box center [509, 213] width 502 height 30
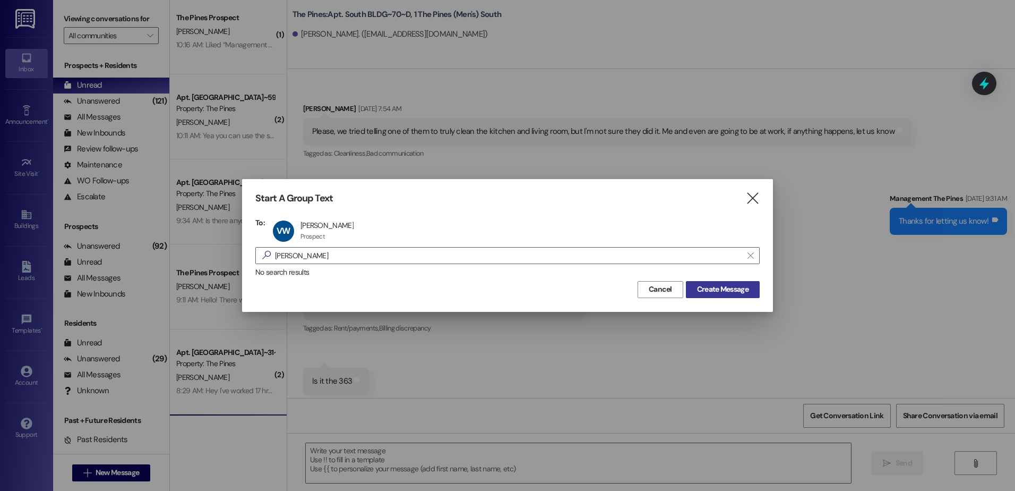
click at [714, 288] on span "Create Message" at bounding box center [723, 289] width 52 height 11
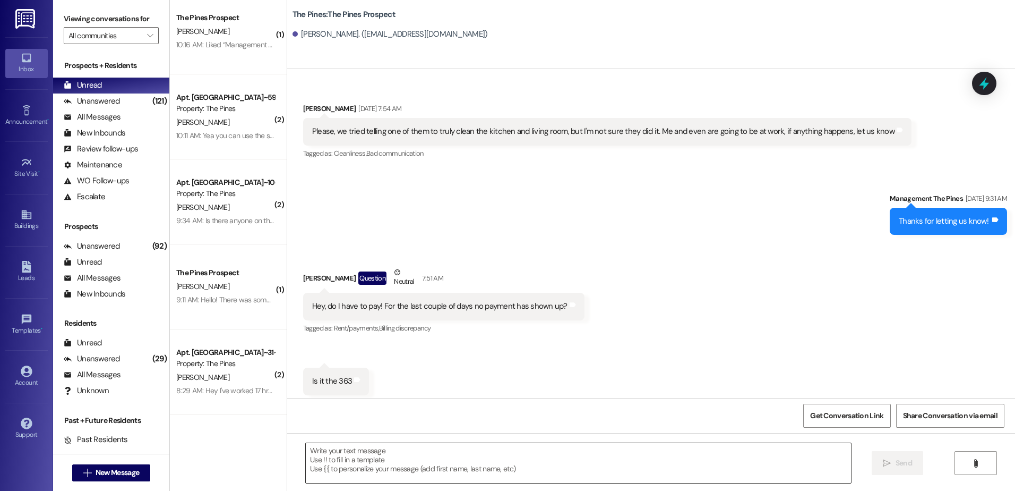
scroll to position [30, 0]
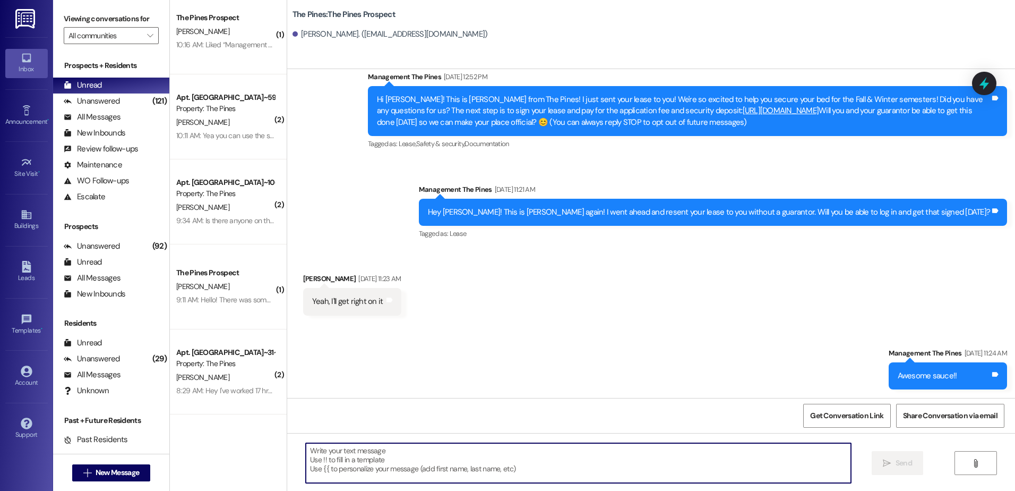
click at [387, 462] on textarea at bounding box center [578, 463] width 545 height 40
paste textarea "Hey {{first_name}}, I wanted to remind you that rent was due on the first of Se…"
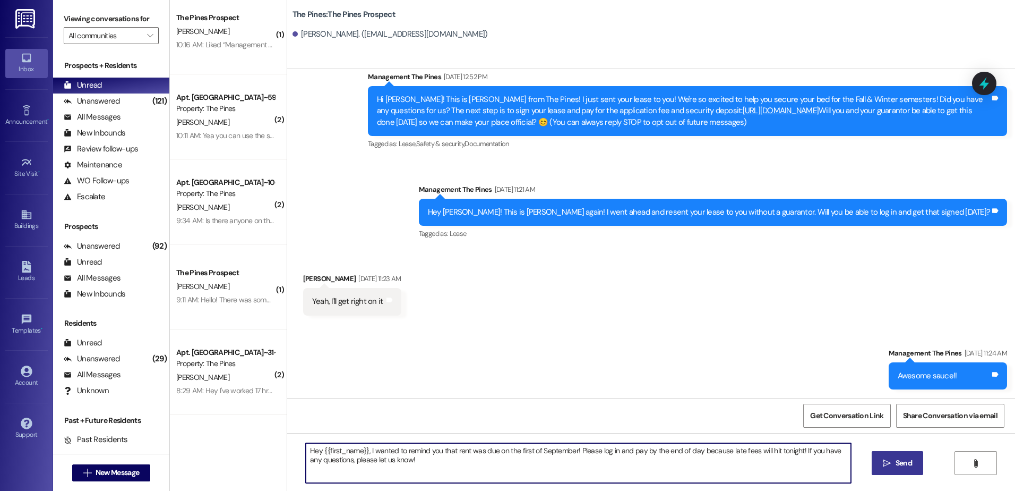
type textarea "Hey {{first_name}}, I wanted to remind you that rent was due on the first of Se…"
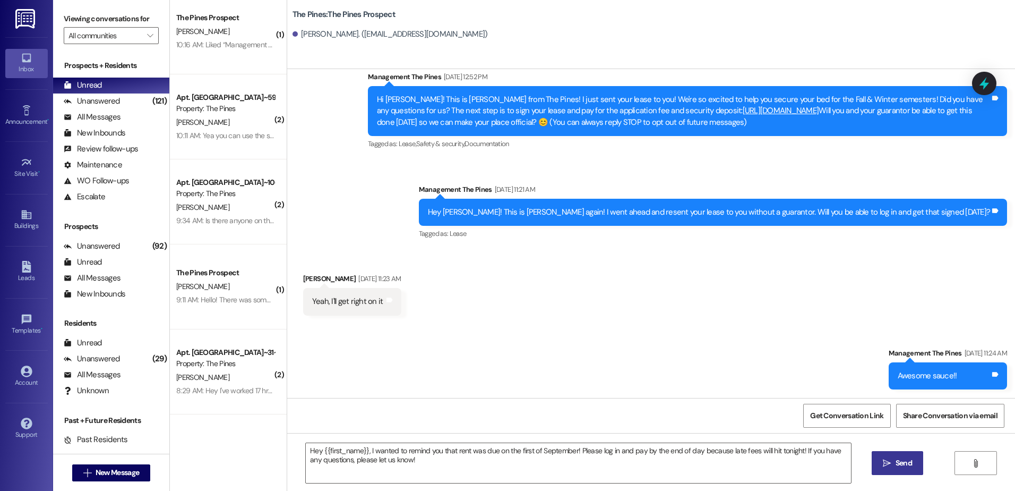
click at [910, 466] on span "Send" at bounding box center [904, 462] width 21 height 11
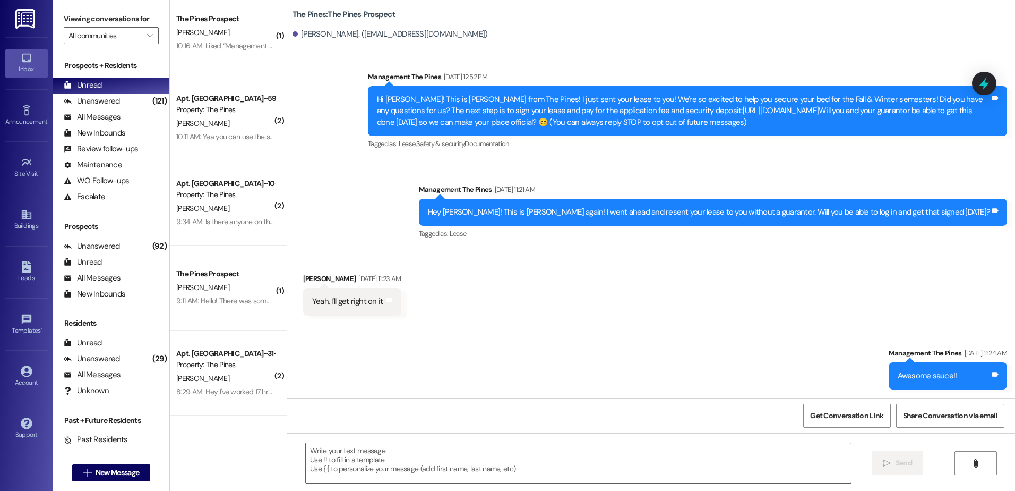
scroll to position [519, 0]
click at [109, 476] on span "New Message" at bounding box center [118, 472] width 44 height 11
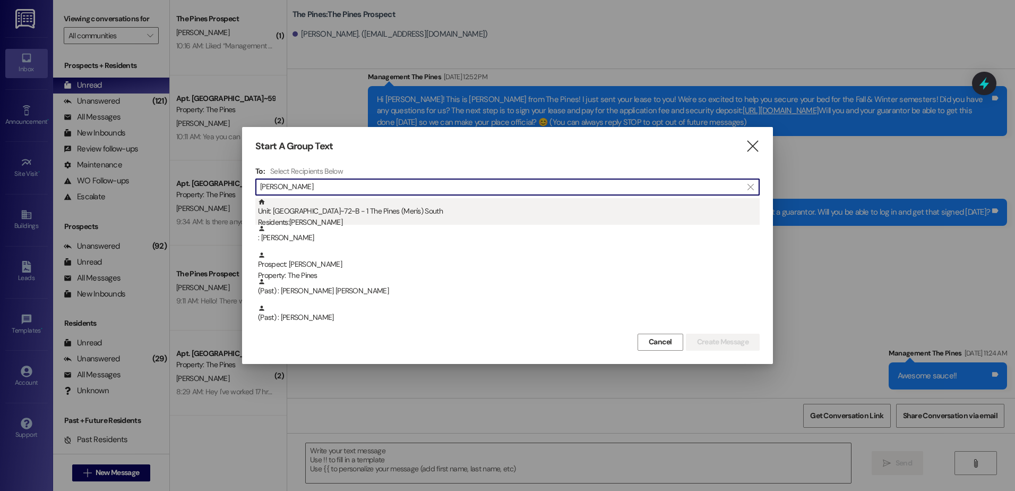
type input "anthony"
click at [368, 219] on div "Residents: Anthony Buchanan" at bounding box center [509, 222] width 502 height 11
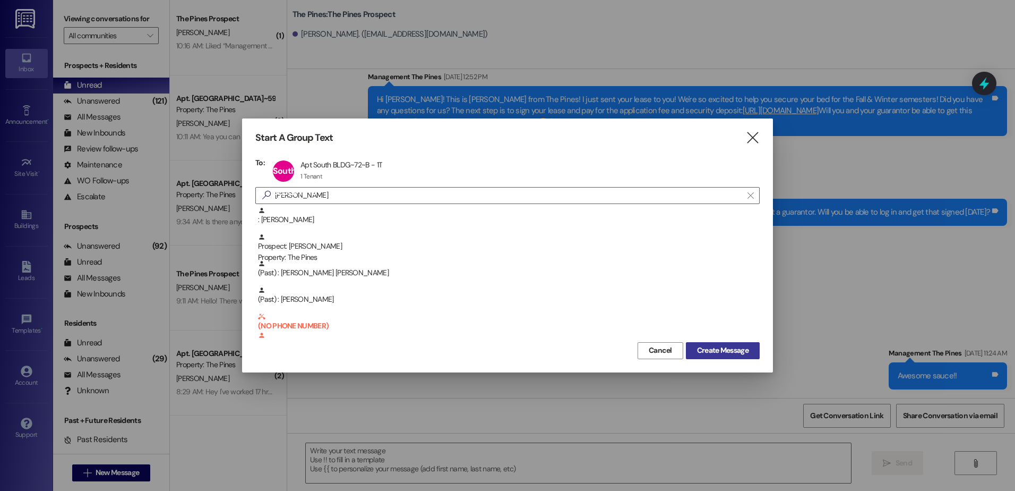
click at [704, 353] on span "Create Message" at bounding box center [723, 350] width 52 height 11
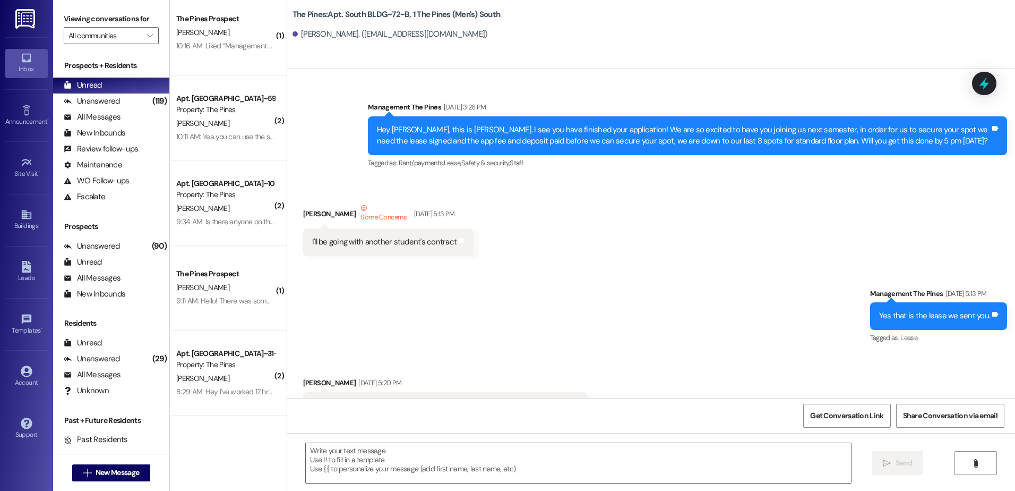
scroll to position [75898, 0]
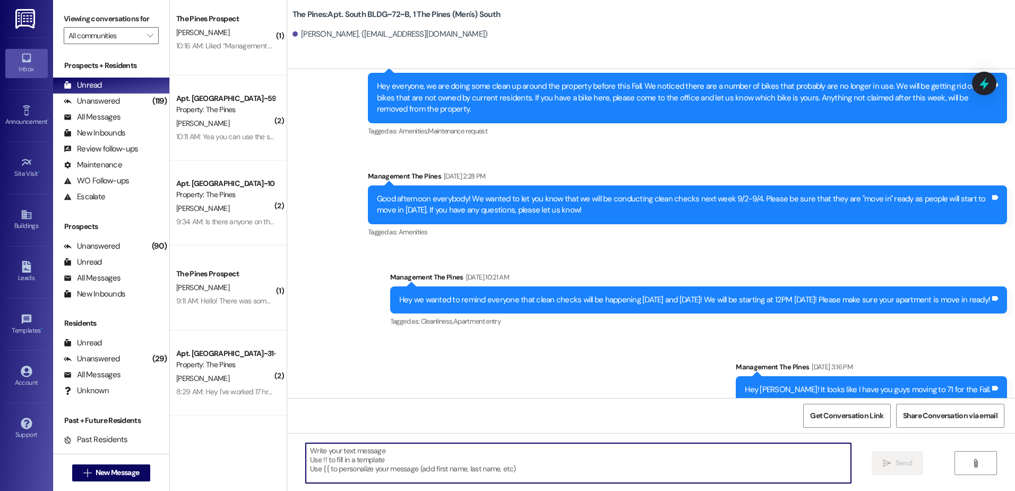
click at [358, 462] on textarea at bounding box center [578, 463] width 545 height 40
paste textarea "Hey {{first_name}}, I wanted to remind you that rent was due on the first of Se…"
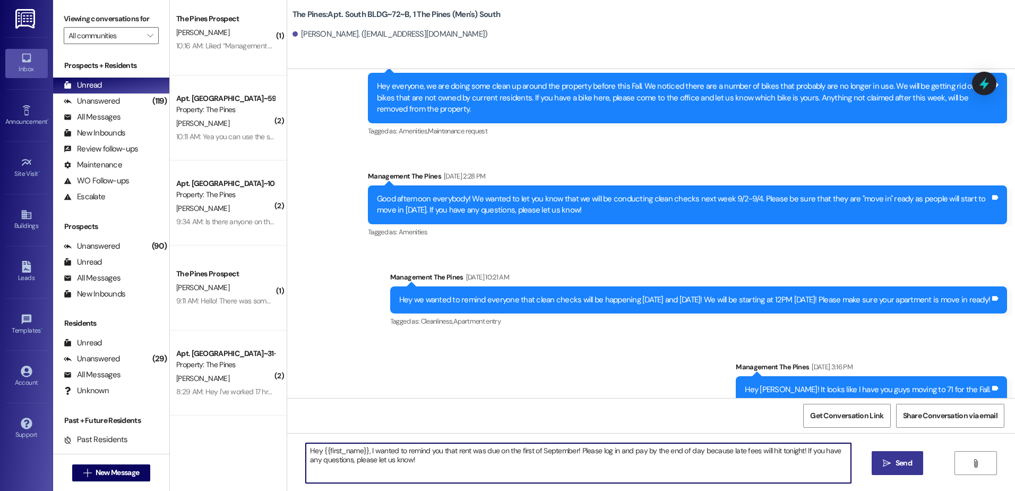
type textarea "Hey {{first_name}}, I wanted to remind you that rent was due on the first of Se…"
click at [894, 464] on span "Send" at bounding box center [904, 462] width 21 height 11
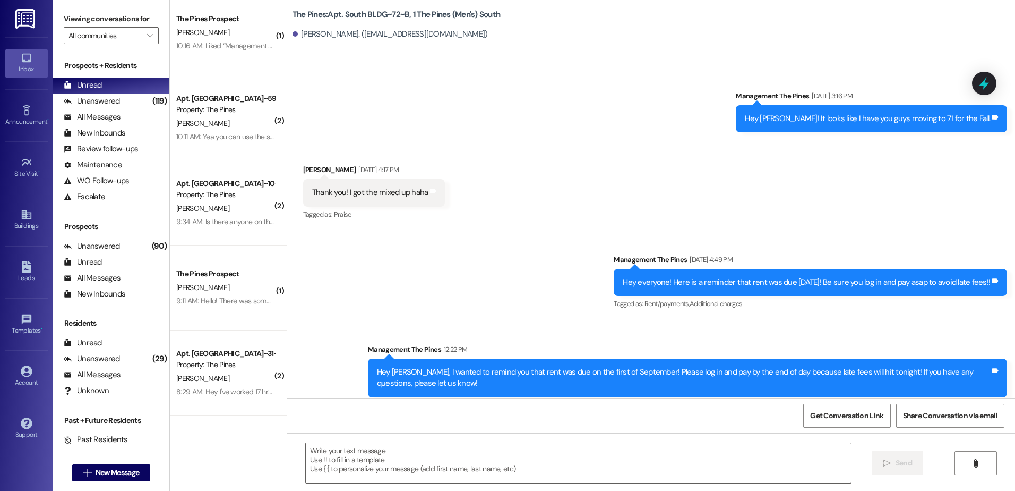
scroll to position [76222, 0]
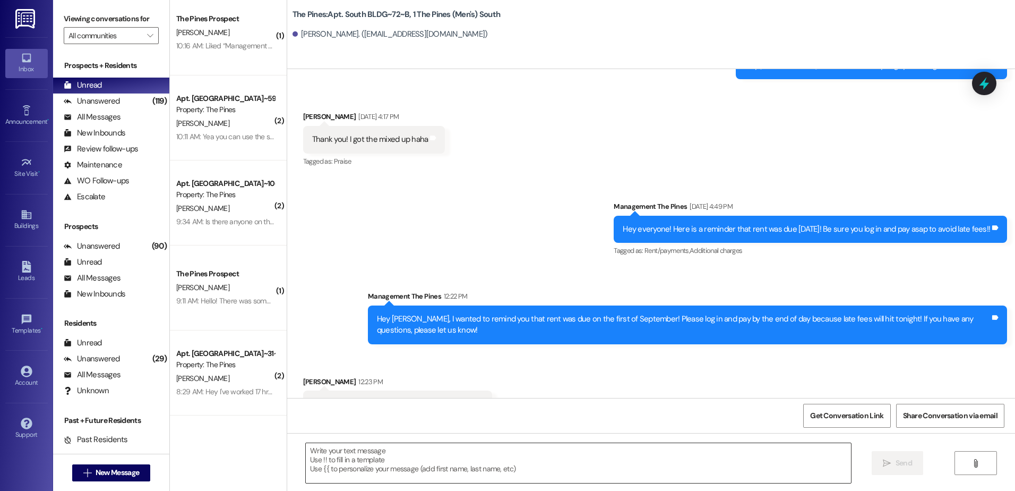
click at [409, 468] on textarea at bounding box center [578, 463] width 545 height 40
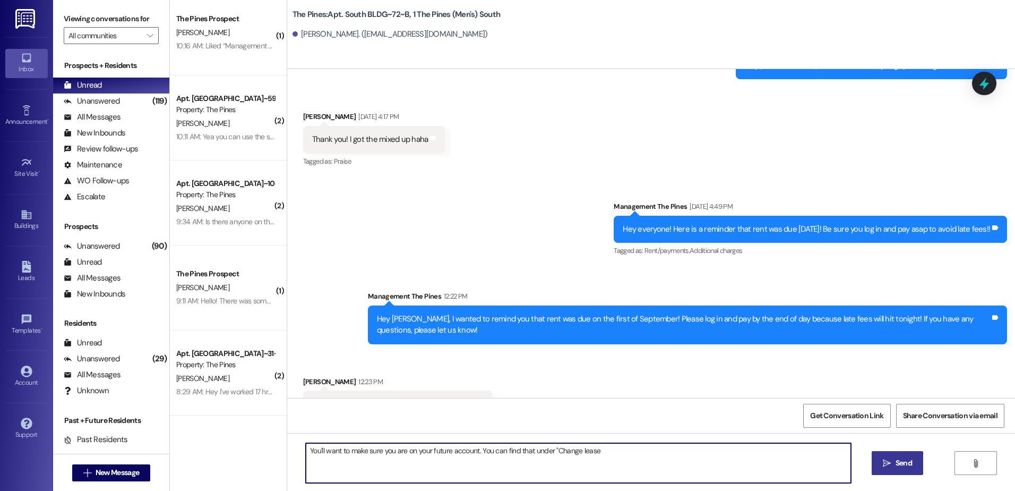
type textarea "You'll want to make sure you are on your future account. You can find that unde…"
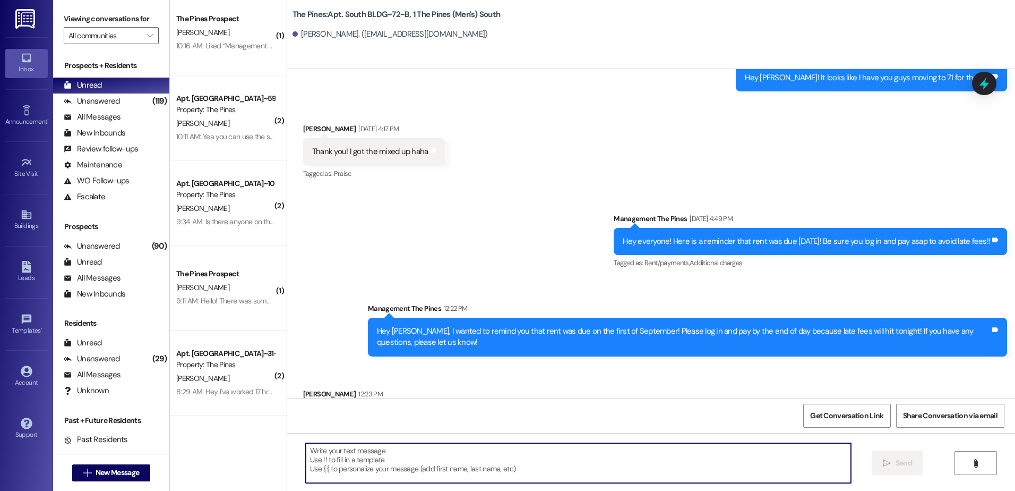
scroll to position [76296, 0]
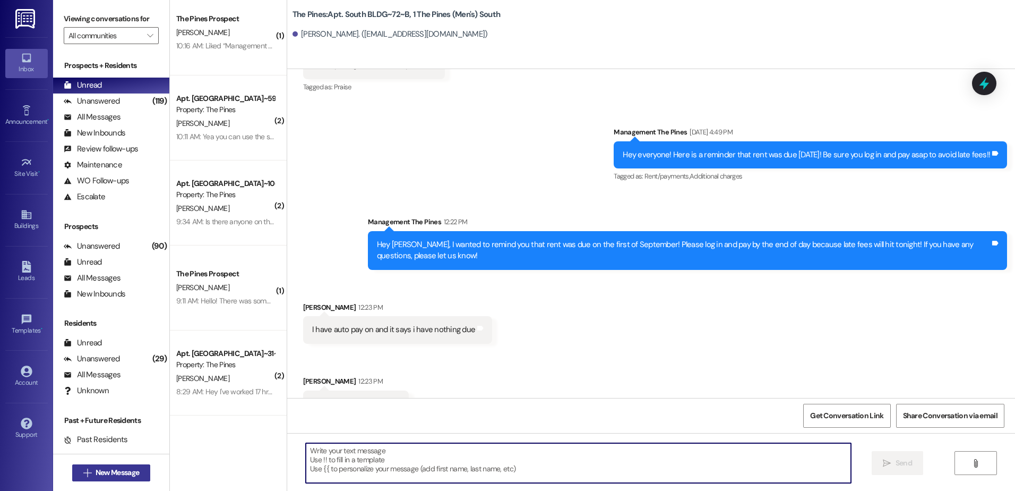
click at [103, 470] on span "New Message" at bounding box center [118, 472] width 44 height 11
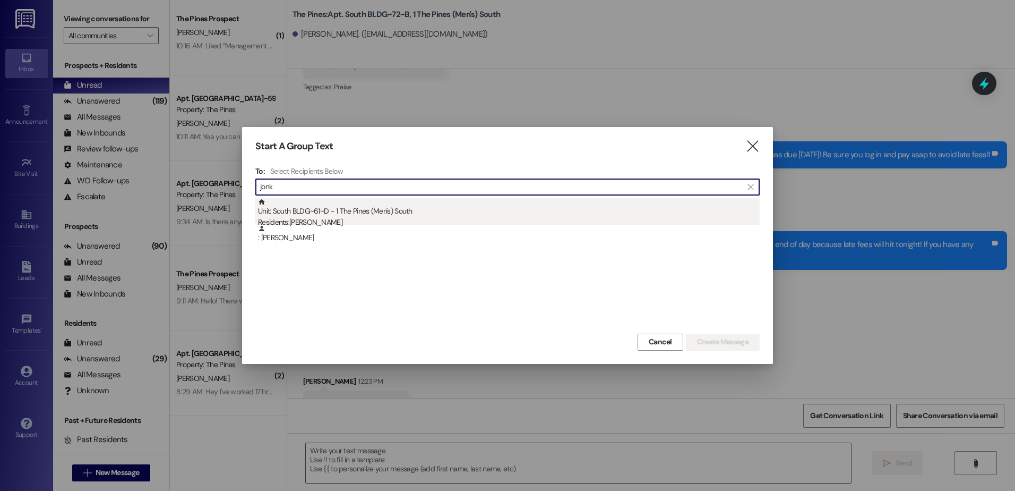
type input "jonk"
click at [384, 212] on div "Unit: South BLDG~61~D - 1 The Pines (Men's) South Residents: Nathan Jonk" at bounding box center [509, 213] width 502 height 30
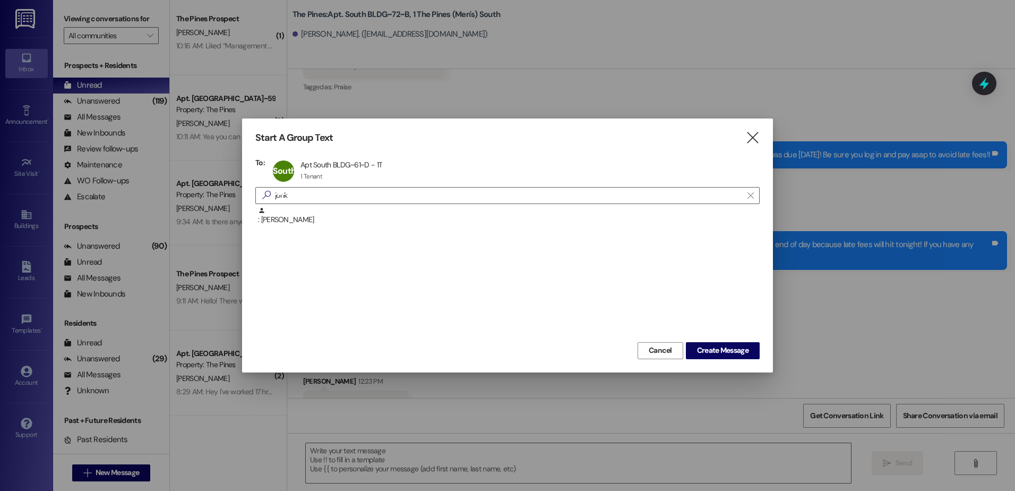
drag, startPoint x: 692, startPoint y: 347, endPoint x: 606, endPoint y: 270, distance: 115.0
click at [692, 347] on button "Create Message" at bounding box center [723, 350] width 74 height 17
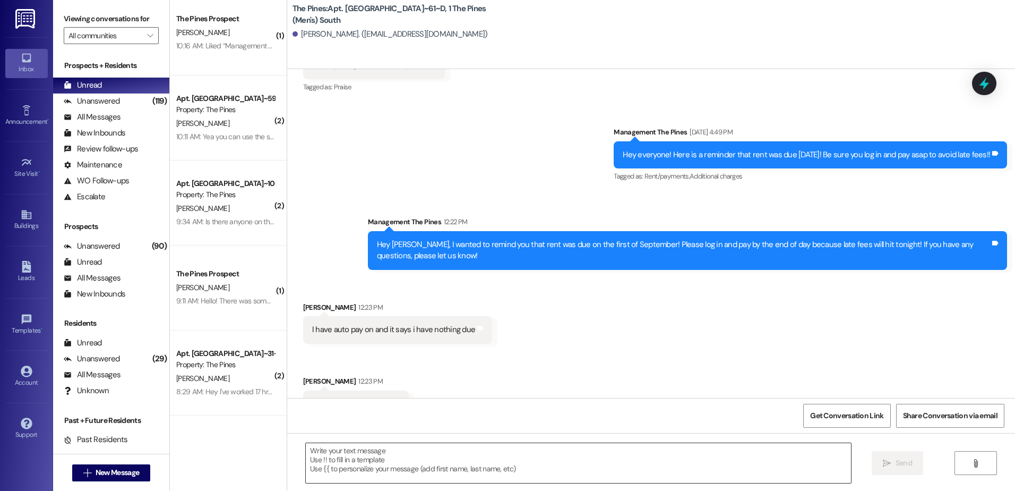
click at [375, 451] on textarea at bounding box center [578, 463] width 545 height 40
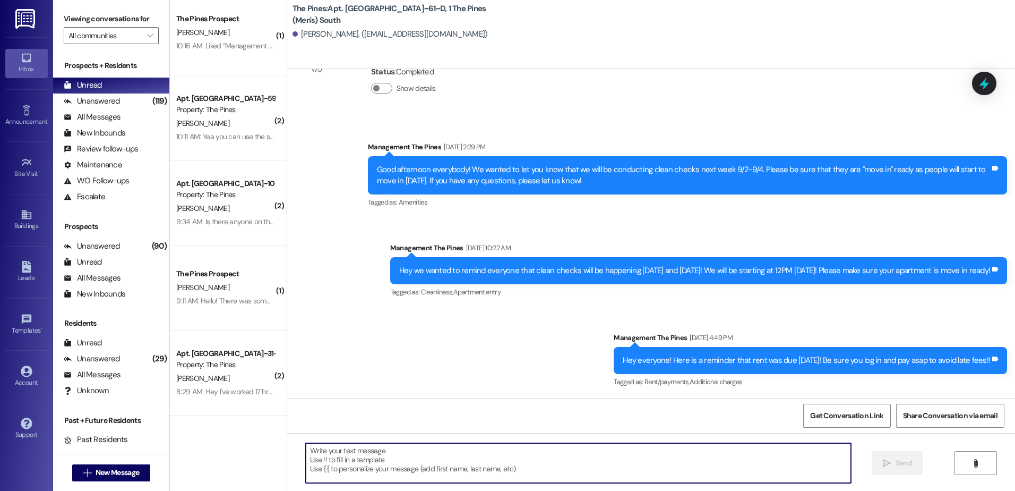
scroll to position [23630, 0]
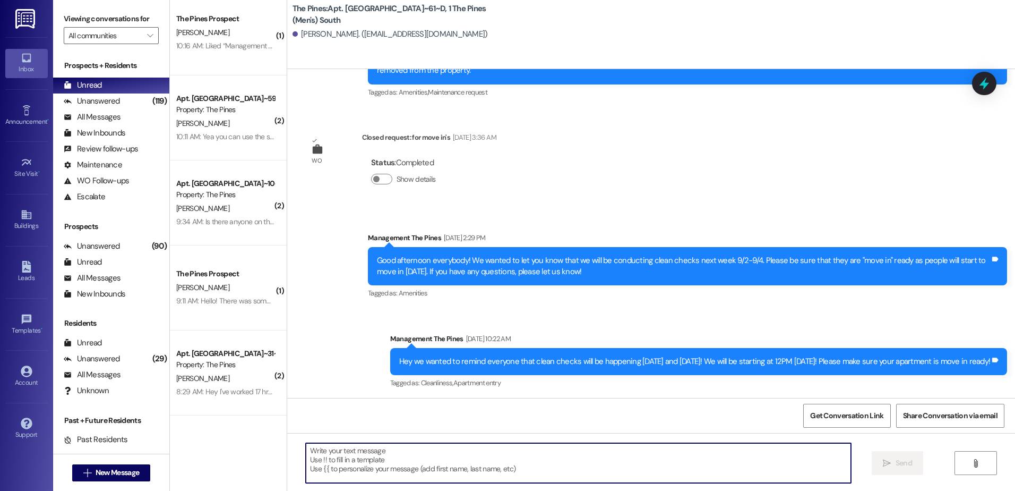
click at [363, 466] on textarea at bounding box center [578, 463] width 545 height 40
paste textarea "Hey {{first_name}}, I wanted to remind you that rent was due on the first of Se…"
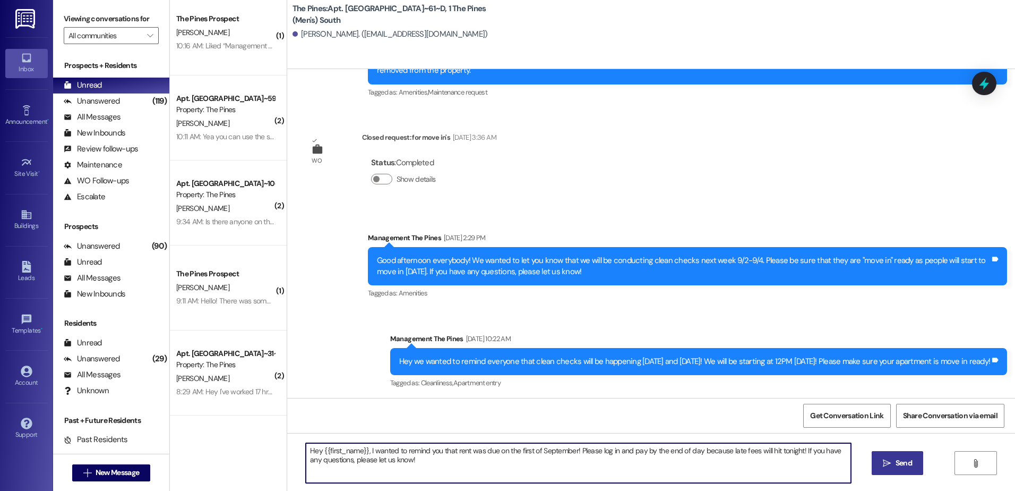
type textarea "Hey {{first_name}}, I wanted to remind you that rent was due on the first of Se…"
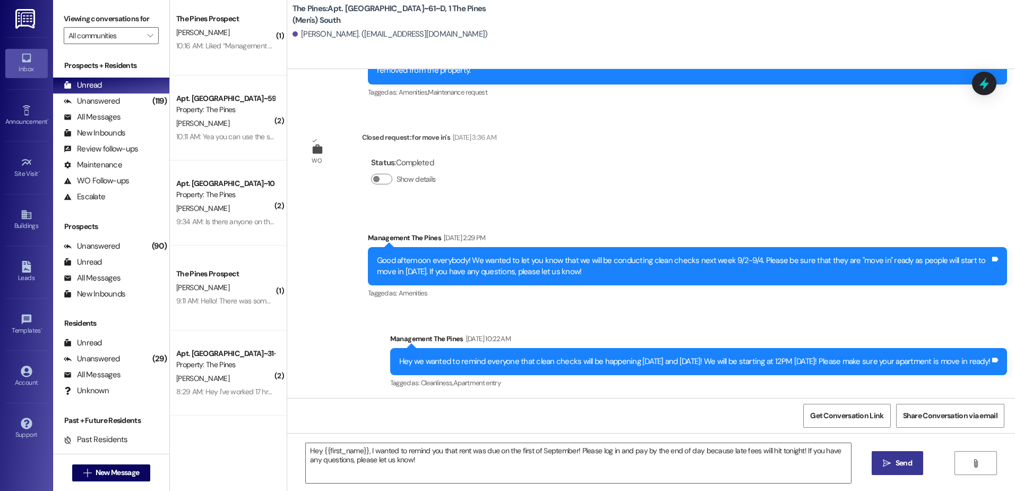
click at [889, 461] on icon "" at bounding box center [887, 463] width 8 height 8
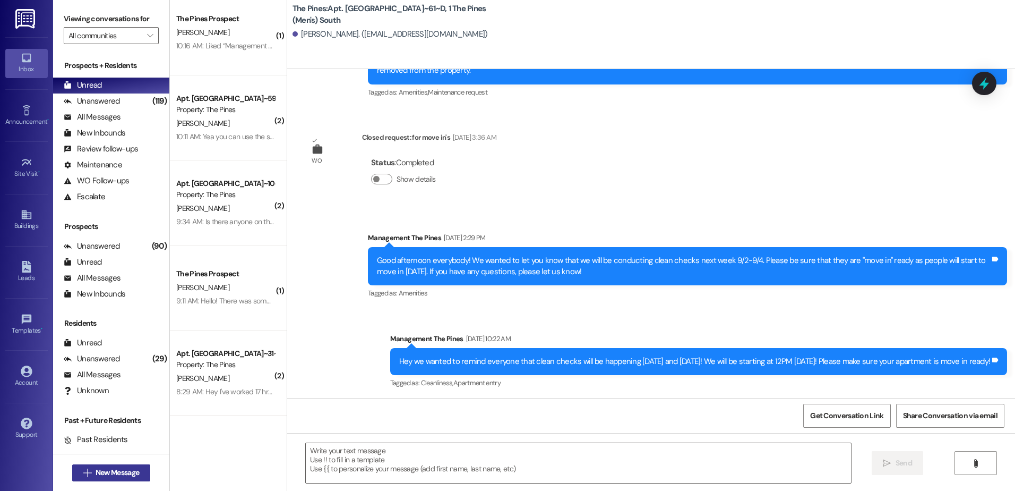
click at [105, 474] on span "New Message" at bounding box center [118, 472] width 44 height 11
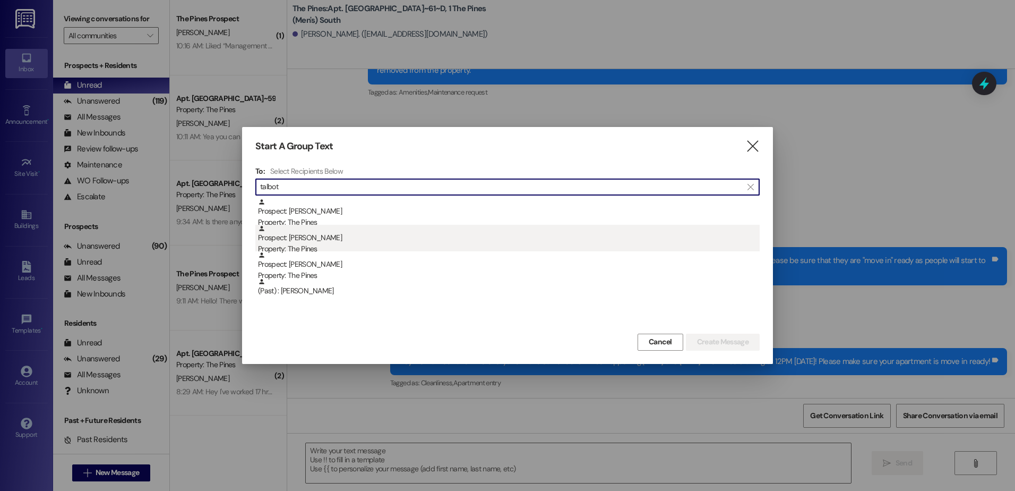
type input "talbot"
click at [320, 242] on div "Prospect: Trevon Talbot Property: The Pines" at bounding box center [509, 240] width 502 height 30
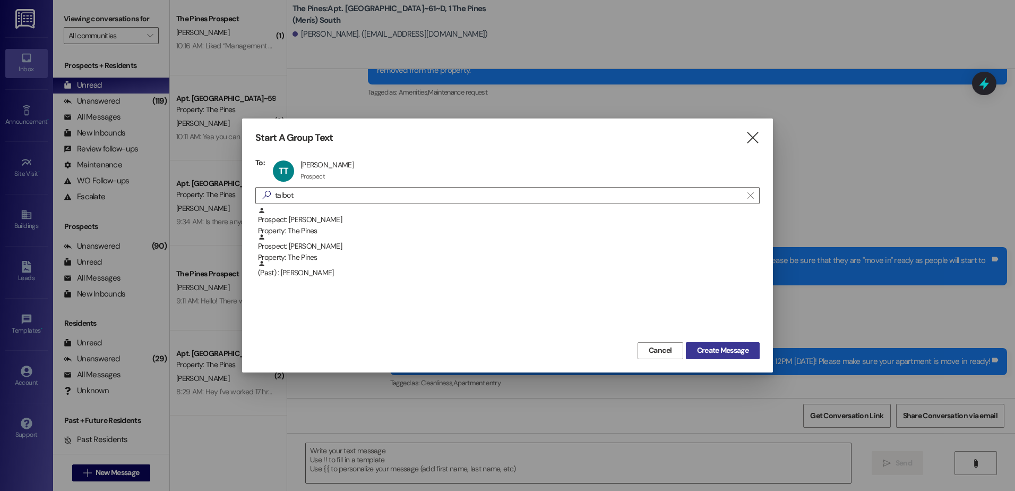
click at [731, 347] on span "Create Message" at bounding box center [723, 350] width 52 height 11
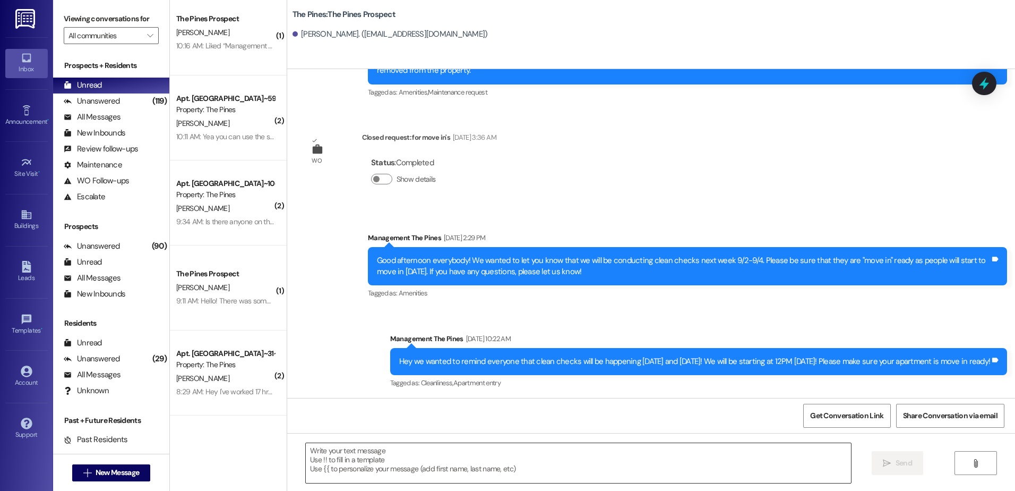
scroll to position [1694, 0]
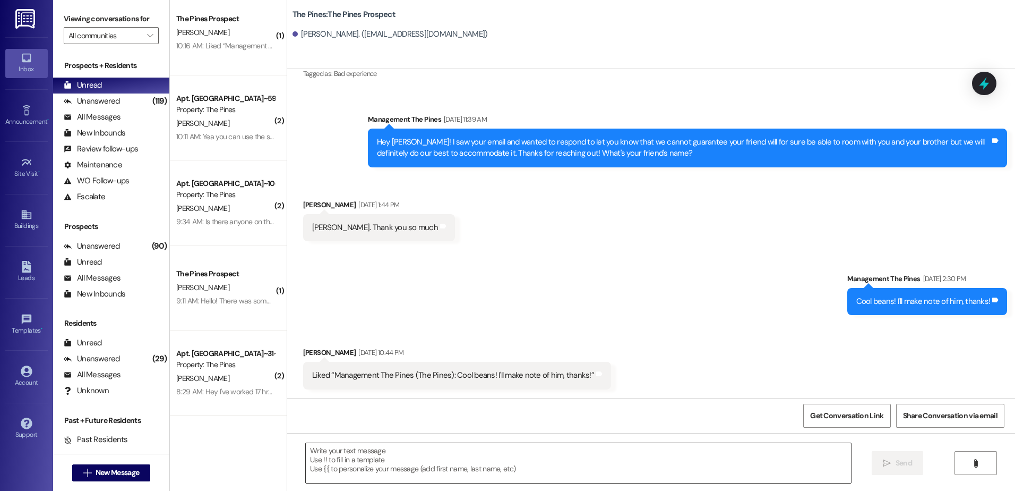
click at [353, 447] on textarea at bounding box center [578, 463] width 545 height 40
paste textarea "Hey {{first_name}}, I wanted to remind you that rent was due on the first of Se…"
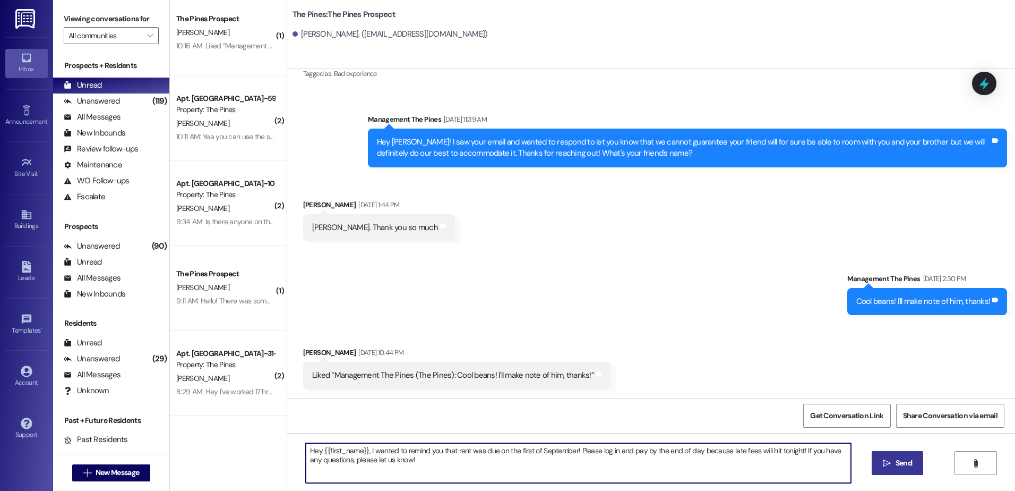
type textarea "Hey {{first_name}}, I wanted to remind you that rent was due on the first of Se…"
click at [879, 464] on button " Send" at bounding box center [898, 463] width 52 height 24
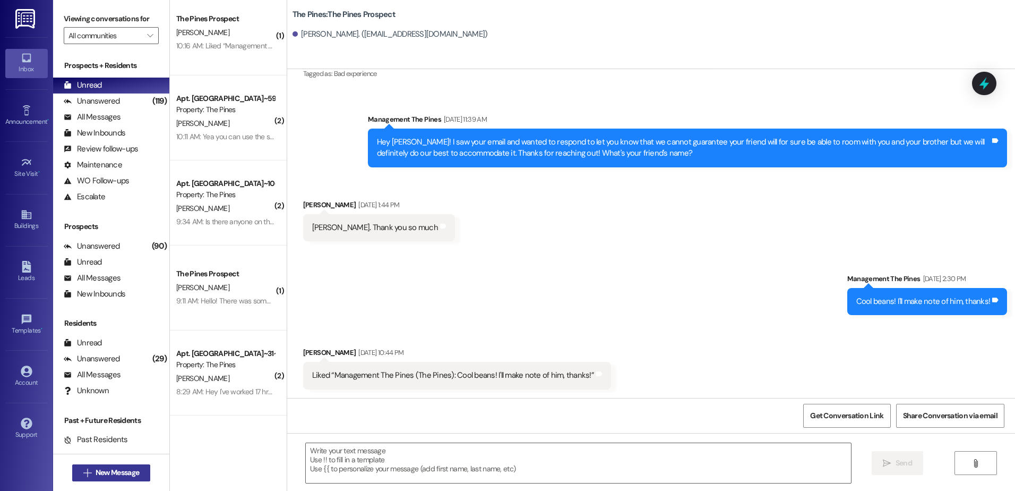
click at [96, 476] on span "New Message" at bounding box center [118, 472] width 44 height 11
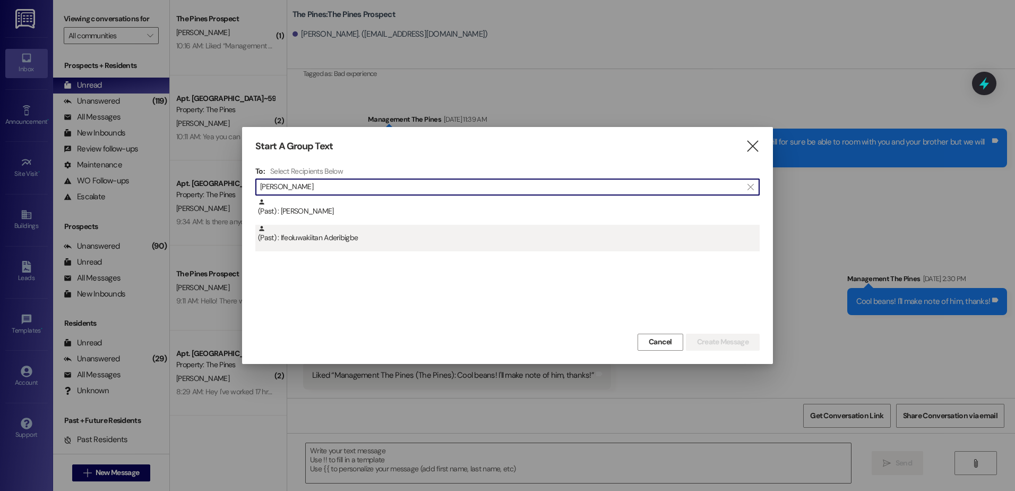
type input "ader"
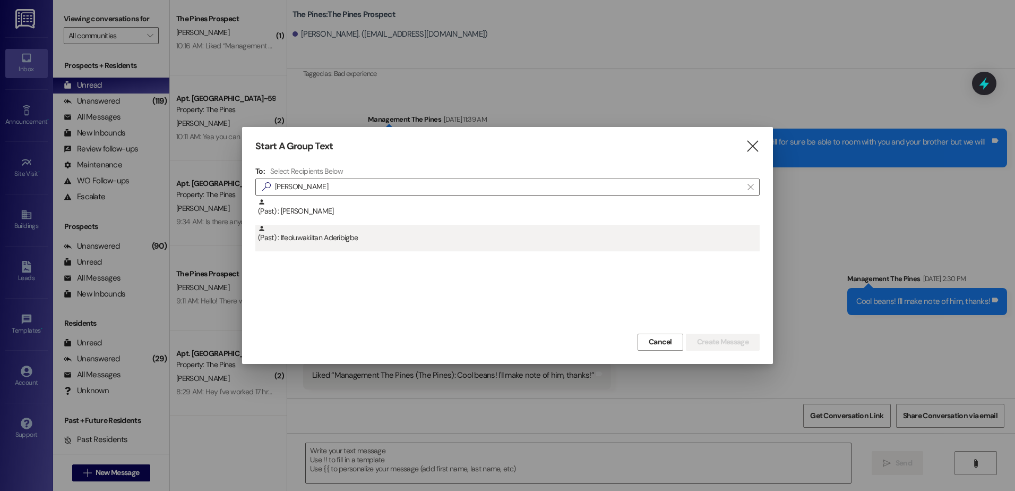
click at [336, 240] on div "(Past) : Ifeoluwakiitan Aderibigbe" at bounding box center [509, 234] width 502 height 19
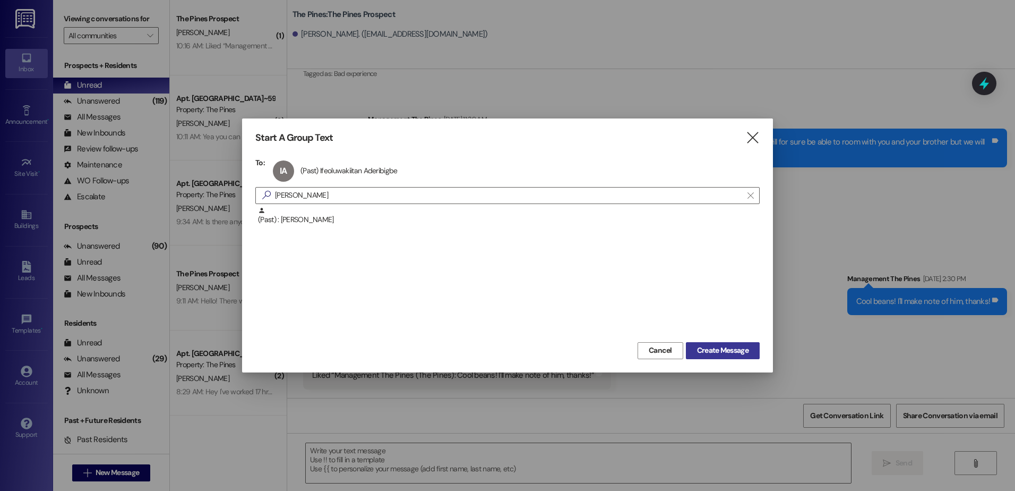
click at [734, 342] on button "Create Message" at bounding box center [723, 350] width 74 height 17
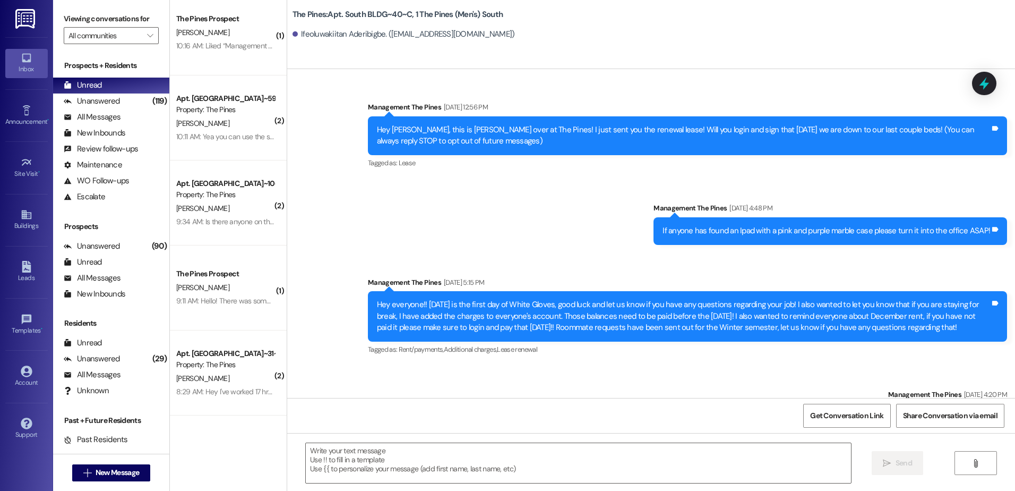
scroll to position [17171, 0]
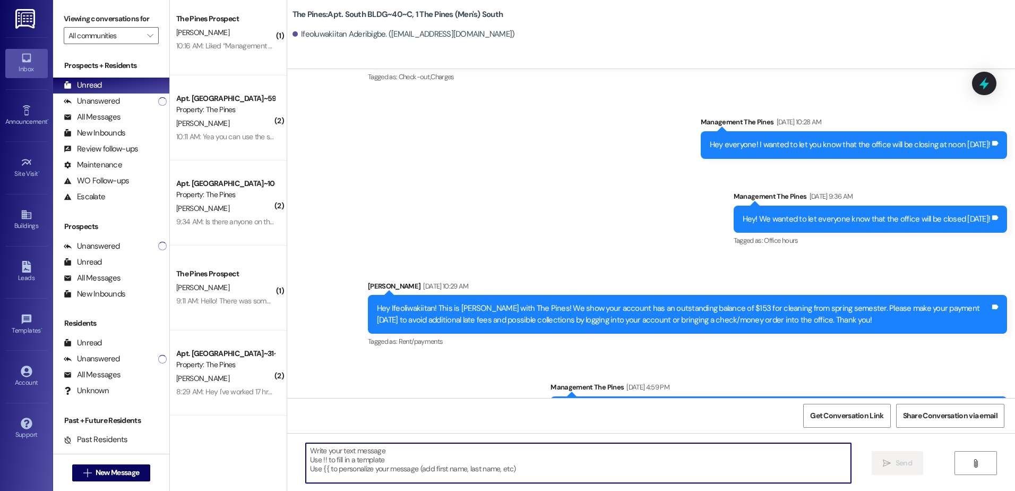
click at [392, 459] on textarea at bounding box center [578, 463] width 545 height 40
paste textarea "Hey {{first_name}}, I wanted to remind you that rent was due on the first of Se…"
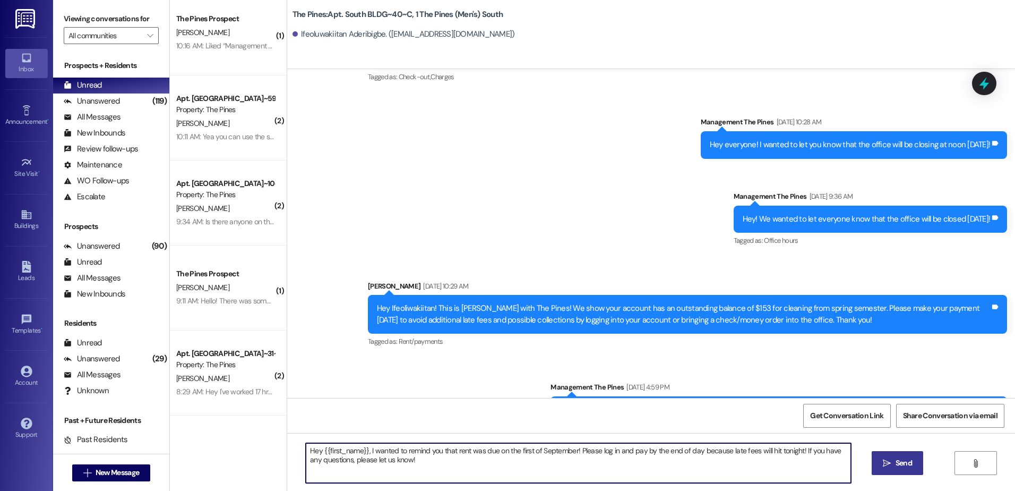
type textarea "Hey {{first_name}}, I wanted to remind you that rent was due on the first of Se…"
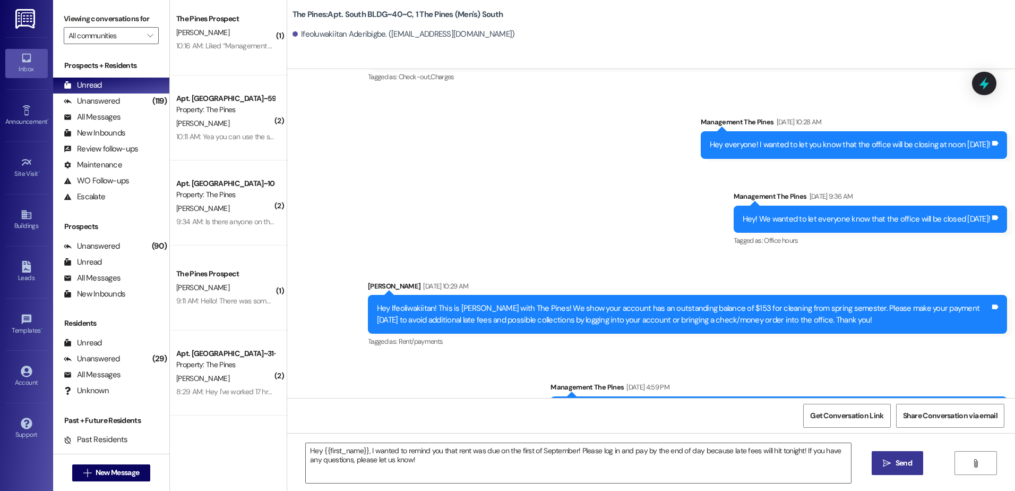
click at [897, 456] on button " Send" at bounding box center [898, 463] width 52 height 24
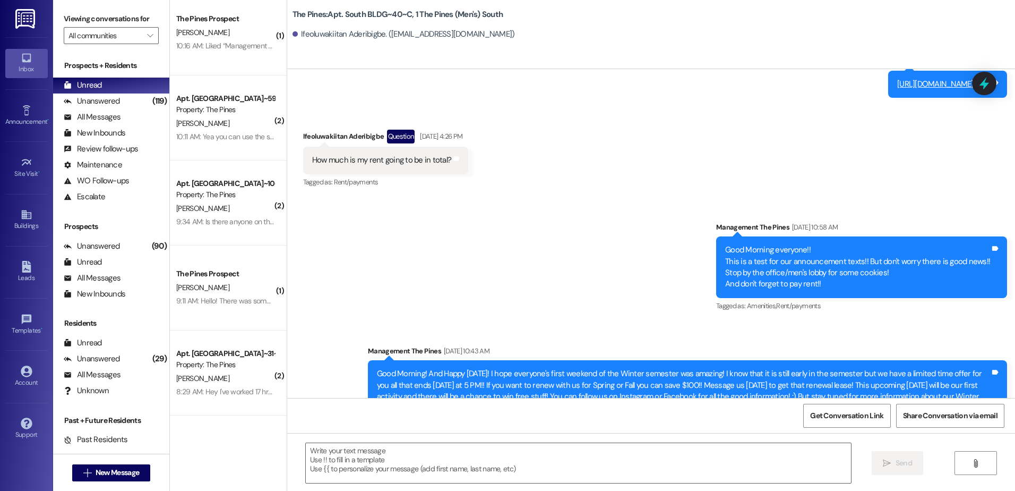
scroll to position [504, 0]
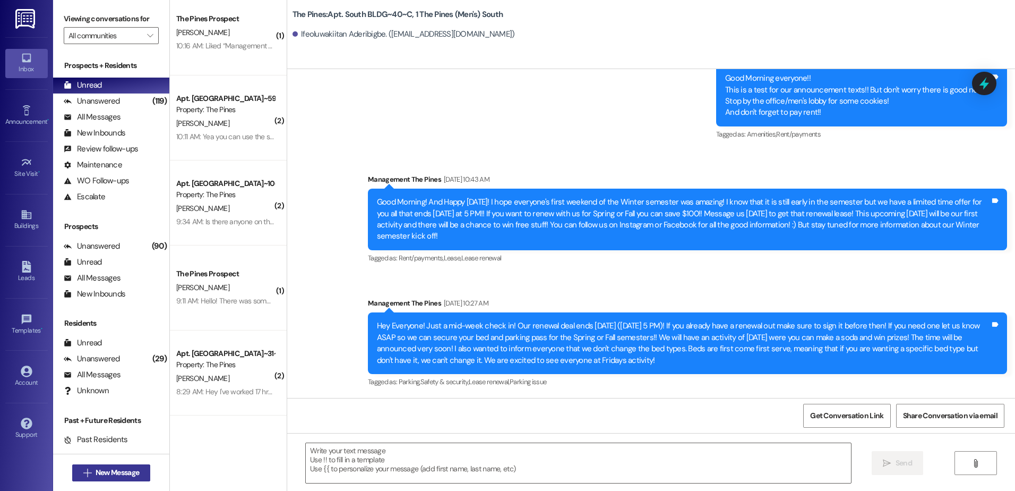
click at [85, 470] on icon "" at bounding box center [87, 472] width 8 height 8
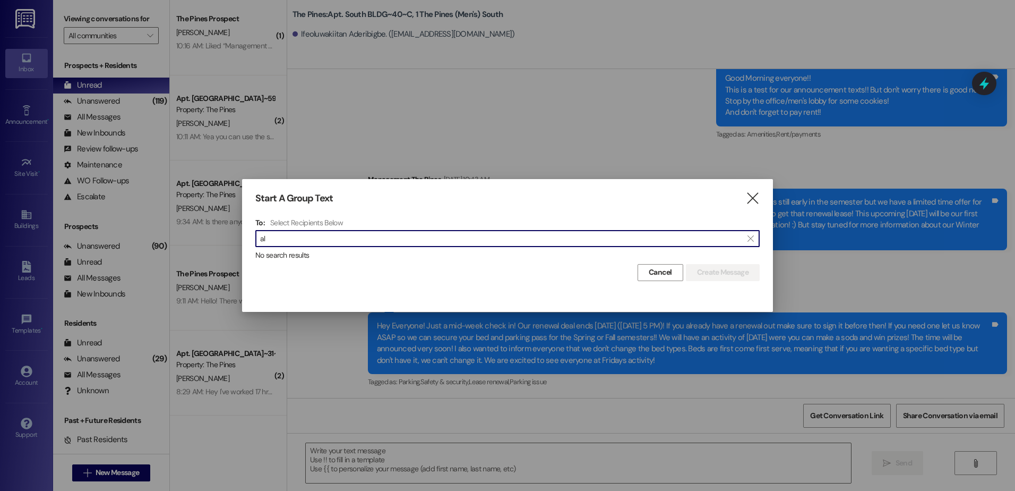
type input "a"
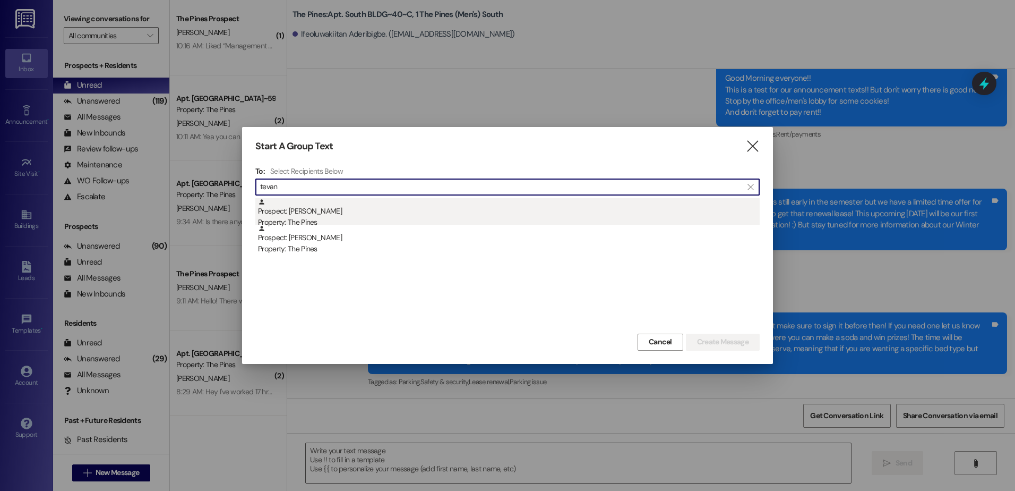
type input "tevan"
click at [337, 209] on div "Prospect: Tevan Shaffer Property: The Pines" at bounding box center [509, 213] width 502 height 30
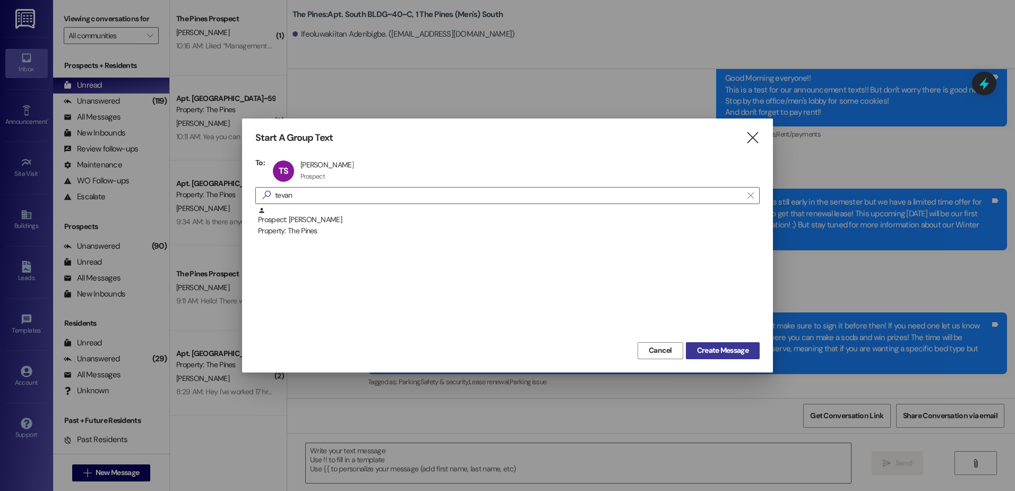
click at [701, 348] on span "Create Message" at bounding box center [723, 350] width 52 height 11
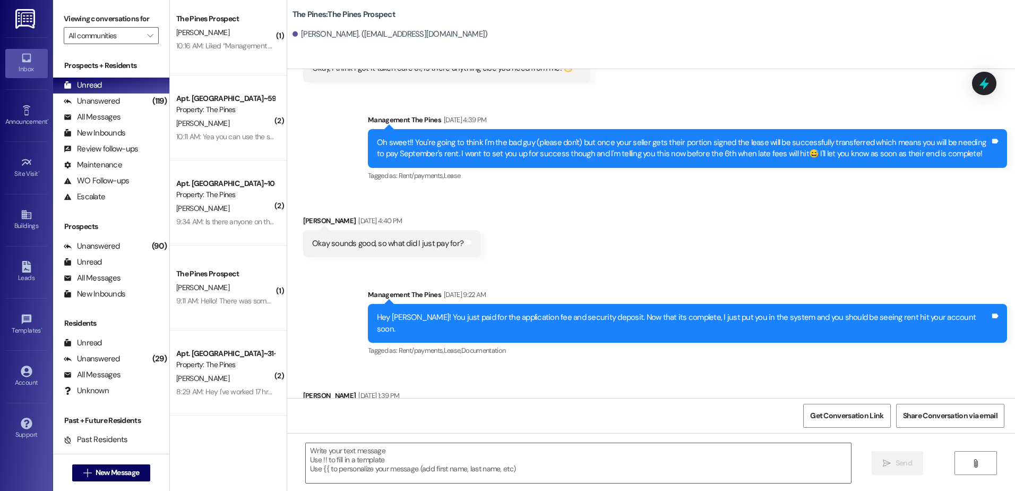
scroll to position [1081, 0]
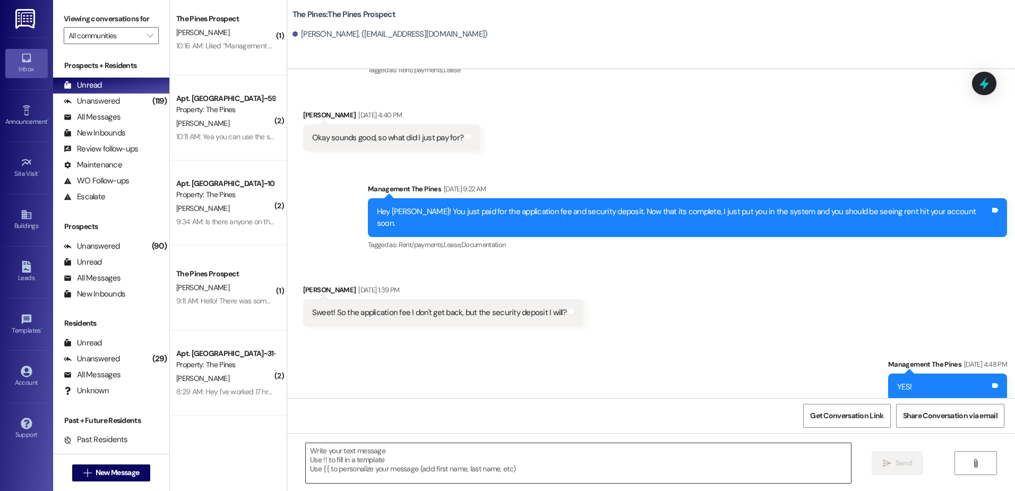
click at [359, 467] on textarea at bounding box center [578, 463] width 545 height 40
paste textarea "Hey {{first_name}}, I wanted to remind you that rent was due on the first of Se…"
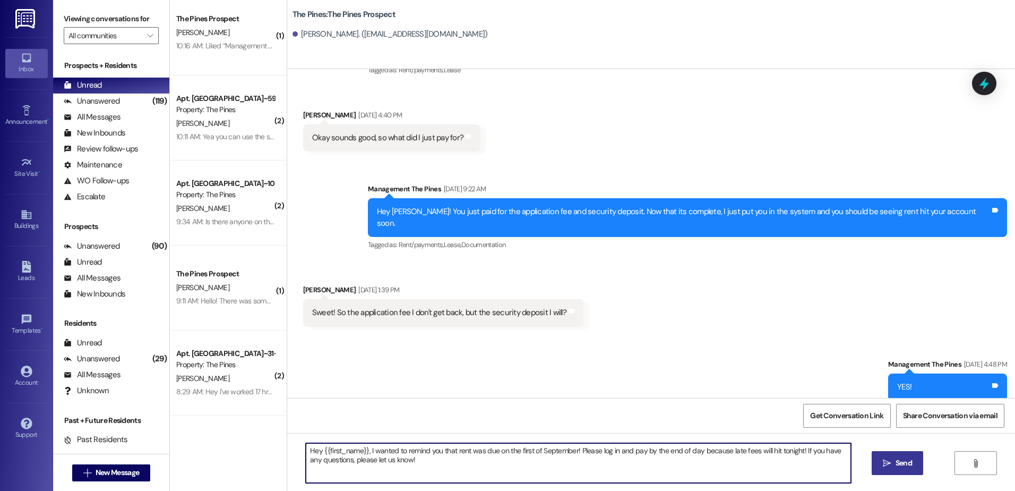
type textarea "Hey {{first_name}}, I wanted to remind you that rent was due on the first of Se…"
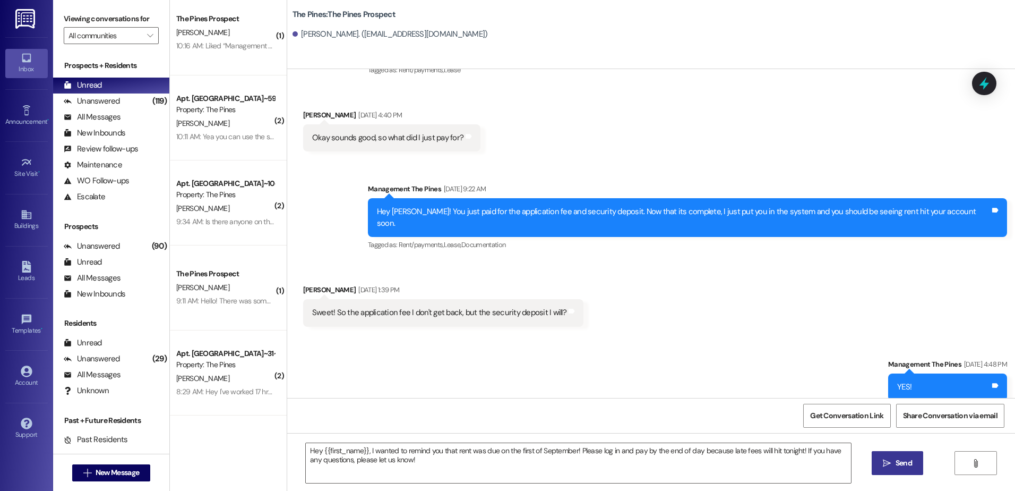
click at [896, 463] on span "Send" at bounding box center [904, 462] width 16 height 11
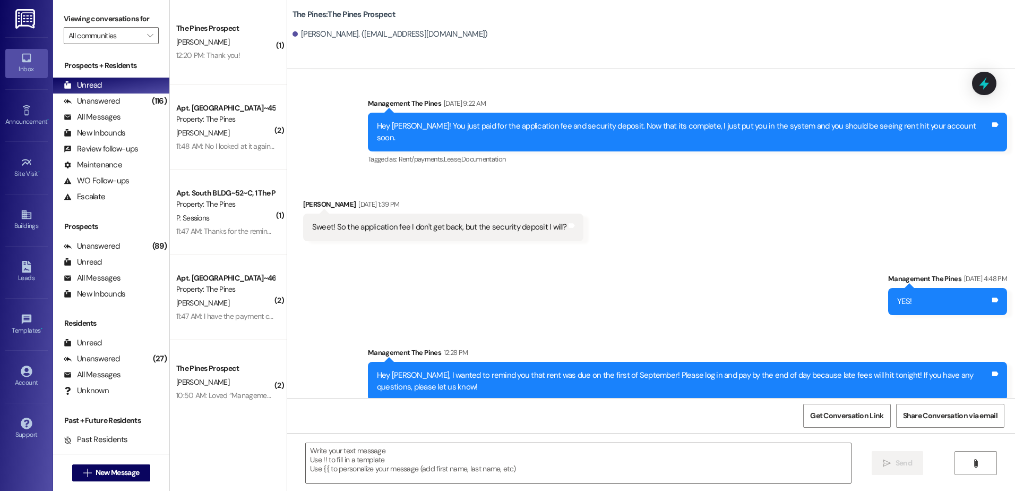
scroll to position [159, 0]
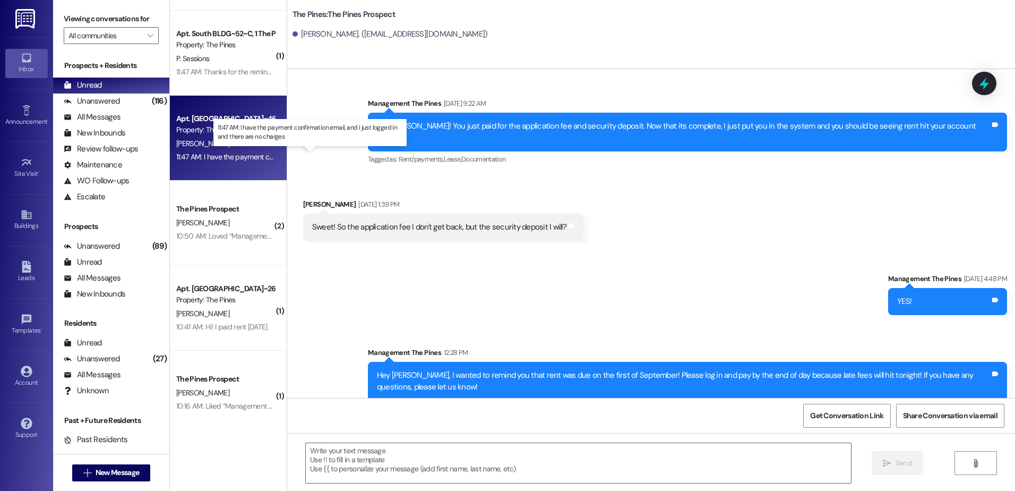
click at [192, 159] on div "11:47 AM: I have the payment confirmation email, and i just logged in and there…" at bounding box center [319, 157] width 286 height 10
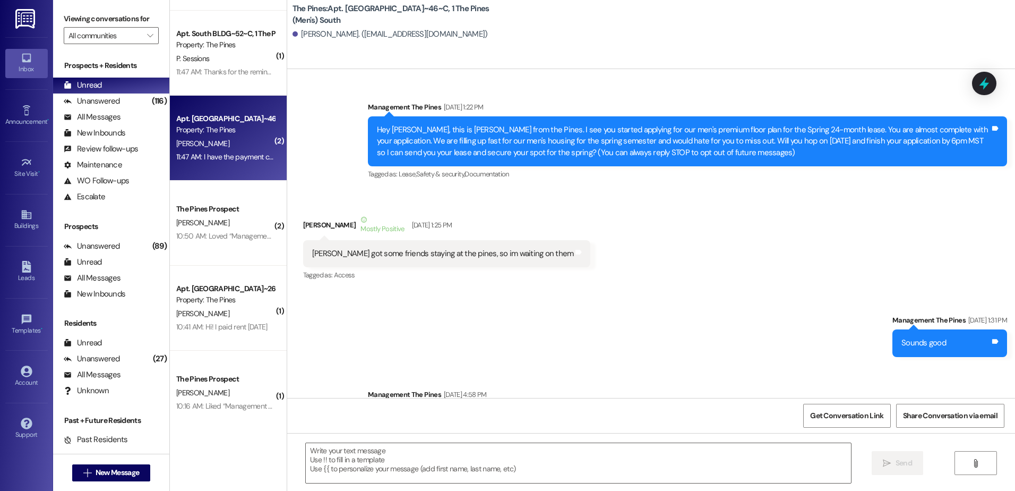
scroll to position [32431, 0]
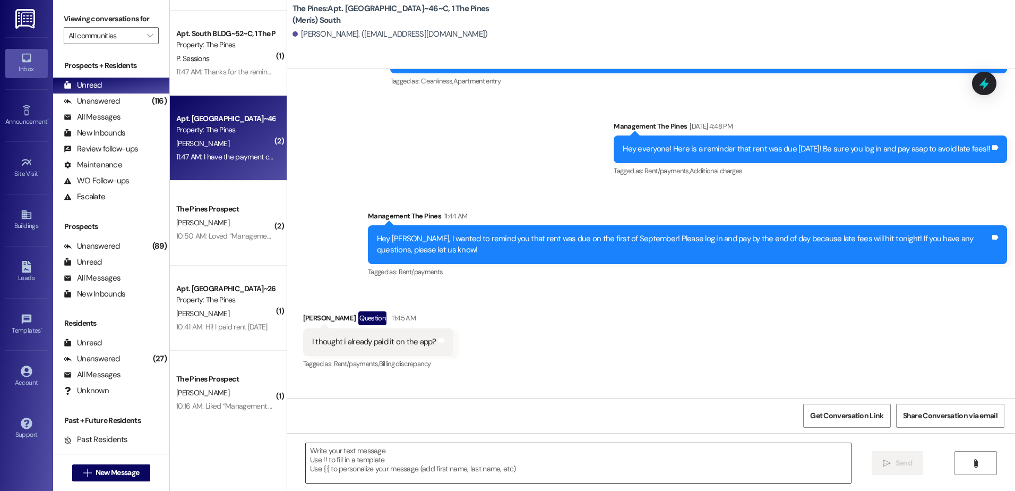
click at [373, 458] on textarea at bounding box center [578, 463] width 545 height 40
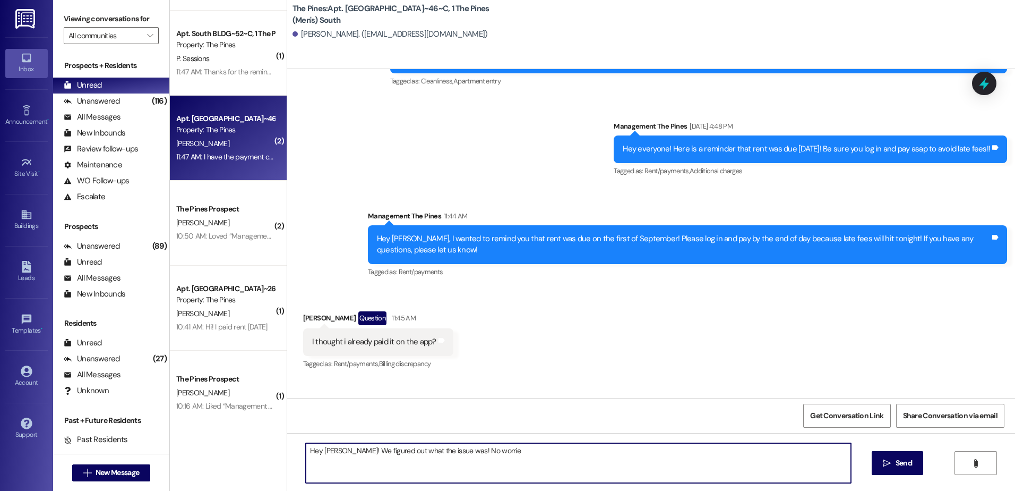
type textarea "Hey Matthew! We figured out what the issue was! No worries"
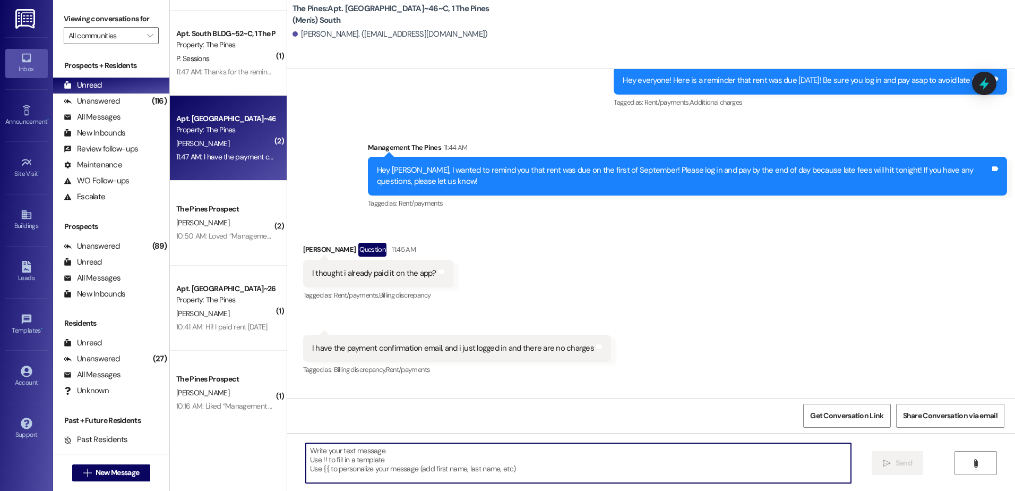
scroll to position [32505, 0]
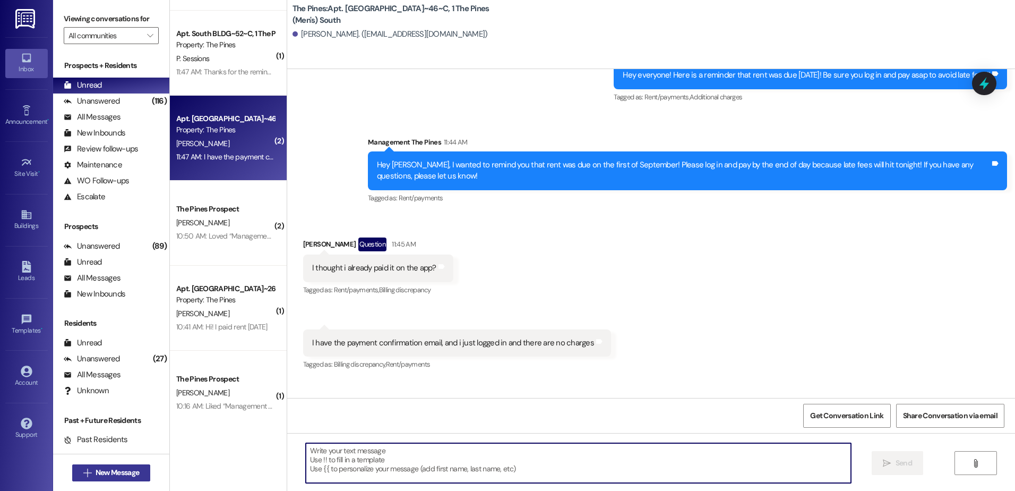
click at [104, 476] on span "New Message" at bounding box center [118, 472] width 44 height 11
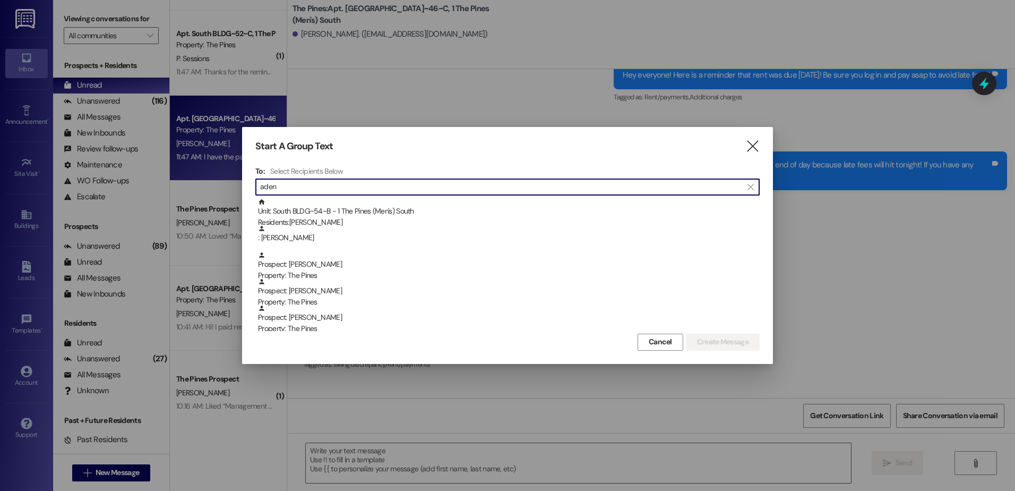
type input "aden"
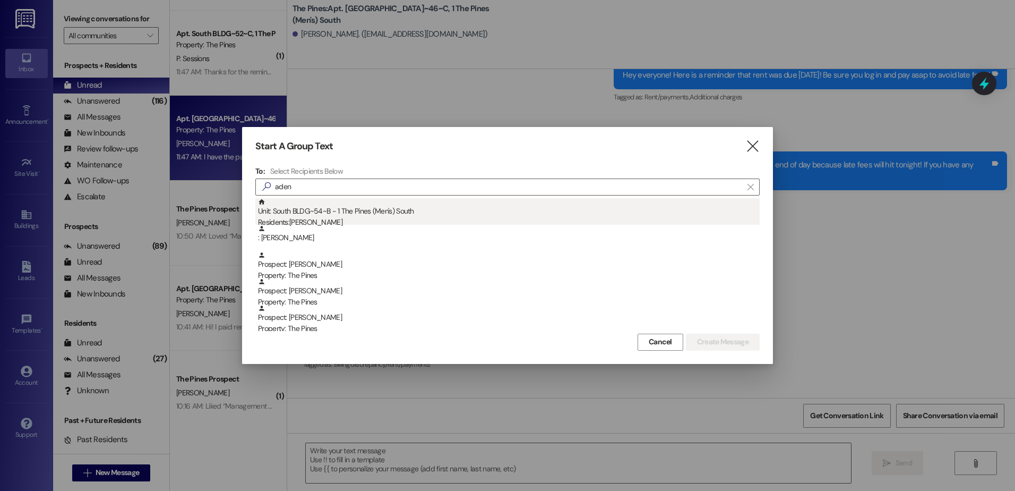
click at [379, 219] on div "Residents: Aden Massey" at bounding box center [509, 222] width 502 height 11
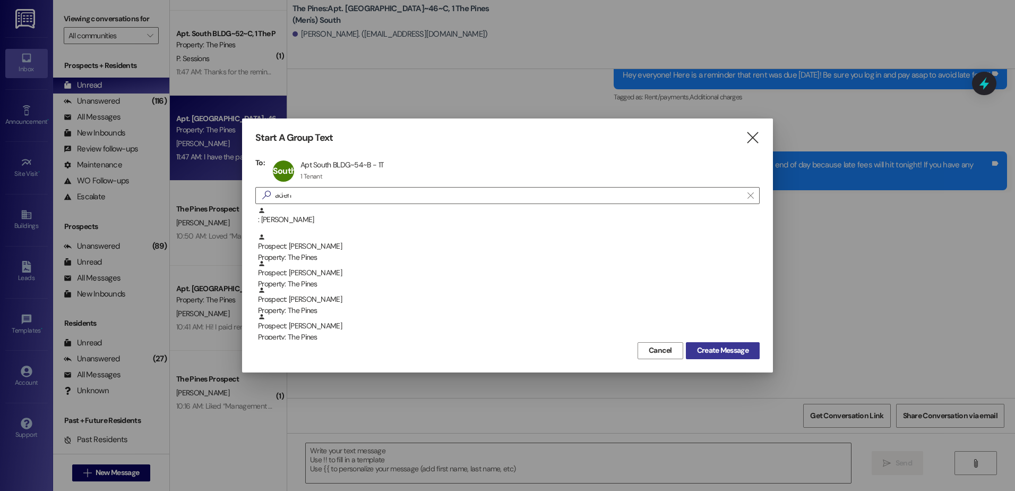
click at [700, 342] on button "Create Message" at bounding box center [723, 350] width 74 height 17
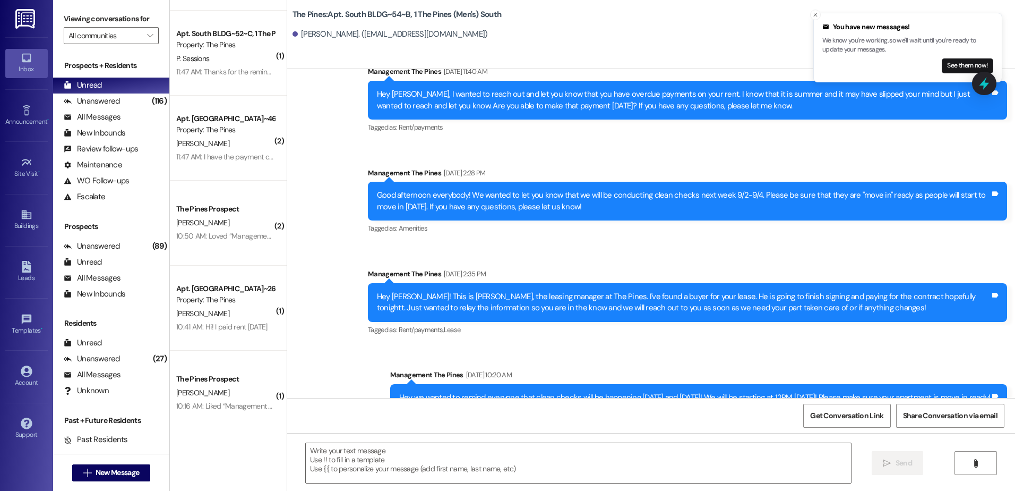
scroll to position [8697, 0]
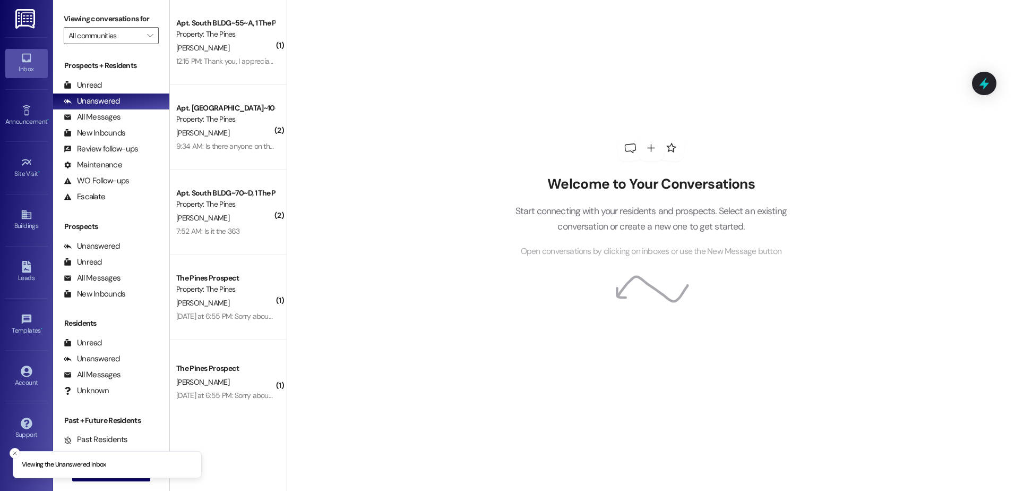
click at [9, 448] on div "Support Go to Support" at bounding box center [26, 428] width 42 height 52
click at [13, 455] on icon "Close toast" at bounding box center [15, 453] width 6 height 6
click at [98, 470] on span "New Message" at bounding box center [118, 472] width 44 height 11
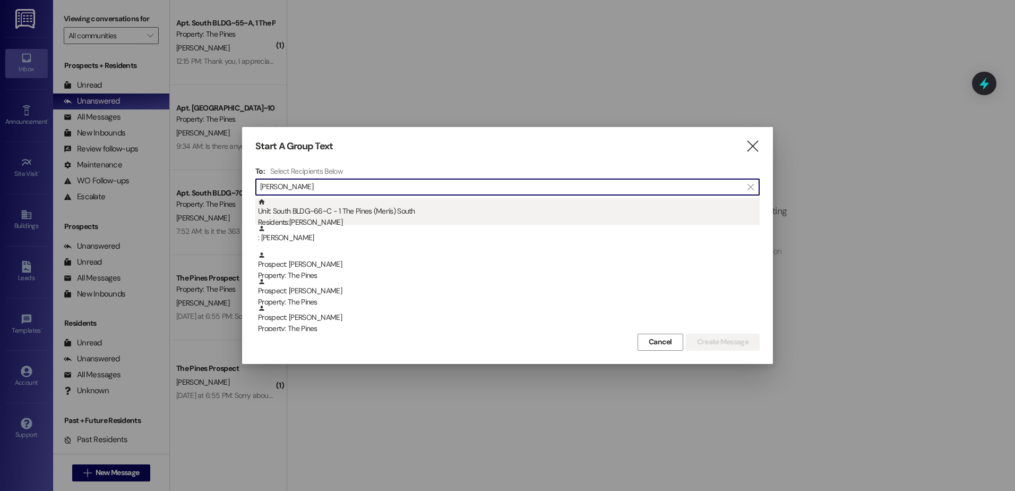
type input "[PERSON_NAME]"
click at [333, 213] on div "Unit: [GEOGRAPHIC_DATA]~66~C - 1 The Pines (Men's) [DEMOGRAPHIC_DATA] Residents…" at bounding box center [509, 213] width 502 height 30
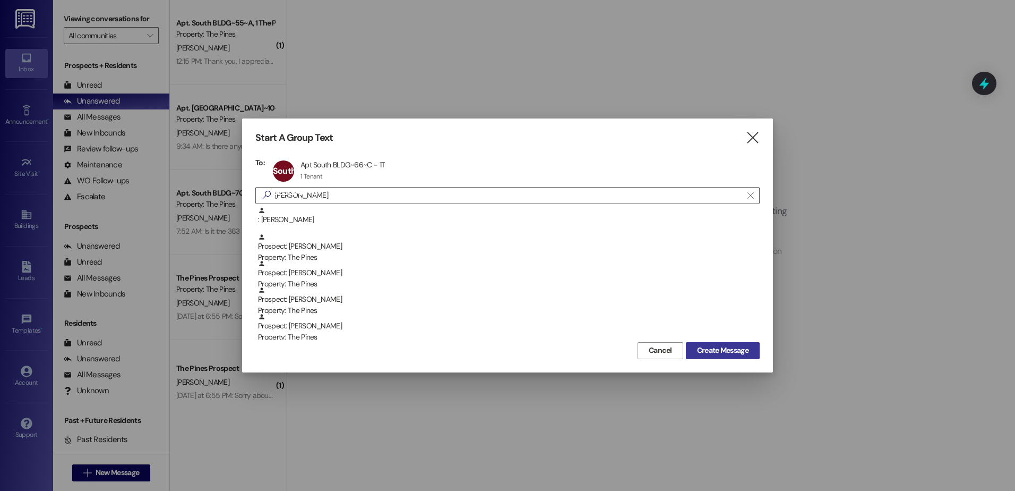
click at [737, 352] on span "Create Message" at bounding box center [723, 350] width 52 height 11
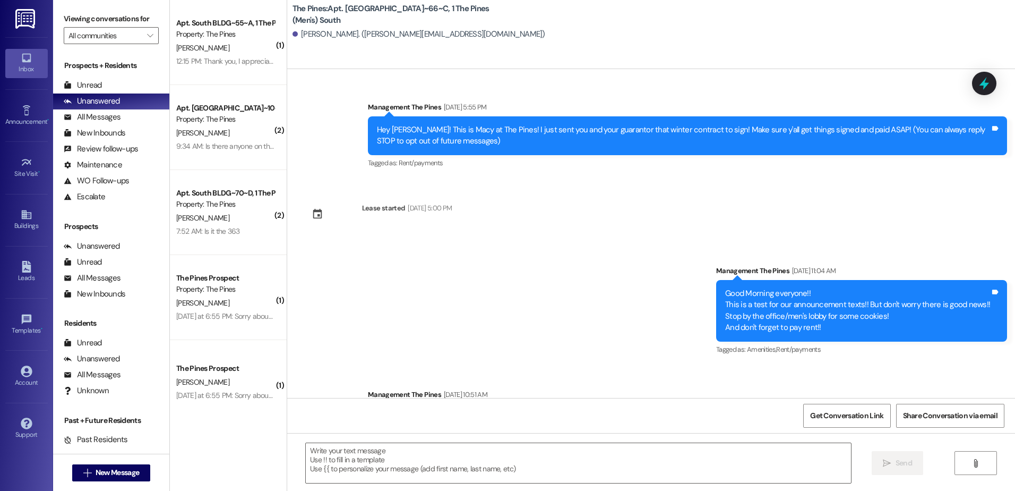
scroll to position [16739, 0]
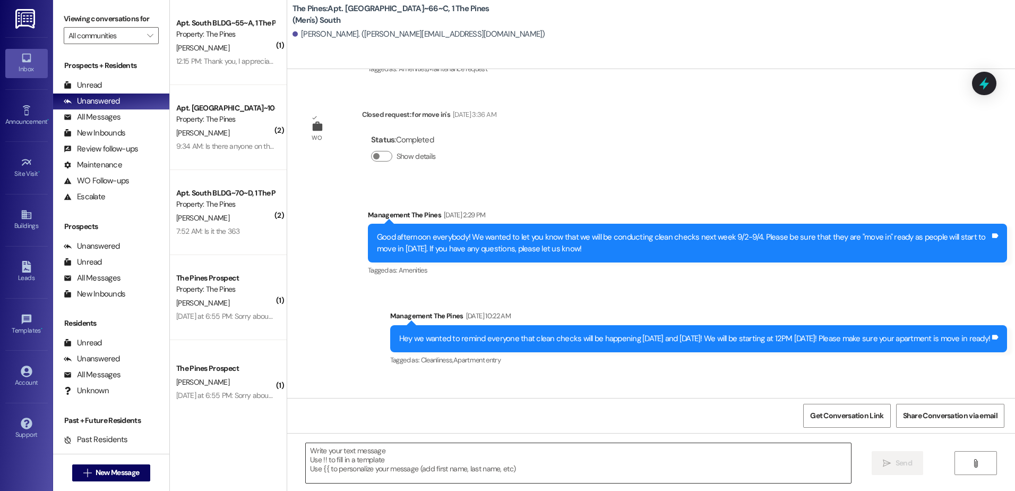
click at [428, 466] on textarea at bounding box center [578, 463] width 545 height 40
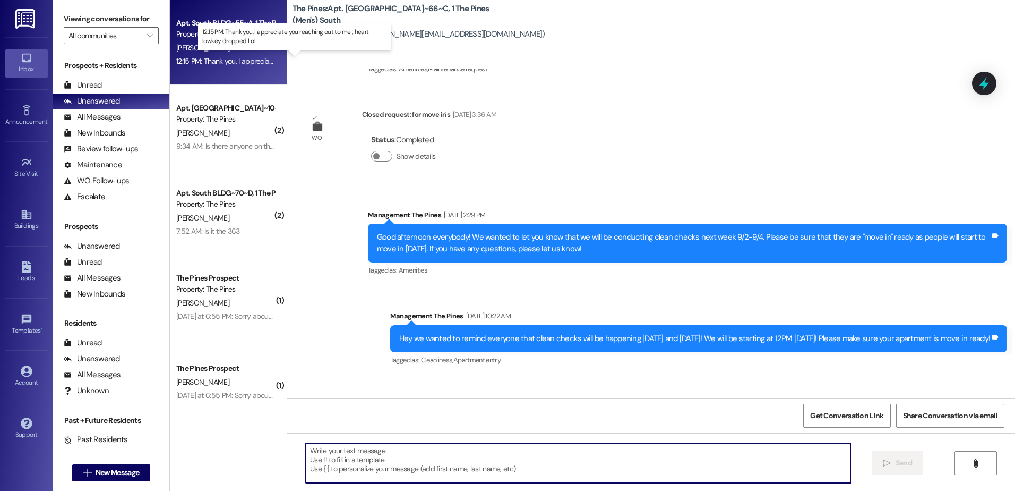
click at [202, 63] on div "12:15 PM: Thank you, I appreciate you reaching out to me ; heart lowkey dropped…" at bounding box center [303, 61] width 255 height 10
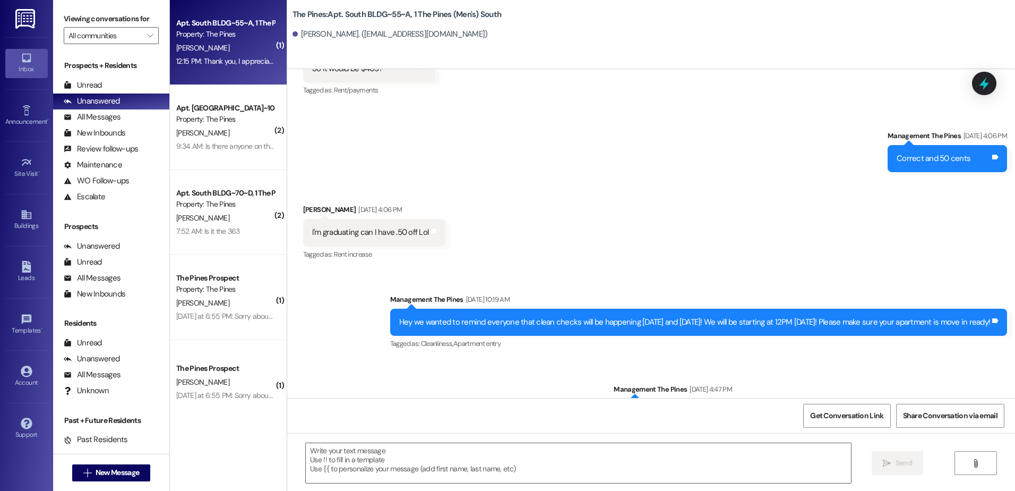
scroll to position [117193, 0]
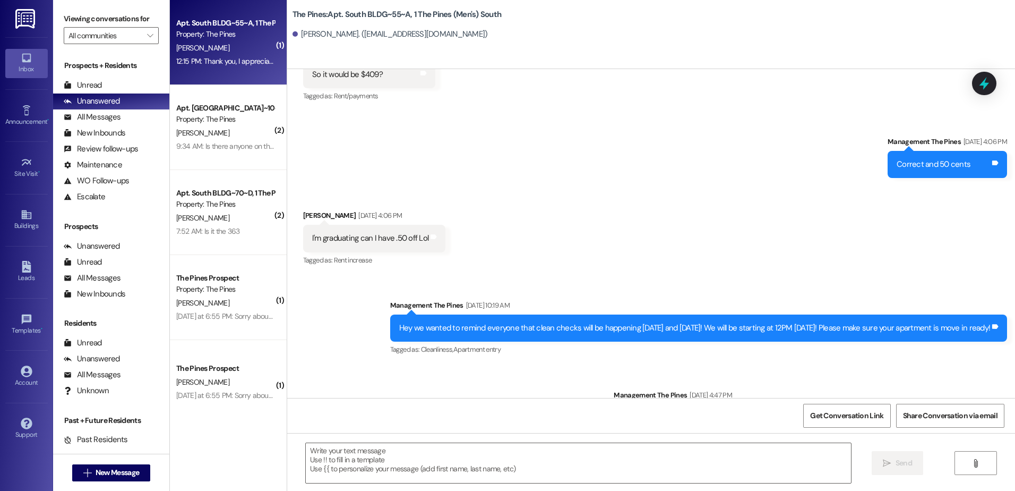
drag, startPoint x: 396, startPoint y: 221, endPoint x: 401, endPoint y: 211, distance: 11.9
copy div "I wanted to remind you that rent was due on the first of September! Please log …"
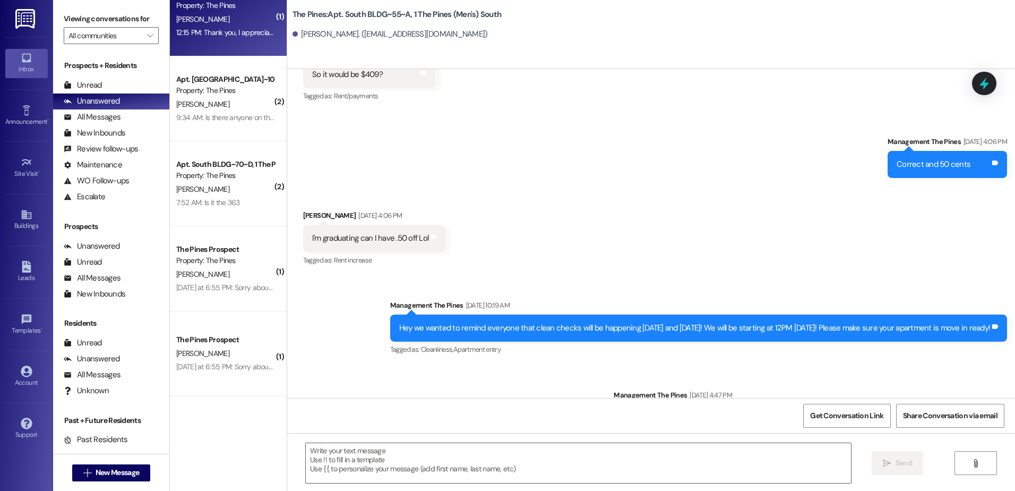
scroll to position [53, 0]
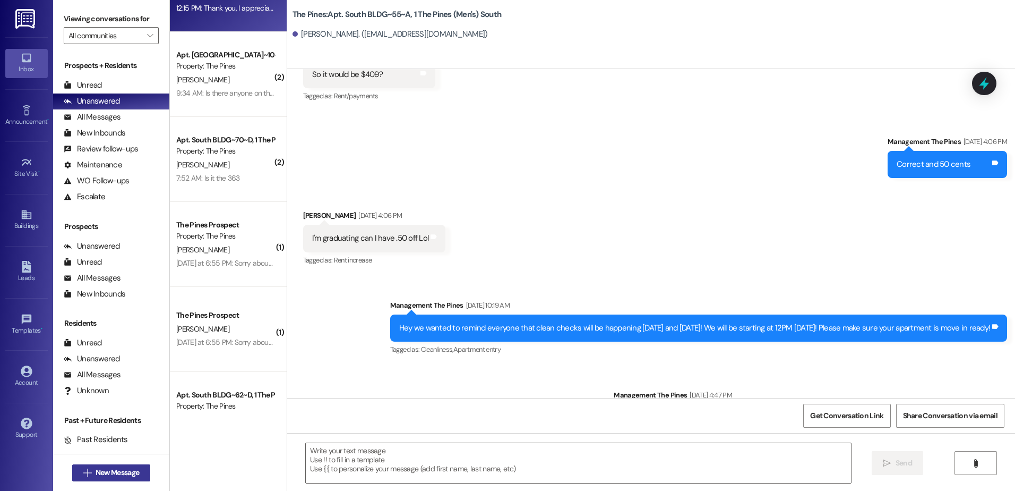
click at [117, 469] on span "New Message" at bounding box center [118, 472] width 44 height 11
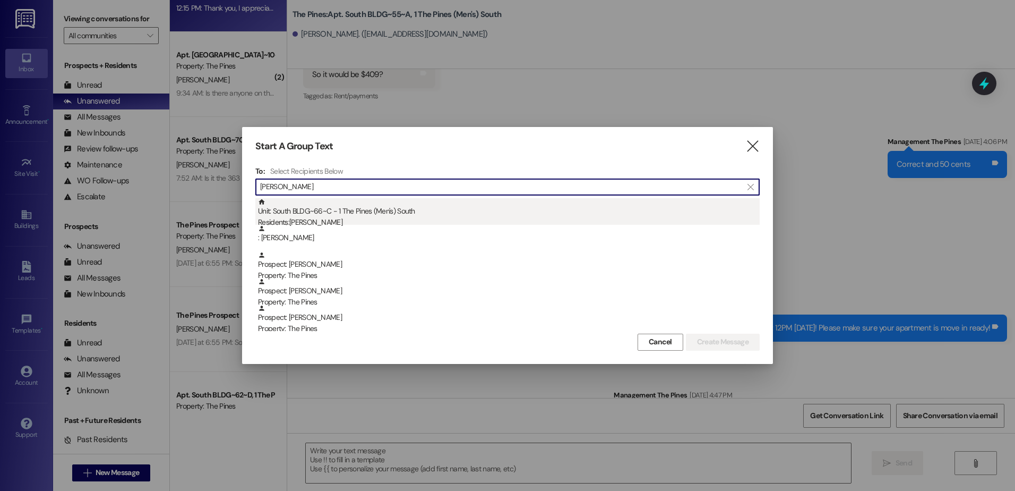
type input "spencer"
click at [342, 219] on div "Residents: Spencer Morrison" at bounding box center [509, 222] width 502 height 11
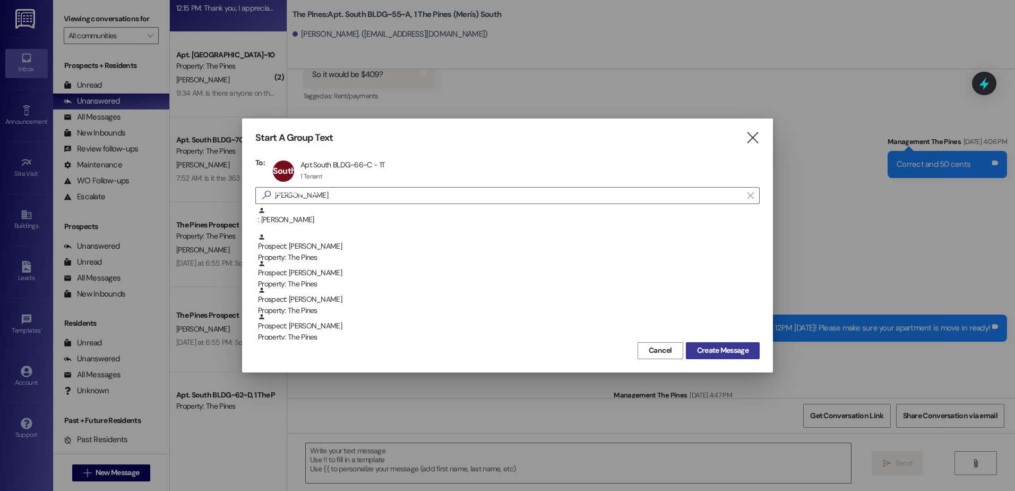
click at [708, 358] on button "Create Message" at bounding box center [723, 350] width 74 height 17
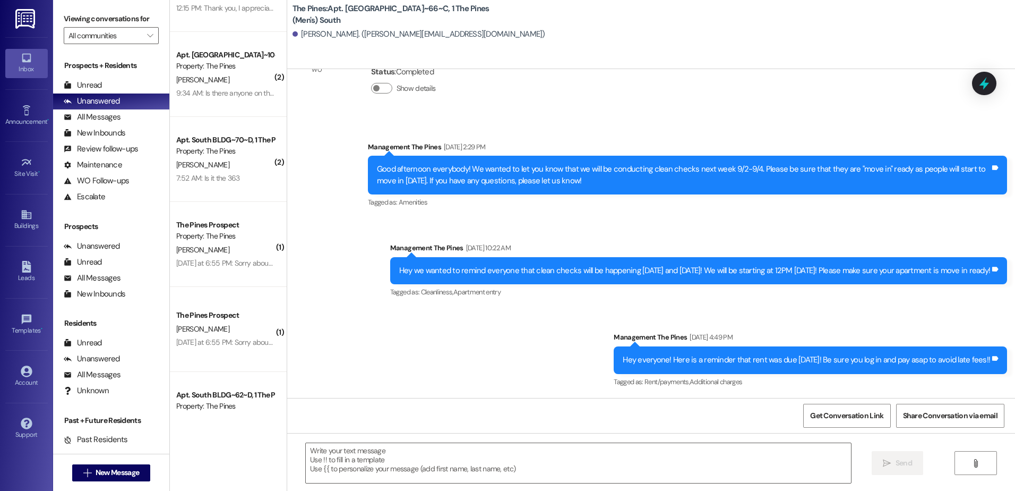
scroll to position [16739, 0]
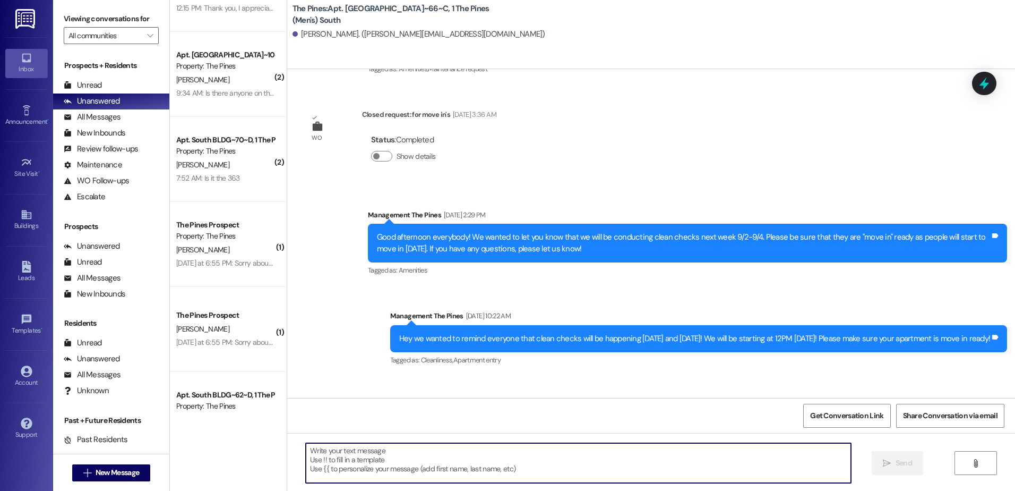
click at [379, 465] on textarea at bounding box center [578, 463] width 545 height 40
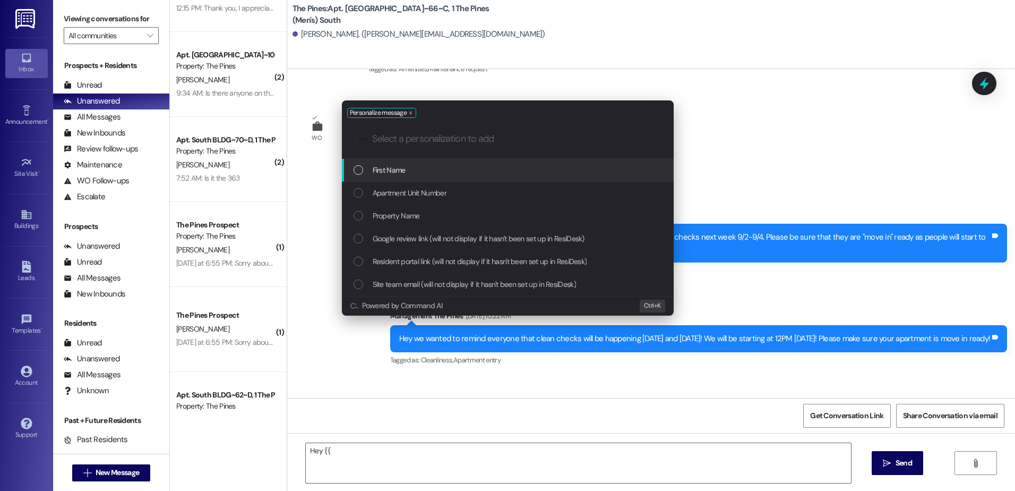
click at [431, 173] on div "First Name" at bounding box center [509, 170] width 311 height 12
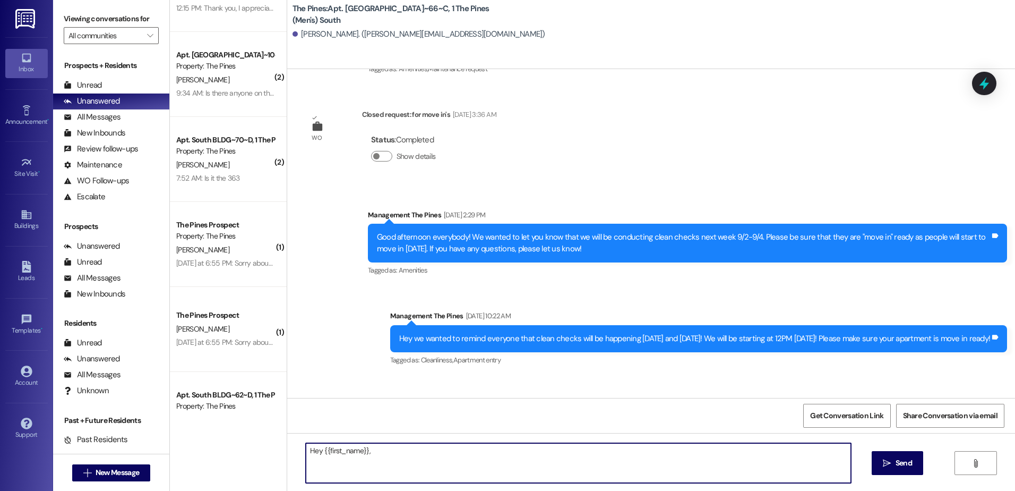
paste textarea "I wanted to remind you that rent was due on the first of September! Please log …"
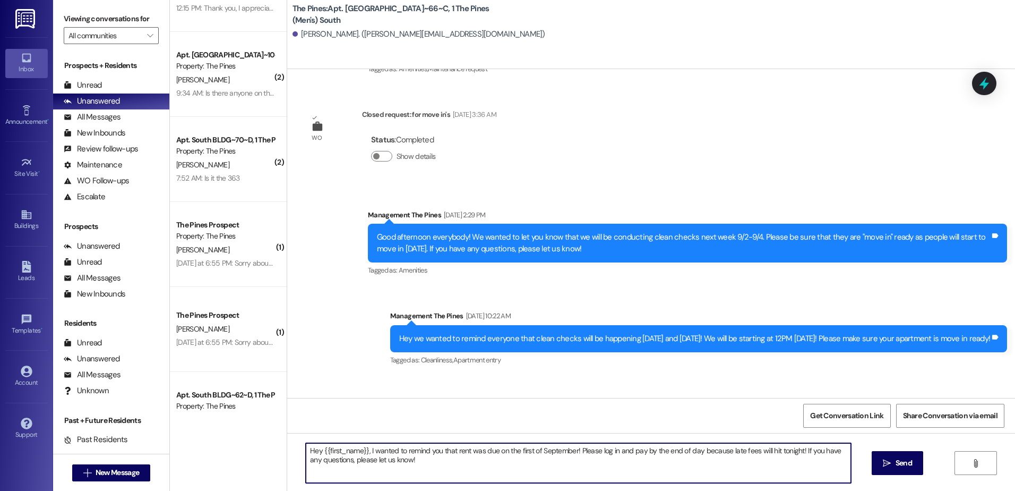
drag, startPoint x: 392, startPoint y: 462, endPoint x: 303, endPoint y: 451, distance: 89.8
click at [306, 451] on textarea "Hey {{first_name}}, I wanted to remind you that rent was due on the first of Se…" at bounding box center [578, 463] width 545 height 40
type textarea "Hey {{first_name}}, I wanted to remind you that rent was due on the first of Se…"
click at [888, 468] on span " Send" at bounding box center [897, 462] width 33 height 11
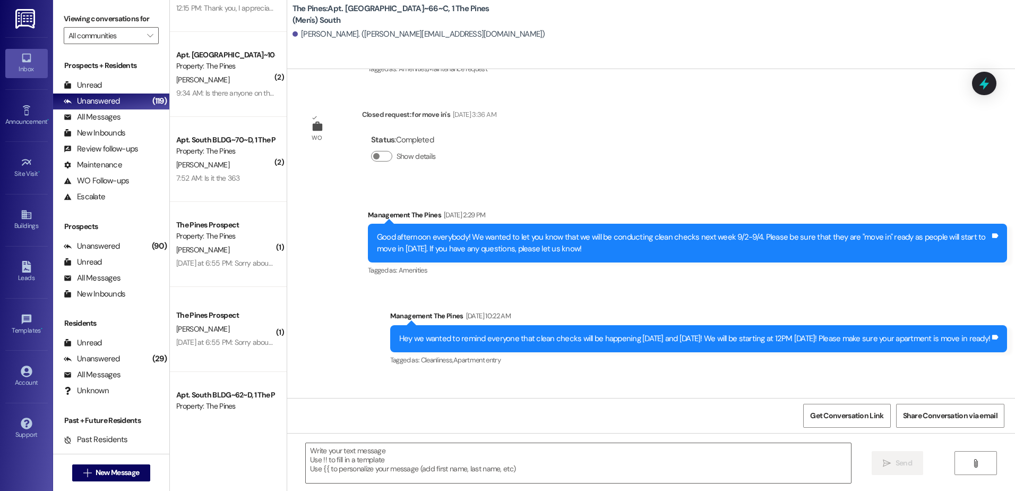
scroll to position [0, 0]
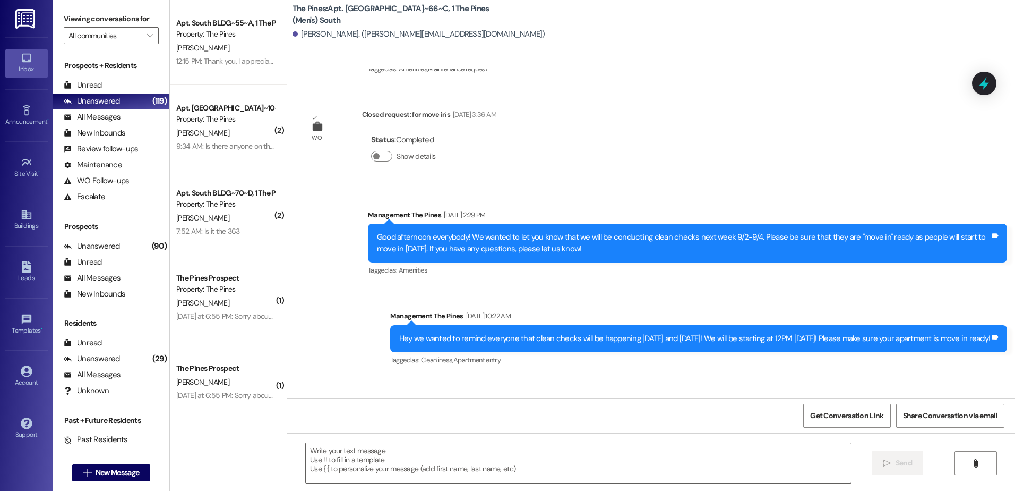
click at [466, 376] on div "Announcement, sent via SMS Management The Pines Aug 26, 2025 at 2:29 PM Good af…" at bounding box center [651, 367] width 728 height 365
